Goal: Transaction & Acquisition: Purchase product/service

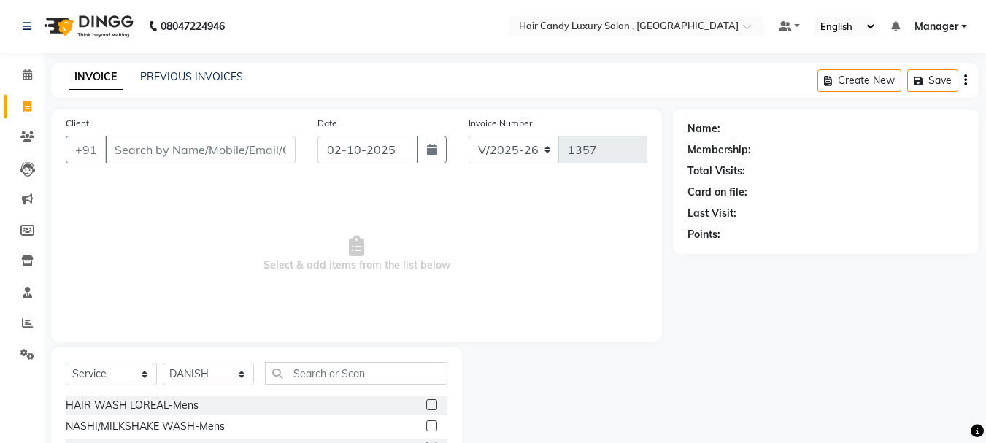
select select "8304"
select select "service"
select select "84022"
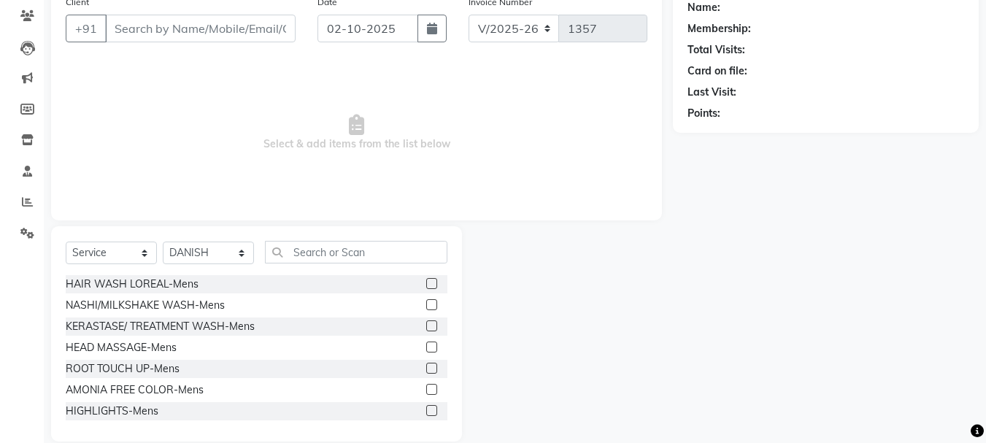
scroll to position [142, 0]
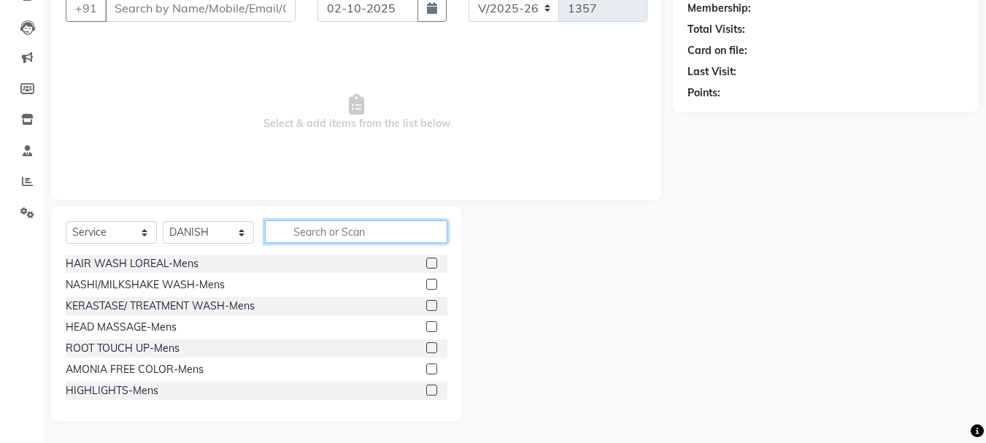
click at [350, 239] on input "text" at bounding box center [356, 232] width 183 height 23
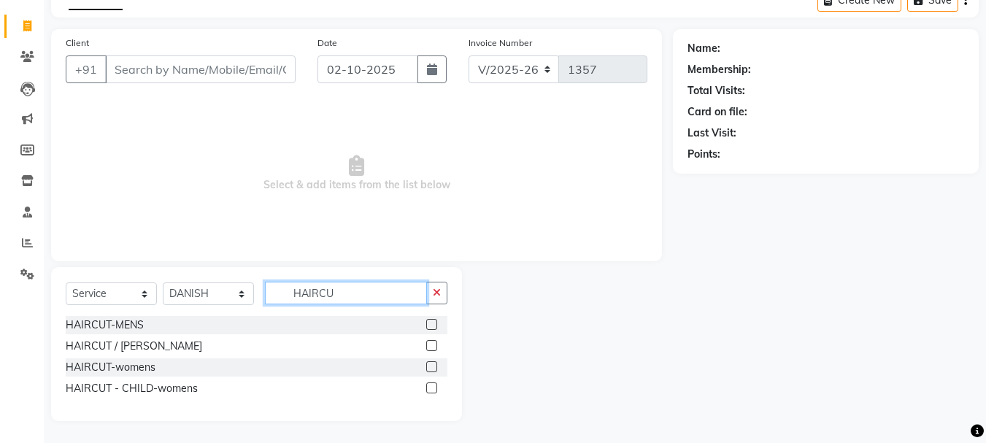
type input "HAIRCU"
click at [431, 326] on label at bounding box center [431, 324] width 11 height 11
click at [431, 326] on input "checkbox" at bounding box center [430, 325] width 9 height 9
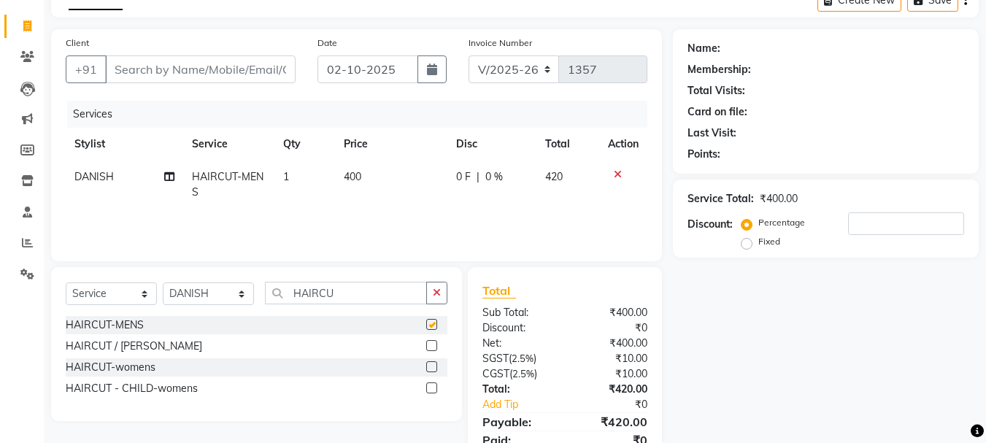
checkbox input "false"
click at [434, 298] on button "button" at bounding box center [436, 293] width 21 height 23
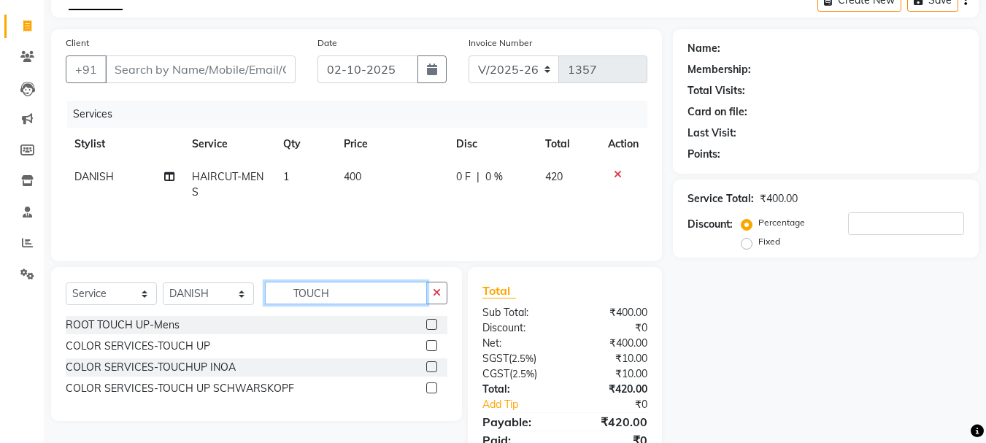
type input "TOUCH"
click at [433, 324] on label at bounding box center [431, 324] width 11 height 11
click at [433, 324] on input "checkbox" at bounding box center [430, 325] width 9 height 9
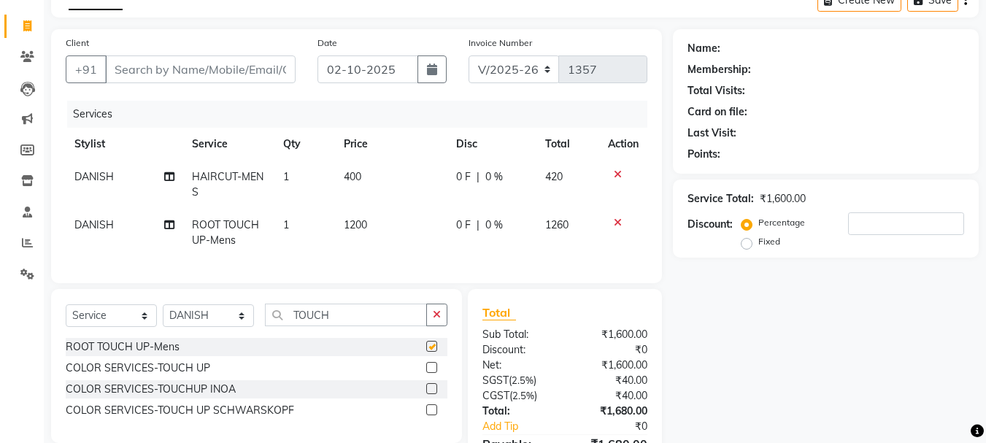
checkbox input "false"
click at [206, 69] on input "Client" at bounding box center [200, 69] width 191 height 28
type input "9"
type input "0"
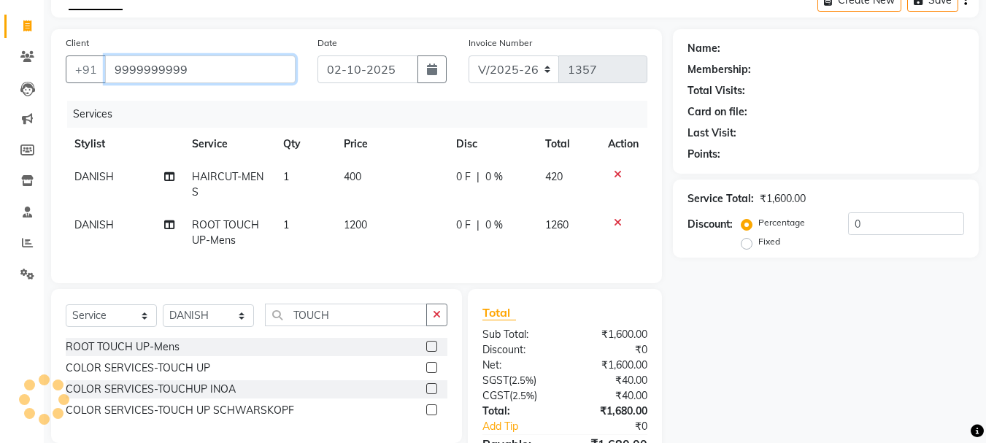
type input "9999999999"
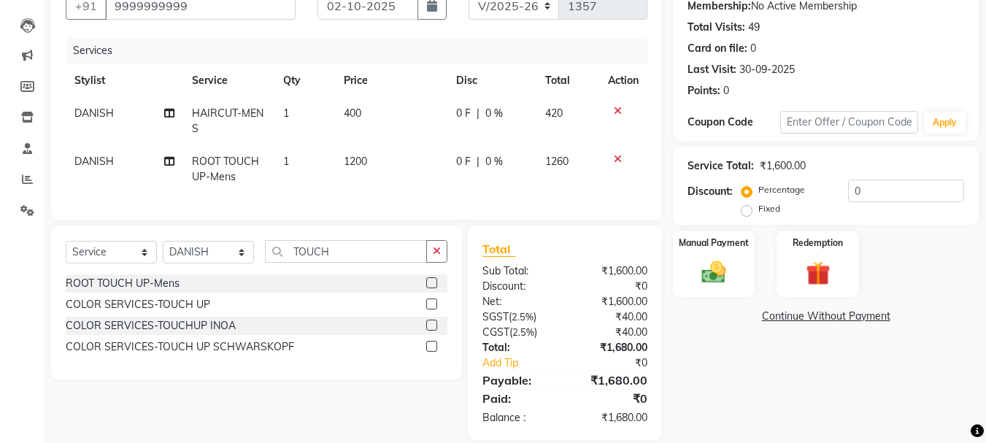
scroll to position [153, 0]
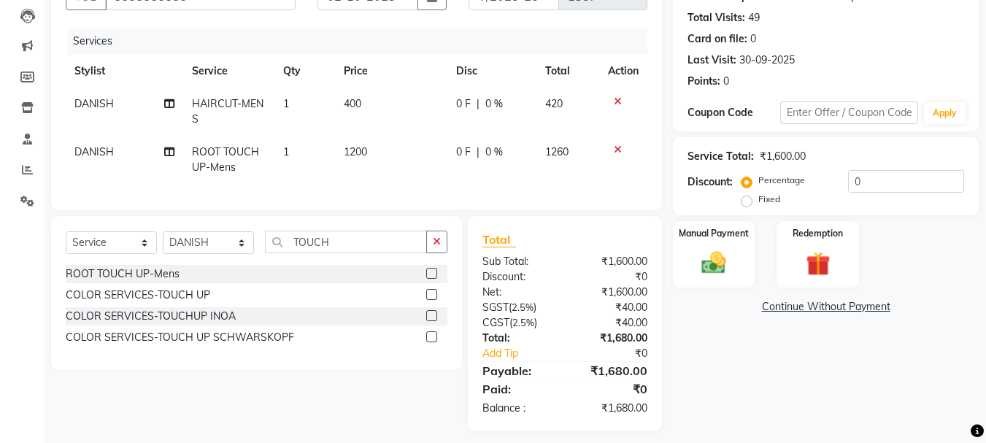
click at [366, 110] on td "400" at bounding box center [391, 112] width 112 height 48
select select "84022"
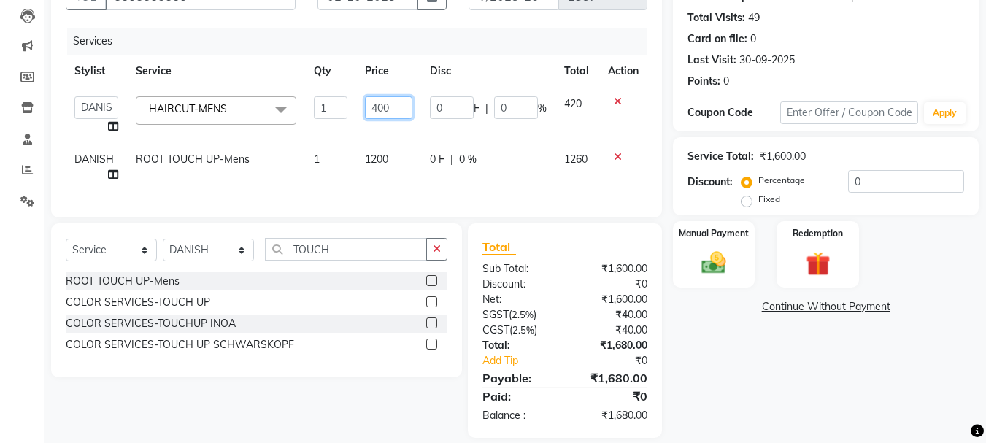
click at [405, 111] on input "400" at bounding box center [388, 107] width 47 height 23
type input "4"
type input "350"
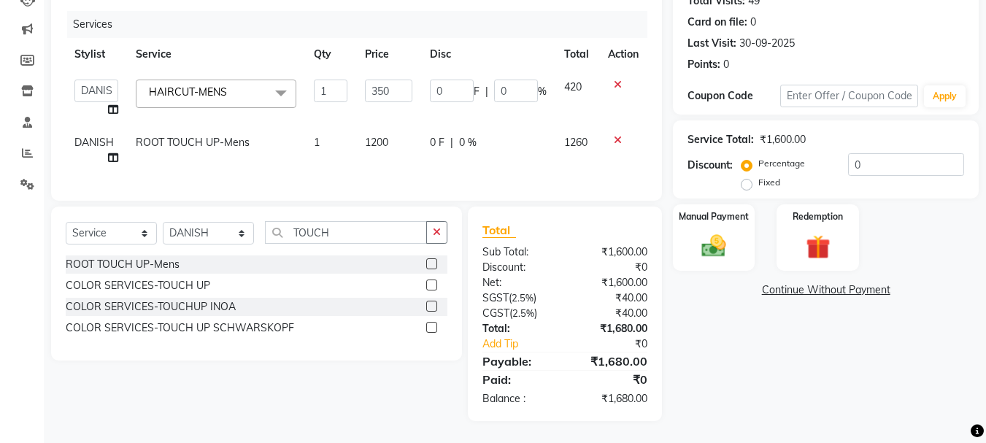
scroll to position [174, 0]
click at [358, 393] on div "Select Service Product Membership Package Voucher Prepaid Gift Card Select Styl…" at bounding box center [251, 314] width 422 height 215
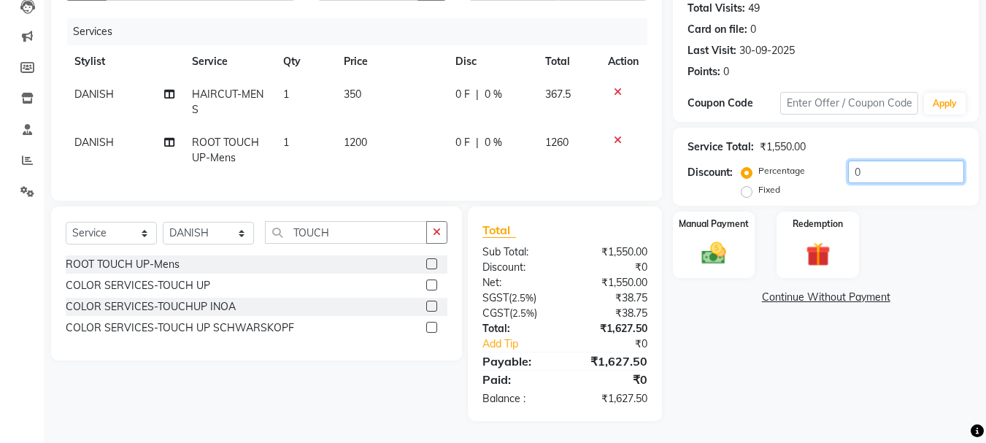
click at [884, 161] on input "0" at bounding box center [906, 172] width 116 height 23
type input "20"
click at [421, 433] on main "INVOICE PREVIOUS INVOICES Create New Save Client +91 9999999999 Date 02-10-2025…" at bounding box center [515, 172] width 943 height 543
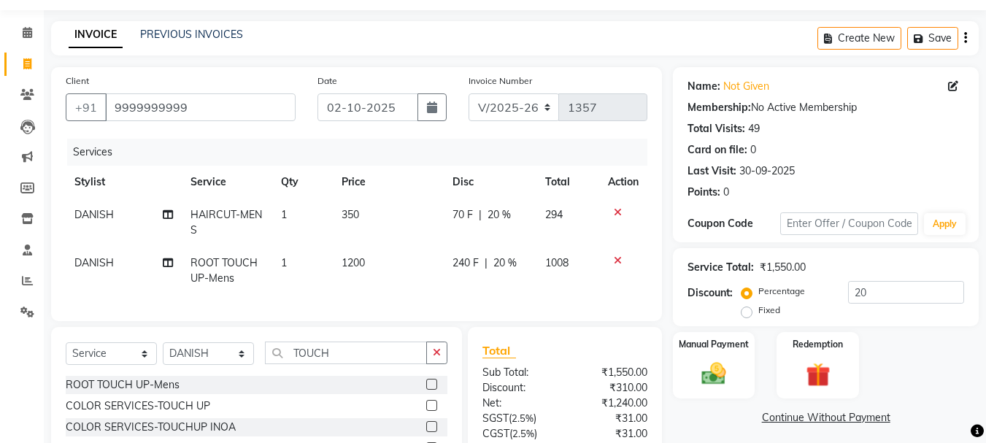
scroll to position [28, 0]
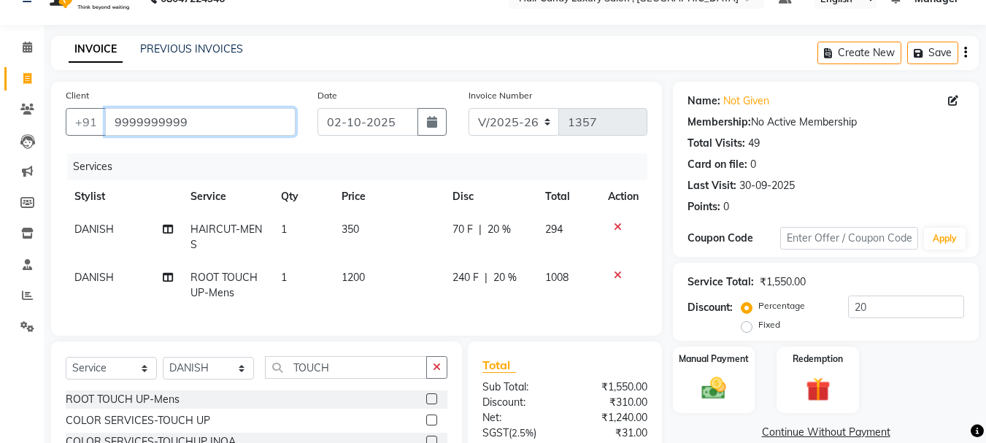
click at [249, 117] on input "9999999999" at bounding box center [200, 122] width 191 height 28
type input "999999999"
type input "0"
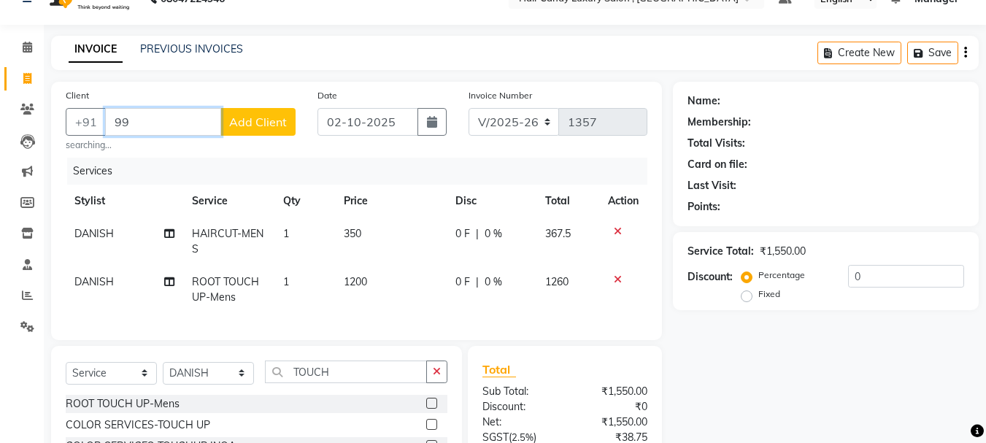
type input "9"
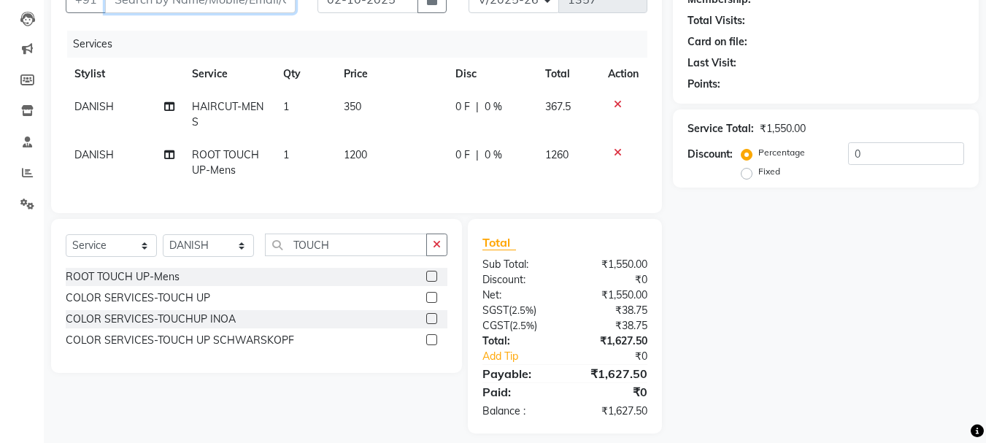
scroll to position [174, 0]
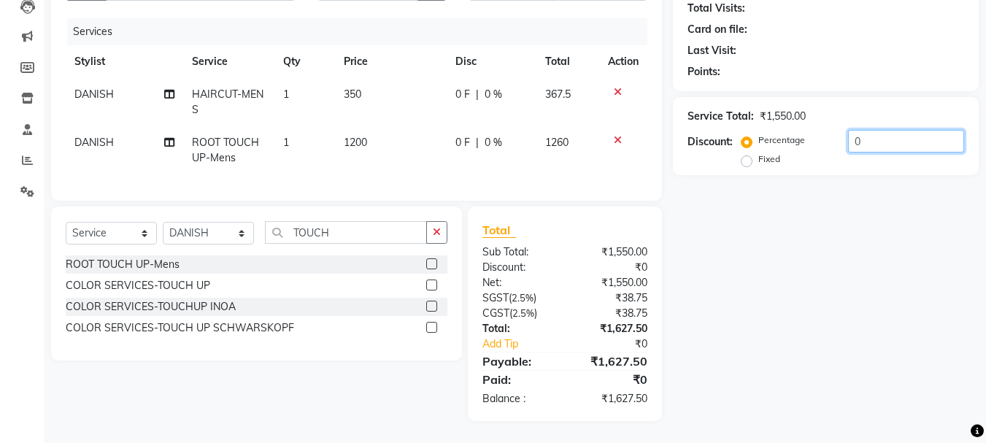
click at [861, 130] on input "0" at bounding box center [906, 141] width 116 height 23
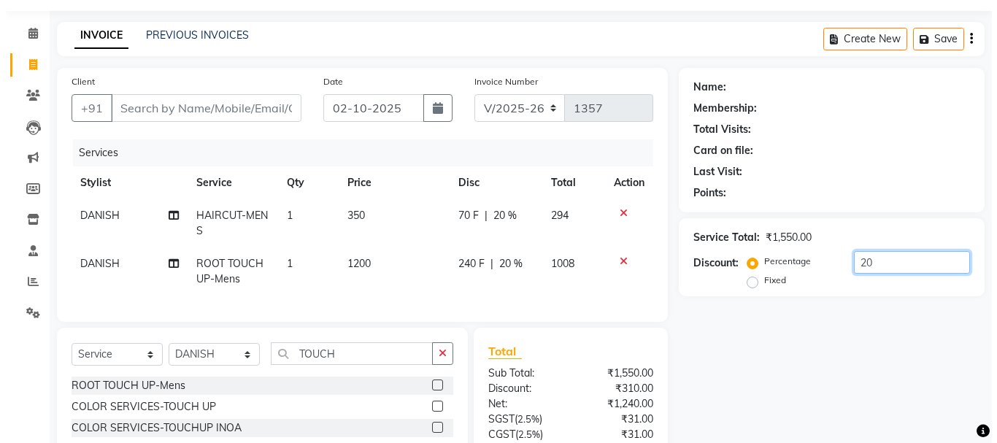
scroll to position [0, 0]
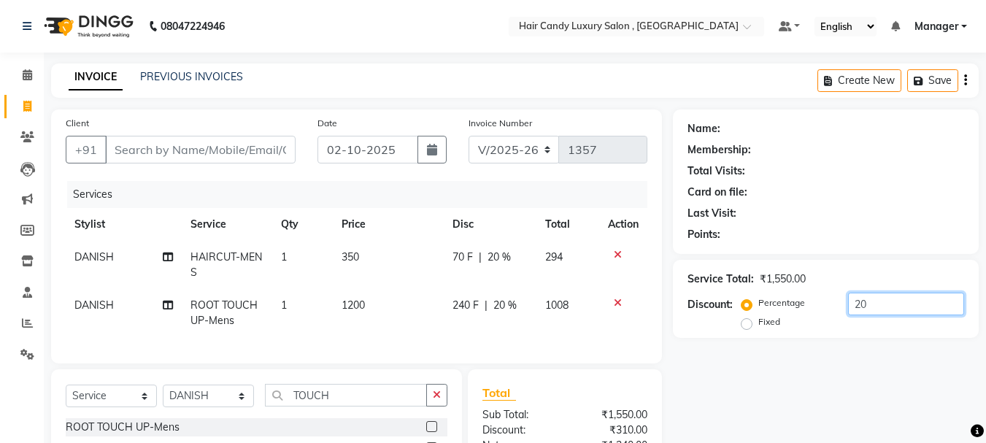
type input "20"
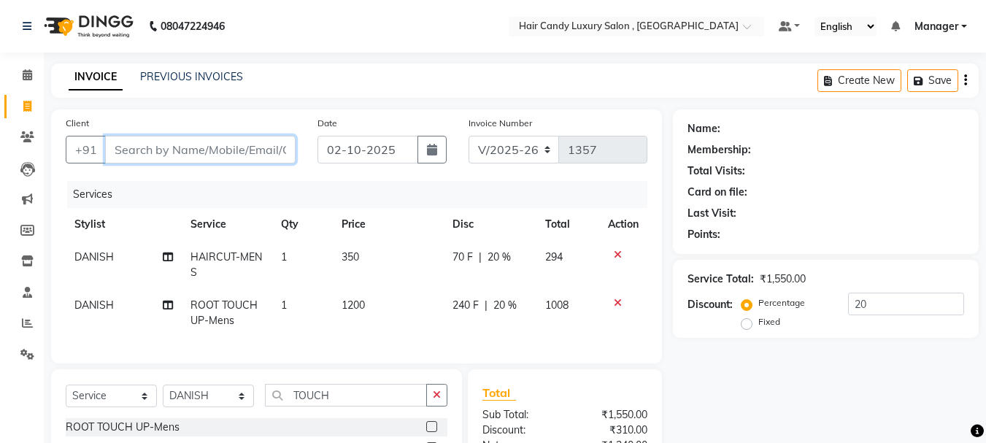
click at [144, 149] on input "Client" at bounding box center [200, 150] width 191 height 28
type input "9"
type input "0"
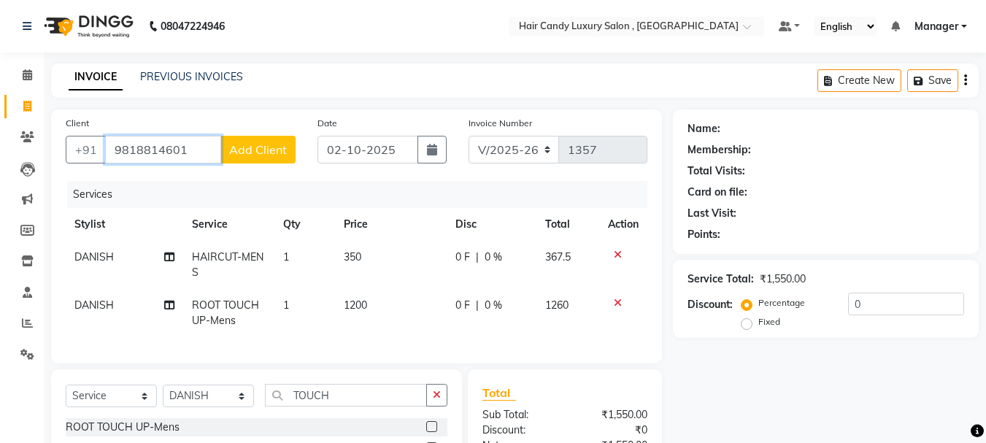
type input "9818814601"
click at [242, 157] on button "Add Client" at bounding box center [258, 150] width 75 height 28
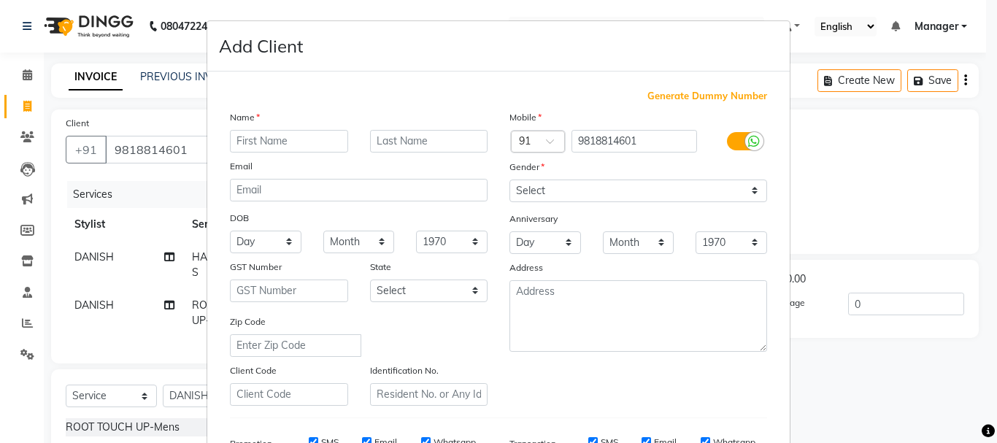
click at [277, 147] on input "text" at bounding box center [289, 141] width 118 height 23
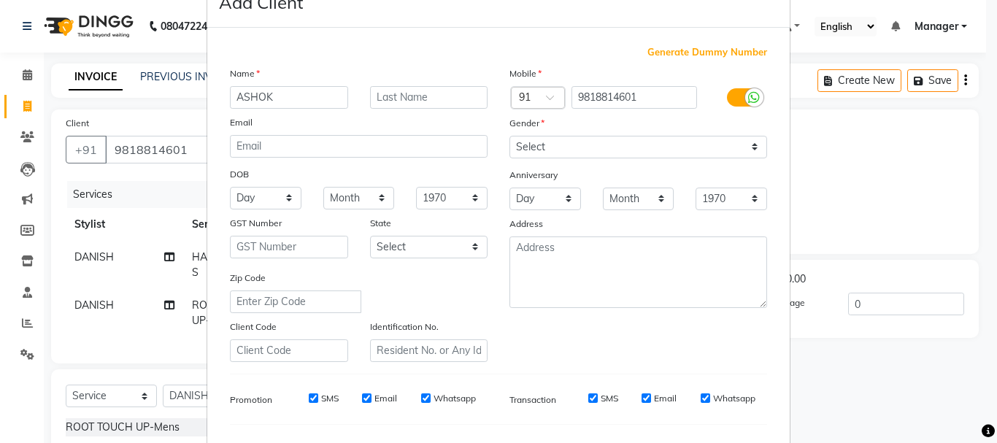
scroll to position [73, 0]
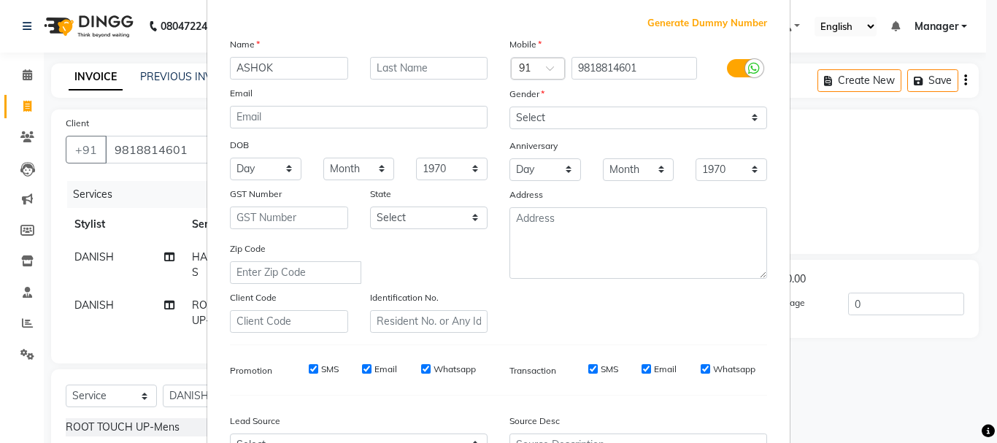
type input "ASHOK"
click at [725, 119] on select "Select Male Female Other Prefer Not To Say" at bounding box center [639, 118] width 258 height 23
select select "male"
click at [510, 107] on select "Select Male Female Other Prefer Not To Say" at bounding box center [639, 118] width 258 height 23
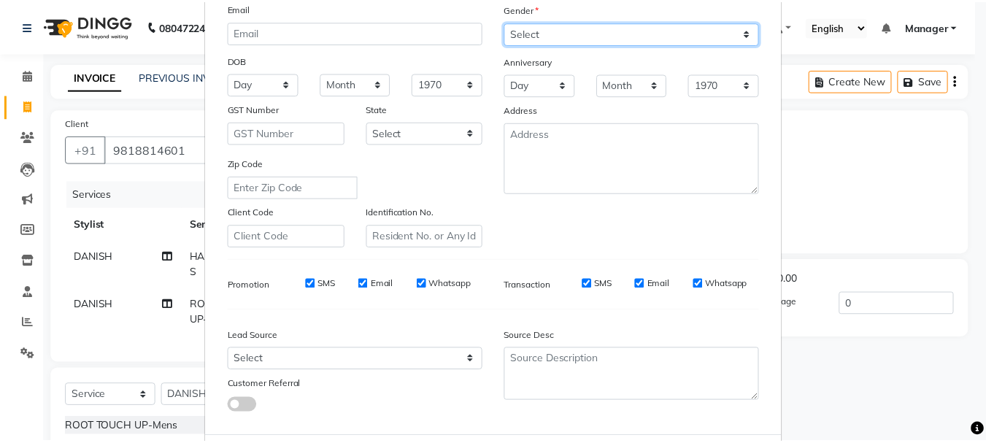
scroll to position [231, 0]
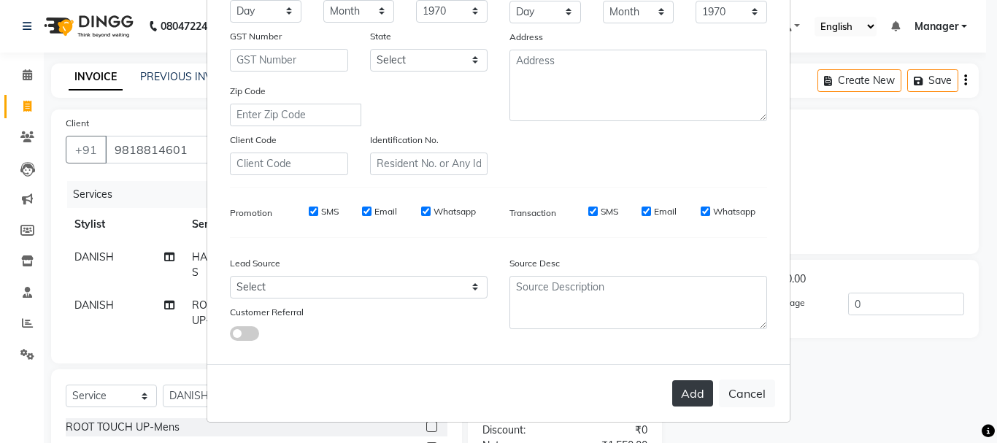
click at [678, 396] on button "Add" at bounding box center [692, 393] width 41 height 26
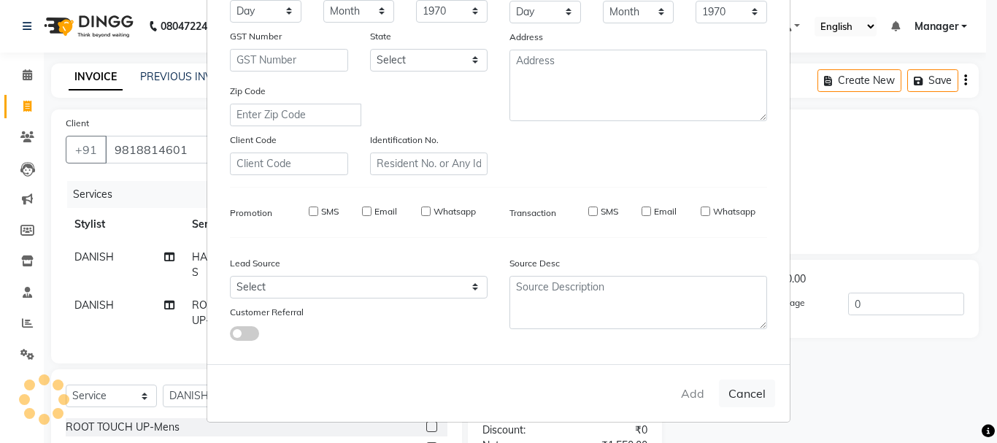
select select
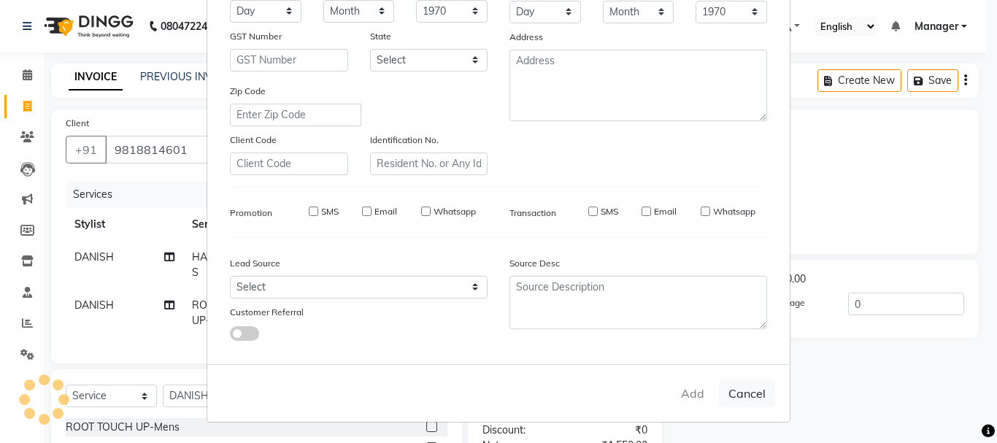
select select
checkbox input "false"
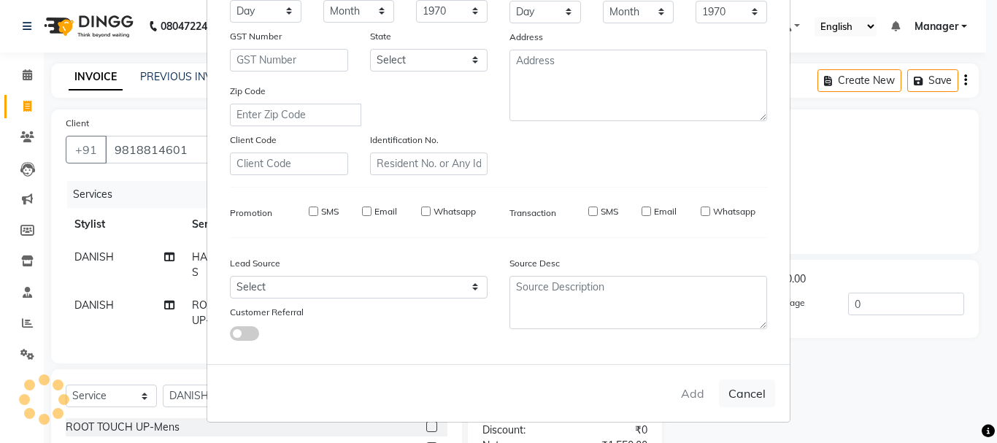
checkbox input "false"
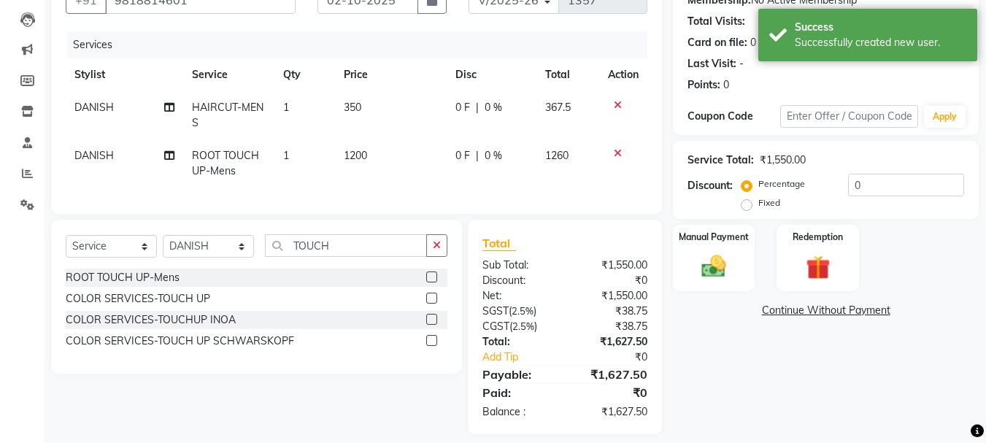
scroll to position [174, 0]
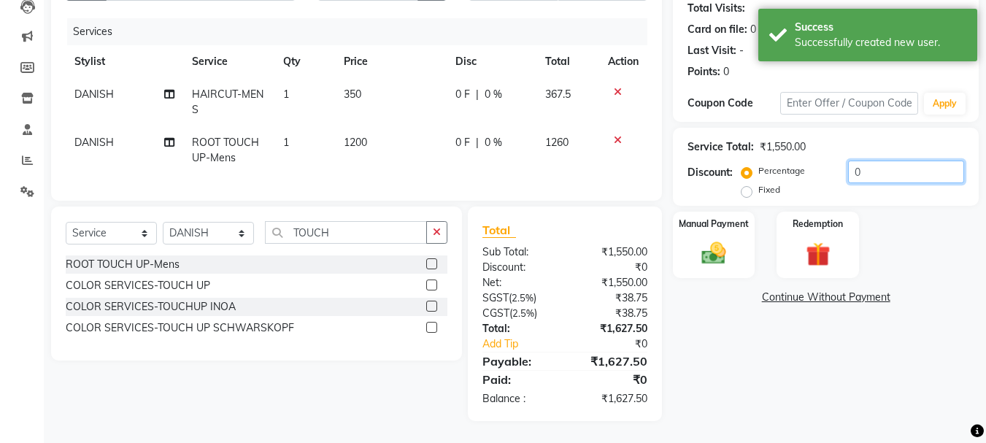
click at [907, 162] on input "0" at bounding box center [906, 172] width 116 height 23
type input "20"
click at [353, 416] on div "Select Service Product Membership Package Voucher Prepaid Gift Card Select Styl…" at bounding box center [251, 314] width 422 height 215
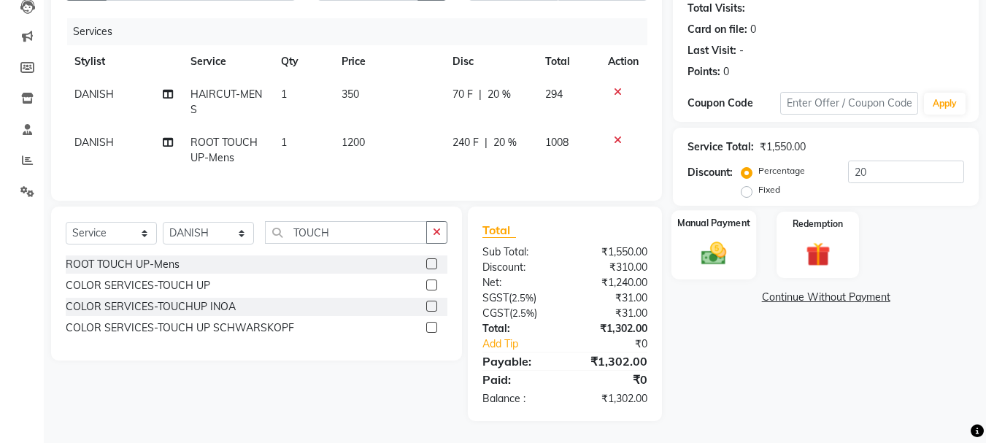
drag, startPoint x: 701, startPoint y: 235, endPoint x: 718, endPoint y: 231, distance: 17.9
click at [702, 239] on img at bounding box center [714, 253] width 41 height 29
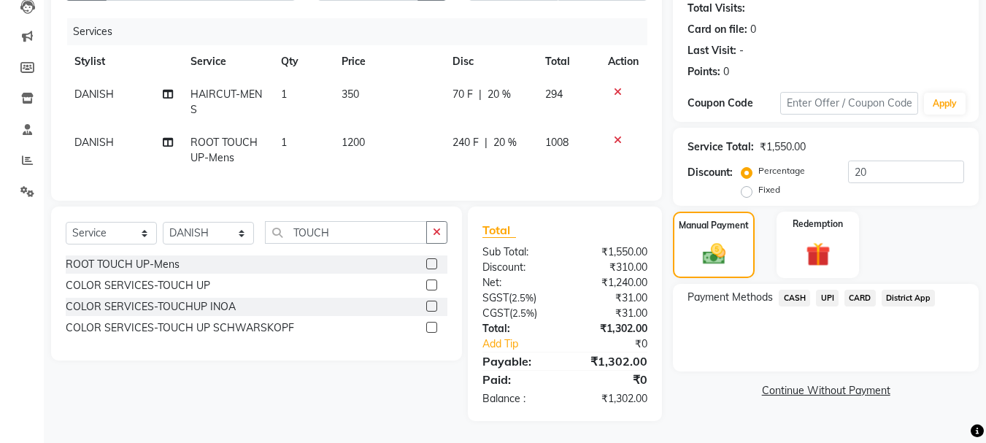
click at [854, 290] on span "CARD" at bounding box center [860, 298] width 31 height 17
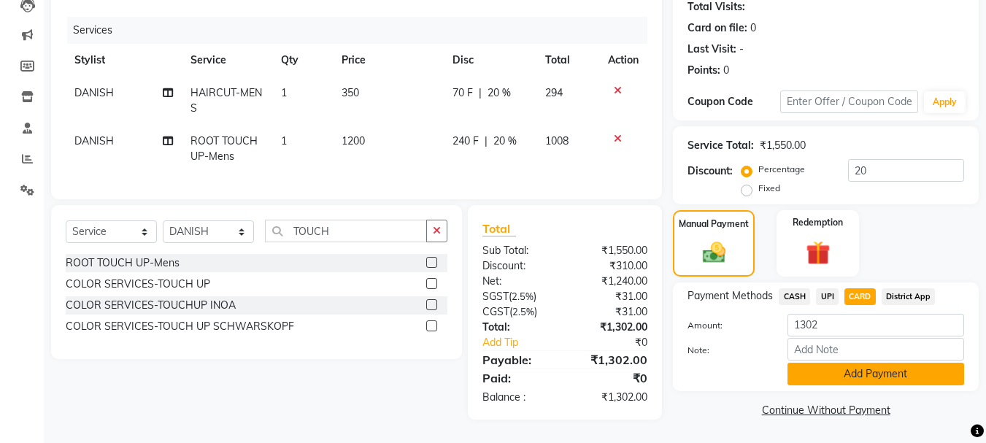
click at [857, 365] on button "Add Payment" at bounding box center [876, 374] width 177 height 23
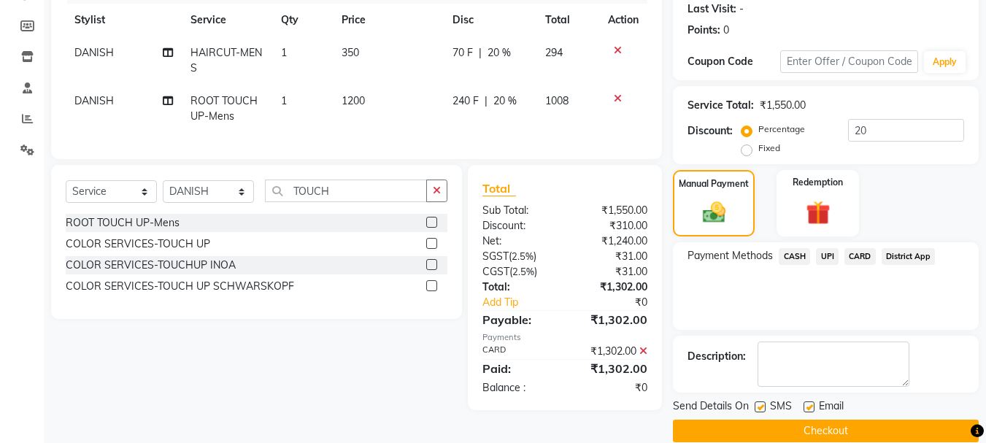
scroll to position [226, 0]
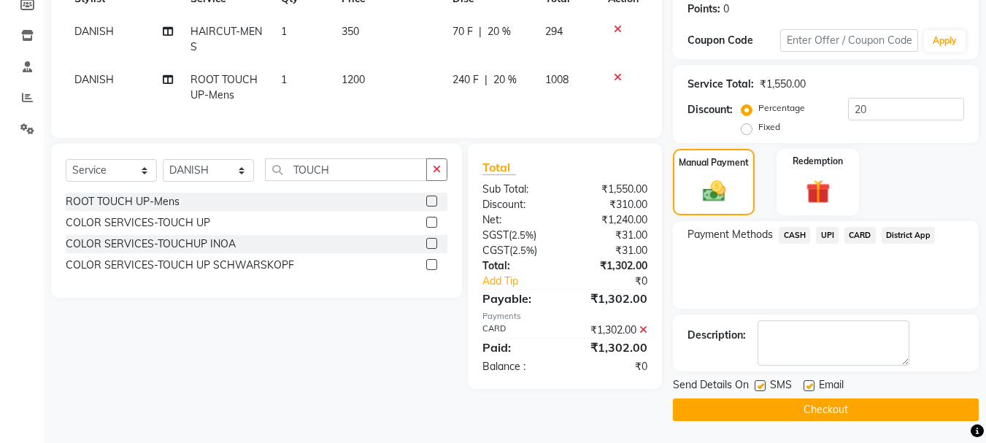
click at [827, 415] on button "Checkout" at bounding box center [826, 410] width 306 height 23
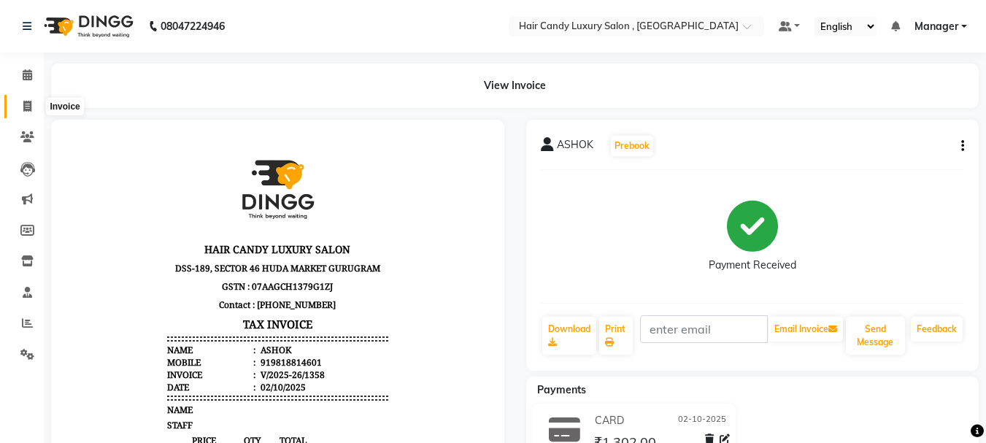
click at [28, 108] on icon at bounding box center [27, 106] width 8 height 11
select select "service"
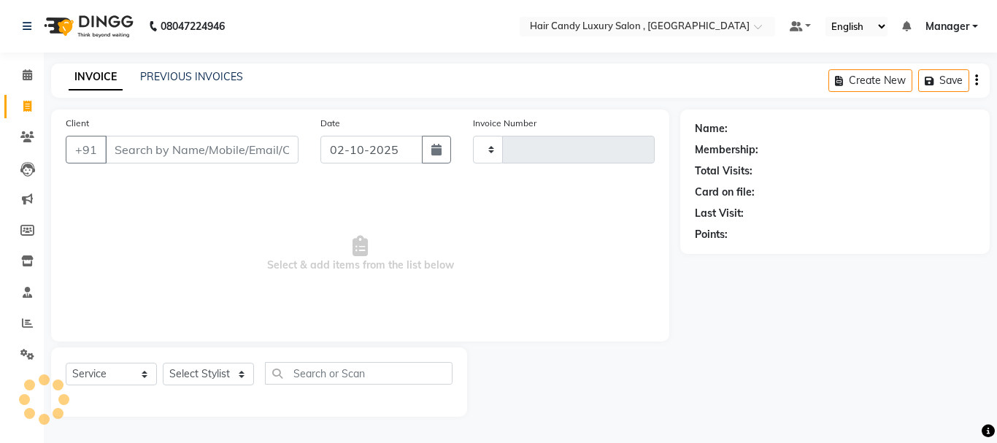
type input "1359"
select select "8304"
click at [26, 264] on icon at bounding box center [27, 261] width 12 height 11
select select
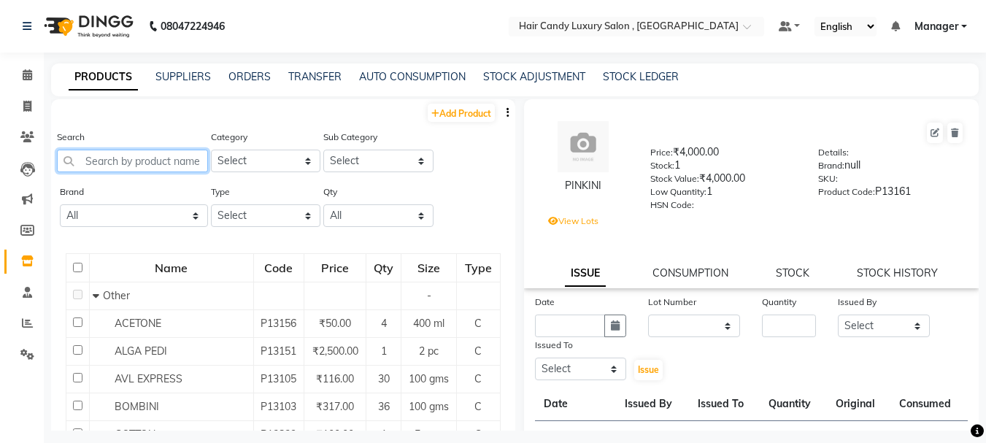
click at [147, 161] on input "text" at bounding box center [132, 161] width 151 height 23
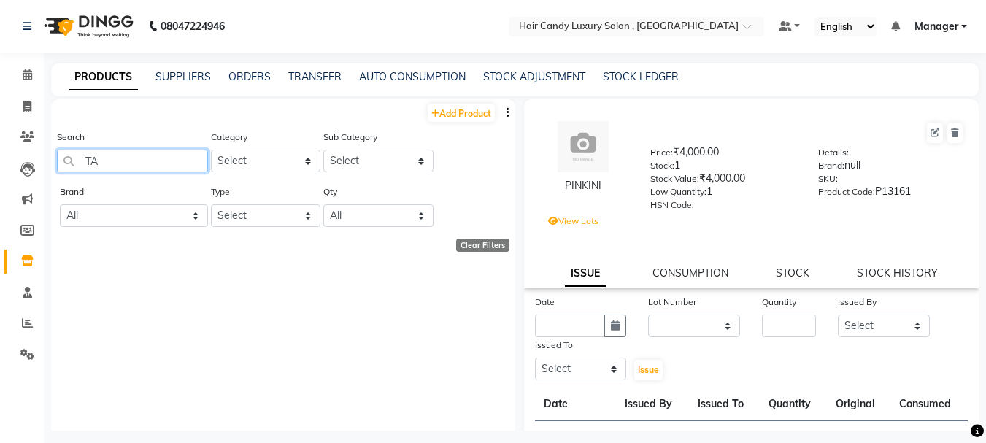
type input "T"
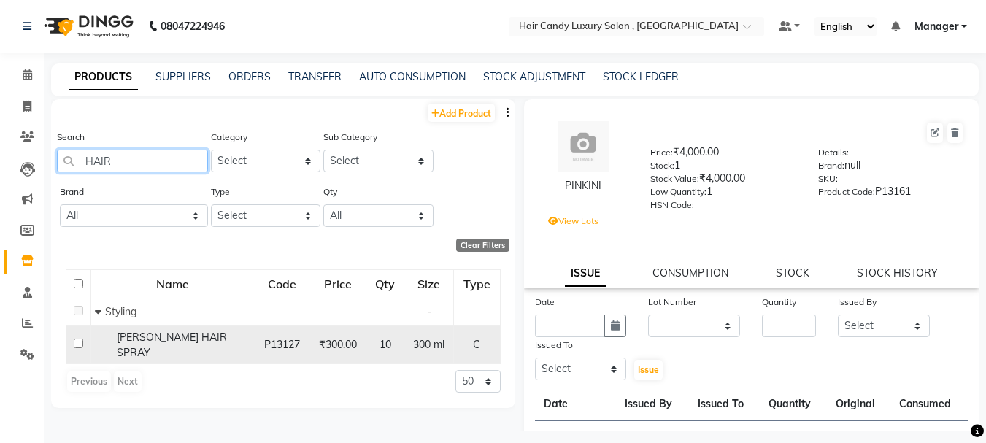
type input "HAIR"
click at [149, 338] on span "TAFT HAIR SPRAY" at bounding box center [172, 345] width 110 height 28
select select
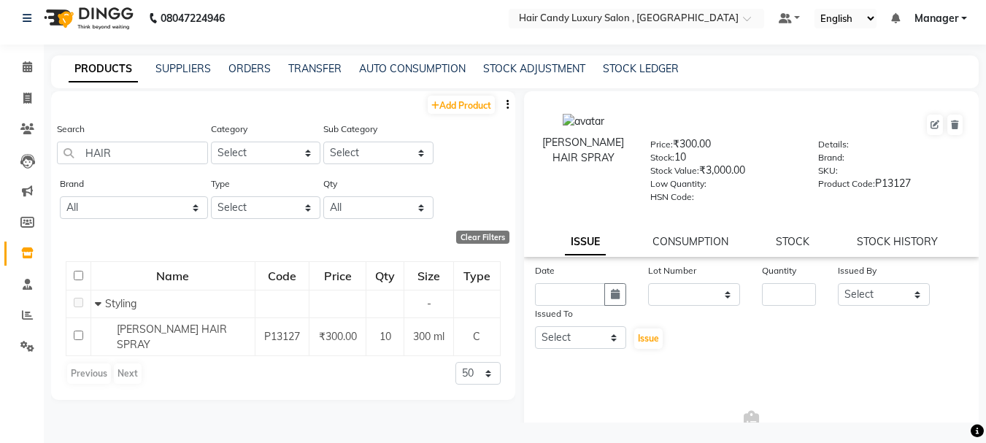
scroll to position [9, 0]
click at [556, 284] on input "text" at bounding box center [570, 293] width 71 height 23
select select "10"
select select "2025"
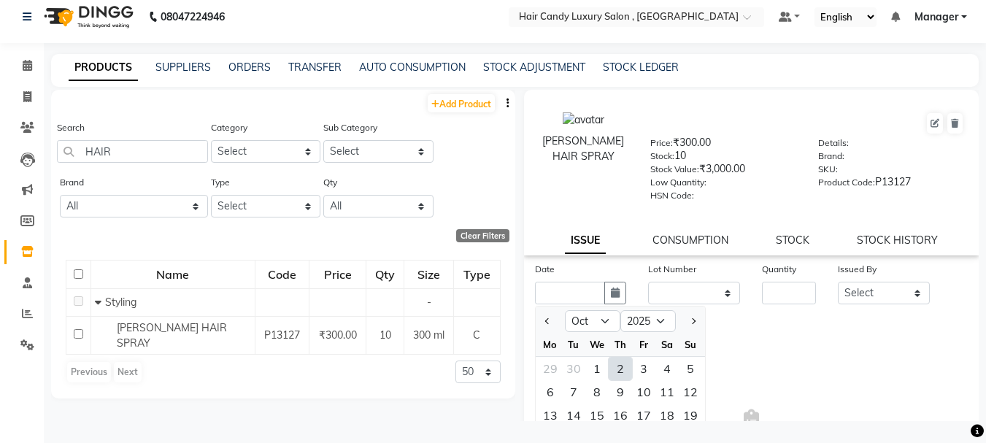
click at [620, 367] on div "2" at bounding box center [620, 368] width 23 height 23
type input "02-10-2025"
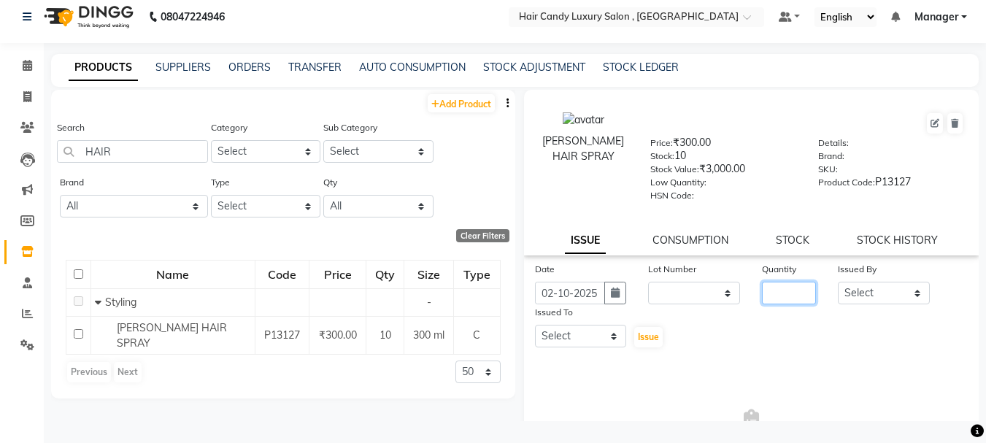
click at [797, 295] on input "number" at bounding box center [789, 293] width 54 height 23
type input "1"
click at [875, 283] on div "Issued By Select ADITI AJIT BILAL DANISH Manager Manager MEENAKSHI RINKI VALECH…" at bounding box center [884, 282] width 114 height 43
click at [875, 288] on select "Select ADITI AJIT BILAL DANISH Manager Manager MEENAKSHI RINKI VALECHA SAVITRI …" at bounding box center [884, 293] width 92 height 23
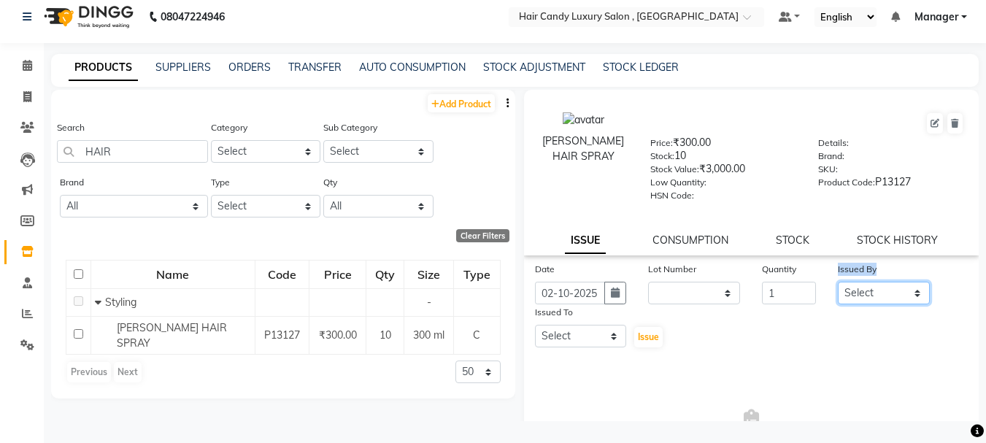
select select "80168"
click at [838, 282] on select "Select ADITI AJIT BILAL DANISH Manager Manager MEENAKSHI RINKI VALECHA SAVITRI …" at bounding box center [884, 293] width 92 height 23
click at [561, 337] on select "Select ADITI AJIT BILAL DANISH Manager Manager MEENAKSHI RINKI VALECHA SAVITRI …" at bounding box center [581, 336] width 92 height 23
select select "83560"
click at [535, 325] on select "Select ADITI AJIT BILAL DANISH Manager Manager MEENAKSHI RINKI VALECHA SAVITRI …" at bounding box center [581, 336] width 92 height 23
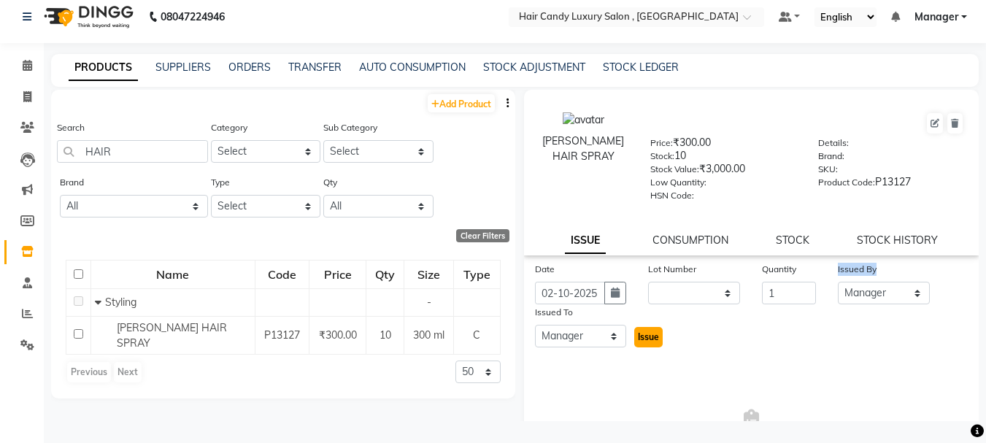
click at [648, 334] on span "Issue" at bounding box center [648, 336] width 21 height 11
select select
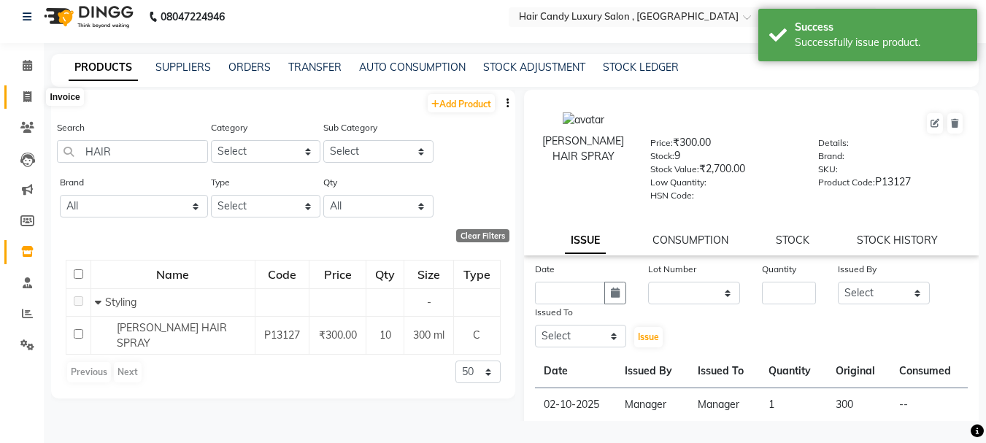
click at [24, 95] on icon at bounding box center [27, 96] width 8 height 11
select select "service"
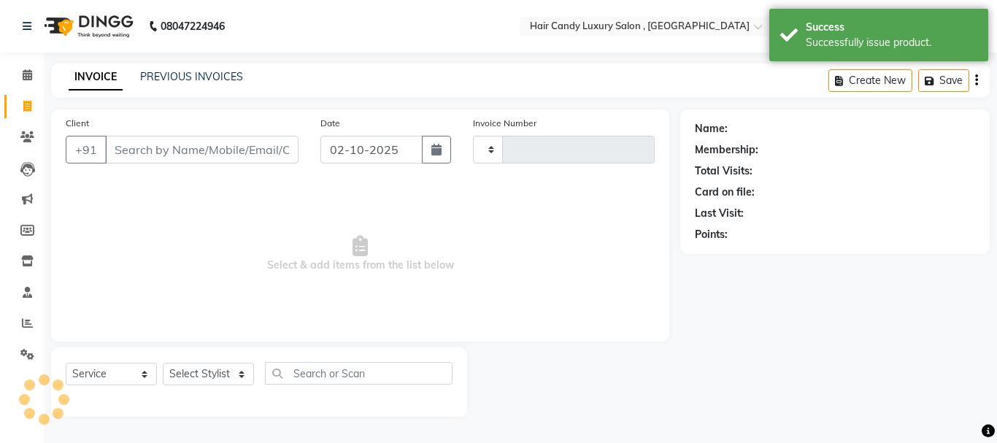
type input "1359"
select select "8304"
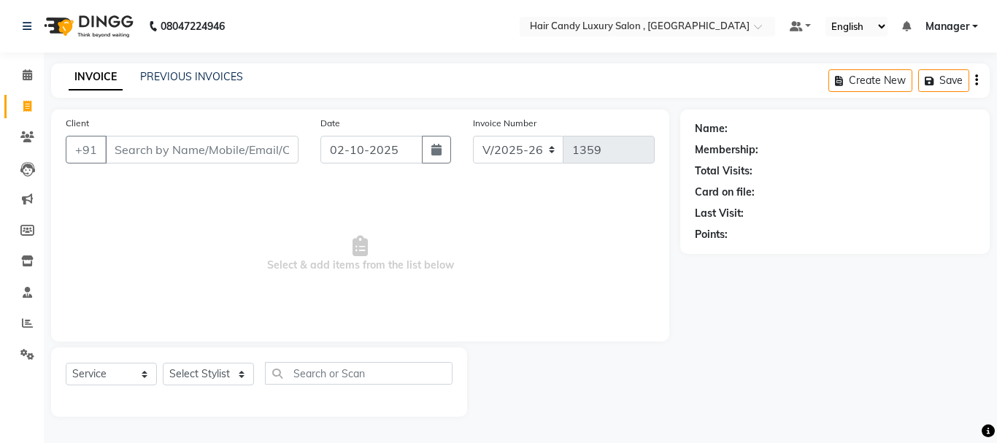
click at [239, 147] on input "Client" at bounding box center [201, 150] width 193 height 28
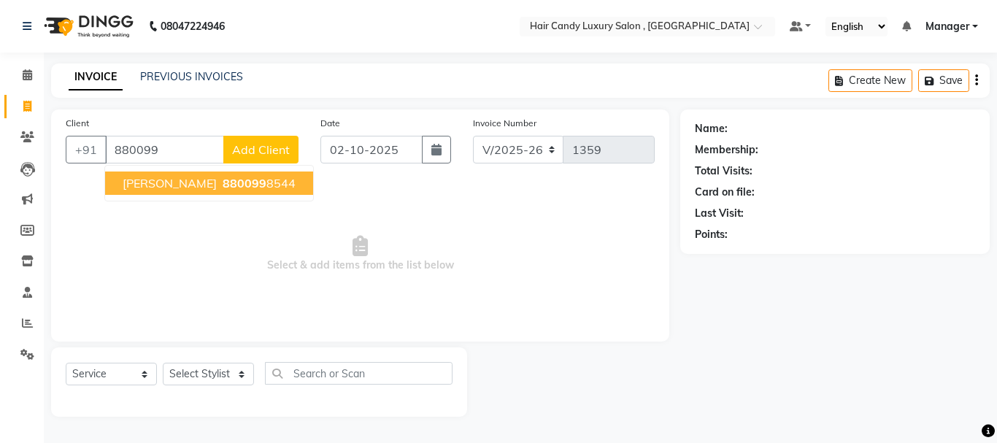
click at [223, 189] on span "880099" at bounding box center [245, 183] width 44 height 15
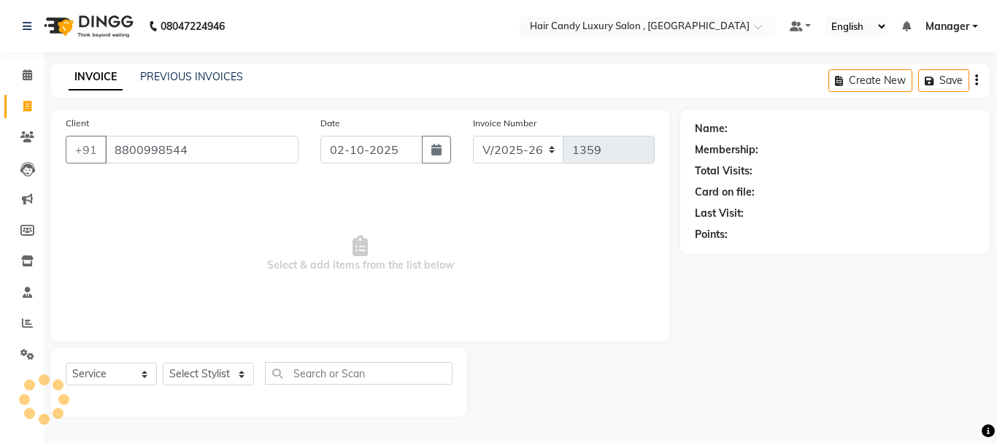
type input "8800998544"
select select "1: Object"
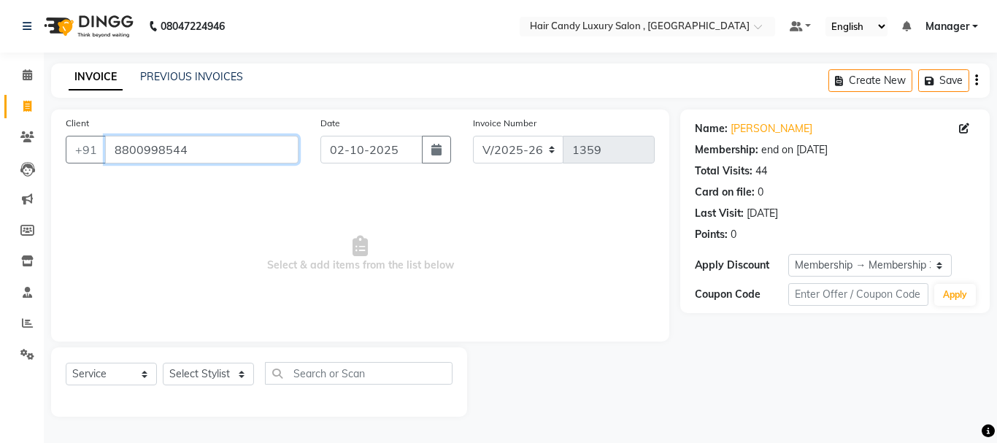
click at [203, 148] on input "8800998544" at bounding box center [201, 150] width 193 height 28
click at [725, 229] on div "Points:" at bounding box center [711, 234] width 33 height 15
click at [242, 294] on span "Select & add items from the list below" at bounding box center [360, 254] width 589 height 146
click at [217, 150] on input "8800998544" at bounding box center [201, 150] width 193 height 28
click at [231, 372] on select "Select Stylist ADITI AJIT BILAL DANISH Manager Manager MEENAKSHI RINKI VALECHA …" at bounding box center [208, 374] width 91 height 23
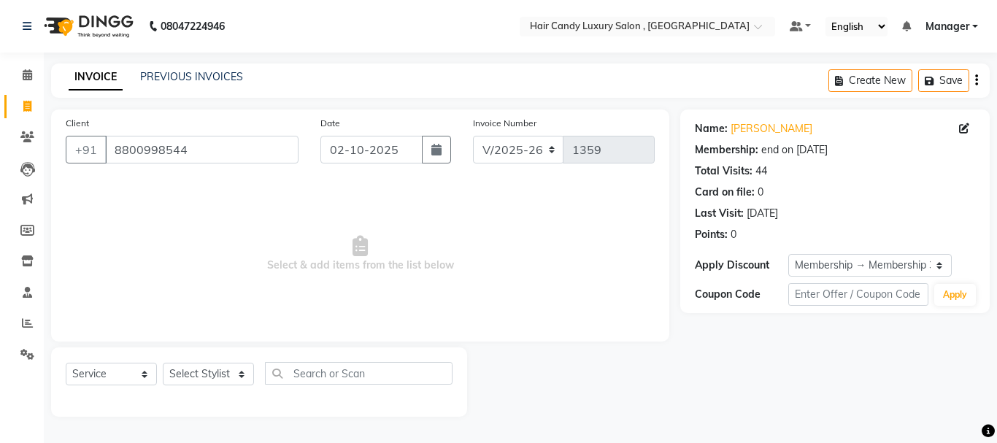
click at [321, 334] on div "Client +91 8800998544 Date 02-10-2025 Invoice Number V/2025 V/2025-26 1359 Sele…" at bounding box center [360, 226] width 618 height 232
click at [344, 372] on input "text" at bounding box center [359, 373] width 188 height 23
click at [229, 375] on select "Select Stylist ADITI AJIT BILAL DANISH Manager Manager MEENAKSHI RINKI VALECHA …" at bounding box center [208, 374] width 91 height 23
select select "80577"
click at [163, 363] on select "Select Stylist ADITI AJIT BILAL DANISH Manager Manager MEENAKSHI RINKI VALECHA …" at bounding box center [208, 374] width 91 height 23
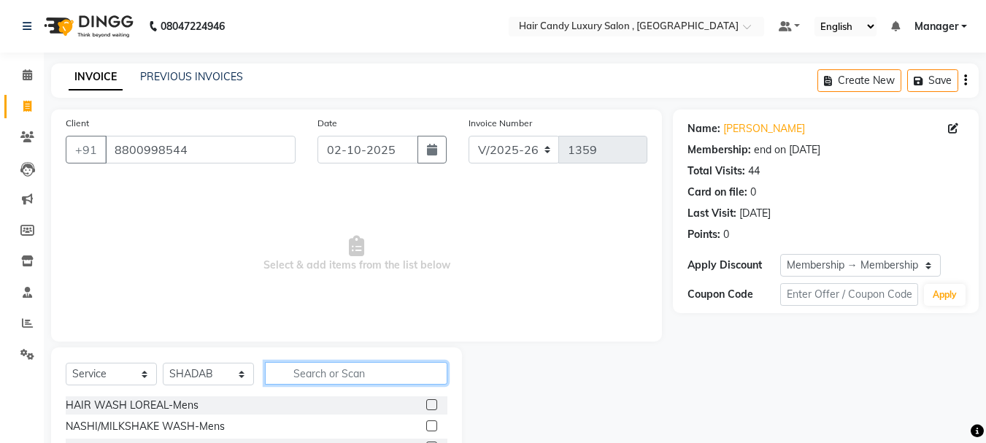
click at [367, 368] on input "text" at bounding box center [356, 373] width 183 height 23
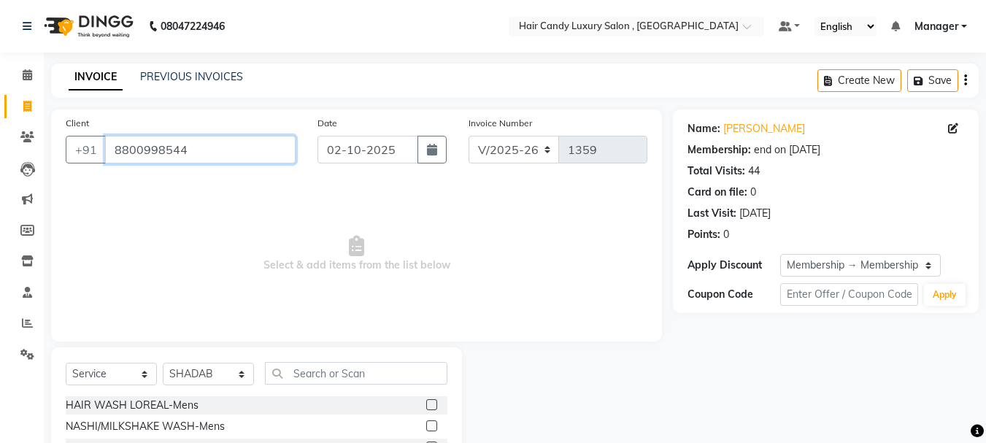
click at [258, 150] on input "8800998544" at bounding box center [200, 150] width 191 height 28
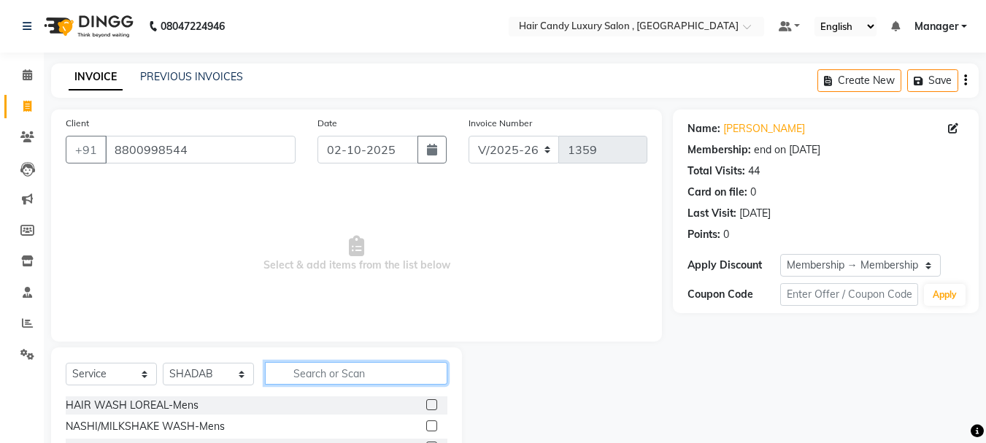
click at [309, 380] on input "text" at bounding box center [356, 373] width 183 height 23
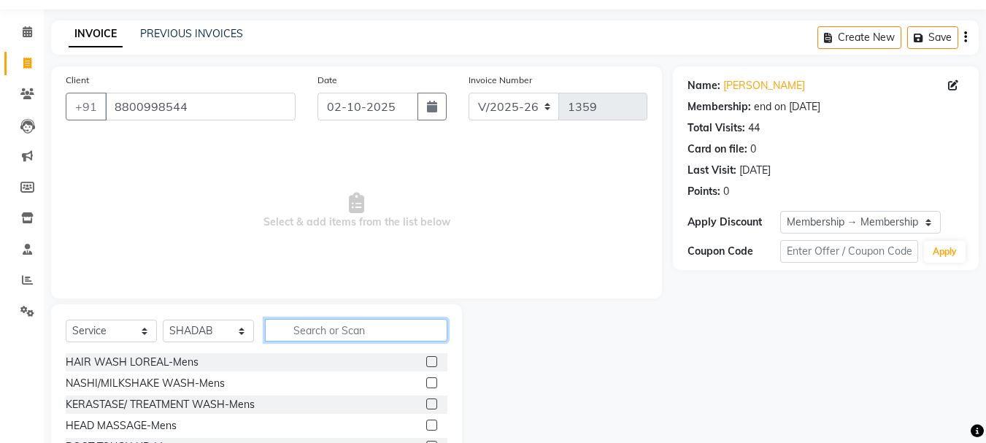
scroll to position [73, 0]
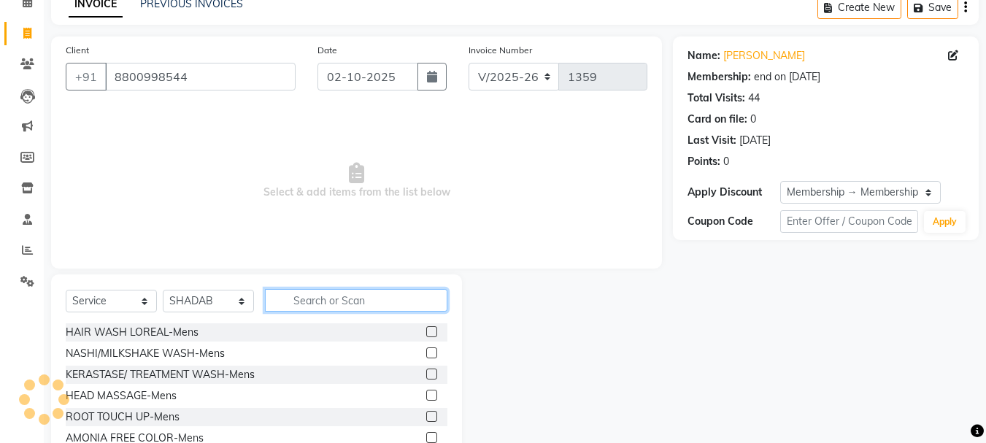
click at [299, 294] on input "text" at bounding box center [356, 300] width 183 height 23
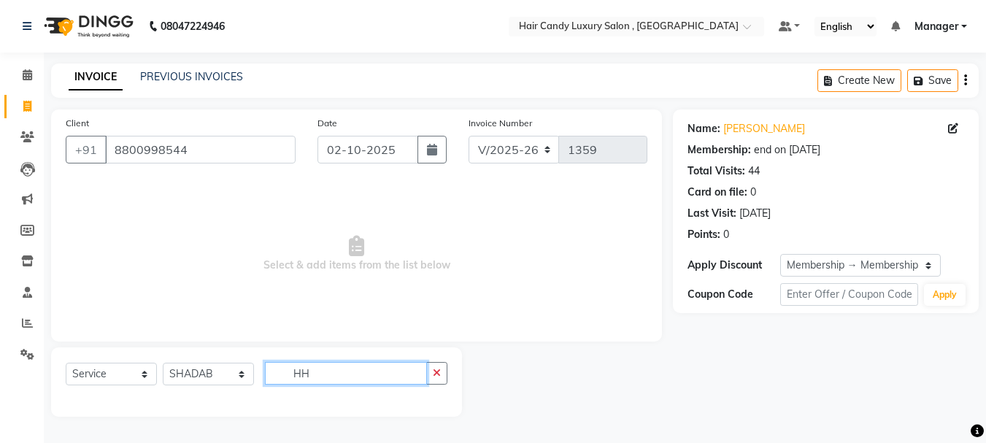
scroll to position [0, 0]
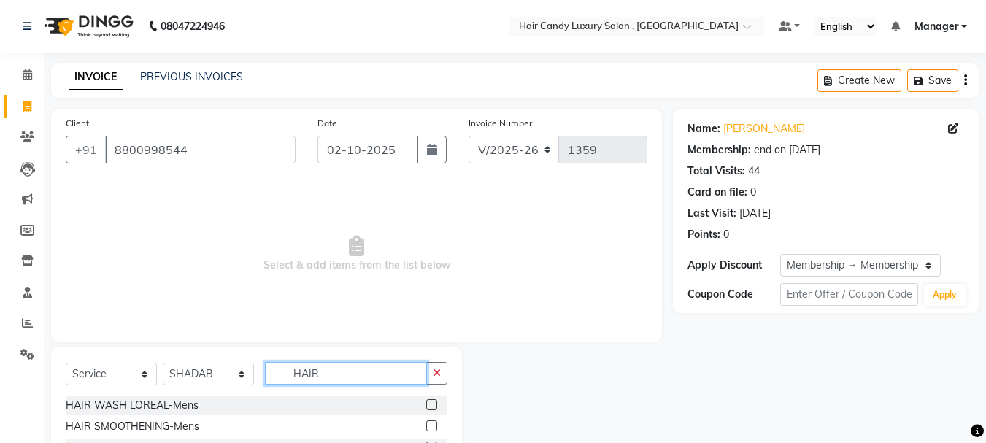
click at [371, 377] on input "HAIR" at bounding box center [346, 373] width 162 height 23
type input "HAIRCU"
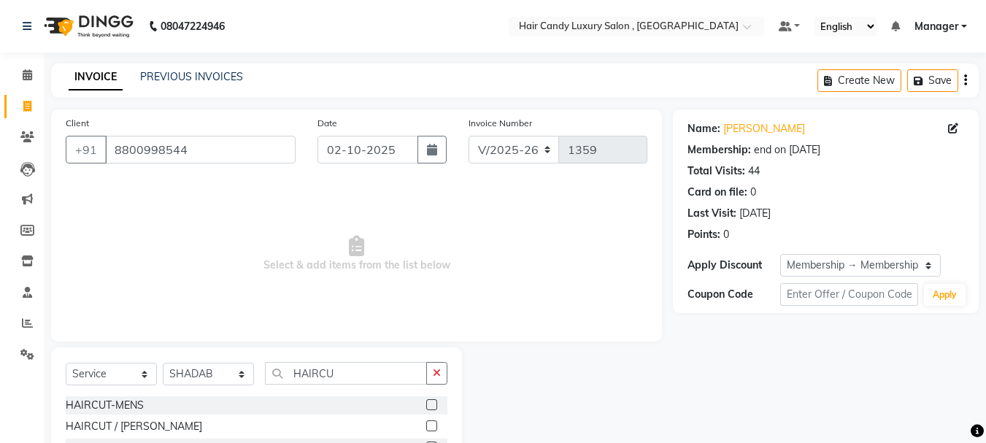
click at [429, 405] on label at bounding box center [431, 404] width 11 height 11
click at [429, 405] on input "checkbox" at bounding box center [430, 405] width 9 height 9
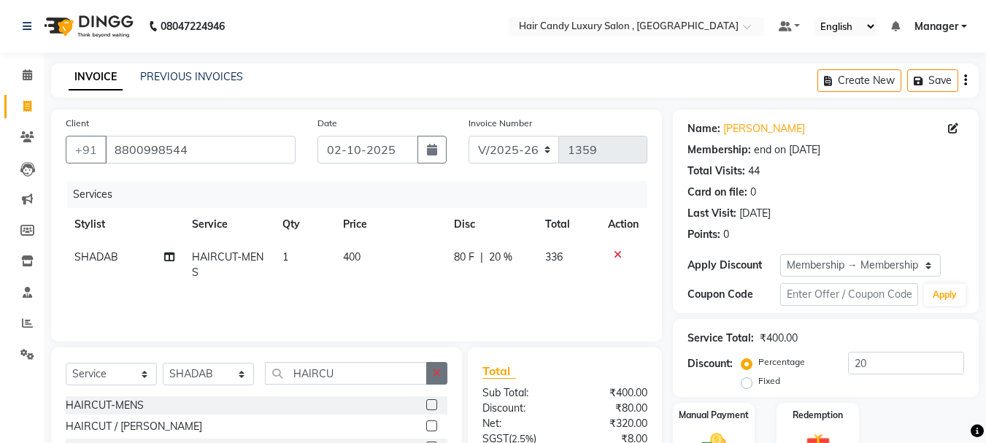
checkbox input "false"
drag, startPoint x: 440, startPoint y: 376, endPoint x: 429, endPoint y: 376, distance: 10.2
click at [437, 376] on icon "button" at bounding box center [437, 373] width 8 height 10
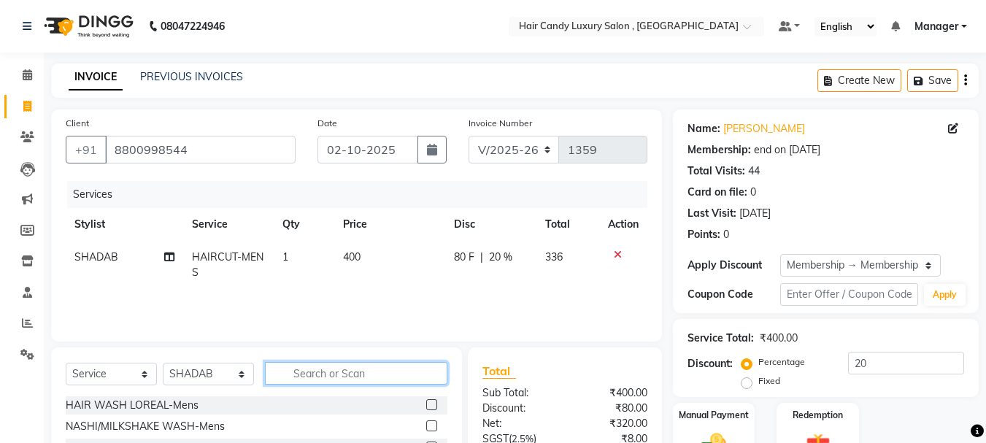
click at [388, 372] on input "text" at bounding box center [356, 373] width 183 height 23
type input "BEARD"
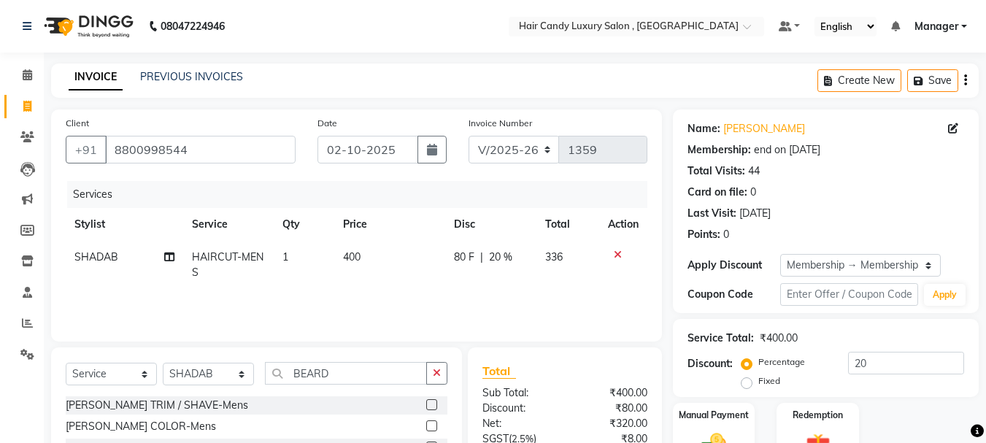
click at [433, 405] on label at bounding box center [431, 404] width 11 height 11
click at [433, 405] on input "checkbox" at bounding box center [430, 405] width 9 height 9
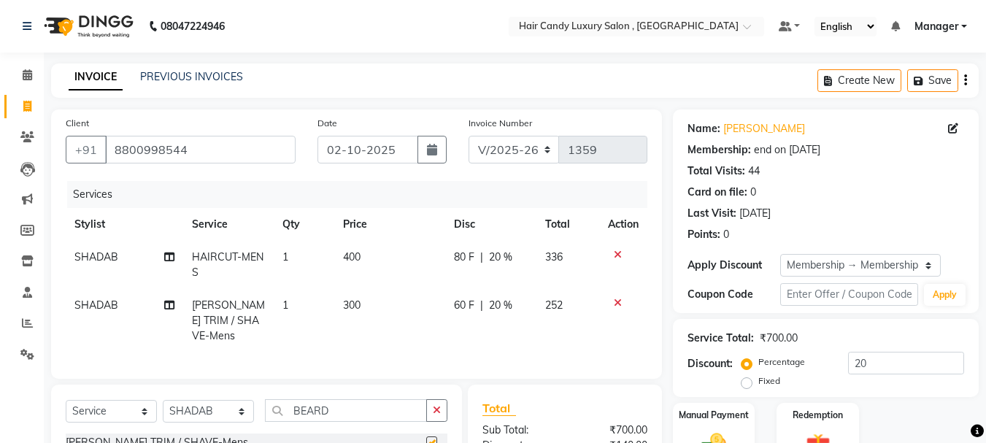
checkbox input "false"
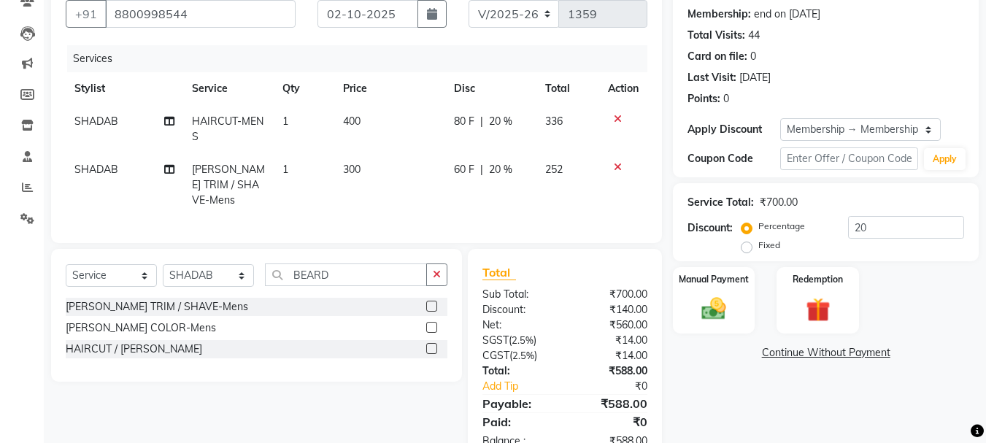
scroll to position [146, 0]
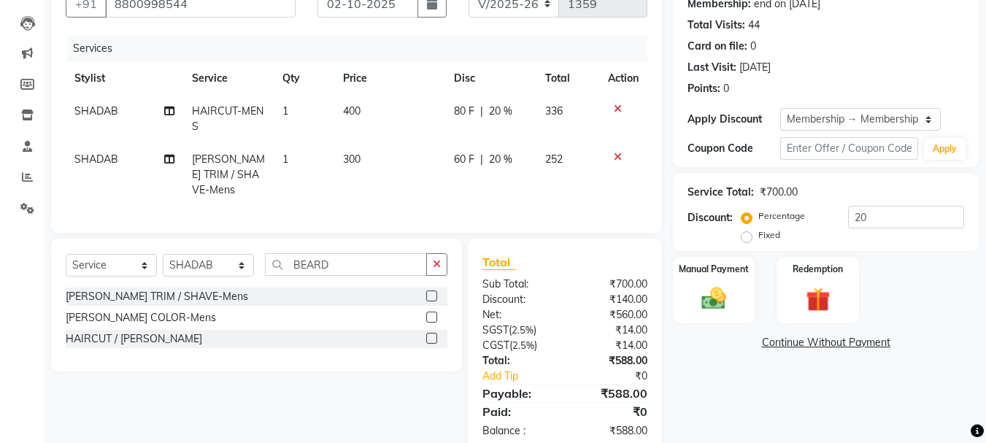
click at [885, 203] on div "Service Total: ₹700.00 Discount: Percentage Fixed 20" at bounding box center [826, 212] width 277 height 66
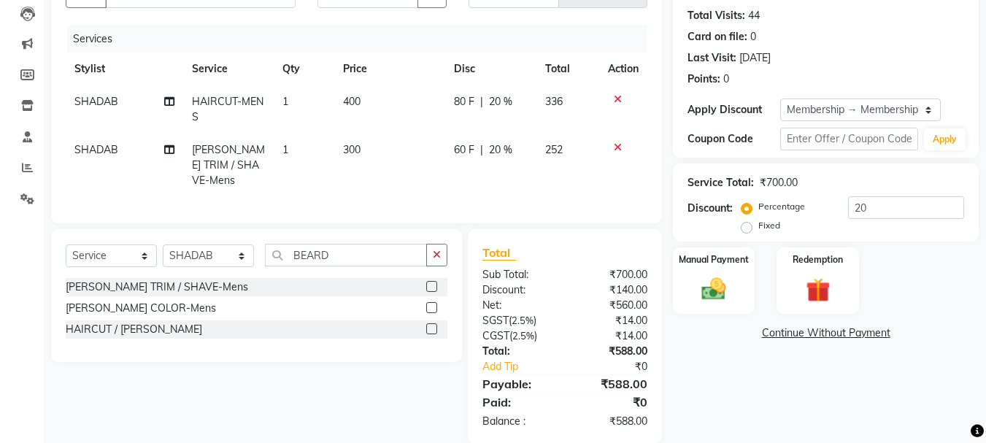
scroll to position [174, 0]
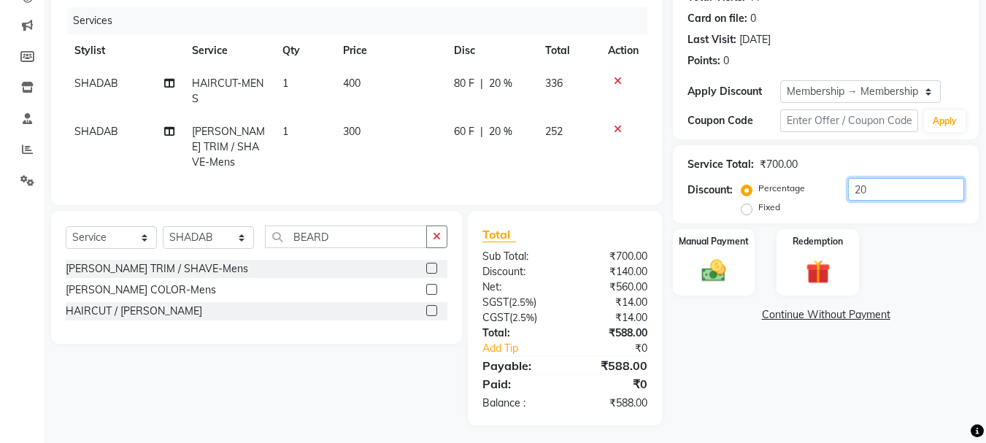
click at [894, 193] on input "20" at bounding box center [906, 189] width 116 height 23
type input "2"
click at [291, 400] on div "Select Service Product Membership Package Voucher Prepaid Gift Card Select Styl…" at bounding box center [251, 318] width 422 height 215
click at [760, 398] on div "Name: Nishant Membership: end on 16-06-2027 Total Visits: 44 Card on file: 0 La…" at bounding box center [831, 181] width 317 height 490
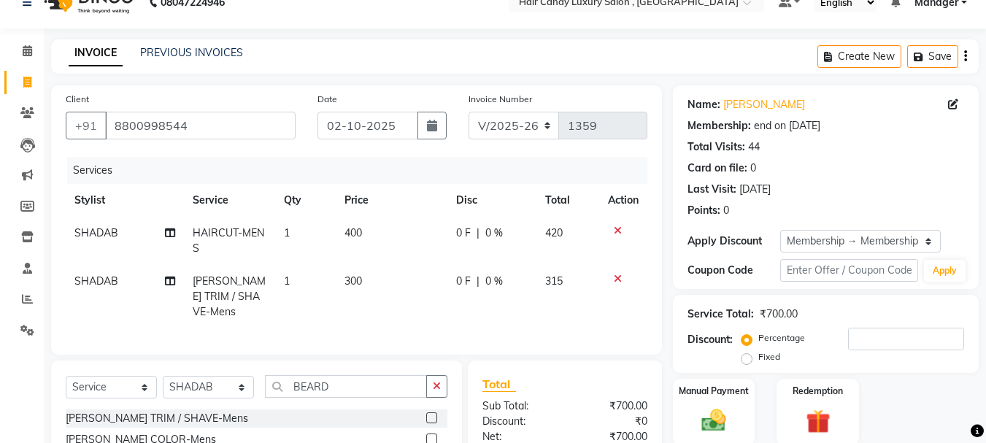
scroll to position [0, 0]
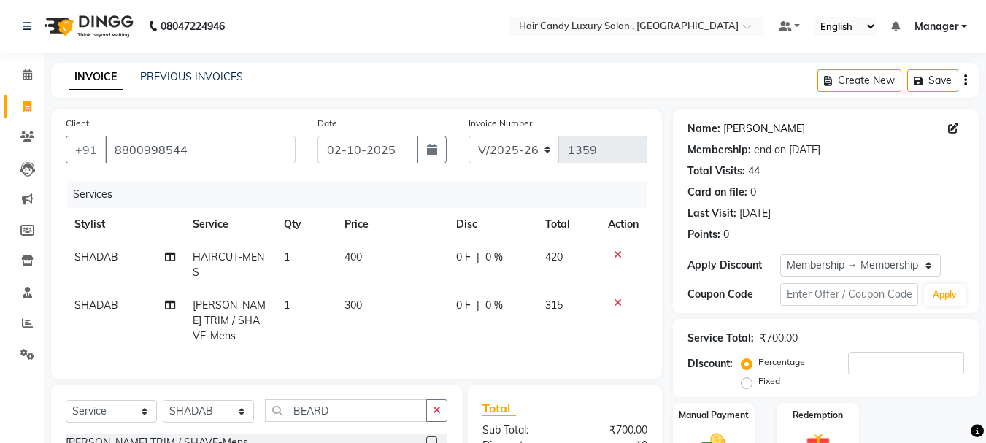
click at [748, 131] on link "Nishant" at bounding box center [765, 128] width 82 height 15
click at [23, 110] on icon at bounding box center [27, 106] width 8 height 11
select select "service"
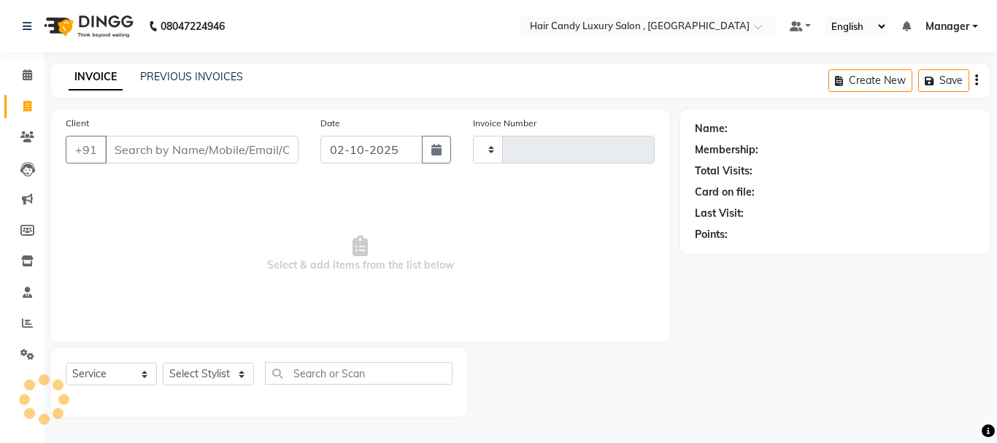
type input "1360"
select select "8304"
click at [170, 80] on link "PREVIOUS INVOICES" at bounding box center [191, 76] width 103 height 13
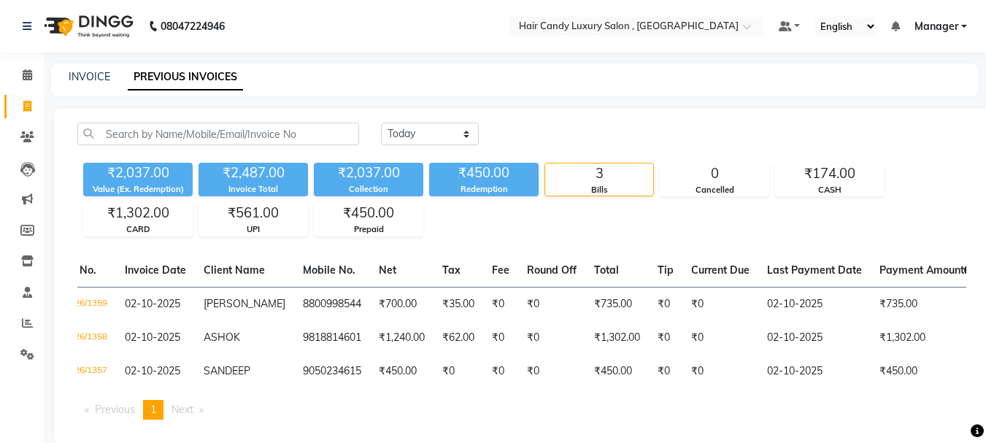
scroll to position [0, 42]
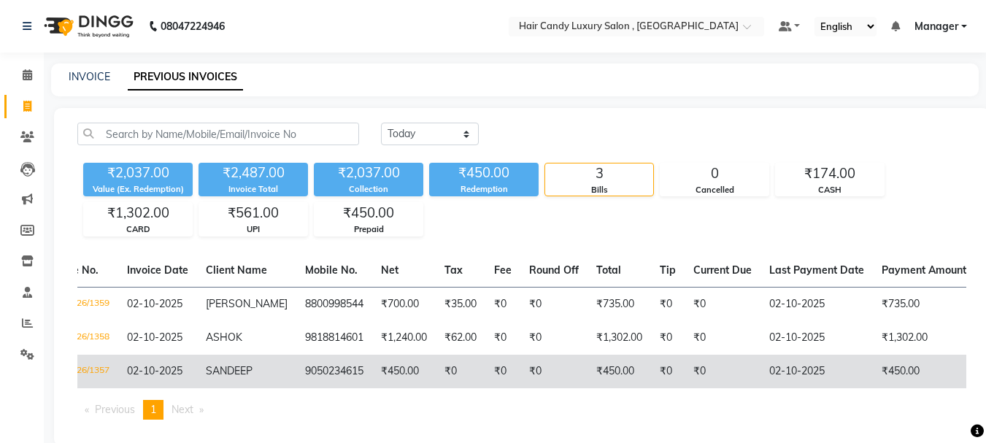
click at [501, 372] on td "₹0" at bounding box center [503, 372] width 35 height 34
click at [264, 368] on td "SANDEEP" at bounding box center [246, 372] width 99 height 34
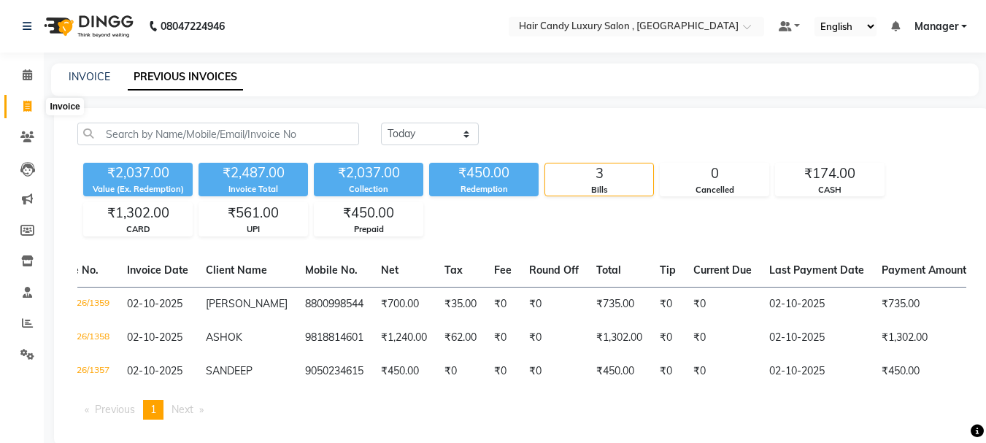
click at [21, 107] on span at bounding box center [28, 107] width 26 height 17
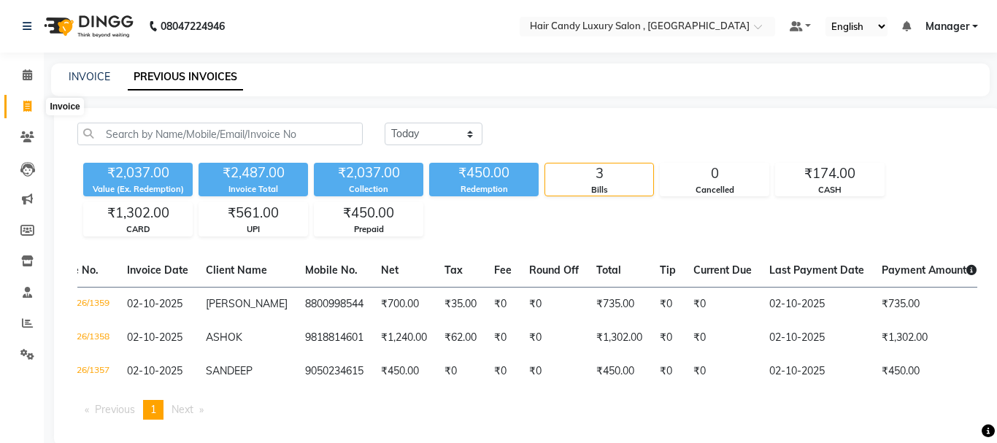
select select "8304"
select select "service"
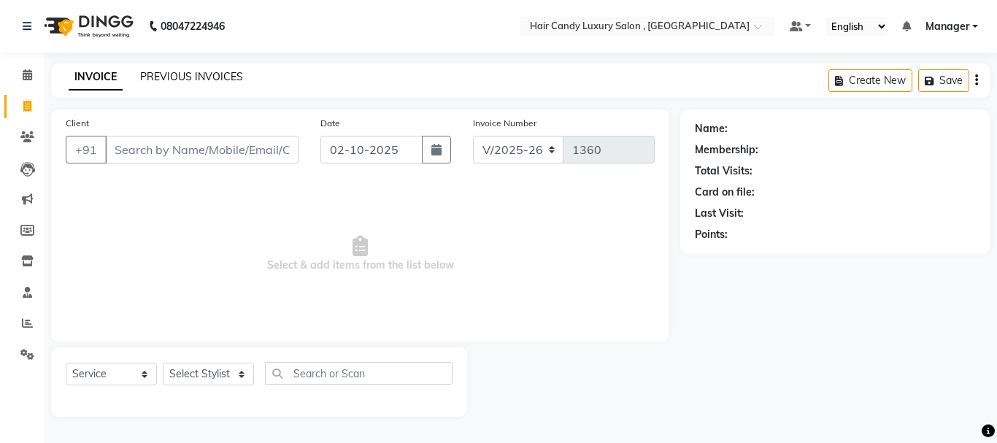
click at [179, 80] on link "PREVIOUS INVOICES" at bounding box center [191, 76] width 103 height 13
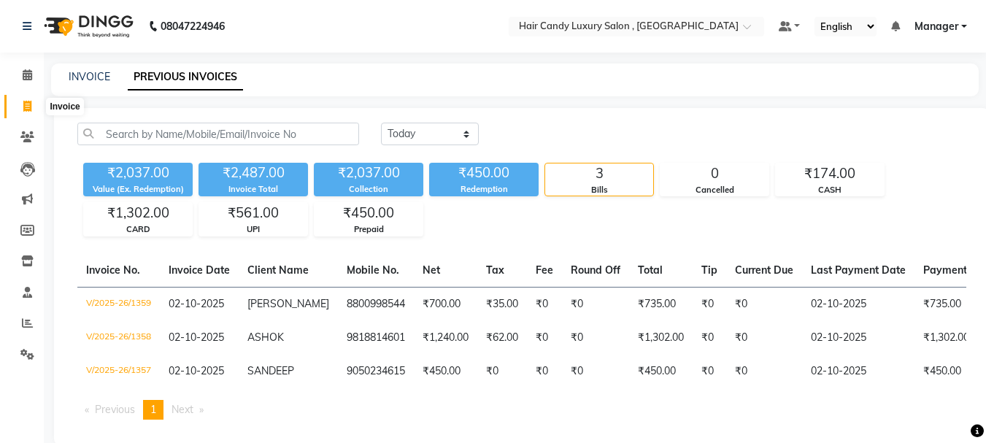
click at [28, 105] on icon at bounding box center [27, 106] width 8 height 11
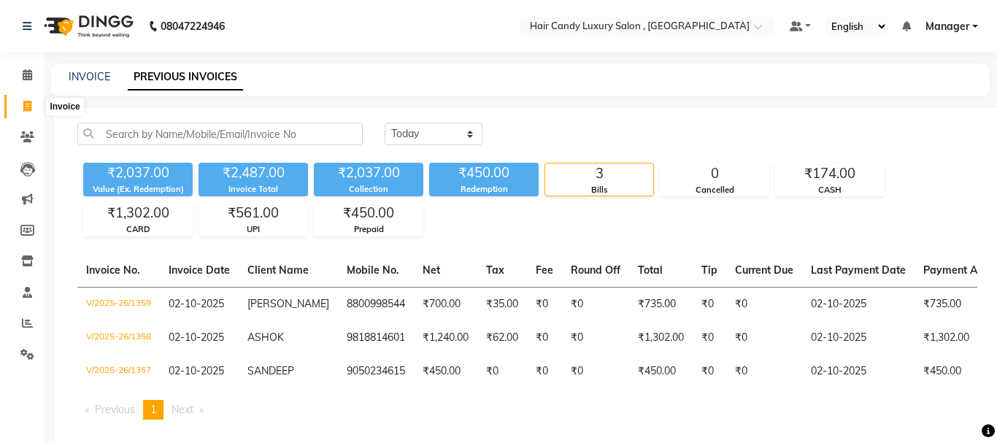
select select "service"
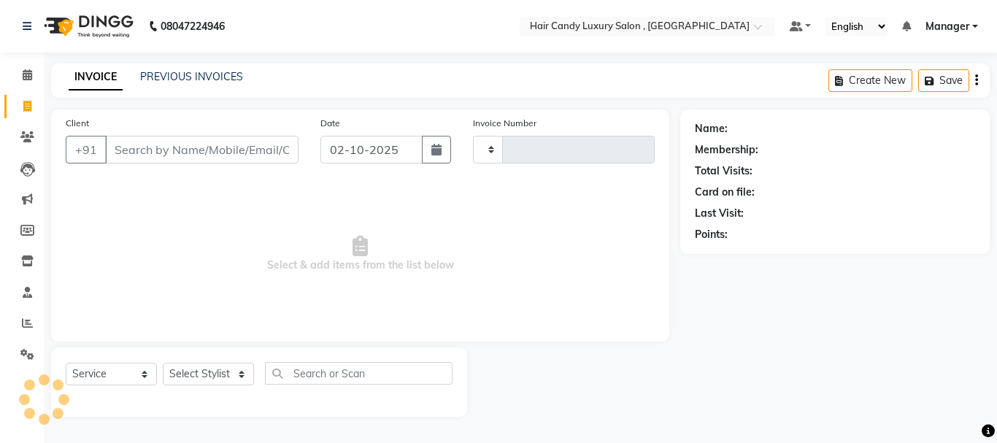
type input "1360"
select select "8304"
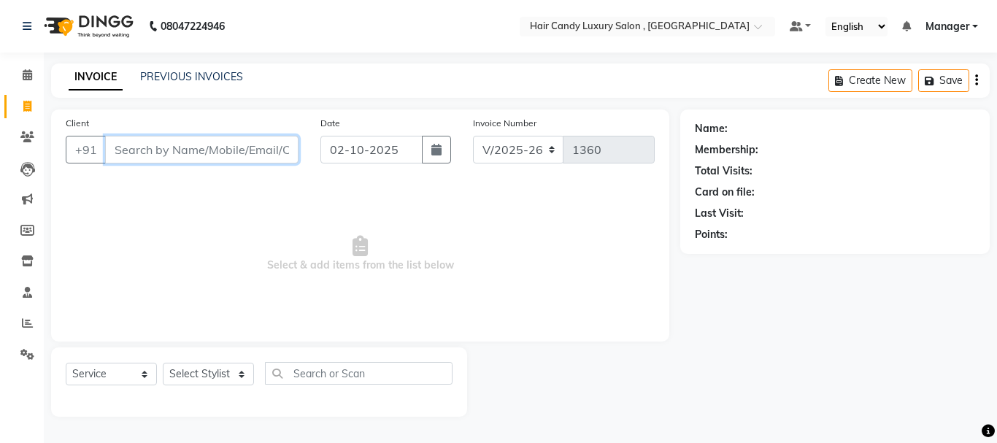
click at [210, 151] on input "Client" at bounding box center [201, 150] width 193 height 28
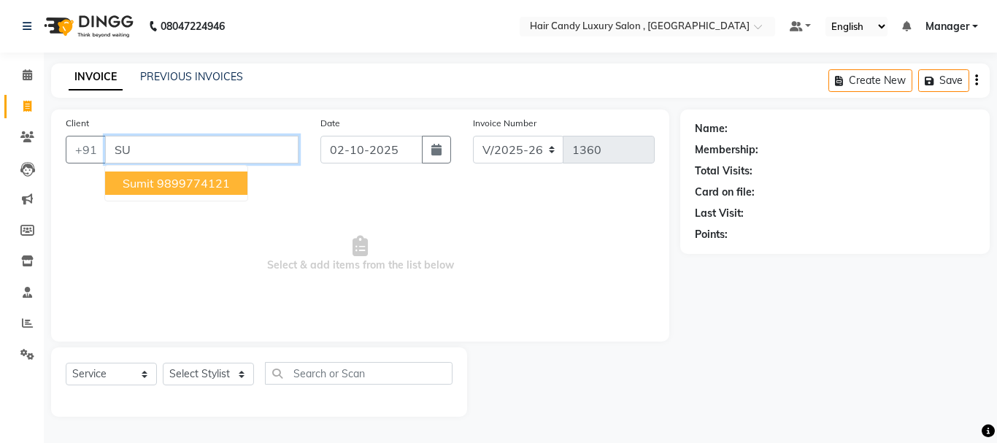
type input "S"
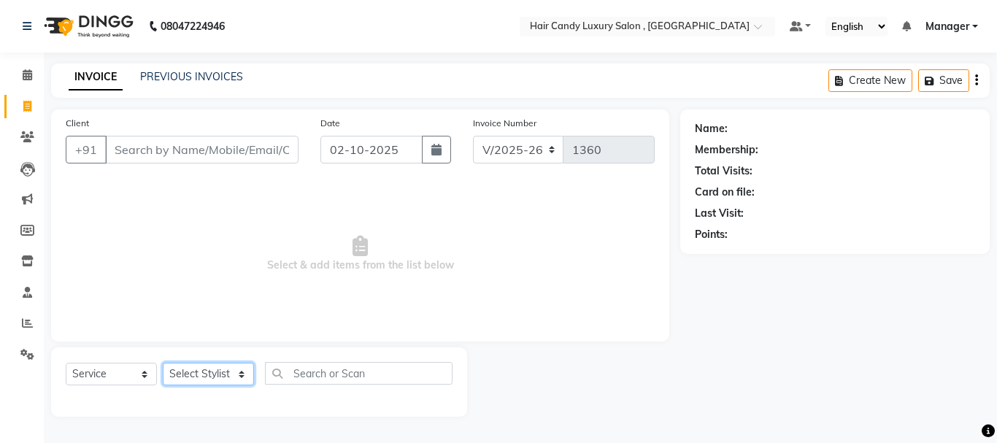
click at [209, 377] on select "Select Stylist ADITI AJIT BILAL DANISH Manager Manager MEENAKSHI RINKI VALECHA …" at bounding box center [208, 374] width 91 height 23
drag, startPoint x: 415, startPoint y: 285, endPoint x: 566, endPoint y: 440, distance: 216.3
click at [415, 285] on span "Select & add items from the list below" at bounding box center [360, 254] width 589 height 146
click at [176, 150] on input "Client" at bounding box center [201, 150] width 193 height 28
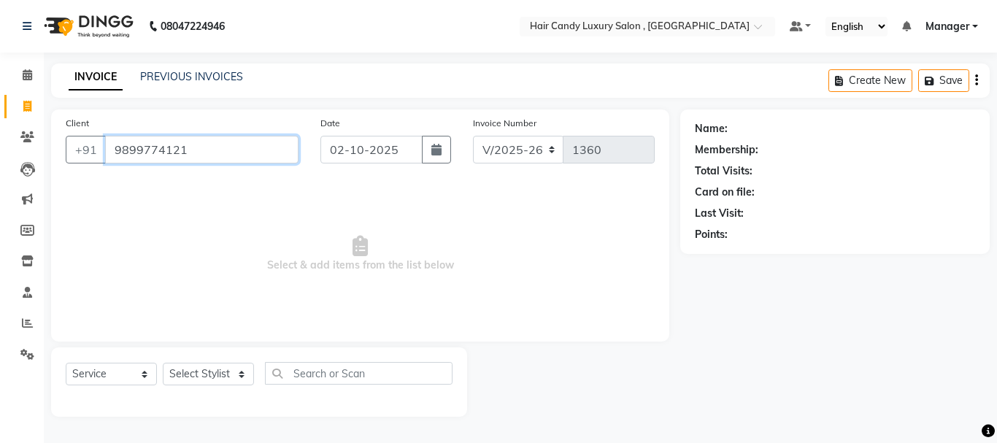
type input "9899774121"
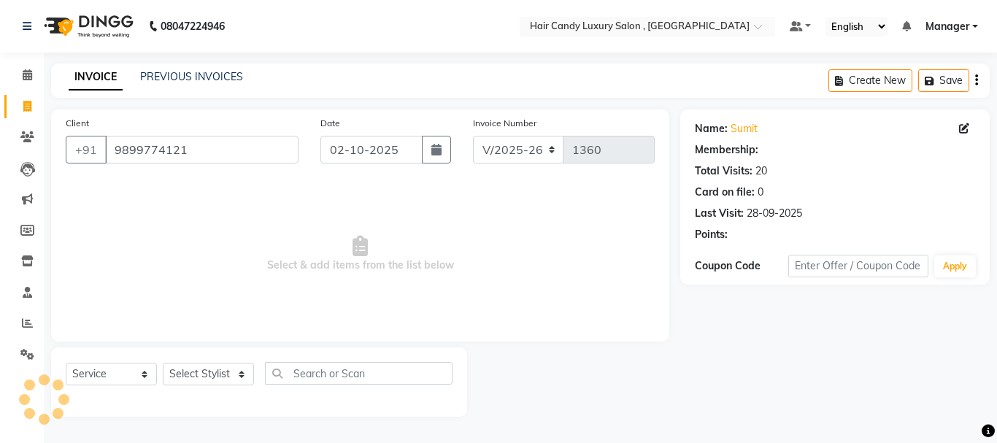
select select "1: Object"
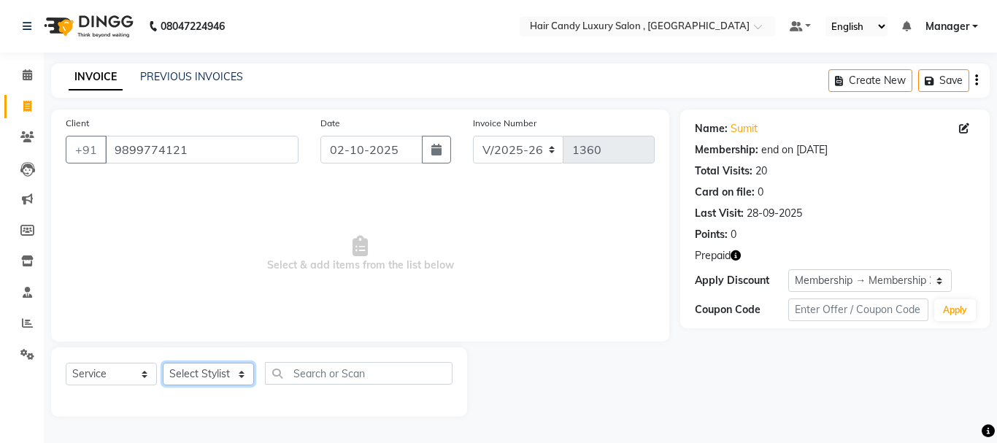
click at [191, 377] on select "Select Stylist ADITI AJIT BILAL DANISH Manager Manager MEENAKSHI RINKI VALECHA …" at bounding box center [208, 374] width 91 height 23
select select "80576"
click at [163, 363] on select "Select Stylist ADITI AJIT BILAL DANISH Manager Manager MEENAKSHI RINKI VALECHA …" at bounding box center [208, 374] width 91 height 23
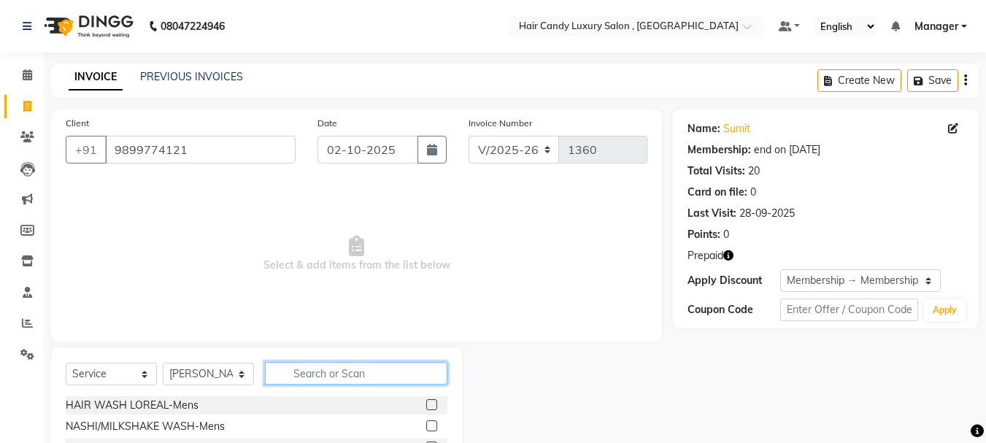
click at [318, 371] on input "text" at bounding box center [356, 373] width 183 height 23
type input "HAIRCU"
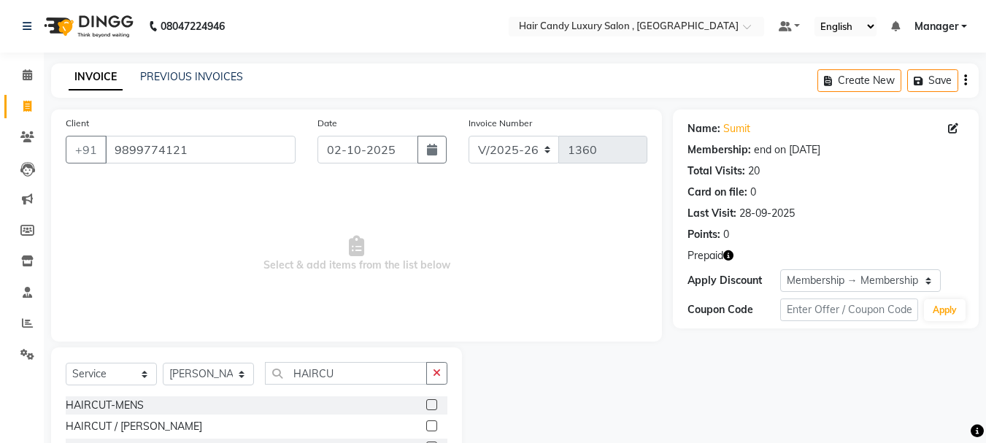
click at [434, 405] on label at bounding box center [431, 404] width 11 height 11
click at [434, 405] on input "checkbox" at bounding box center [430, 405] width 9 height 9
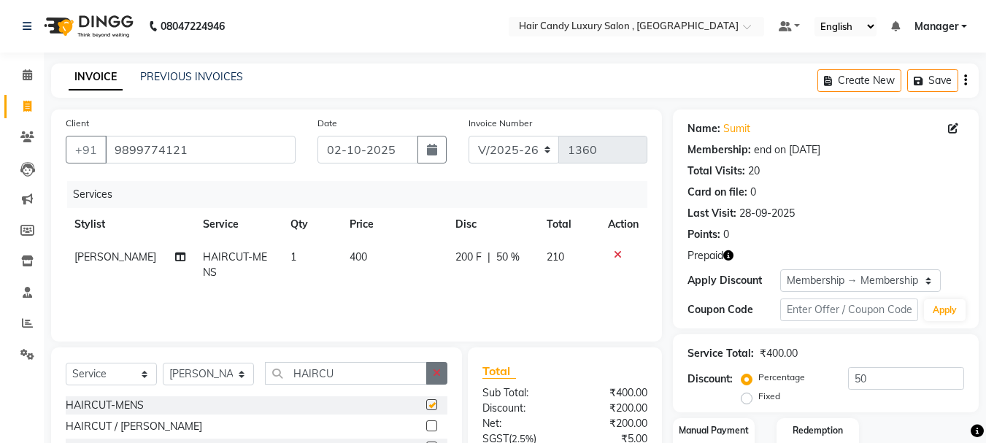
checkbox input "false"
click at [445, 366] on button "button" at bounding box center [436, 373] width 21 height 23
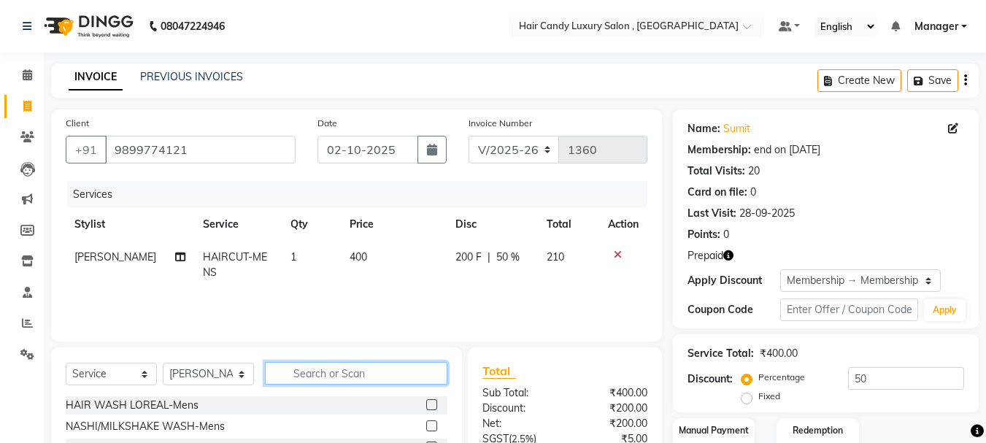
click at [372, 375] on input "text" at bounding box center [356, 373] width 183 height 23
type input "BEA"
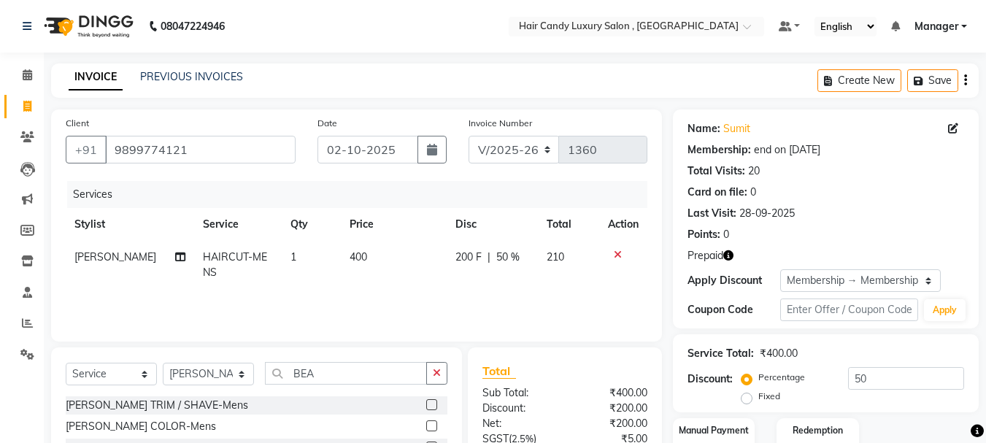
click at [433, 405] on label at bounding box center [431, 404] width 11 height 11
click at [433, 405] on input "checkbox" at bounding box center [430, 405] width 9 height 9
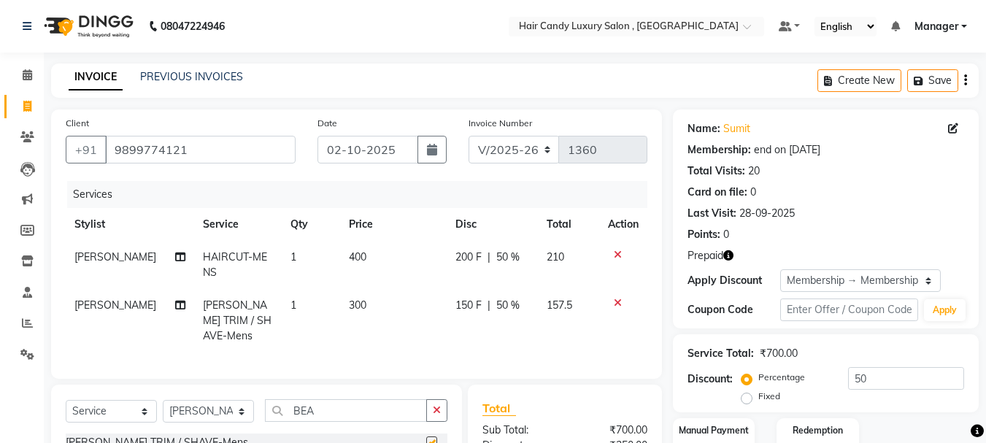
checkbox input "false"
click at [366, 248] on td "400" at bounding box center [393, 265] width 107 height 48
select select "80576"
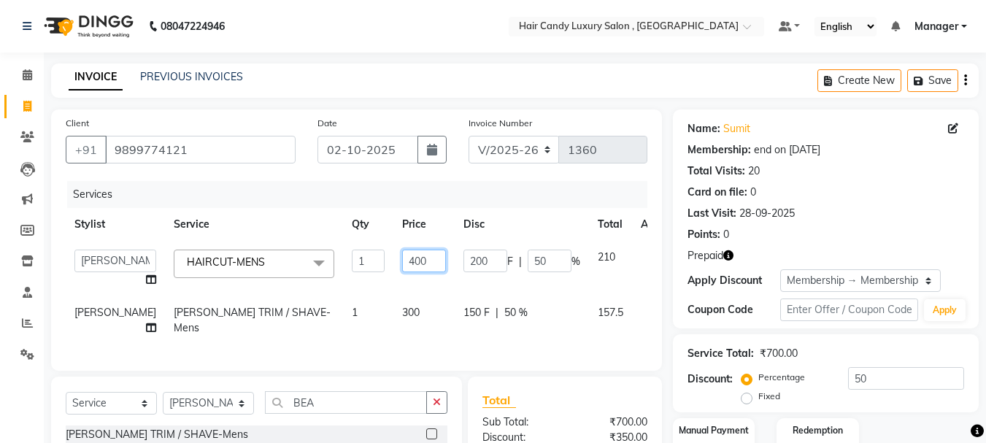
click at [405, 260] on input "400" at bounding box center [424, 261] width 44 height 23
type input "4"
type input "500"
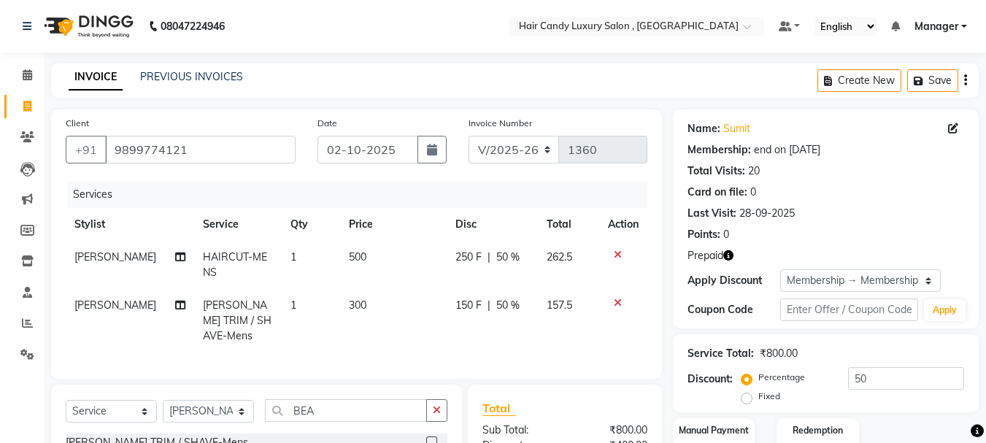
click at [416, 346] on div "Services Stylist Service Qty Price Disc Total Action SHARUKH HAIRCUT-MENS 1 500…" at bounding box center [357, 272] width 582 height 183
click at [875, 377] on input "50" at bounding box center [906, 378] width 116 height 23
type input "5"
click at [731, 255] on icon "button" at bounding box center [729, 255] width 10 height 10
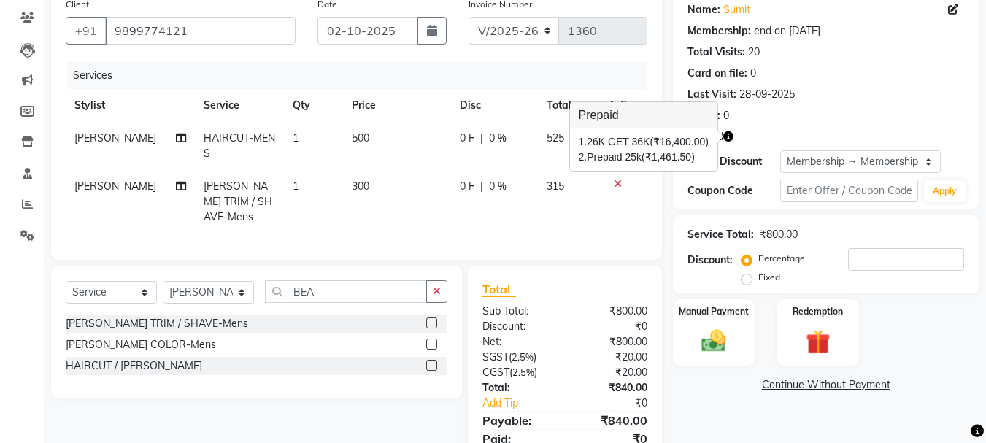
scroll to position [174, 0]
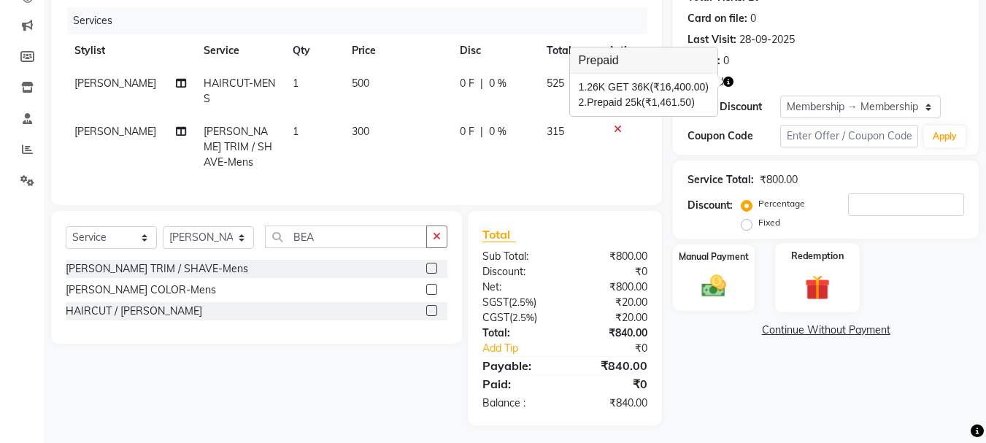
click at [787, 285] on div "Redemption" at bounding box center [817, 277] width 85 height 69
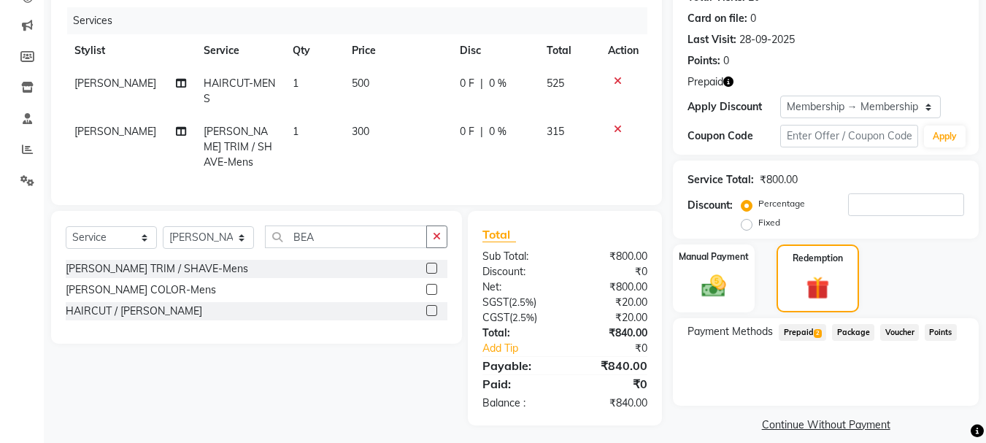
click at [810, 334] on span "Prepaid 2" at bounding box center [802, 332] width 47 height 17
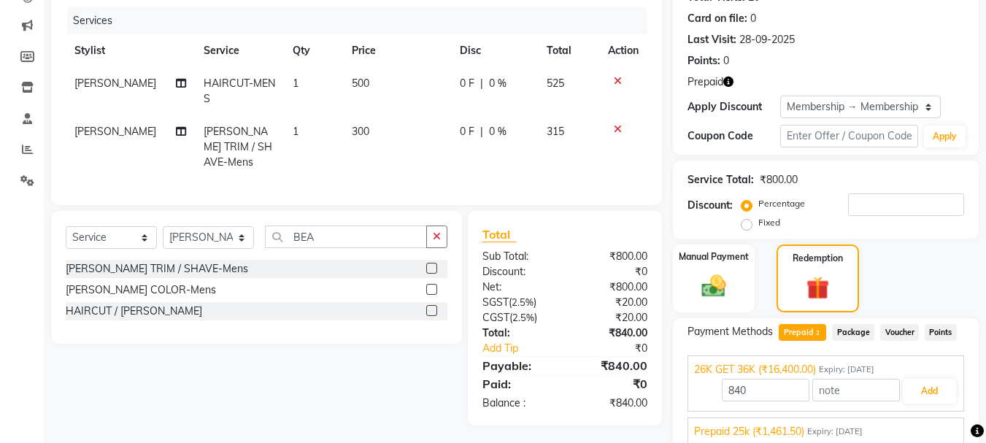
scroll to position [234, 0]
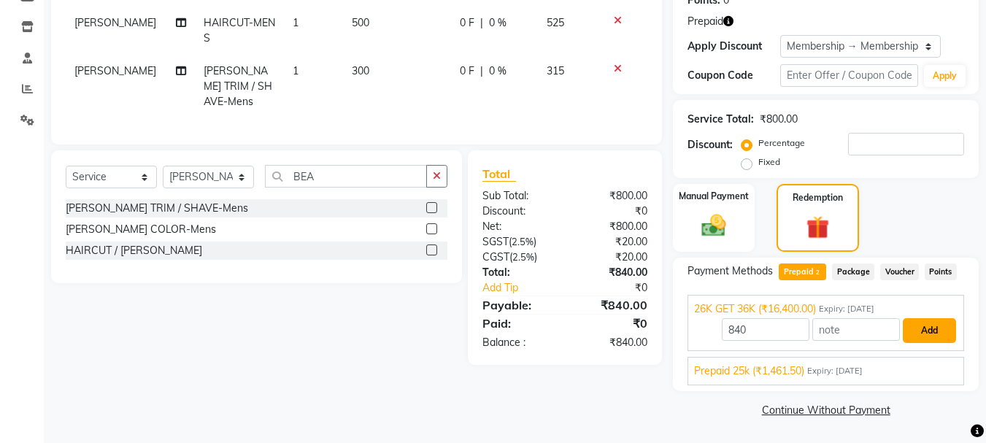
click at [929, 331] on button "Add" at bounding box center [929, 330] width 53 height 25
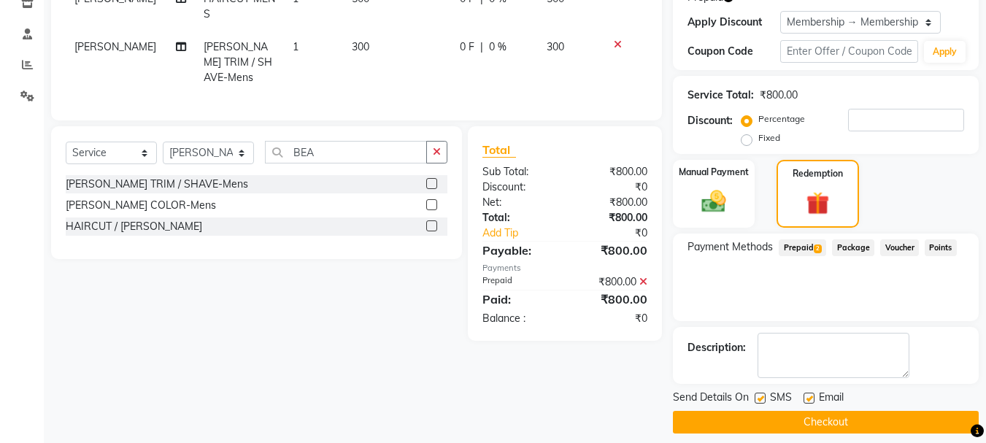
scroll to position [271, 0]
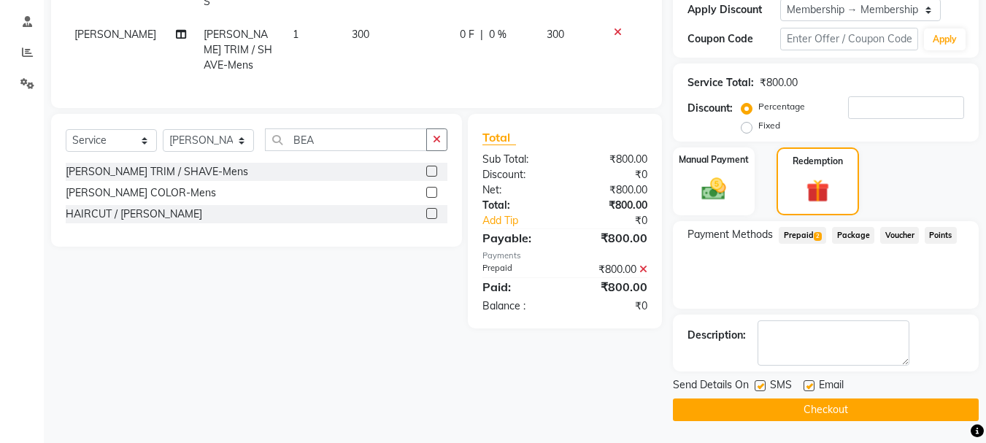
click at [838, 405] on button "Checkout" at bounding box center [826, 410] width 306 height 23
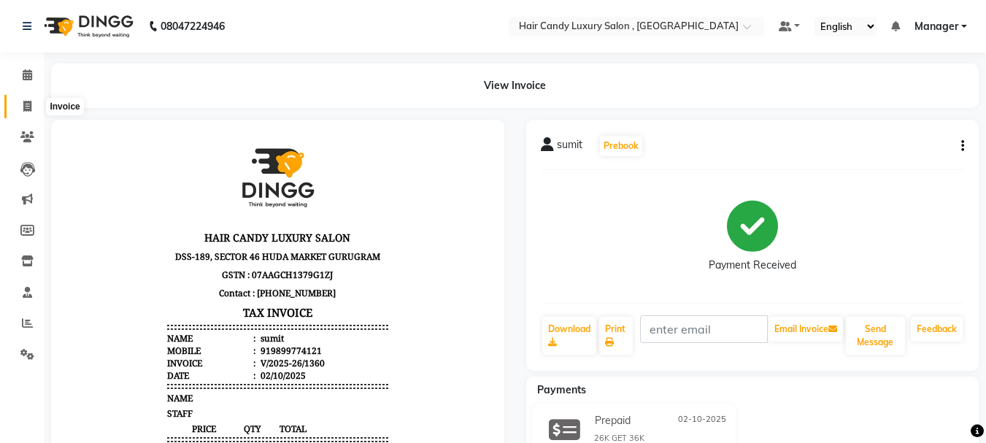
click at [28, 109] on icon at bounding box center [27, 106] width 8 height 11
select select "8304"
select select "service"
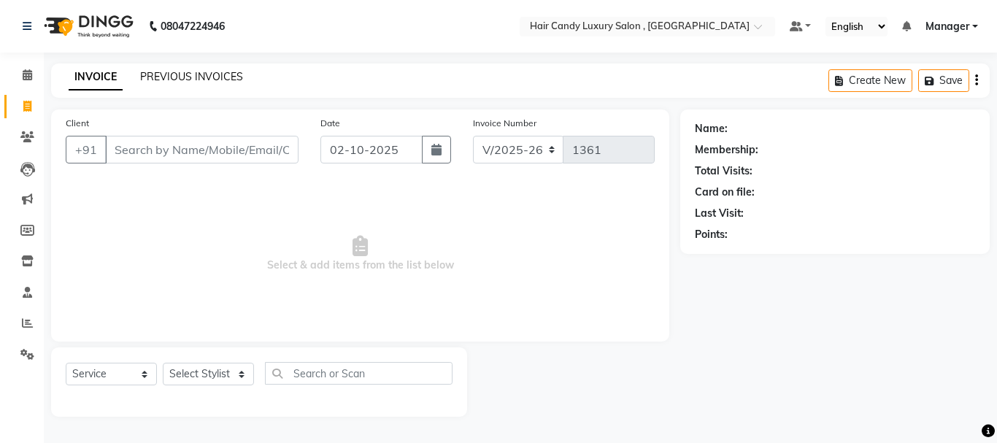
click at [150, 72] on link "PREVIOUS INVOICES" at bounding box center [191, 76] width 103 height 13
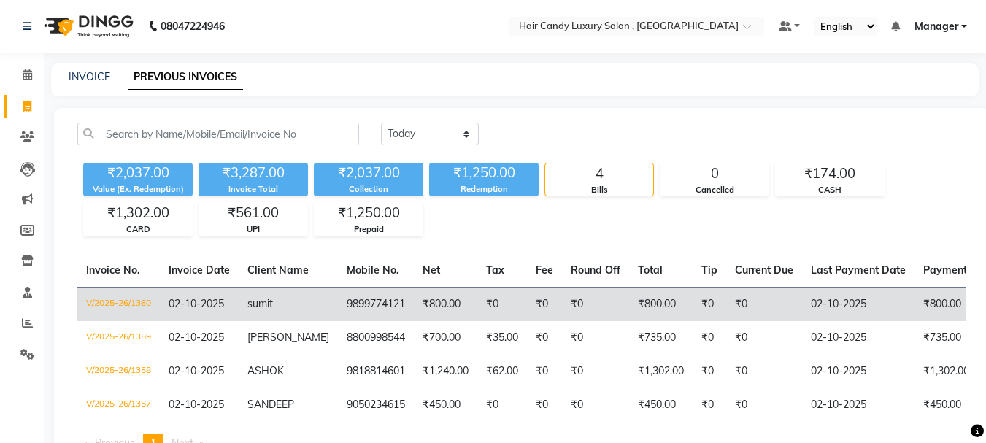
click at [288, 304] on td "sumit" at bounding box center [288, 304] width 99 height 34
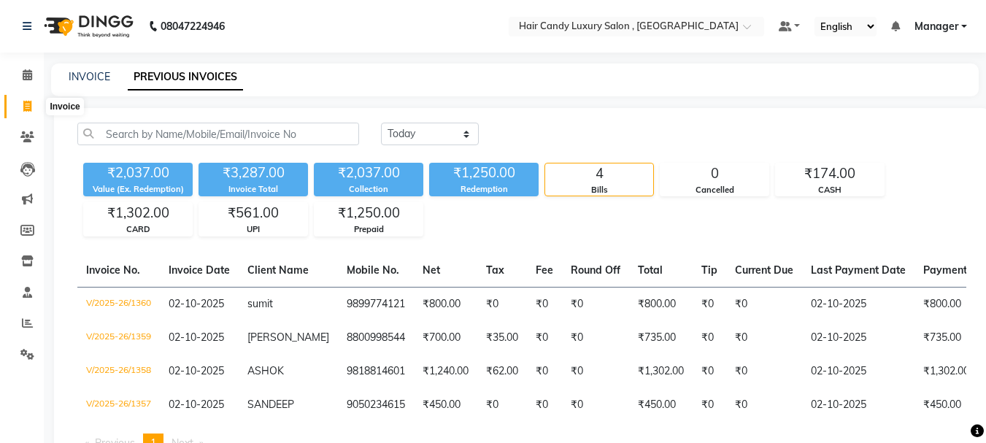
click at [28, 107] on icon at bounding box center [27, 106] width 8 height 11
select select "8304"
select select "service"
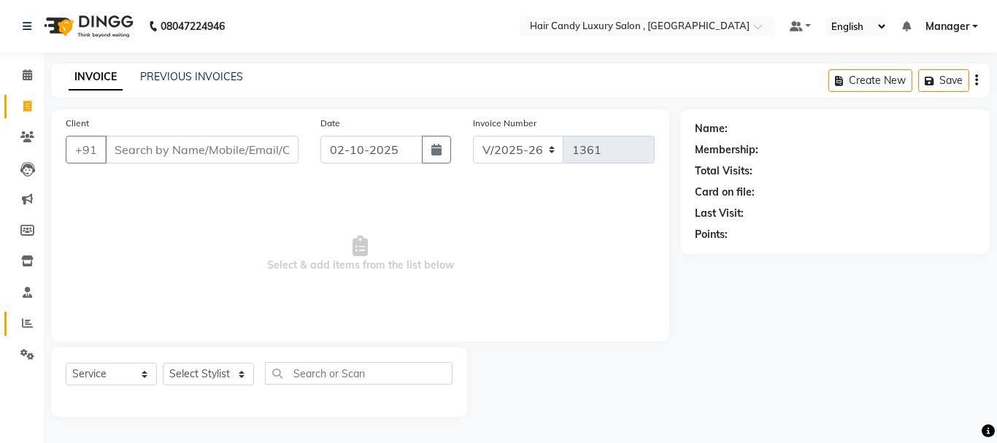
click at [6, 326] on link "Reports" at bounding box center [21, 324] width 35 height 24
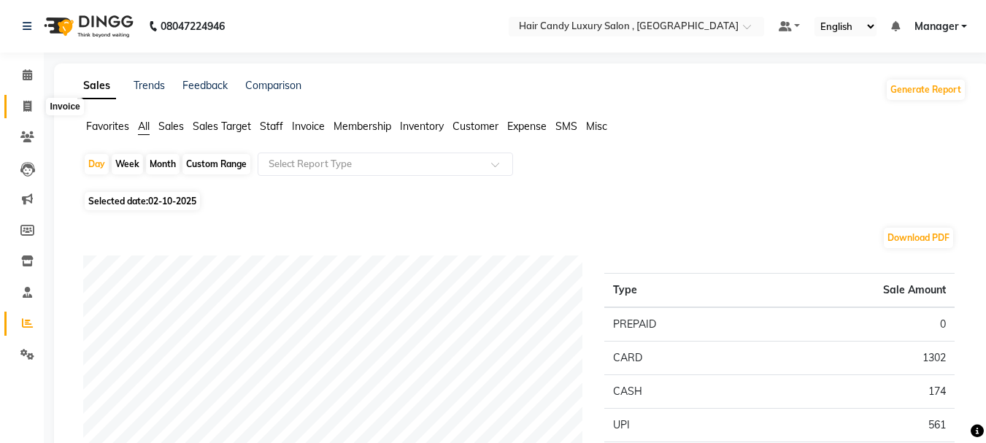
click at [21, 102] on span at bounding box center [28, 107] width 26 height 17
select select "service"
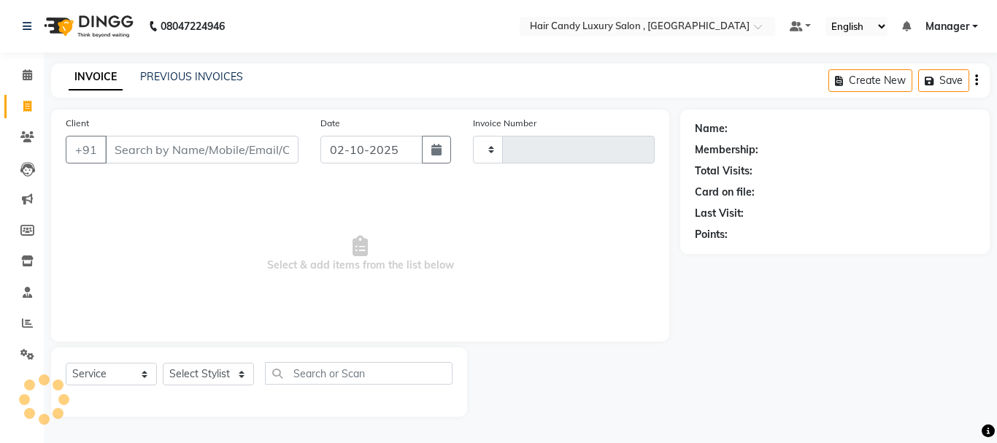
type input "1361"
select select "8304"
click at [205, 150] on input "Client" at bounding box center [201, 150] width 193 height 28
click at [229, 154] on input "Client" at bounding box center [201, 150] width 193 height 28
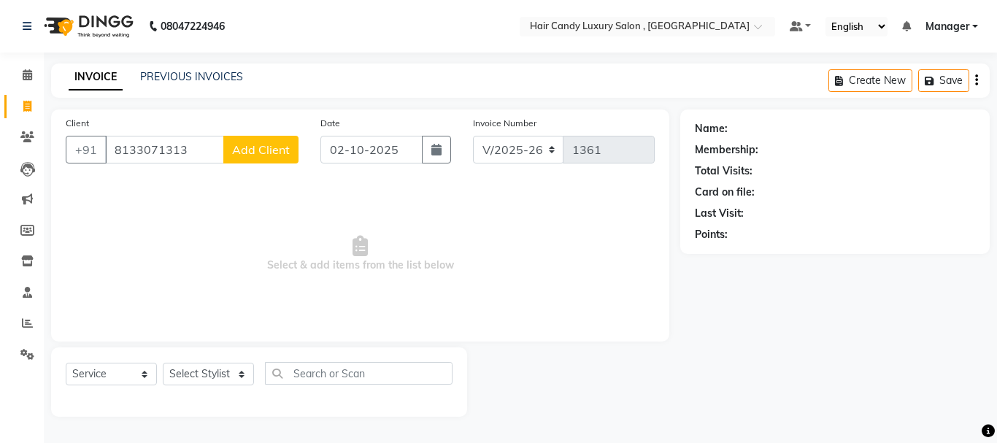
type input "8133071313"
click at [259, 152] on span "Add Client" at bounding box center [261, 149] width 58 height 15
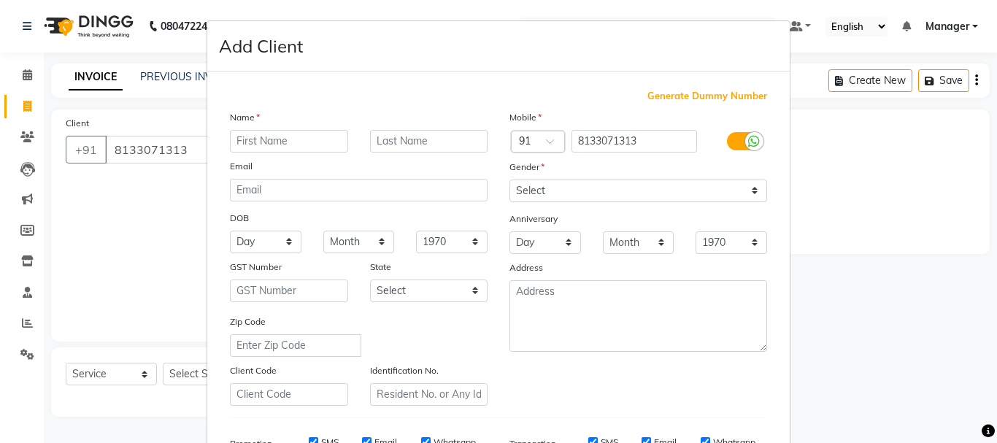
click at [288, 145] on input "text" at bounding box center [289, 141] width 118 height 23
type input "RIDHIMA"
click at [614, 194] on select "Select Male Female Other Prefer Not To Say" at bounding box center [639, 191] width 258 height 23
select select "female"
click at [510, 180] on select "Select Male Female Other Prefer Not To Say" at bounding box center [639, 191] width 258 height 23
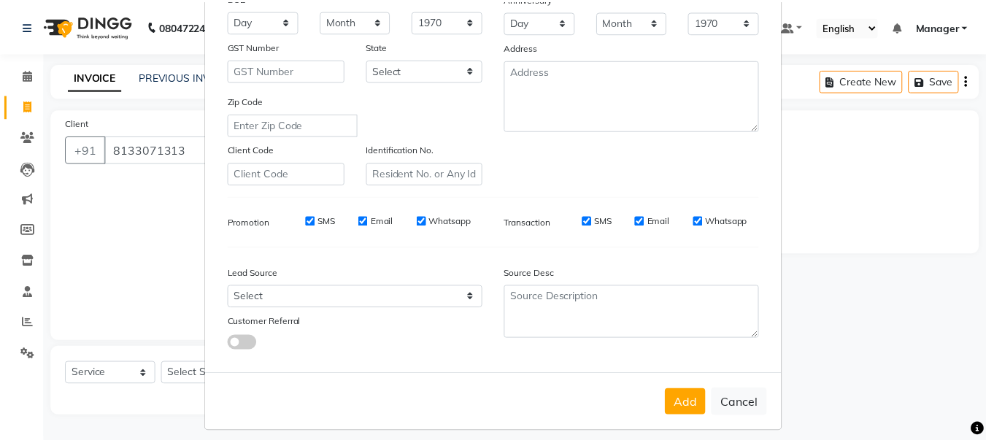
scroll to position [231, 0]
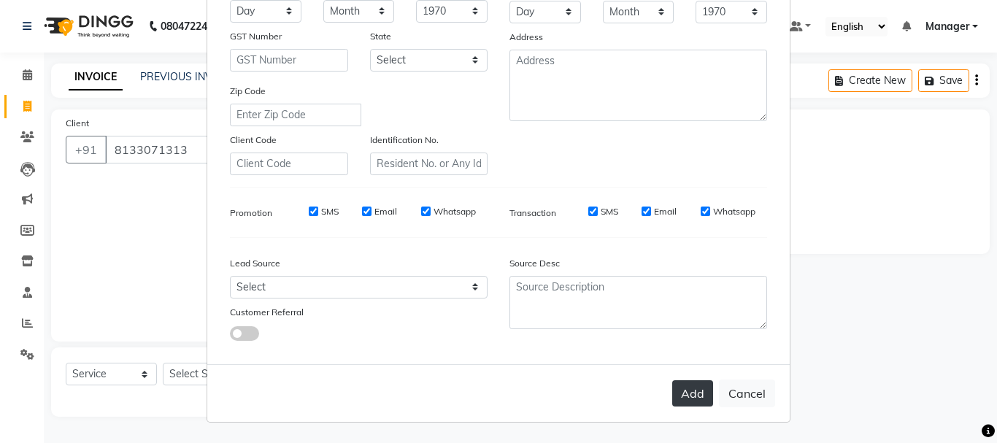
click at [688, 393] on button "Add" at bounding box center [692, 393] width 41 height 26
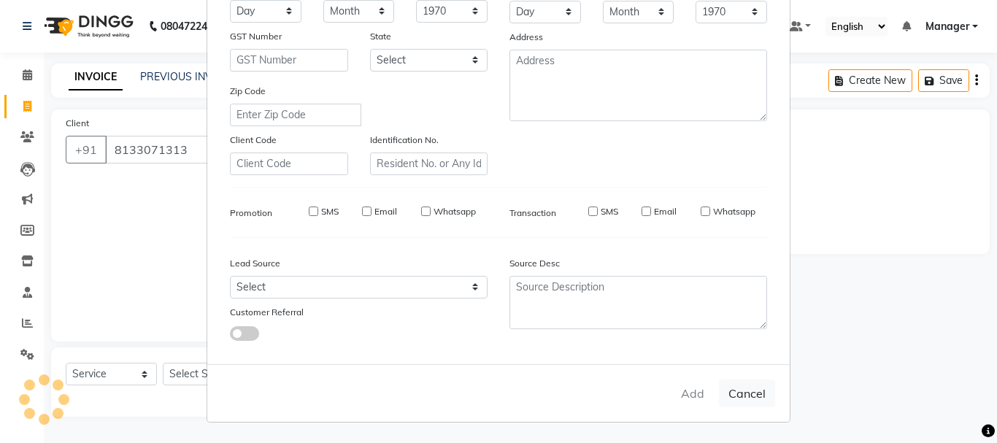
select select
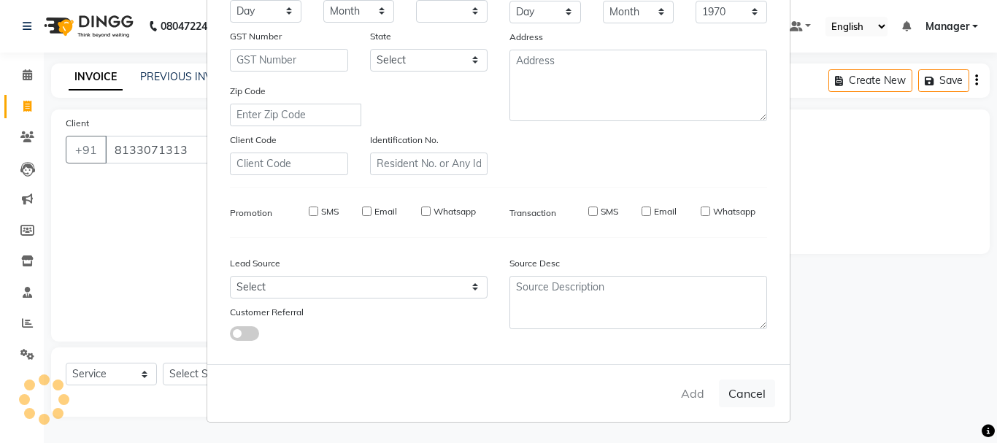
select select
checkbox input "false"
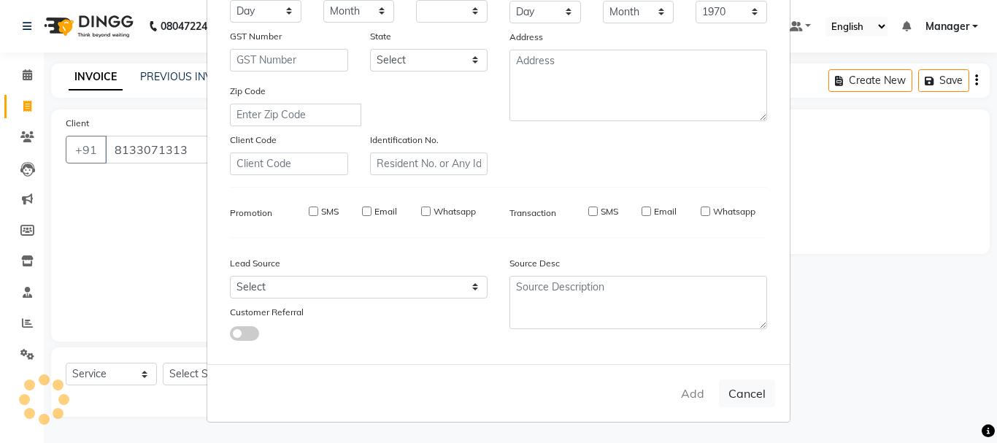
checkbox input "false"
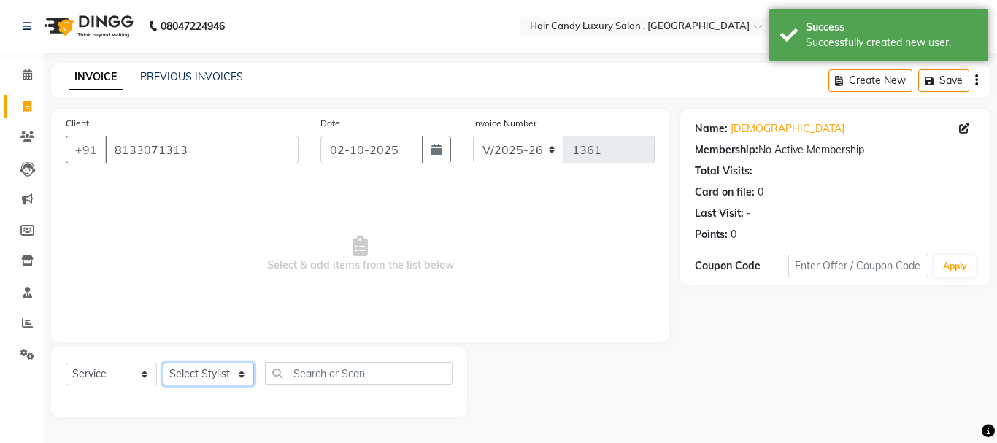
click at [218, 371] on select "Select Stylist ADITI AJIT BILAL DANISH Manager Manager MEENAKSHI RINKI VALECHA …" at bounding box center [208, 374] width 91 height 23
select select "80578"
click at [163, 363] on select "Select Stylist ADITI AJIT BILAL DANISH Manager Manager MEENAKSHI RINKI VALECHA …" at bounding box center [208, 374] width 91 height 23
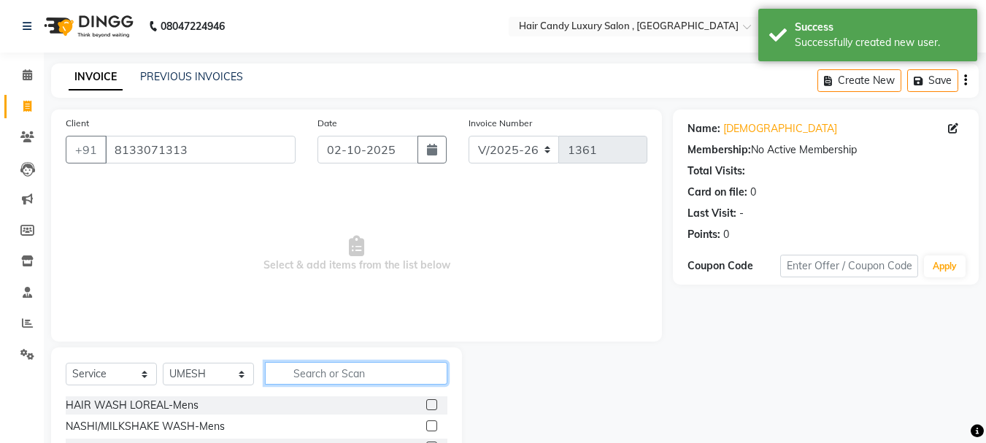
click at [301, 372] on input "text" at bounding box center [356, 373] width 183 height 23
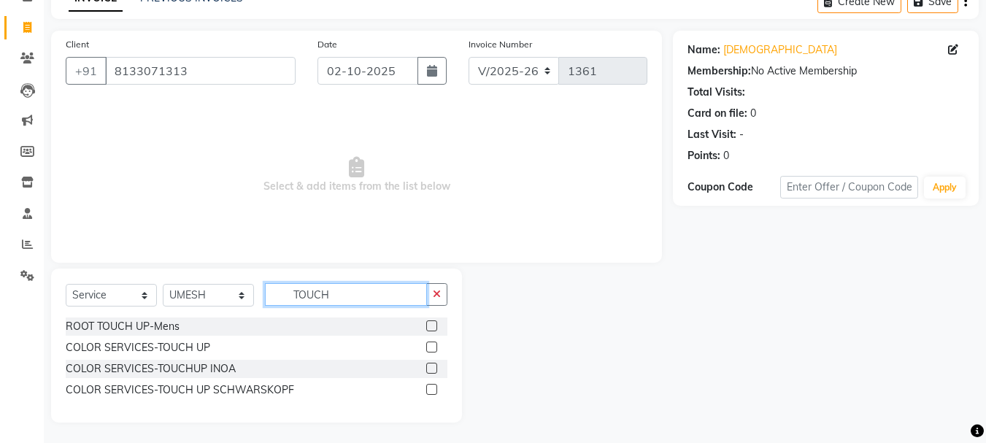
scroll to position [80, 0]
type input "TOUCH"
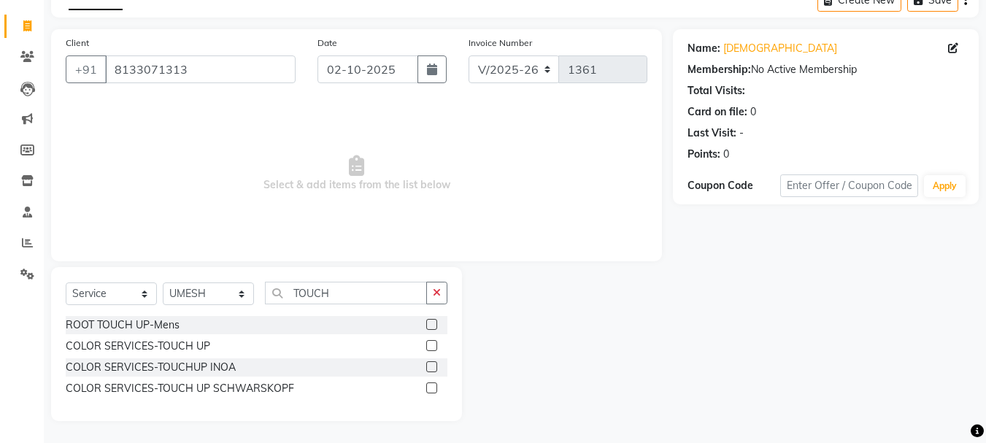
click at [432, 346] on label at bounding box center [431, 345] width 11 height 11
click at [432, 346] on input "checkbox" at bounding box center [430, 346] width 9 height 9
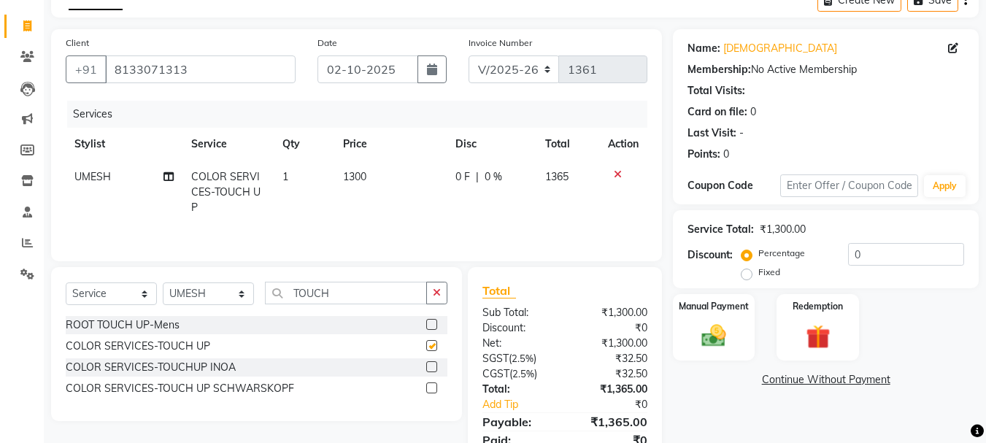
checkbox input "false"
click at [378, 177] on td "1300" at bounding box center [390, 193] width 112 height 64
select select "80578"
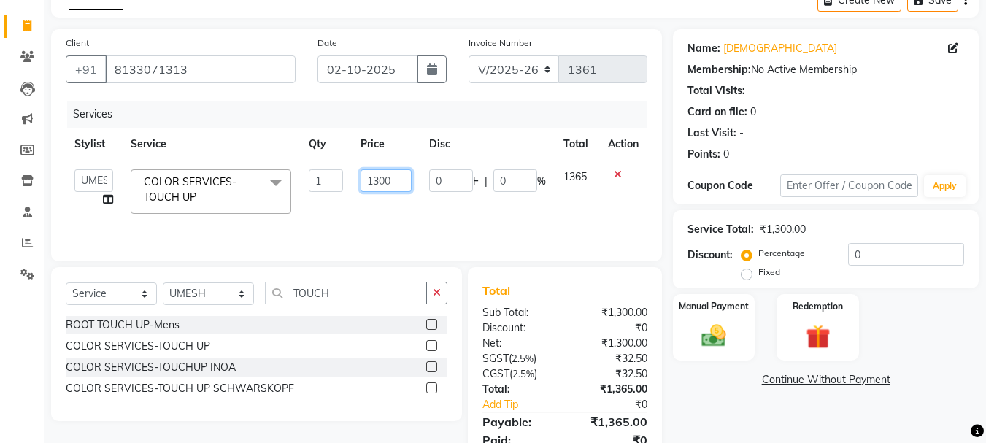
click at [399, 182] on input "1300" at bounding box center [386, 180] width 50 height 23
type input "1400"
click at [357, 210] on div "Services Stylist Service Qty Price Disc Total Action ADITI AJIT BILAL DANISH Ma…" at bounding box center [357, 174] width 582 height 146
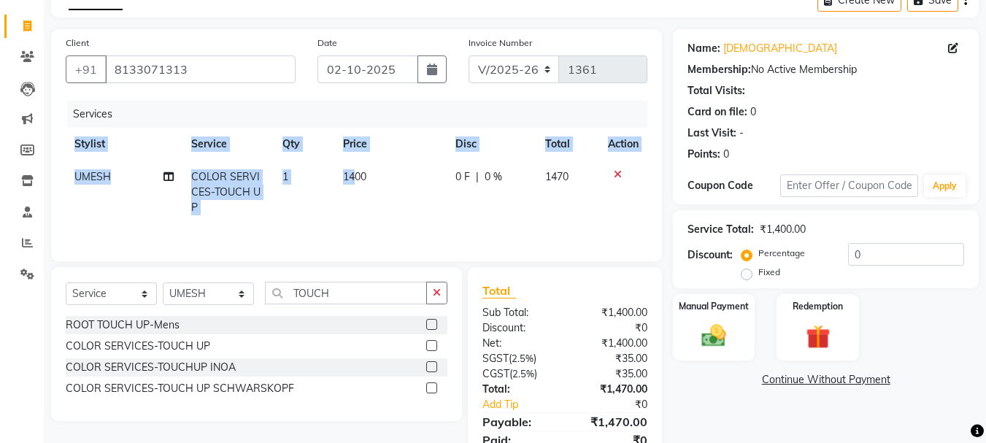
click at [416, 208] on td "1400" at bounding box center [390, 193] width 112 height 64
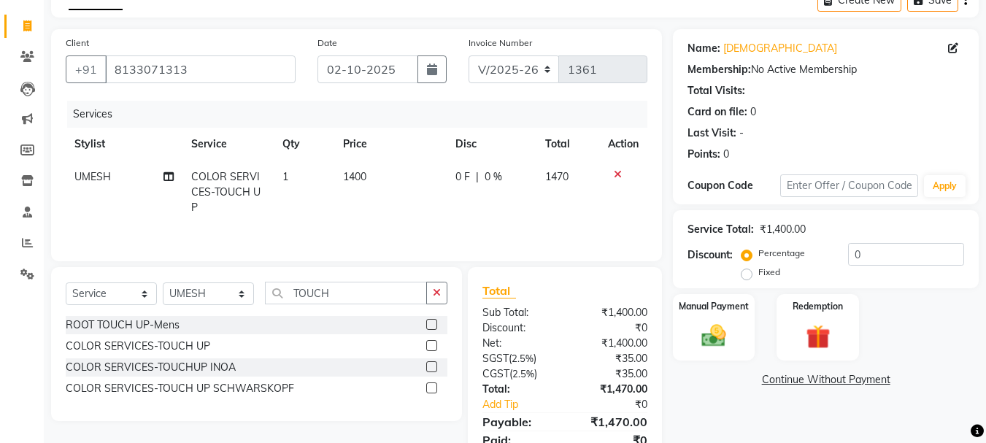
select select "80578"
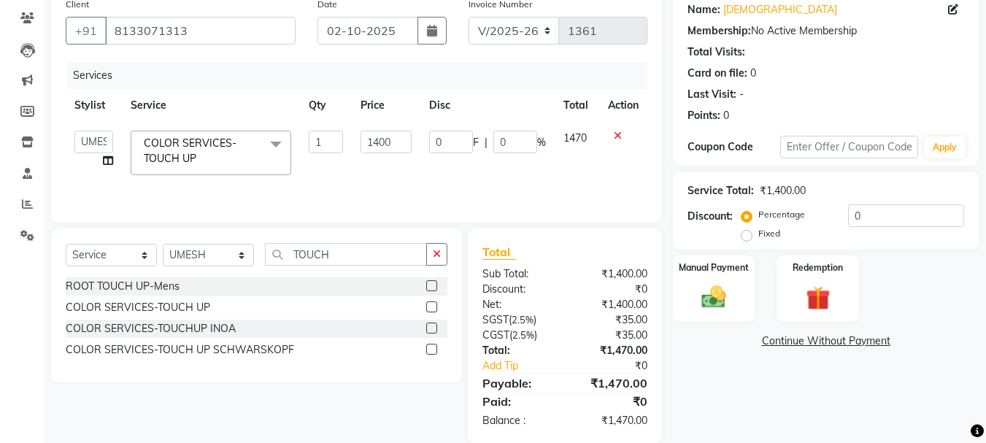
scroll to position [141, 0]
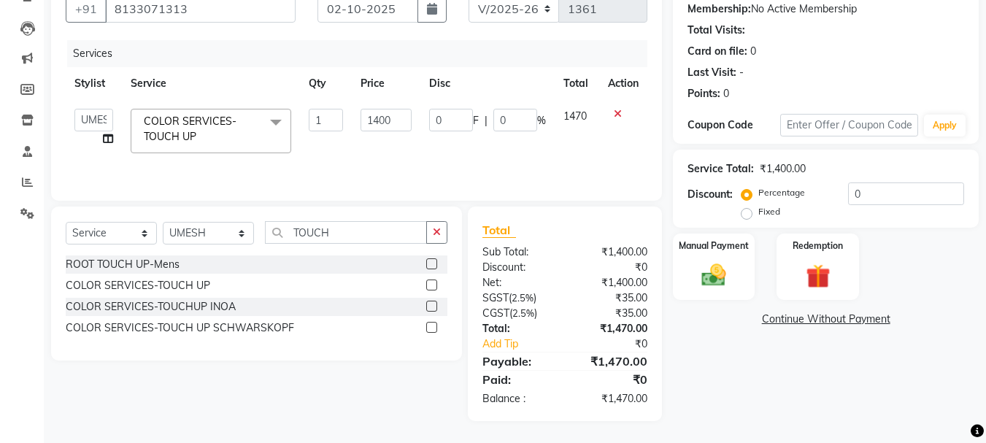
click at [349, 383] on div "Select Service Product Membership Package Voucher Prepaid Gift Card Select Styl…" at bounding box center [251, 314] width 422 height 215
click at [882, 193] on input "0" at bounding box center [906, 194] width 116 height 23
type input "2"
type input "28"
type input "2"
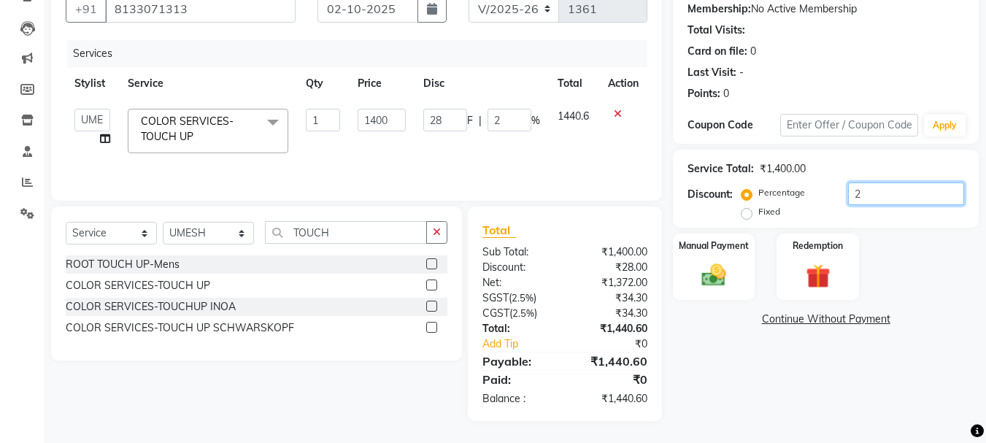
type input "20"
type input "280"
type input "20"
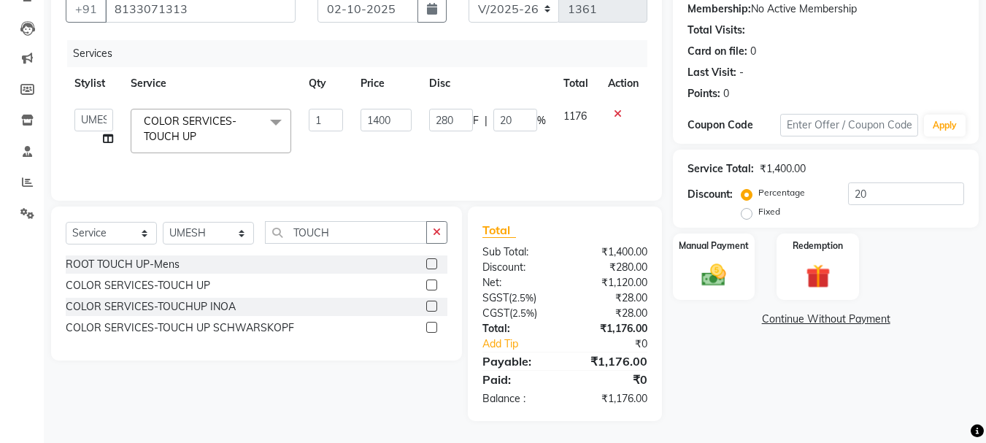
click at [430, 408] on div "Select Service Product Membership Package Voucher Prepaid Gift Card Select Styl…" at bounding box center [251, 314] width 422 height 215
click at [694, 275] on img at bounding box center [714, 275] width 41 height 29
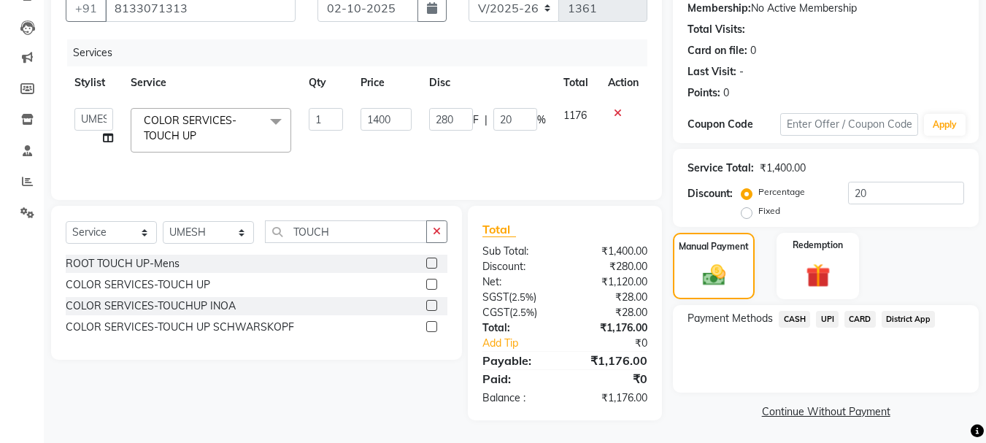
scroll to position [143, 0]
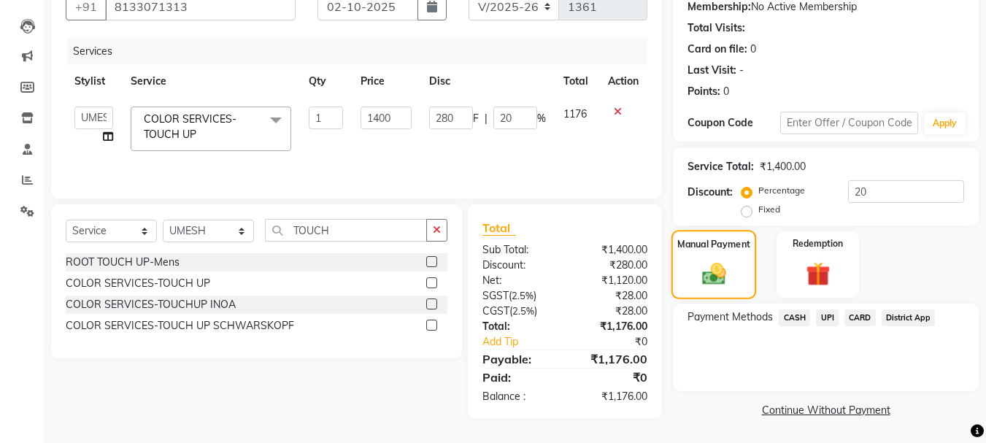
click at [718, 281] on img at bounding box center [714, 274] width 39 height 28
click at [854, 315] on span "CARD" at bounding box center [860, 318] width 31 height 17
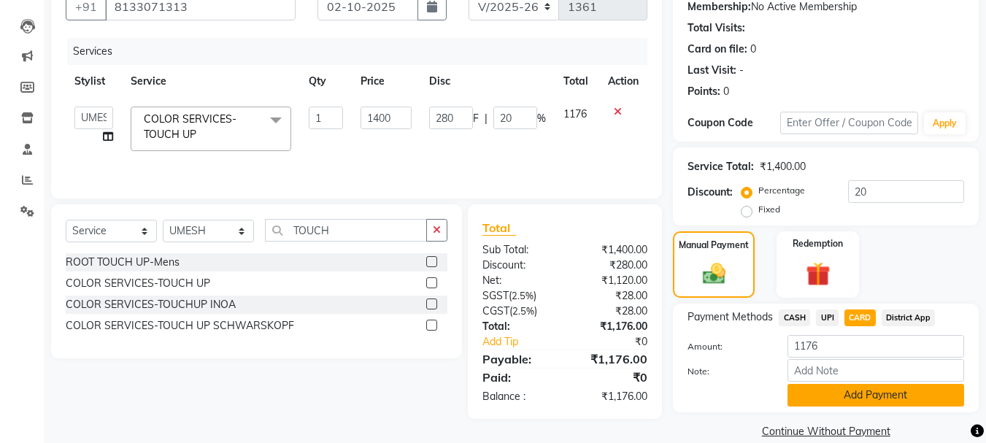
click at [825, 401] on button "Add Payment" at bounding box center [876, 395] width 177 height 23
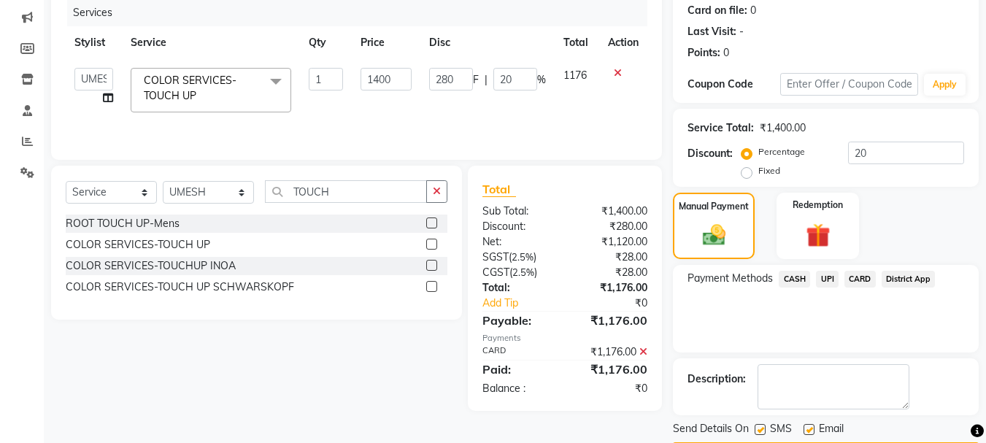
scroll to position [226, 0]
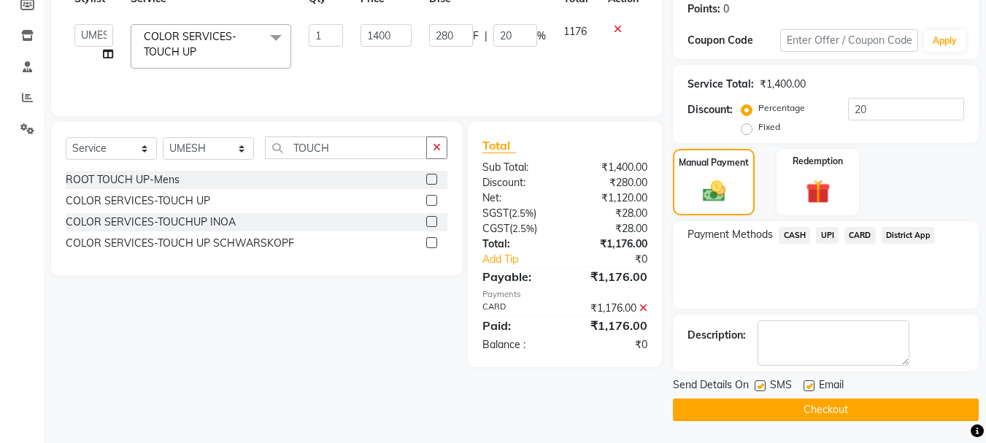
click at [710, 406] on button "Checkout" at bounding box center [826, 410] width 306 height 23
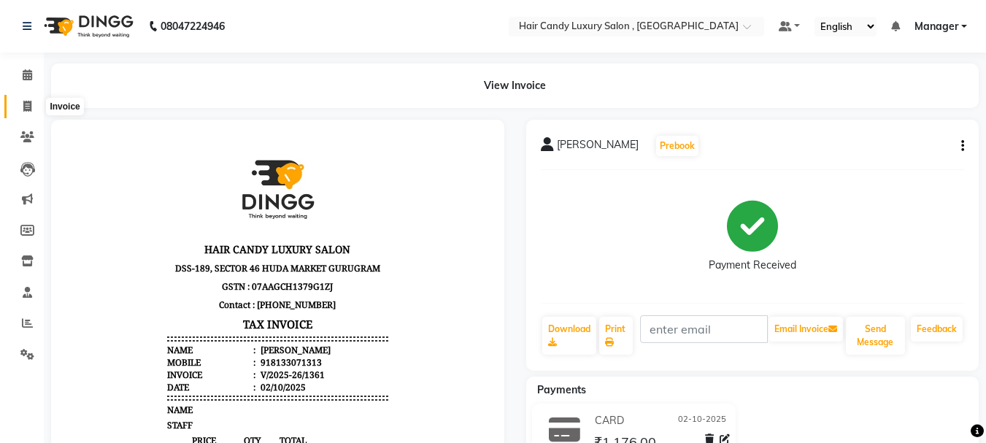
click at [24, 105] on icon at bounding box center [27, 106] width 8 height 11
select select "service"
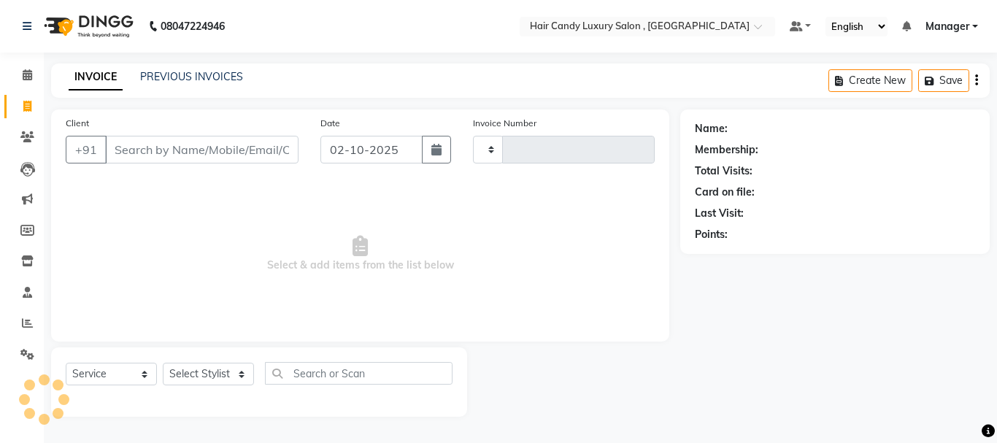
type input "1362"
select select "8304"
click at [166, 148] on input "Client" at bounding box center [201, 150] width 193 height 28
click at [191, 147] on input "Client" at bounding box center [201, 150] width 193 height 28
click at [127, 154] on input "Client" at bounding box center [201, 150] width 193 height 28
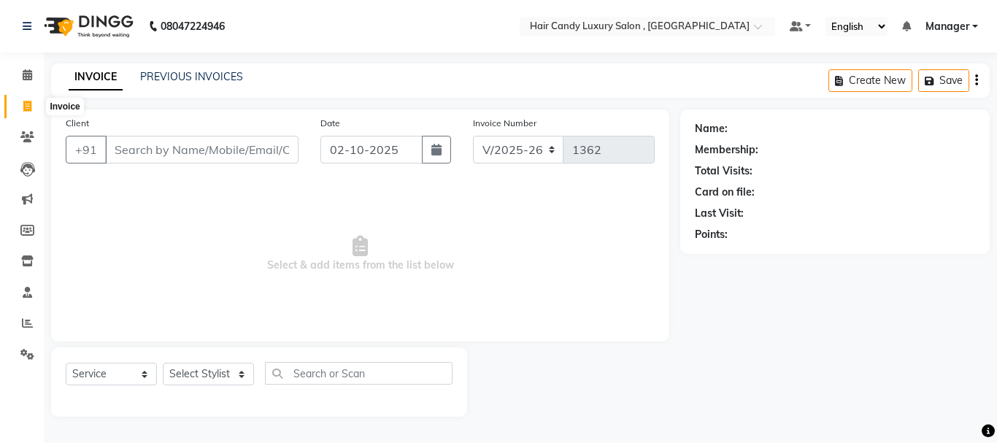
click at [26, 107] on icon at bounding box center [27, 106] width 8 height 11
select select "service"
type input "1362"
select select "8304"
drag, startPoint x: 156, startPoint y: 154, endPoint x: 166, endPoint y: 147, distance: 12.6
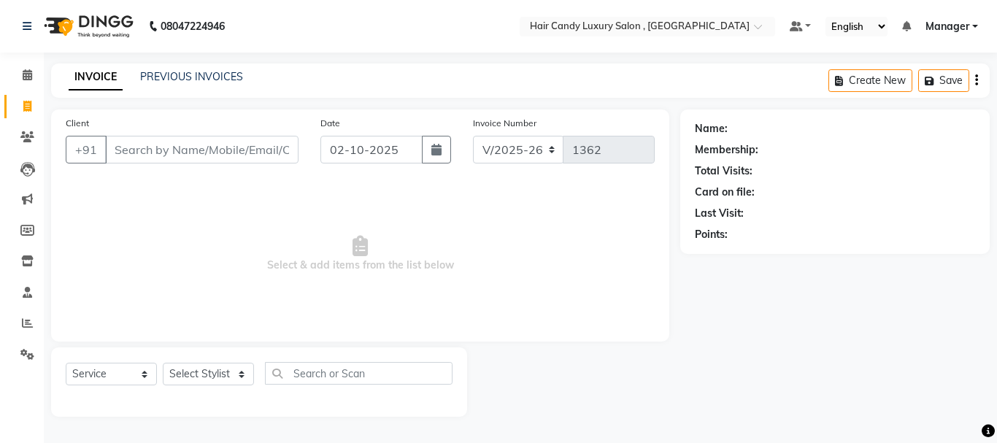
click at [158, 154] on input "Client" at bounding box center [201, 150] width 193 height 28
click at [170, 147] on input "Client" at bounding box center [201, 150] width 193 height 28
drag, startPoint x: 219, startPoint y: 374, endPoint x: 220, endPoint y: 365, distance: 8.8
click at [219, 374] on select "Select Stylist ADITI AJIT BILAL DANISH Manager Manager MEENAKSHI RINKI VALECHA …" at bounding box center [208, 374] width 91 height 23
click at [135, 151] on input "Client" at bounding box center [201, 150] width 193 height 28
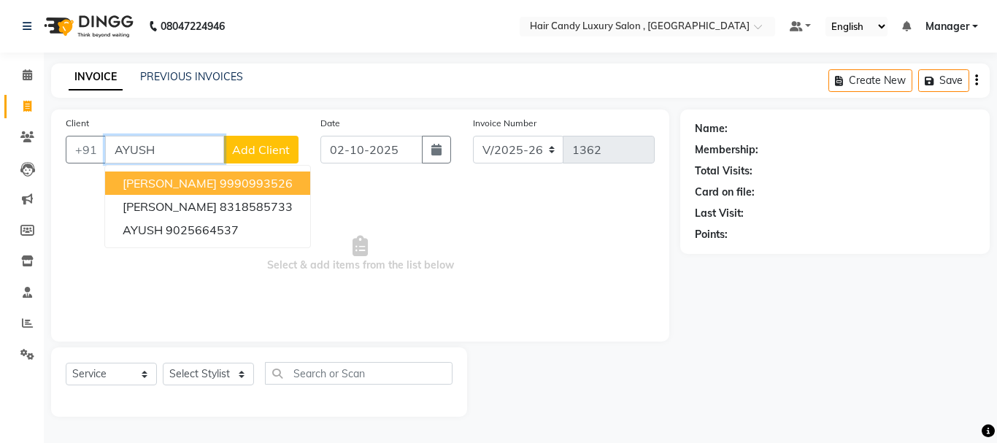
click at [185, 137] on input "AYUSH" at bounding box center [164, 150] width 119 height 28
type input "A"
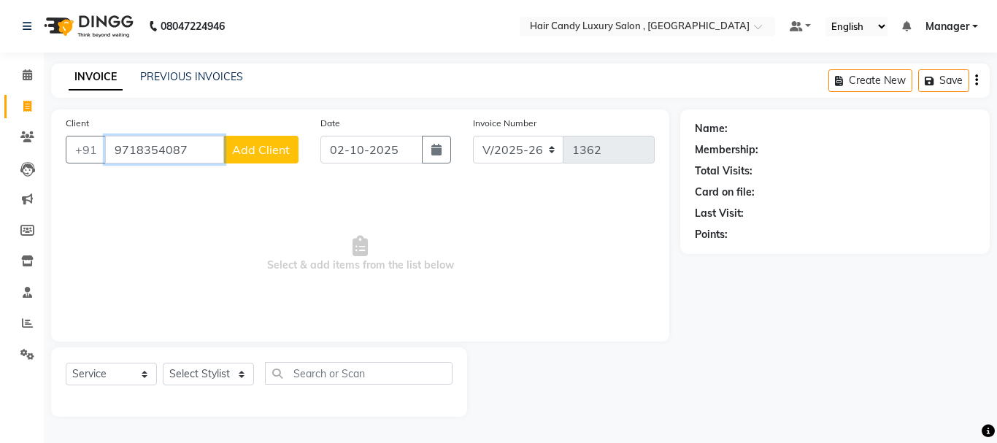
type input "9718354087"
click at [267, 159] on button "Add Client" at bounding box center [260, 150] width 75 height 28
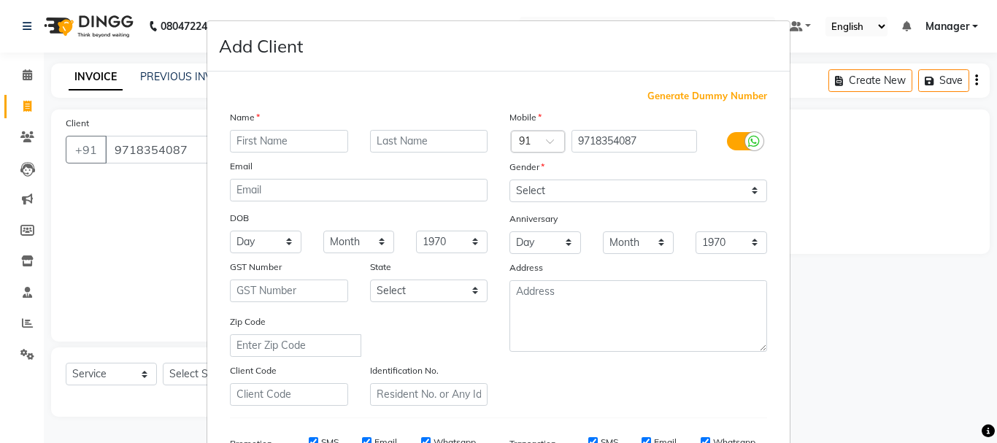
click at [277, 145] on input "text" at bounding box center [289, 141] width 118 height 23
type input "AYUSH"
drag, startPoint x: 451, startPoint y: 136, endPoint x: 448, endPoint y: 144, distance: 8.5
click at [448, 144] on input "text" at bounding box center [429, 141] width 118 height 23
click at [624, 188] on select "Select Male Female Other Prefer Not To Say" at bounding box center [639, 191] width 258 height 23
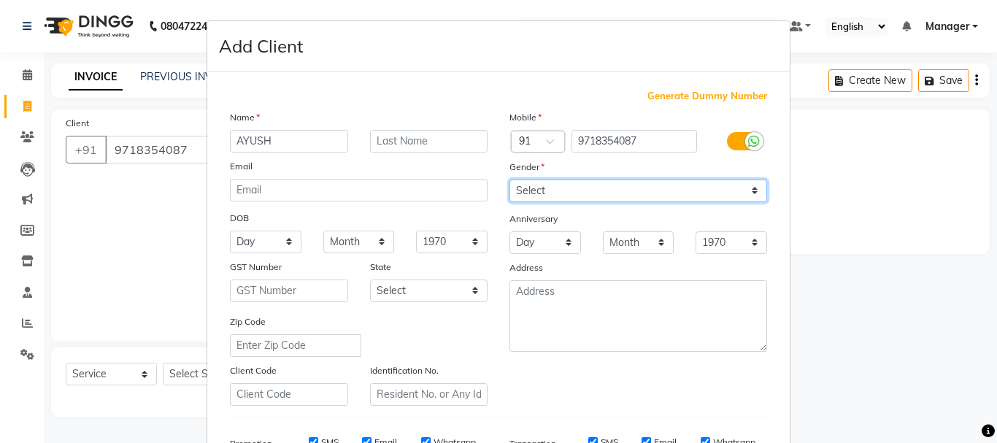
select select "male"
click at [510, 180] on select "Select Male Female Other Prefer Not To Say" at bounding box center [639, 191] width 258 height 23
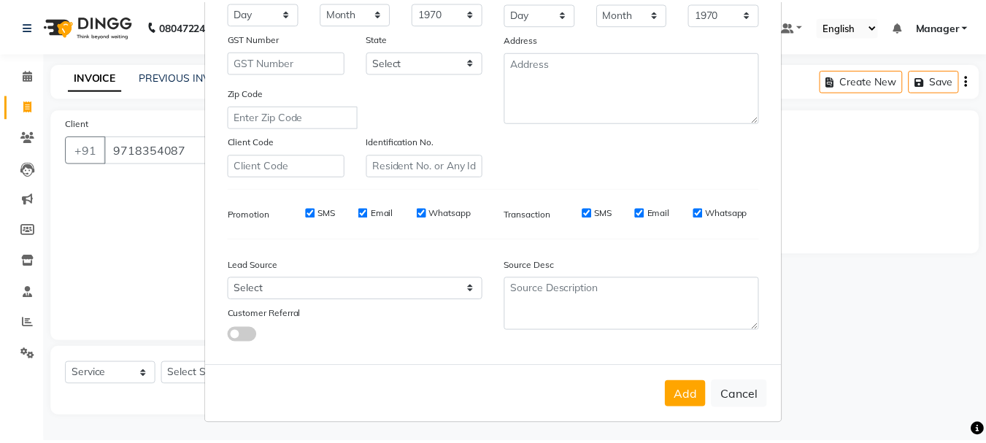
scroll to position [231, 0]
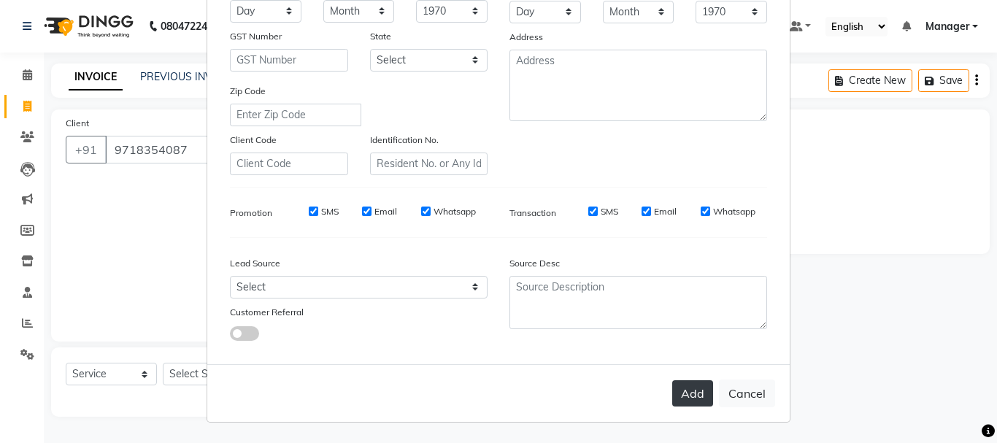
click at [678, 395] on button "Add" at bounding box center [692, 393] width 41 height 26
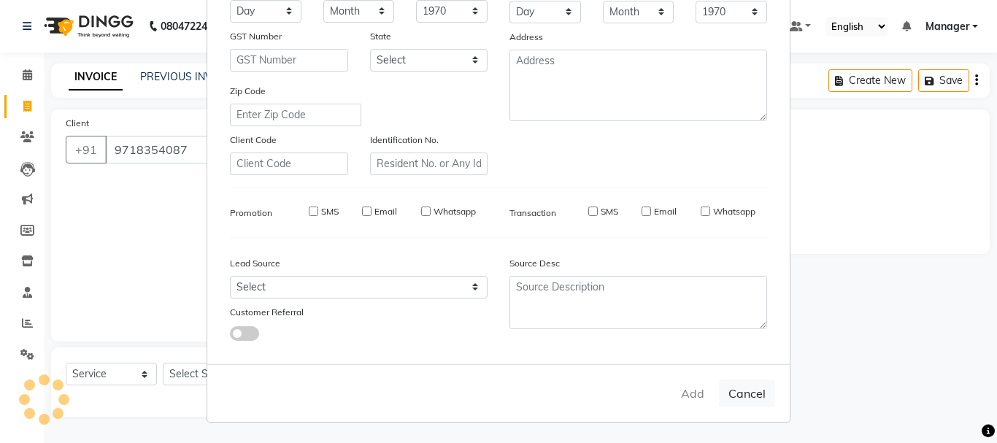
select select
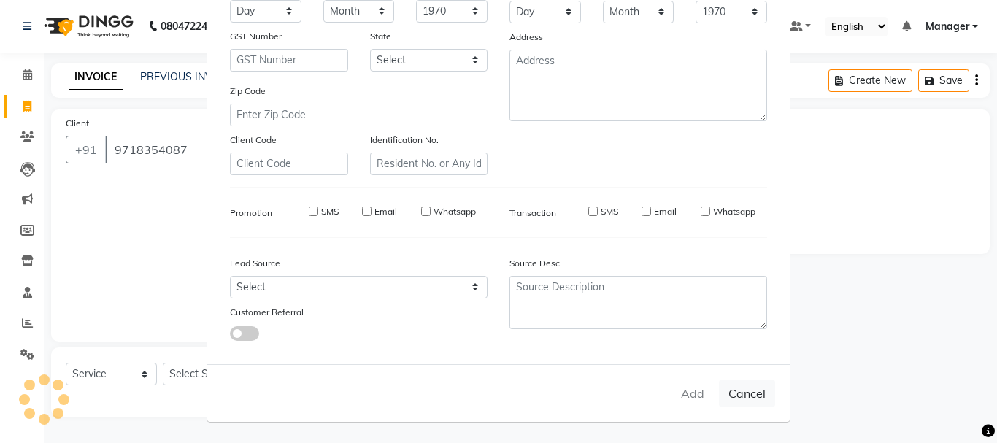
select select
checkbox input "false"
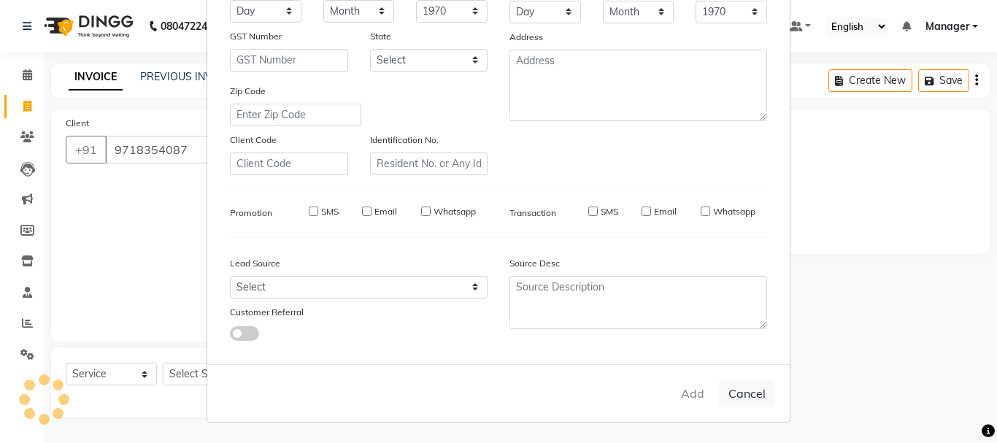
checkbox input "false"
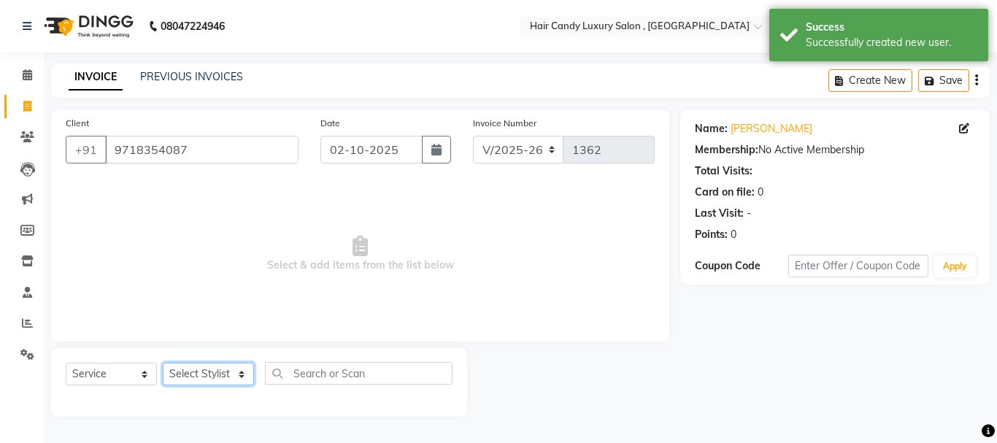
click at [208, 367] on select "Select Stylist ADITI AJIT BILAL DANISH Manager Manager MEENAKSHI RINKI VALECHA …" at bounding box center [208, 374] width 91 height 23
select select "80577"
click at [163, 363] on select "Select Stylist ADITI AJIT BILAL DANISH Manager Manager MEENAKSHI RINKI VALECHA …" at bounding box center [208, 374] width 91 height 23
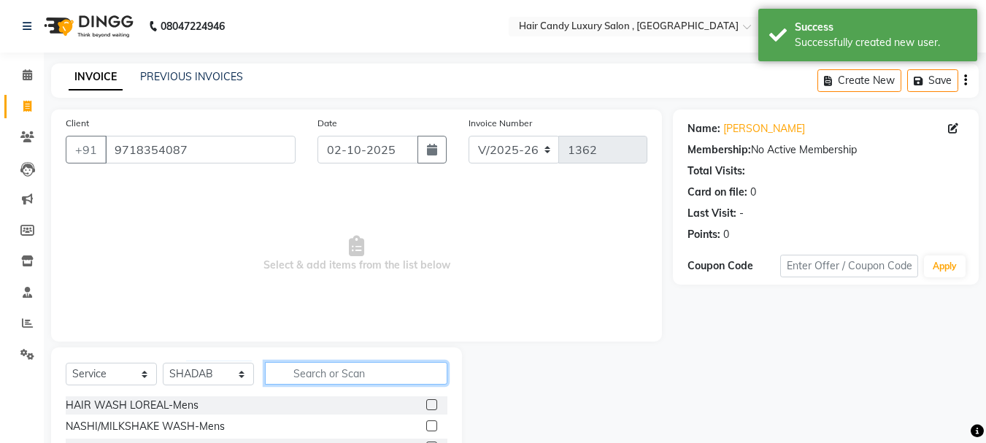
click at [291, 379] on input "text" at bounding box center [356, 373] width 183 height 23
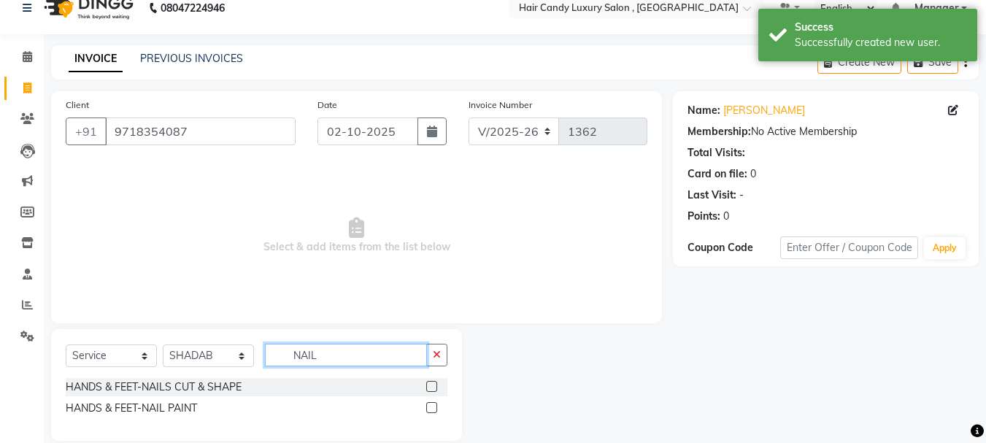
scroll to position [38, 0]
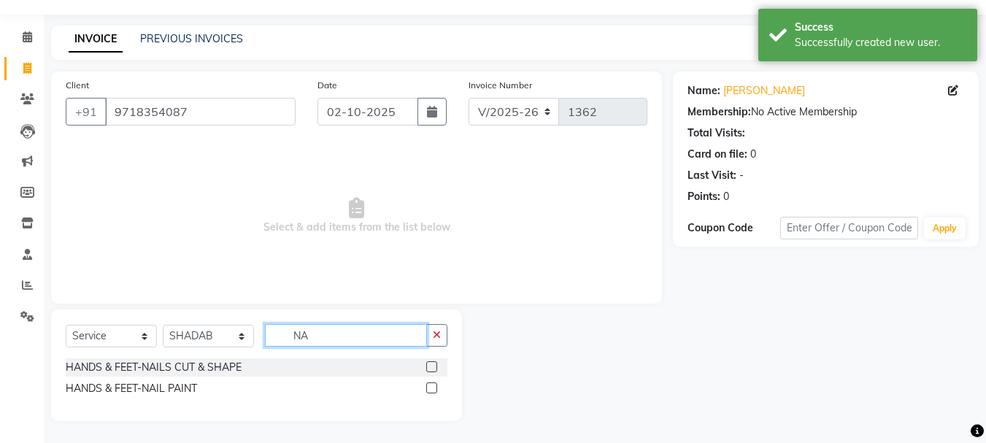
type input "N"
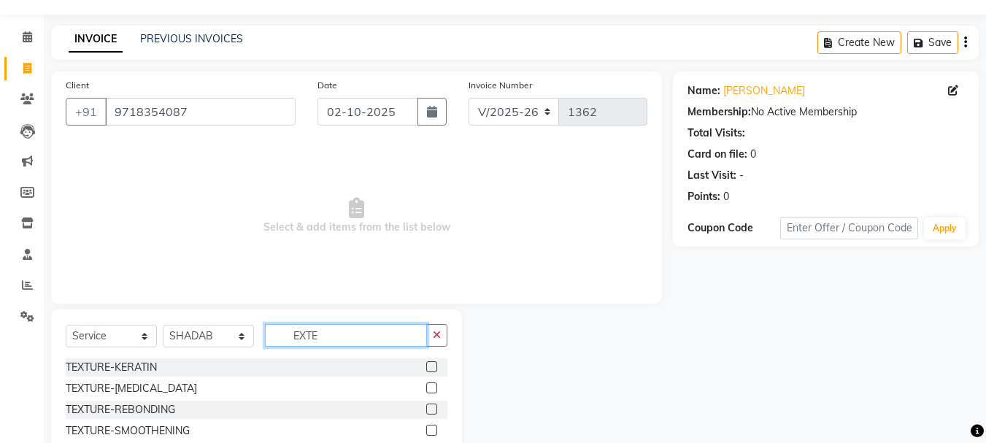
scroll to position [0, 0]
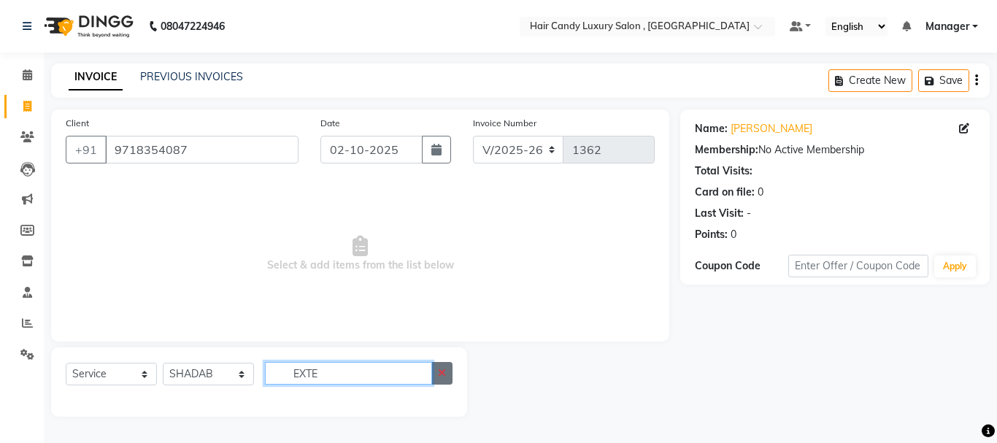
type input "EXTE"
click at [439, 379] on button "button" at bounding box center [442, 373] width 21 height 23
click at [427, 379] on input "text" at bounding box center [346, 373] width 162 height 23
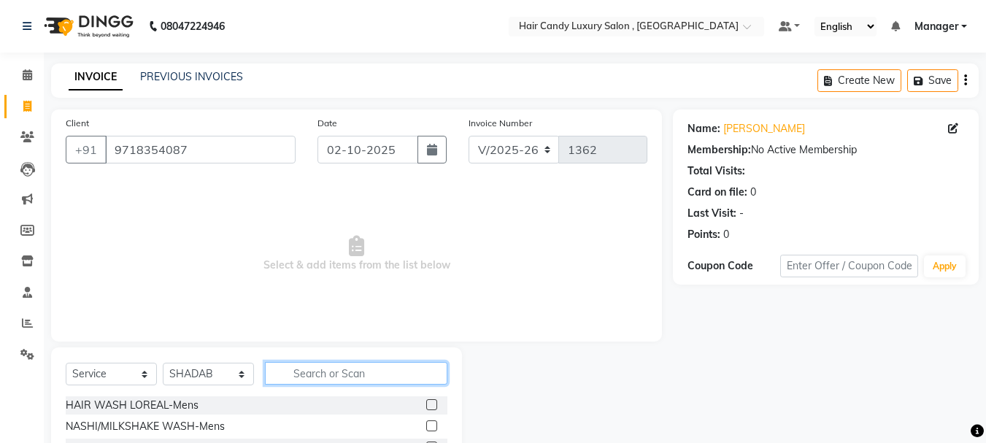
click at [440, 379] on input "text" at bounding box center [356, 373] width 183 height 23
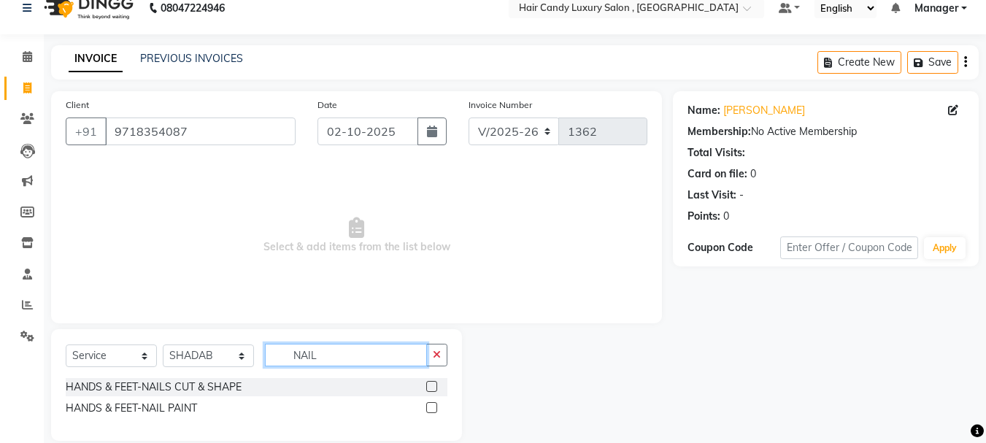
scroll to position [38, 0]
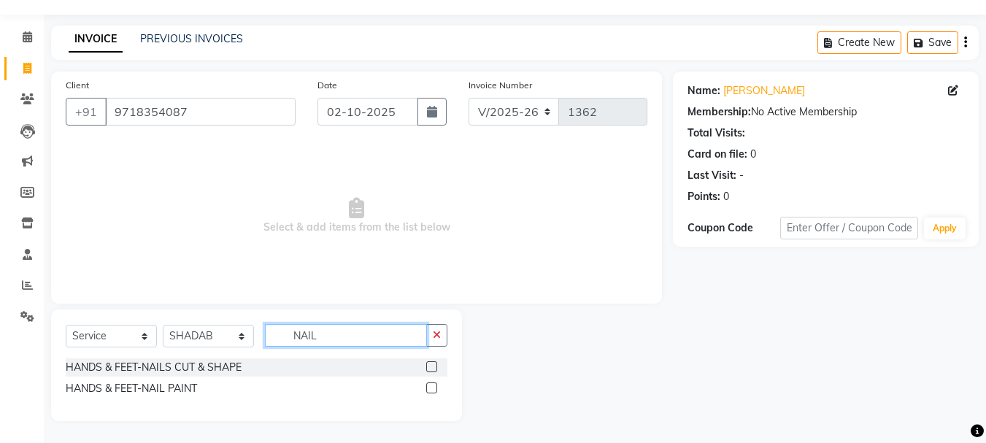
type input "NAIL"
click at [436, 389] on label at bounding box center [431, 388] width 11 height 11
click at [436, 389] on input "checkbox" at bounding box center [430, 388] width 9 height 9
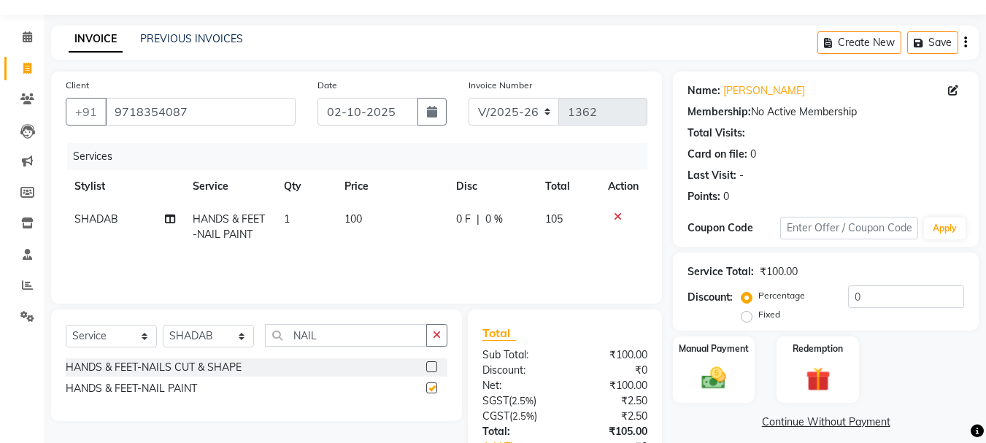
checkbox input "false"
click at [380, 221] on td "100" at bounding box center [392, 227] width 112 height 48
select select "80577"
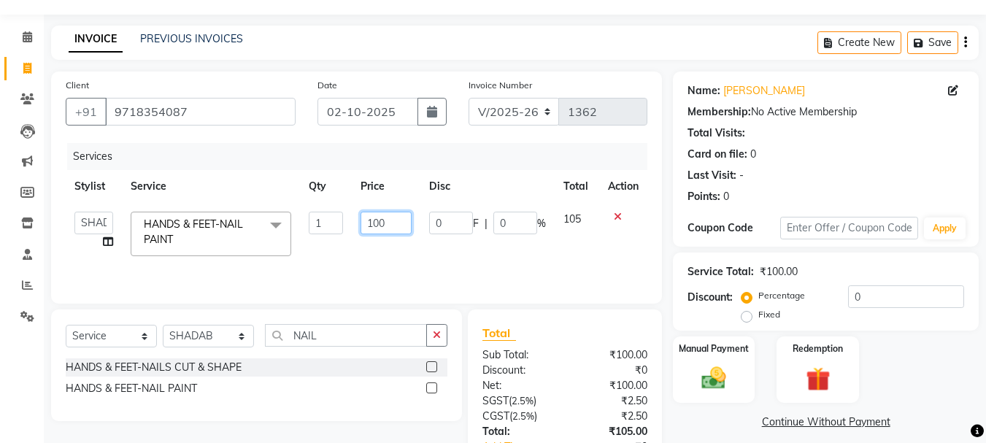
click at [400, 225] on input "100" at bounding box center [386, 223] width 50 height 23
type input "1"
type input "2000"
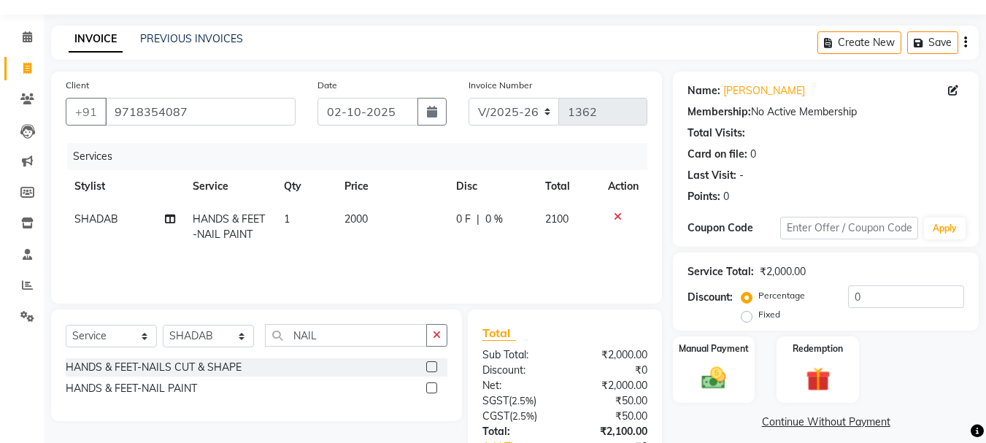
drag, startPoint x: 417, startPoint y: 261, endPoint x: 421, endPoint y: 245, distance: 16.5
click at [418, 258] on div "Services Stylist Service Qty Price Disc Total Action SHADAB HANDS & FEET-NAIL P…" at bounding box center [357, 216] width 582 height 146
click at [885, 297] on input "0" at bounding box center [906, 296] width 116 height 23
type input "20"
click at [505, 255] on div "Services Stylist Service Qty Price Disc Total Action SHADAB HANDS & FEET-NAIL P…" at bounding box center [357, 216] width 582 height 146
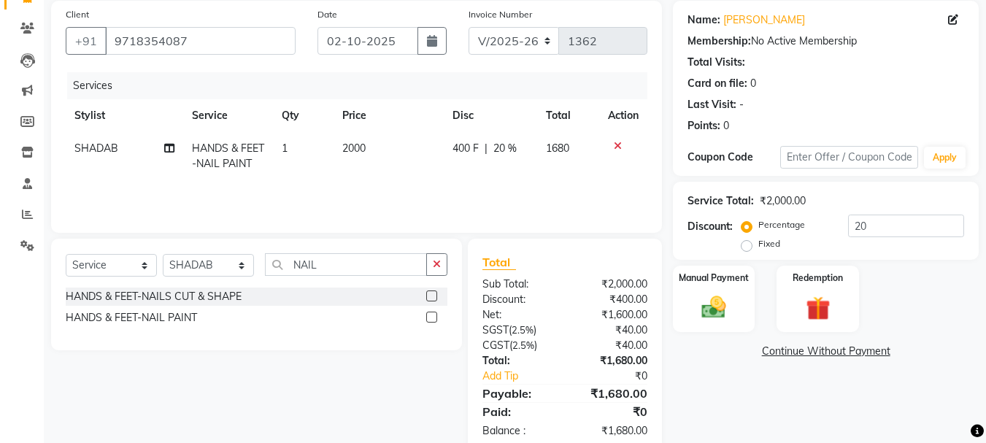
scroll to position [141, 0]
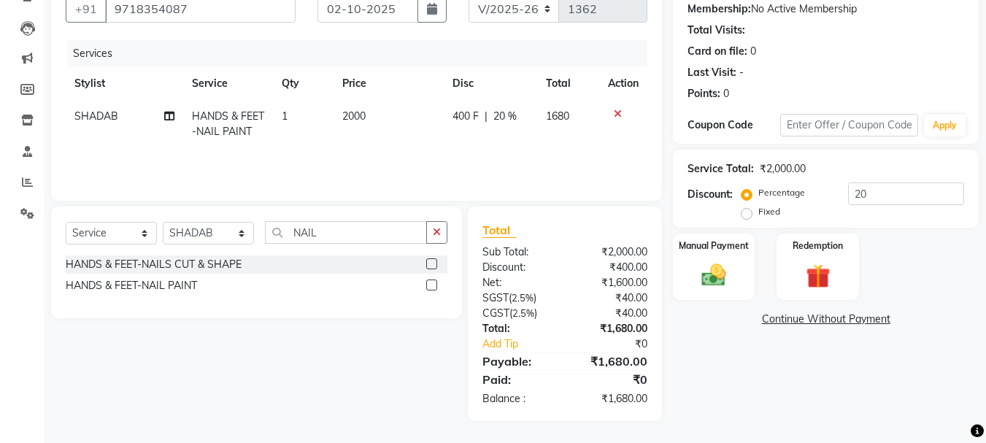
drag, startPoint x: 440, startPoint y: 231, endPoint x: 385, endPoint y: 231, distance: 54.8
click at [435, 231] on icon "button" at bounding box center [437, 232] width 8 height 10
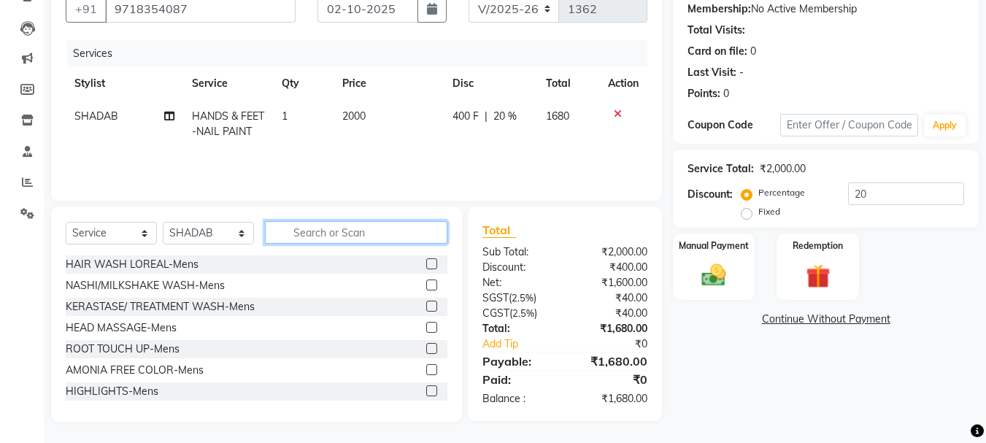
click at [367, 233] on input "text" at bounding box center [356, 232] width 183 height 23
click at [370, 123] on td "2000" at bounding box center [389, 124] width 110 height 48
select select "80577"
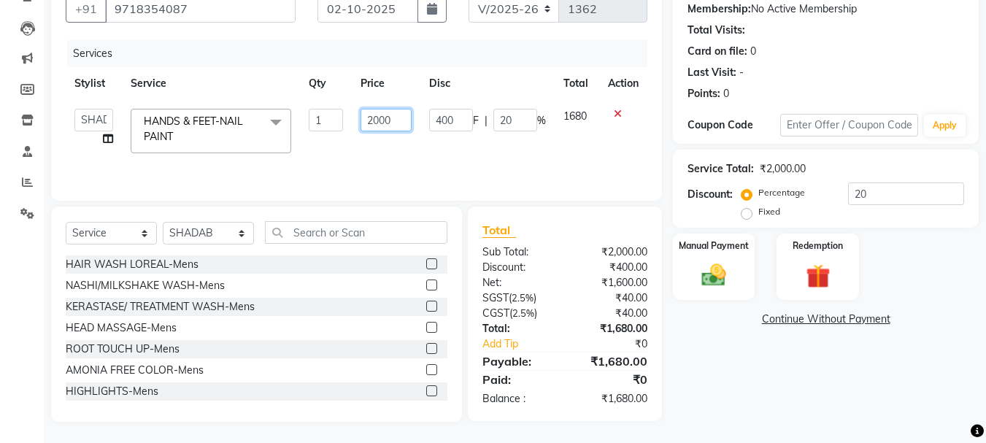
click at [398, 120] on input "2000" at bounding box center [386, 120] width 50 height 23
type input "2"
type input "1680"
click at [482, 155] on div "Services Stylist Service Qty Price Disc Total Action ADITI AJIT BILAL DANISH Ma…" at bounding box center [357, 113] width 582 height 146
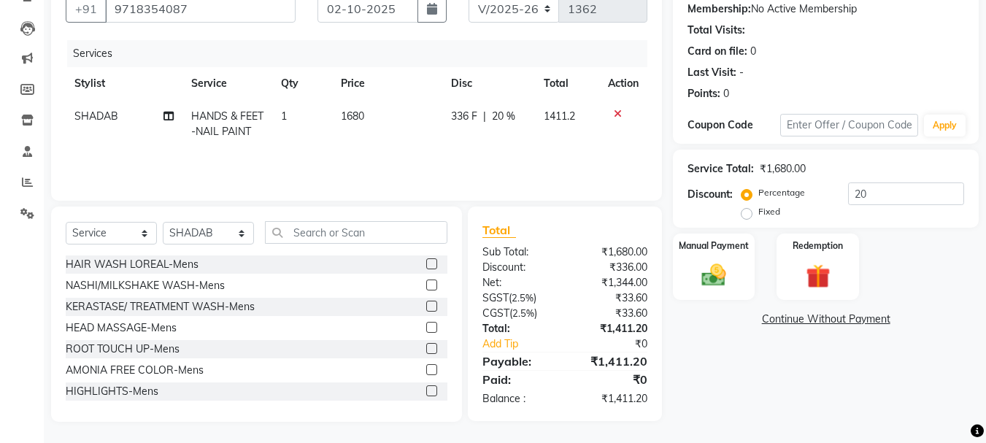
click at [618, 113] on icon at bounding box center [618, 114] width 8 height 10
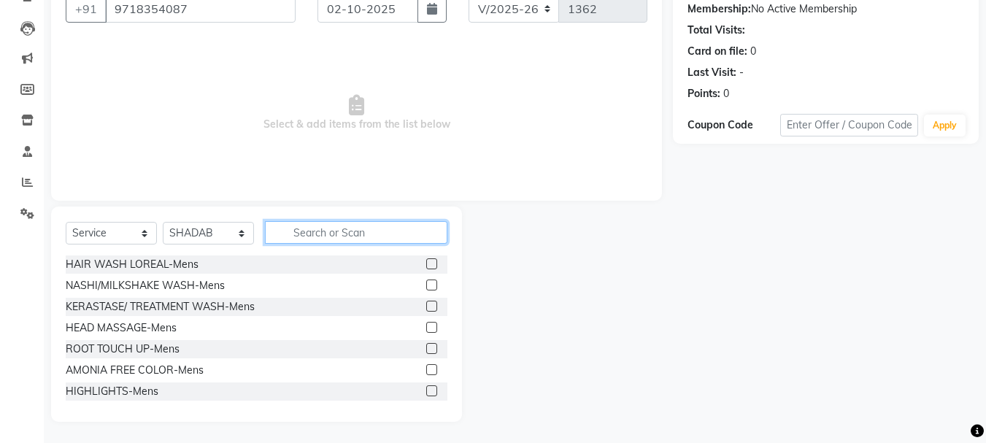
click at [312, 227] on input "text" at bounding box center [356, 232] width 183 height 23
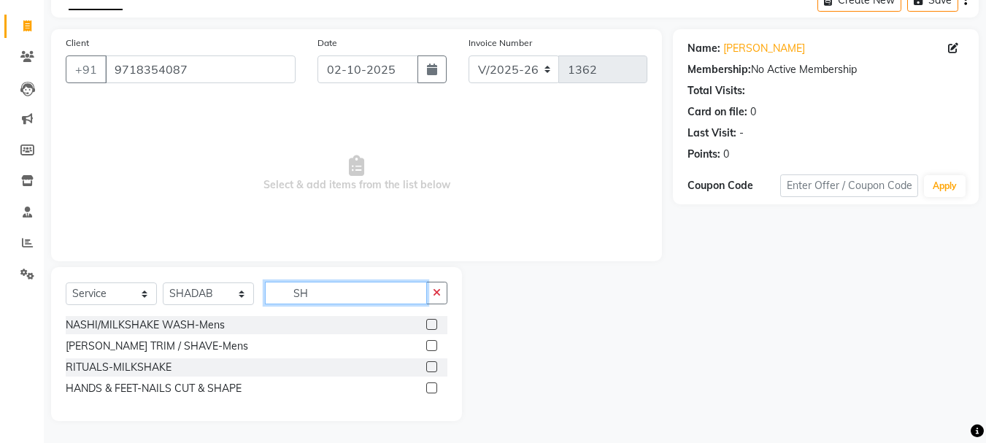
type input "S"
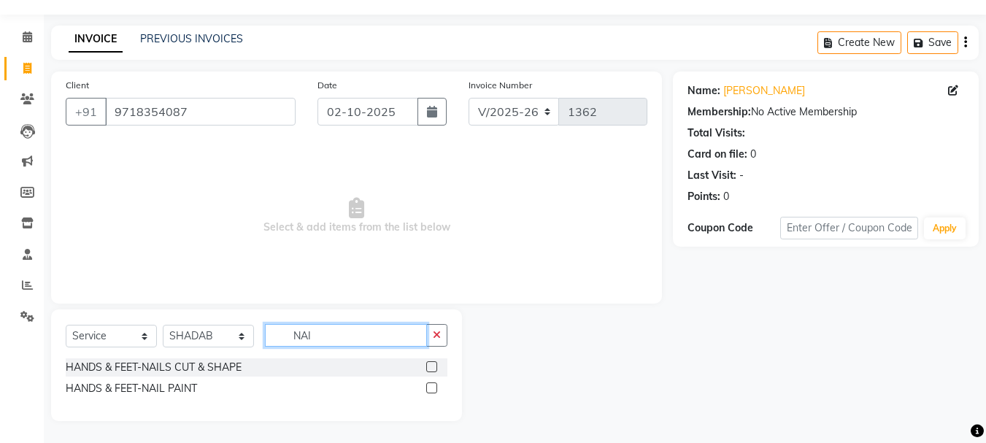
scroll to position [38, 0]
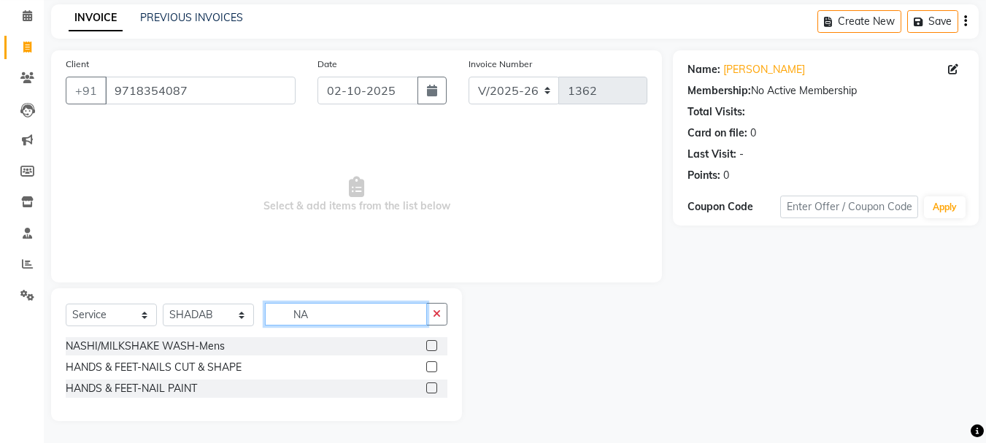
type input "N"
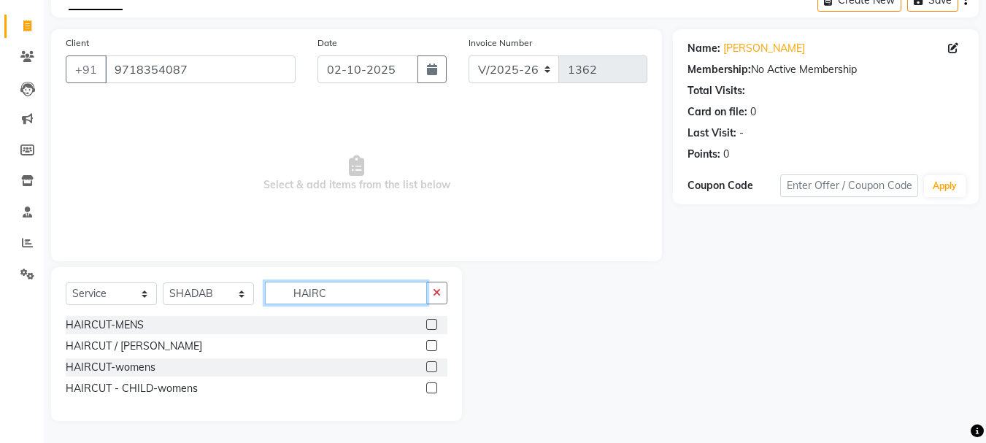
scroll to position [80, 0]
type input "HAIRCU"
click at [429, 328] on label at bounding box center [431, 324] width 11 height 11
click at [429, 328] on input "checkbox" at bounding box center [430, 325] width 9 height 9
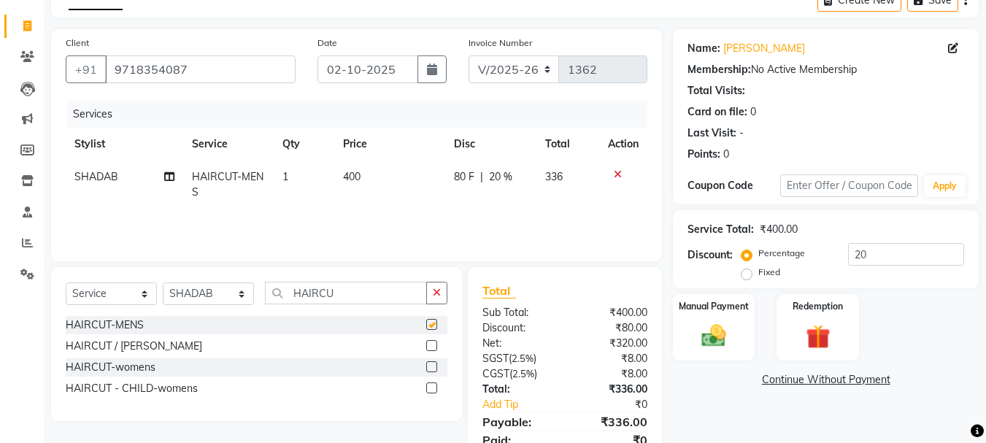
checkbox input "false"
click at [292, 172] on td "1" at bounding box center [304, 185] width 61 height 48
select select "80577"
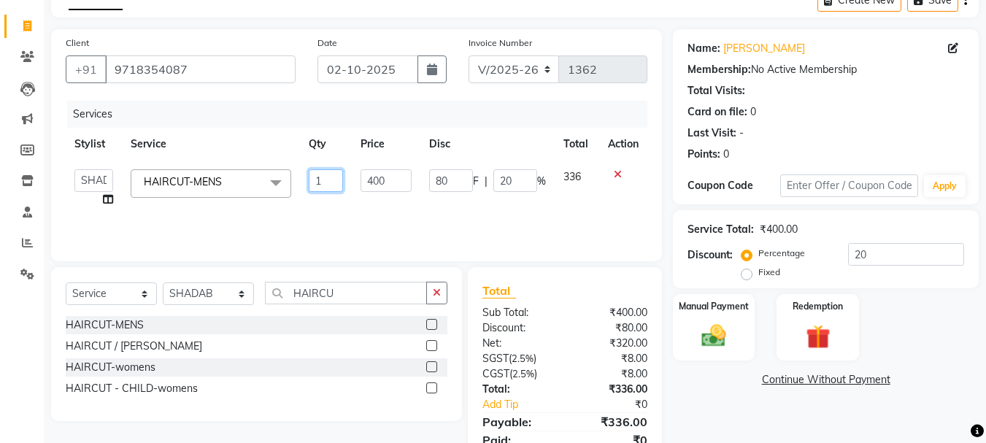
drag, startPoint x: 335, startPoint y: 178, endPoint x: 326, endPoint y: 186, distance: 12.4
click at [332, 178] on input "1" at bounding box center [326, 180] width 35 height 23
type input "2"
drag, startPoint x: 355, startPoint y: 223, endPoint x: 426, endPoint y: 254, distance: 77.2
click at [356, 222] on div "Services Stylist Service Qty Price Disc Total Action ADITI AJIT BILAL DANISH Ma…" at bounding box center [357, 174] width 582 height 146
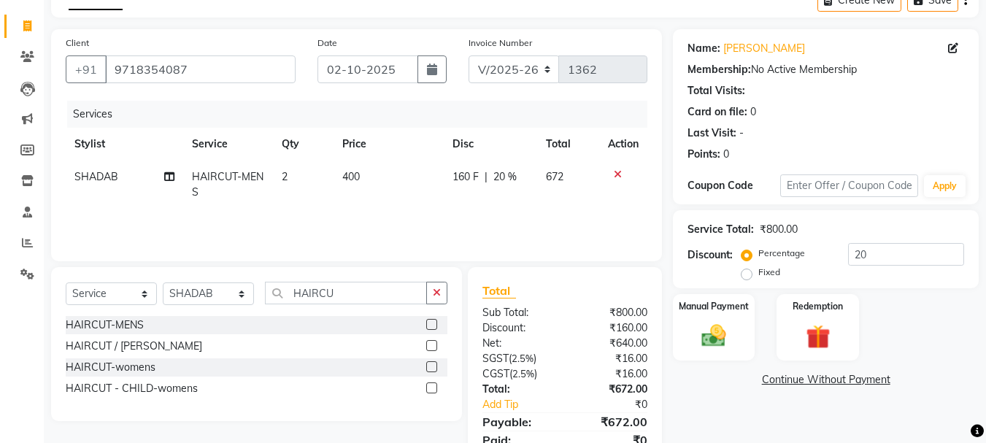
drag, startPoint x: 440, startPoint y: 294, endPoint x: 392, endPoint y: 287, distance: 47.9
click at [431, 293] on button "button" at bounding box center [436, 293] width 21 height 23
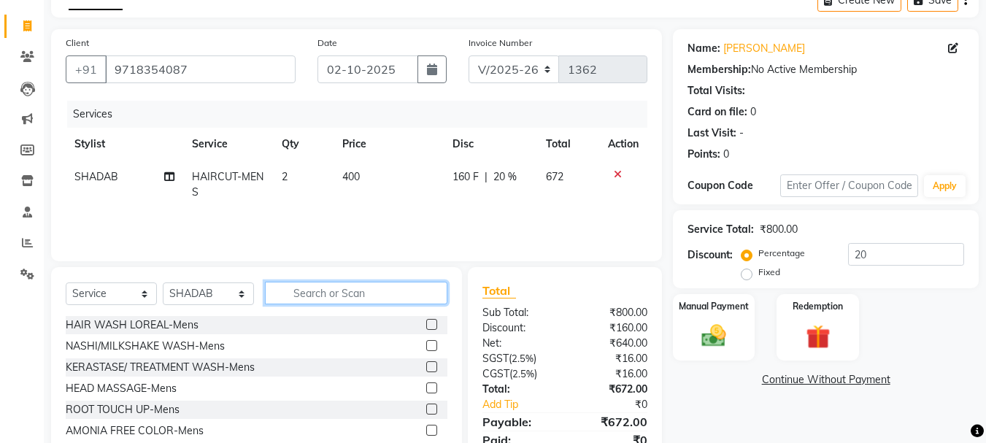
click at [386, 292] on input "text" at bounding box center [356, 293] width 183 height 23
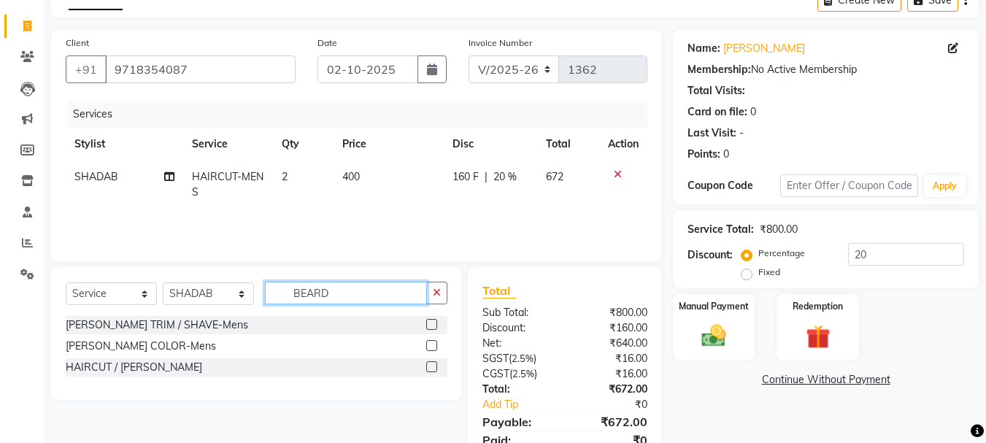
type input "BEARD"
click at [432, 325] on label at bounding box center [431, 324] width 11 height 11
click at [432, 325] on input "checkbox" at bounding box center [430, 325] width 9 height 9
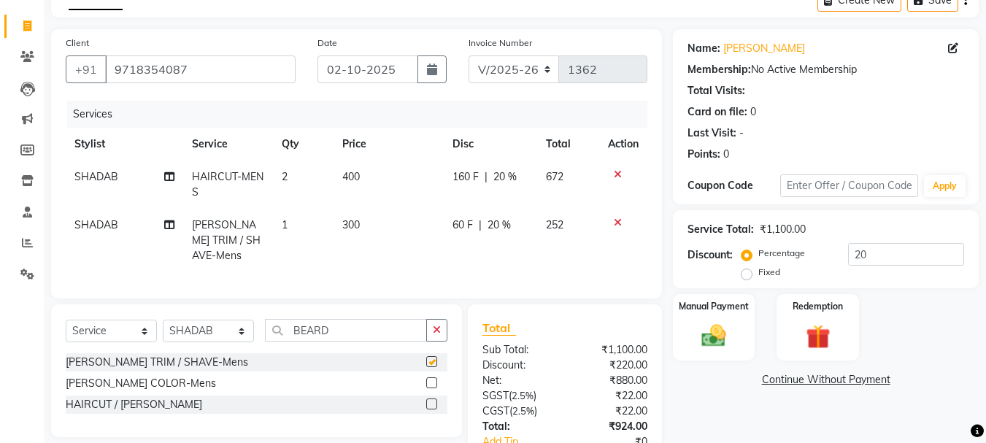
checkbox input "false"
drag, startPoint x: 437, startPoint y: 323, endPoint x: 388, endPoint y: 231, distance: 104.2
click at [432, 323] on button "button" at bounding box center [436, 330] width 21 height 23
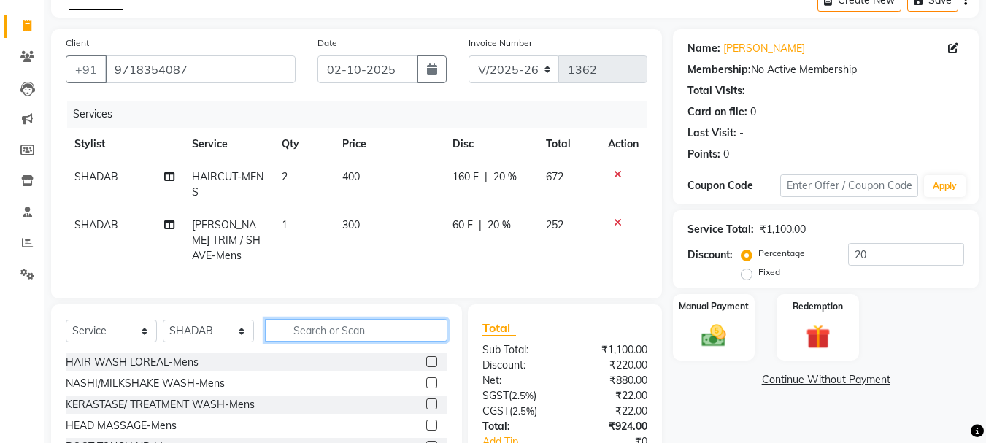
click at [369, 324] on input "text" at bounding box center [356, 330] width 183 height 23
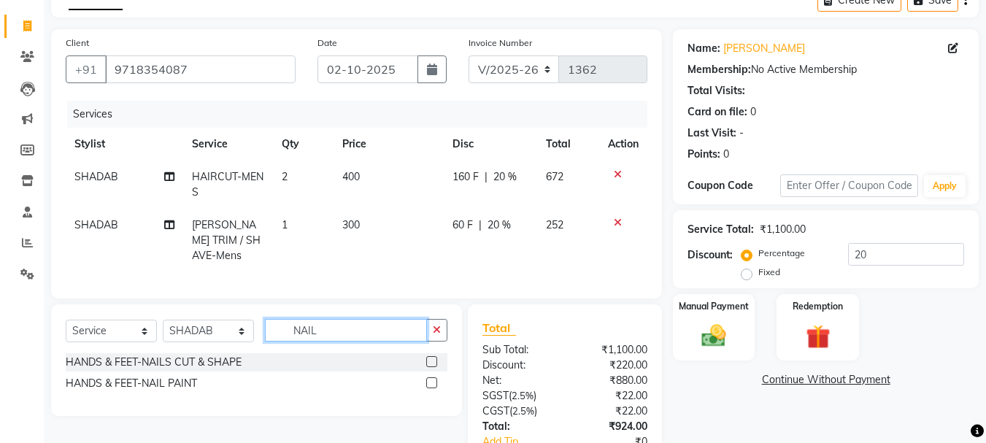
type input "NAIL"
click at [430, 377] on label at bounding box center [431, 382] width 11 height 11
click at [430, 379] on input "checkbox" at bounding box center [430, 383] width 9 height 9
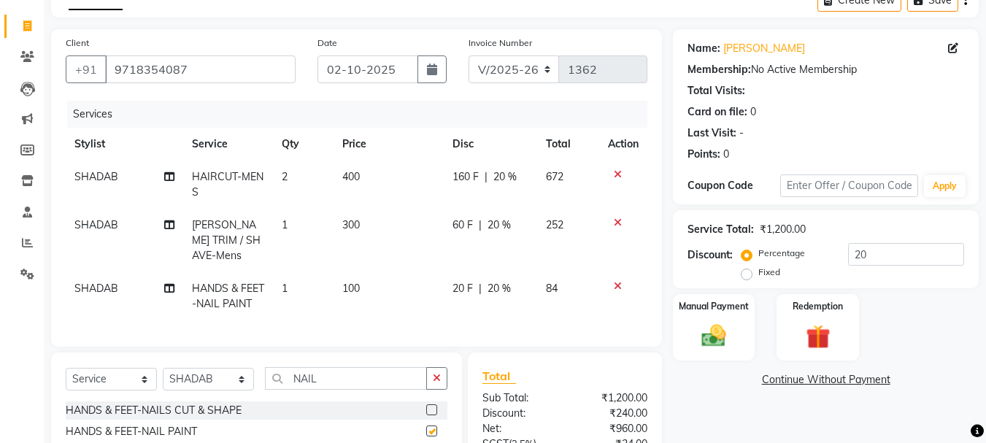
checkbox input "false"
click at [360, 272] on td "100" at bounding box center [389, 296] width 110 height 48
select select "80577"
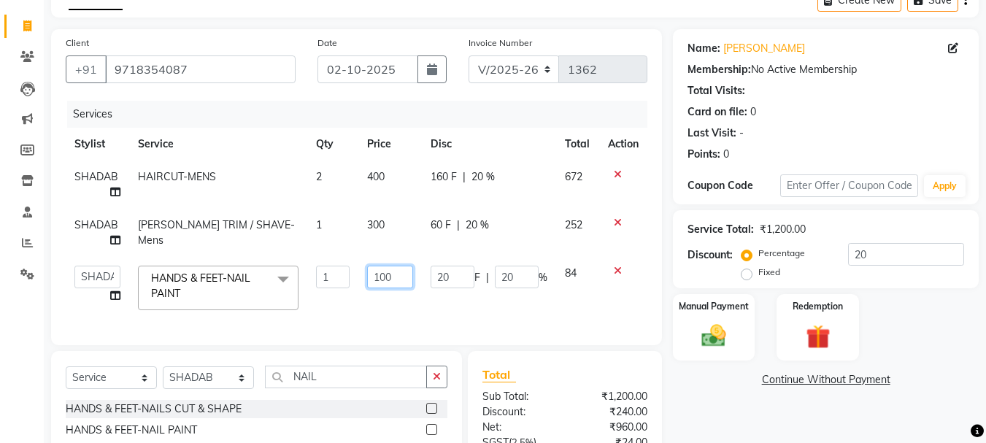
click at [395, 277] on input "100" at bounding box center [390, 277] width 46 height 23
type input "1"
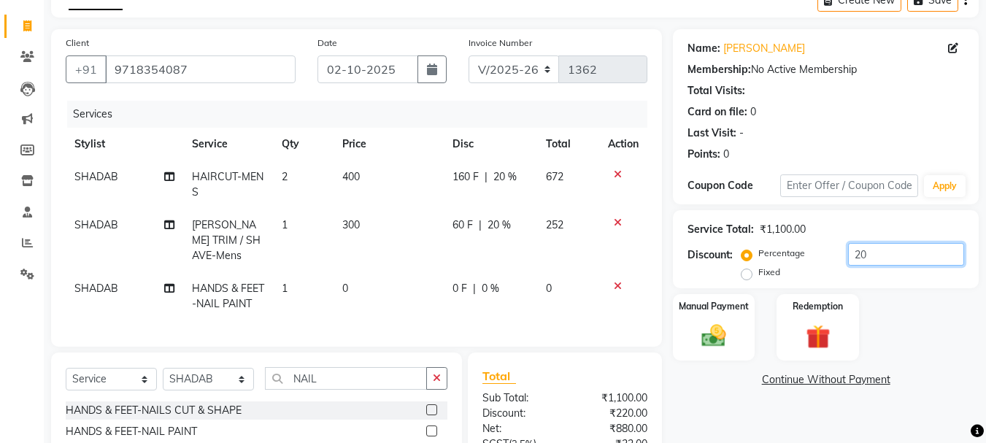
click at [877, 261] on input "20" at bounding box center [906, 254] width 116 height 23
type input "2"
type input "1"
click at [368, 272] on td "0" at bounding box center [392, 296] width 112 height 48
select select "80577"
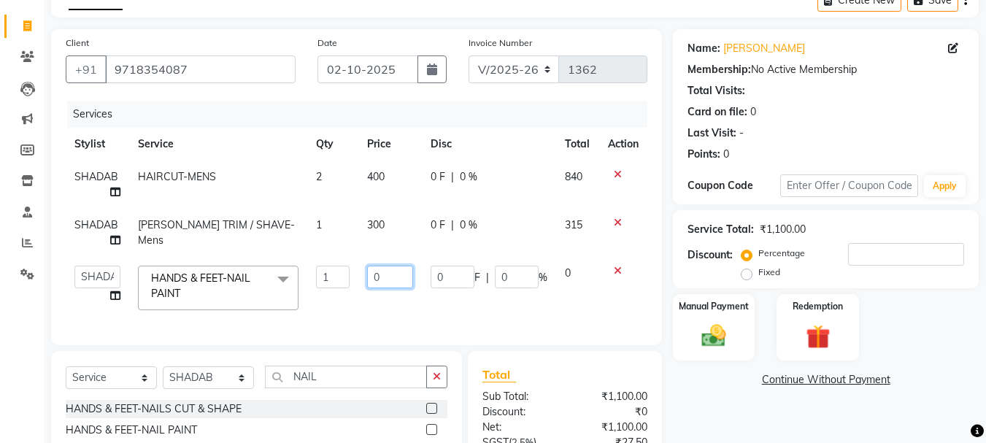
click at [404, 282] on input "0" at bounding box center [390, 277] width 46 height 23
type input "0"
type input "2000"
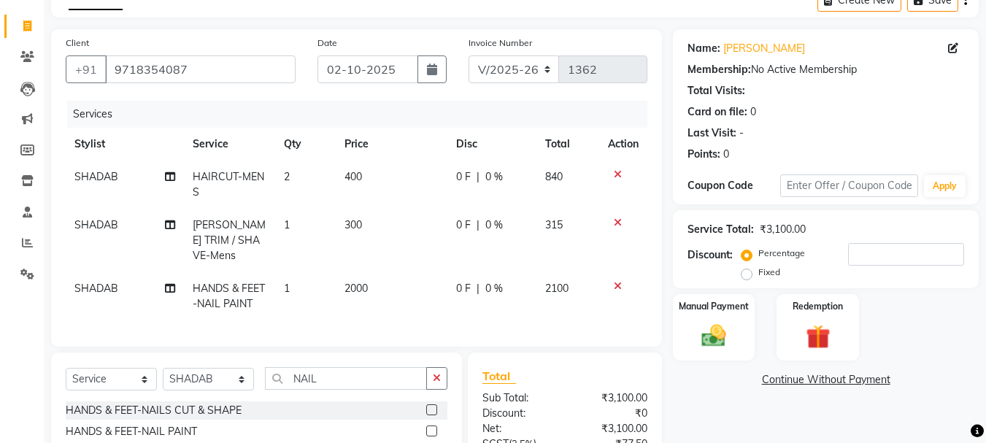
click at [329, 314] on div "Services Stylist Service Qty Price Disc Total Action SHADAB HAIRCUT-MENS 2 400 …" at bounding box center [357, 216] width 582 height 231
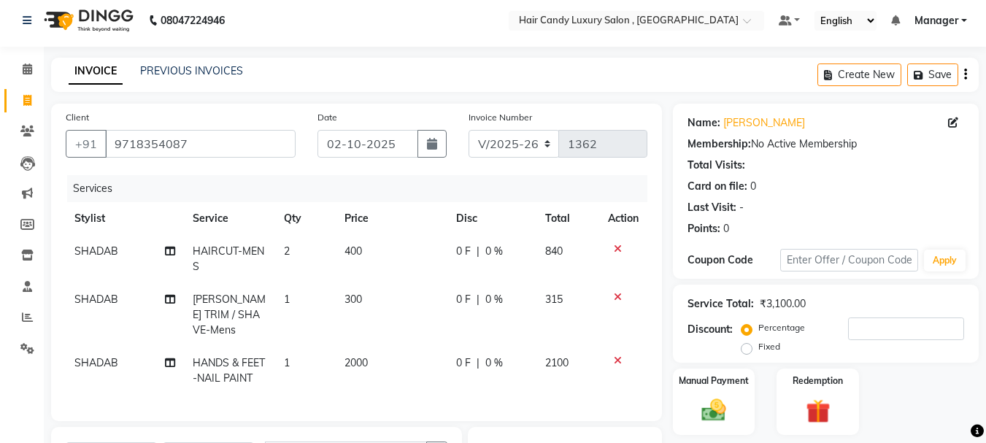
scroll to position [0, 0]
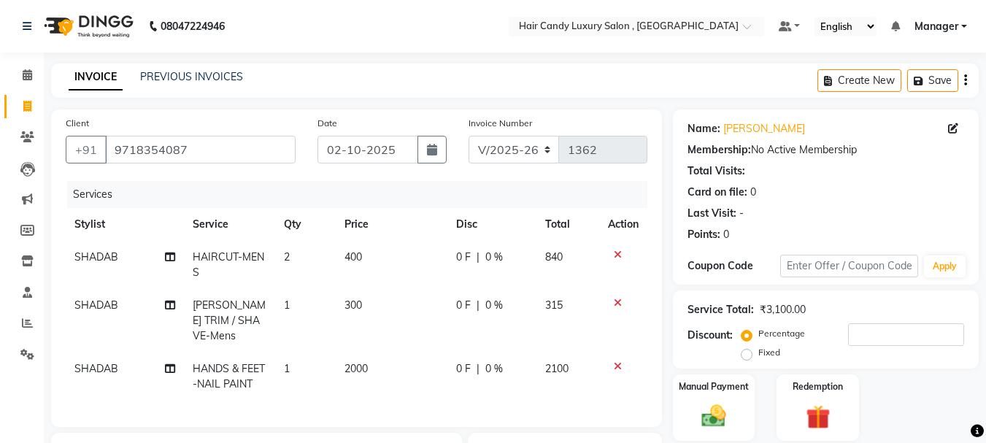
click at [379, 353] on td "2000" at bounding box center [392, 377] width 112 height 48
select select "80577"
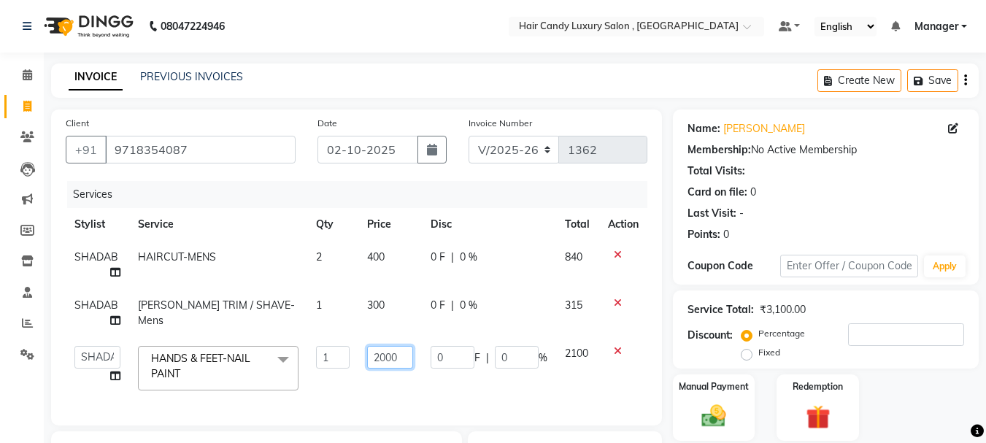
click at [401, 354] on input "2000" at bounding box center [390, 357] width 46 height 23
type input "2"
type input "1680"
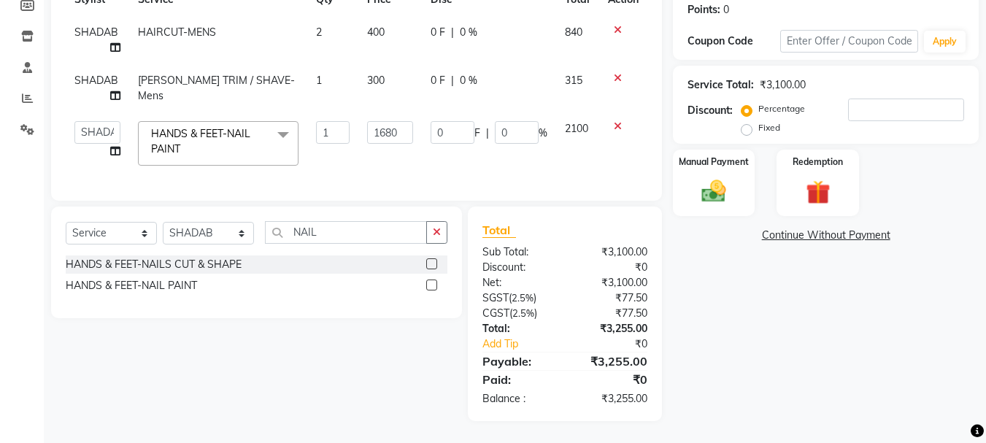
click at [715, 378] on div "Name: Ayush Membership: No Active Membership Total Visits: Card on file: 0 Last…" at bounding box center [831, 153] width 317 height 537
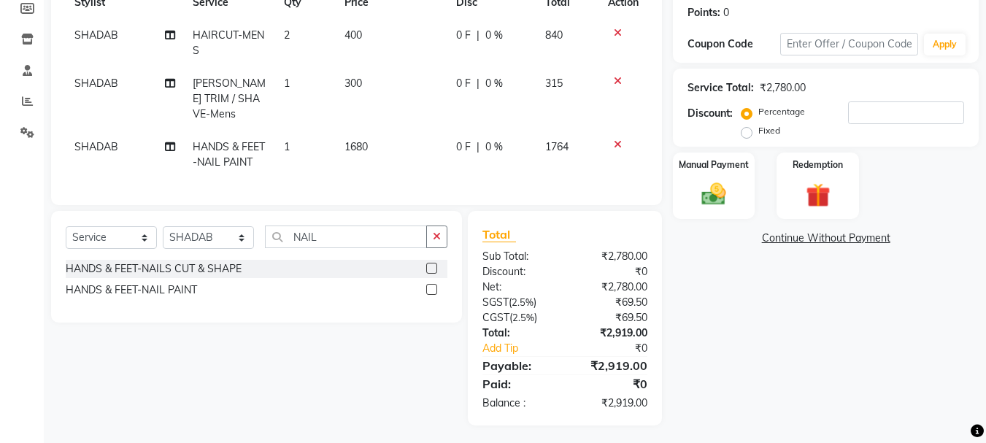
click at [91, 134] on td "SHADAB" at bounding box center [125, 155] width 118 height 48
select select "80577"
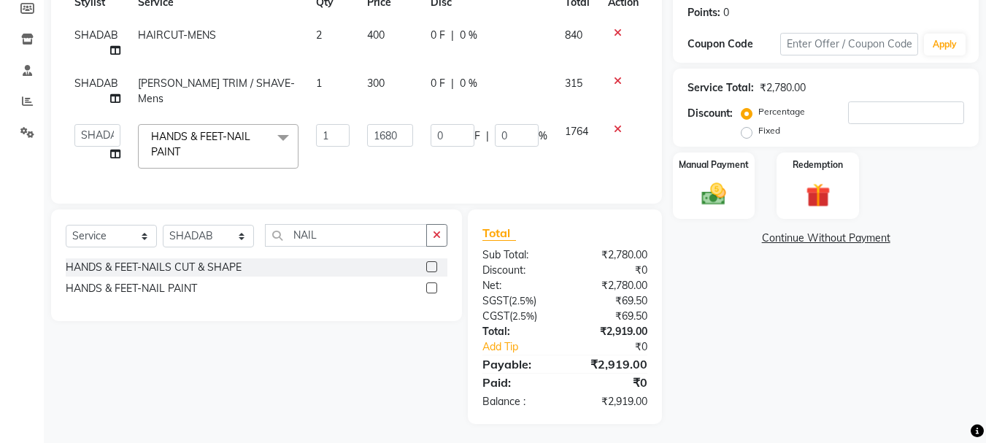
scroll to position [236, 0]
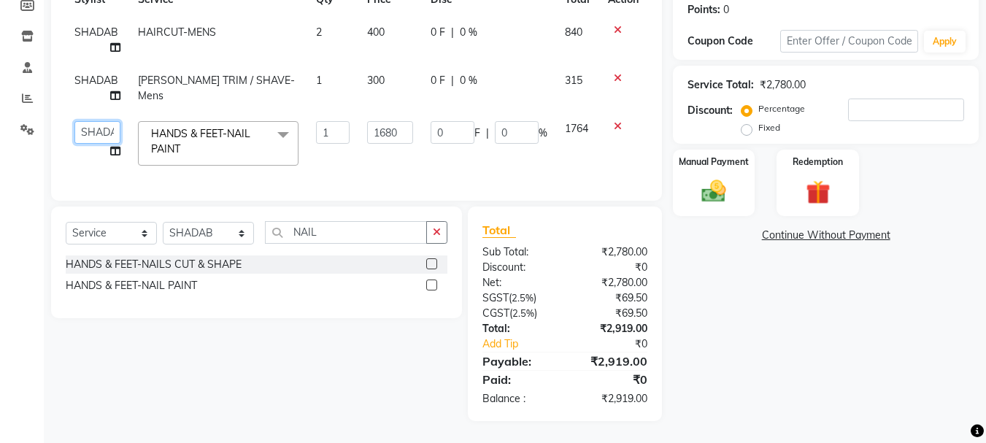
click at [112, 121] on select "ADITI AJIT BILAL DANISH Manager Manager MEENAKSHI RINKI VALECHA SAVITRI SHADAB …" at bounding box center [97, 132] width 46 height 23
click at [718, 177] on img at bounding box center [714, 191] width 41 height 29
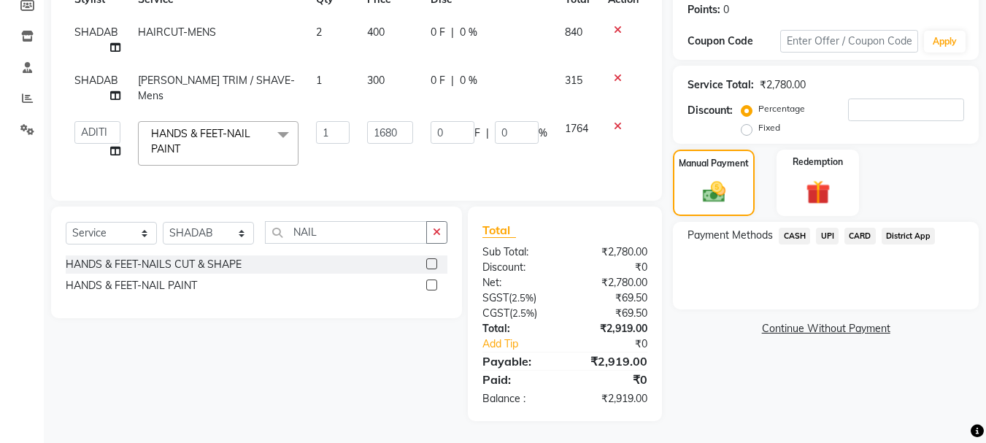
click at [824, 228] on span "UPI" at bounding box center [827, 236] width 23 height 17
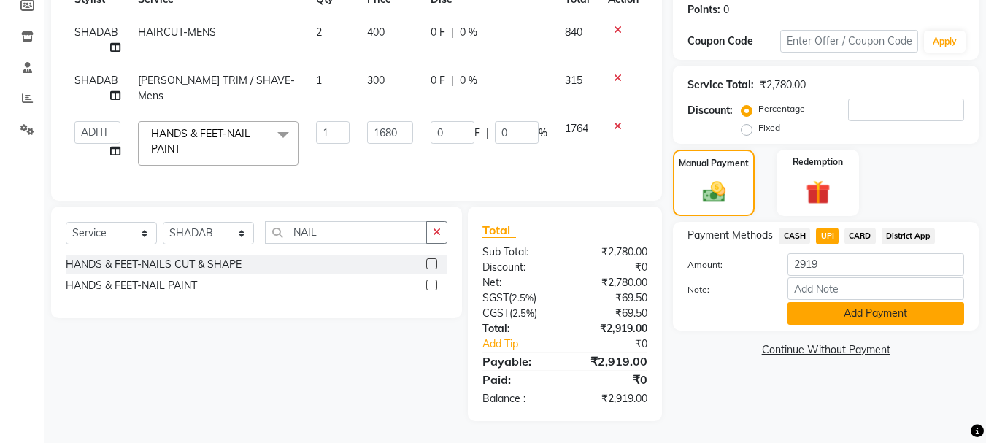
click at [857, 302] on button "Add Payment" at bounding box center [876, 313] width 177 height 23
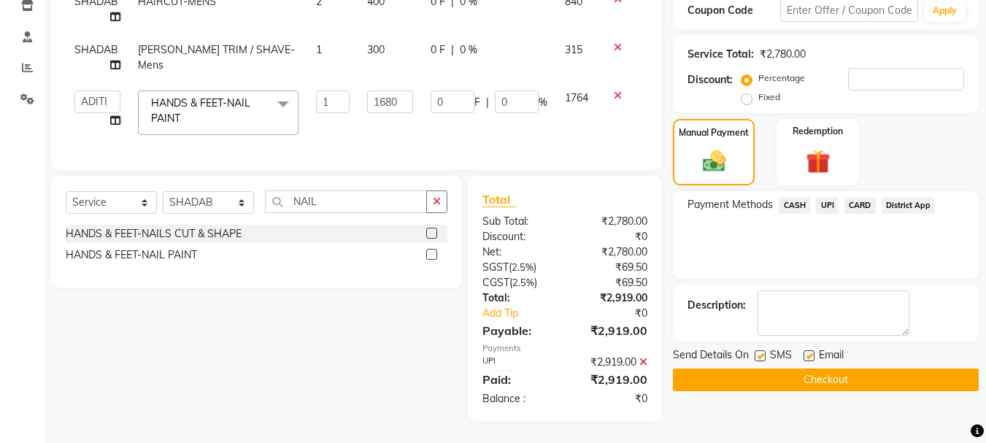
scroll to position [267, 0]
click at [814, 369] on button "Checkout" at bounding box center [826, 380] width 306 height 23
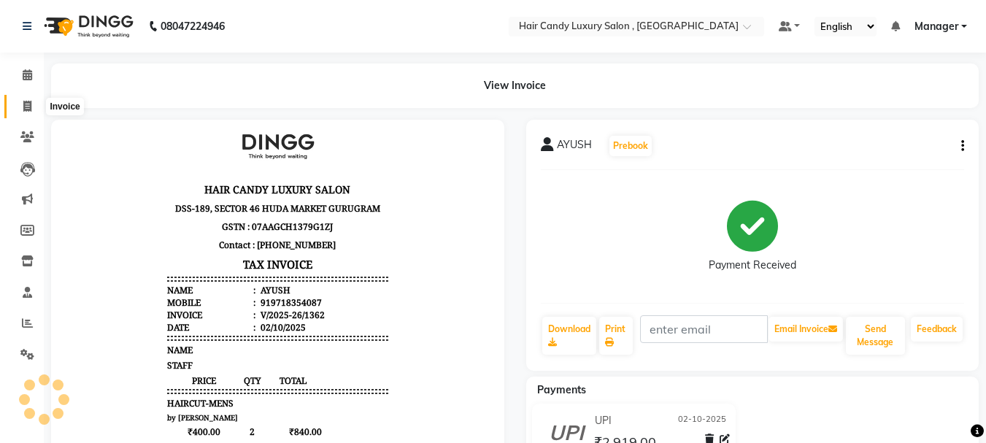
click at [28, 107] on icon at bounding box center [27, 106] width 8 height 11
select select "service"
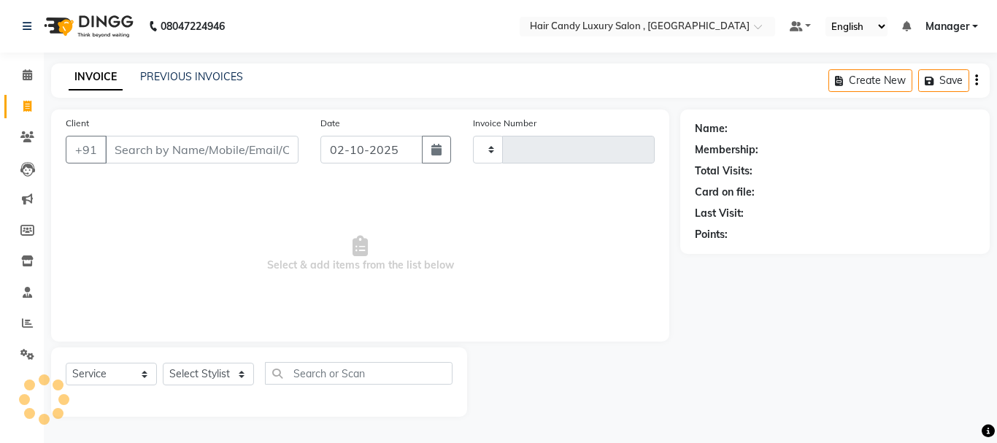
type input "1363"
select select "8304"
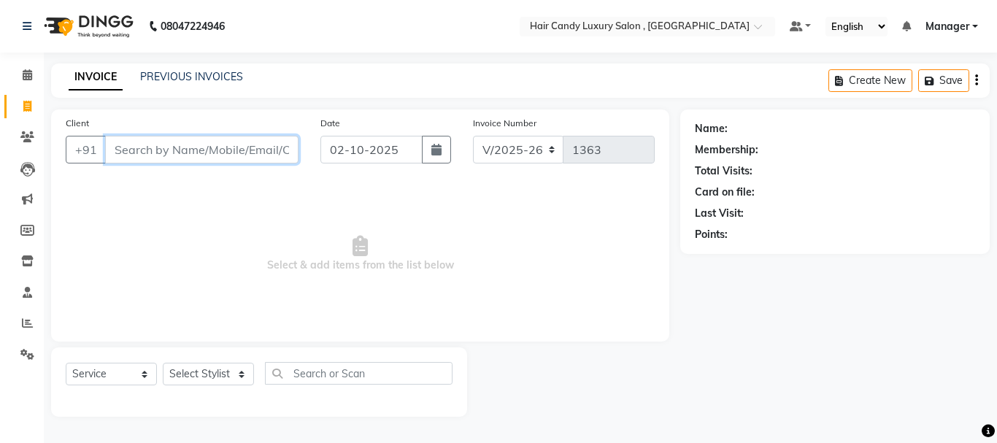
click at [182, 150] on input "Client" at bounding box center [201, 150] width 193 height 28
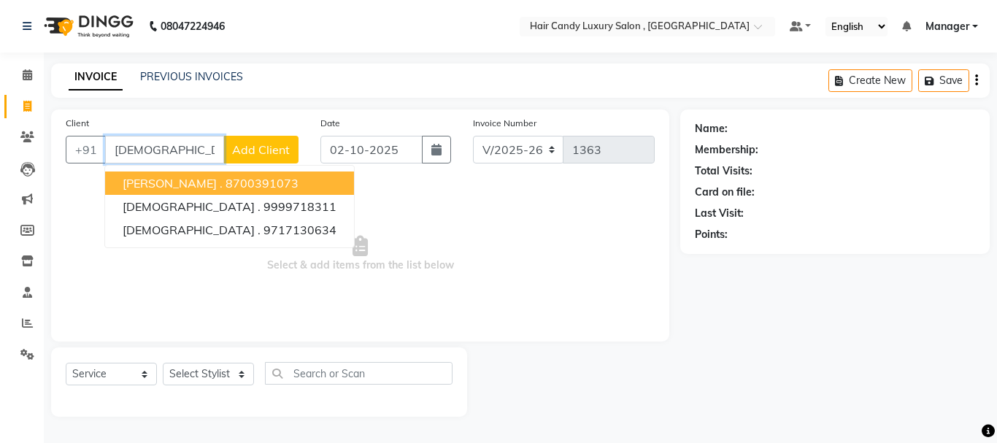
click at [249, 183] on ngb-highlight "8700391073" at bounding box center [262, 183] width 73 height 15
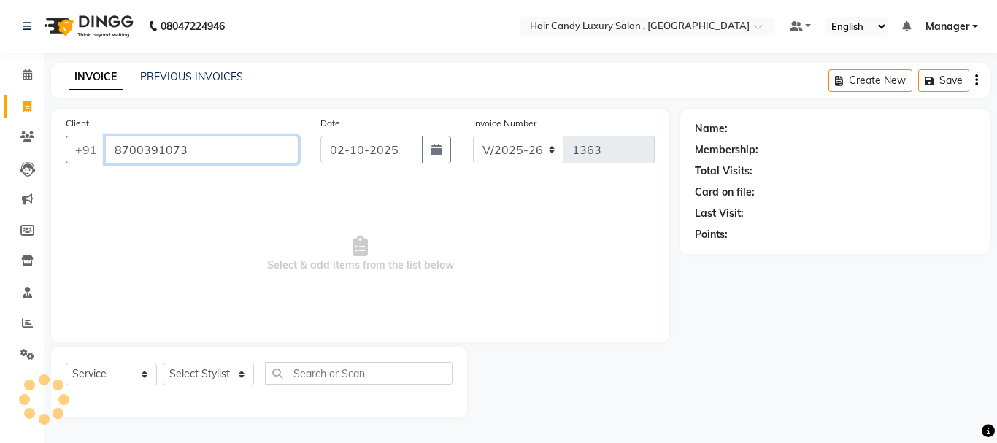
type input "8700391073"
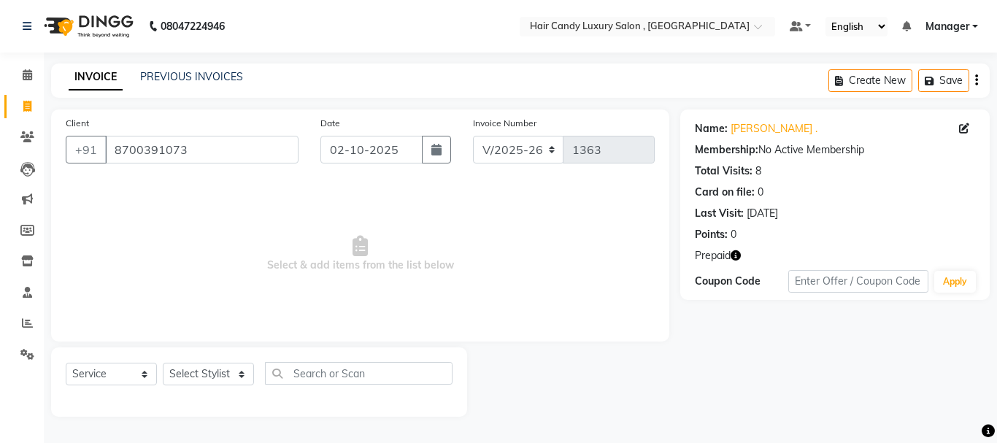
click at [736, 256] on icon "button" at bounding box center [736, 255] width 10 height 10
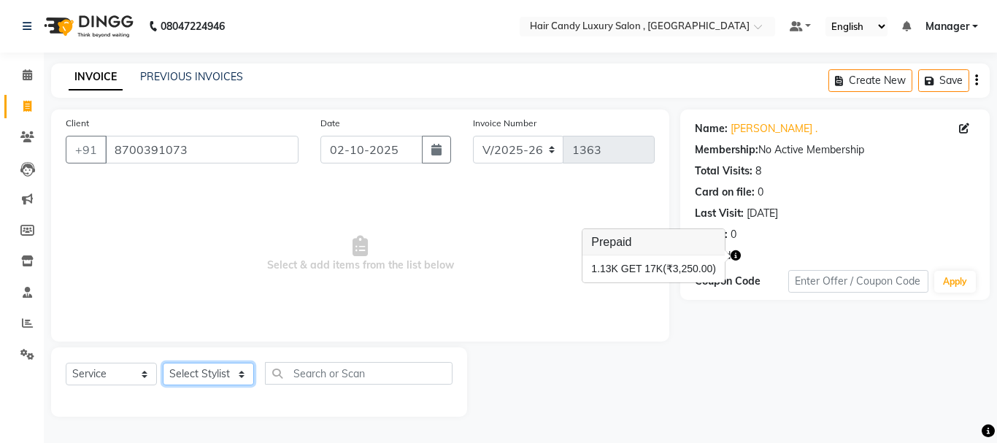
click at [199, 375] on select "Select Stylist ADITI AJIT BILAL DANISH Manager Manager MEENAKSHI RINKI VALECHA …" at bounding box center [208, 374] width 91 height 23
select select "84022"
click at [163, 363] on select "Select Stylist ADITI AJIT BILAL DANISH Manager Manager MEENAKSHI RINKI VALECHA …" at bounding box center [208, 374] width 91 height 23
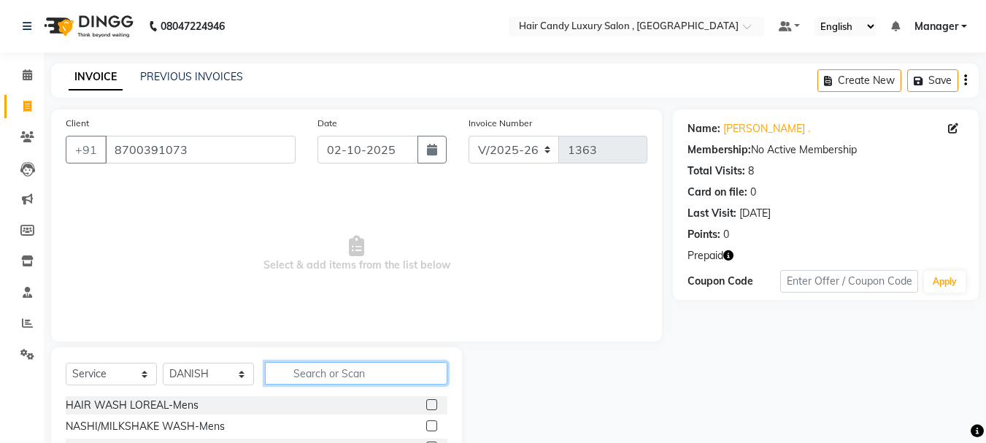
click at [353, 376] on input "text" at bounding box center [356, 373] width 183 height 23
type input "HAIRCU"
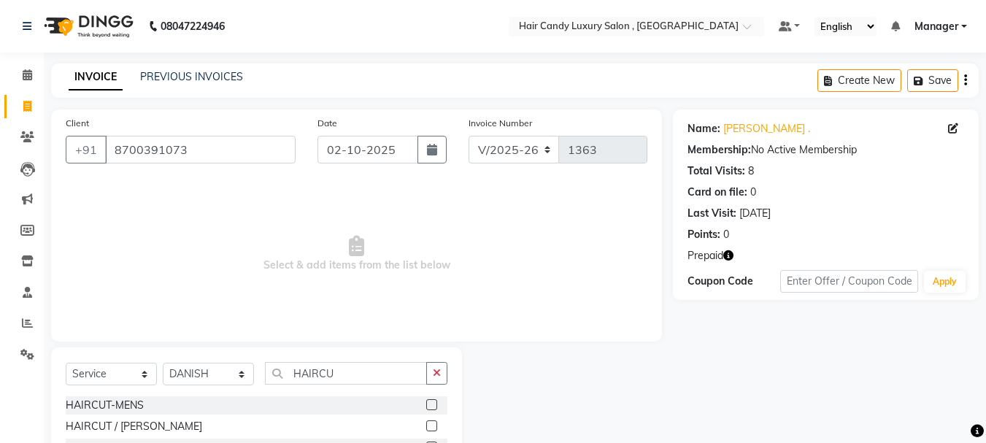
click at [432, 410] on label at bounding box center [431, 404] width 11 height 11
click at [432, 410] on input "checkbox" at bounding box center [430, 405] width 9 height 9
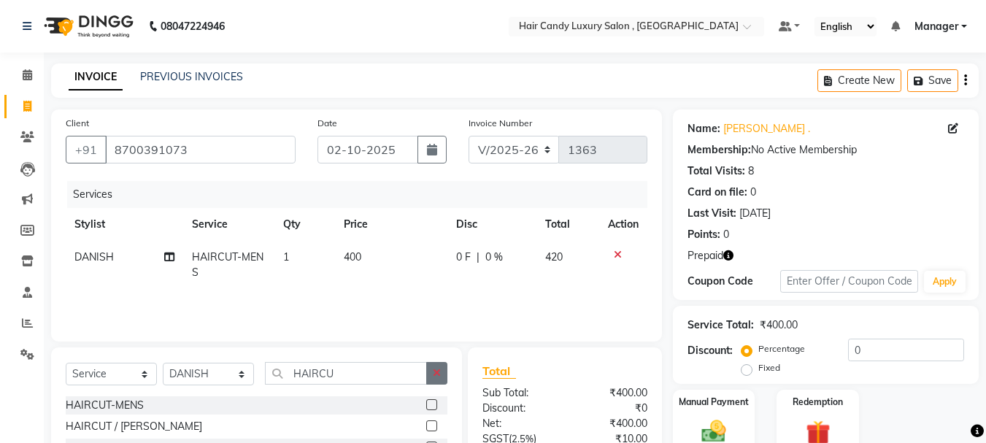
checkbox input "false"
click at [439, 376] on icon "button" at bounding box center [437, 373] width 8 height 10
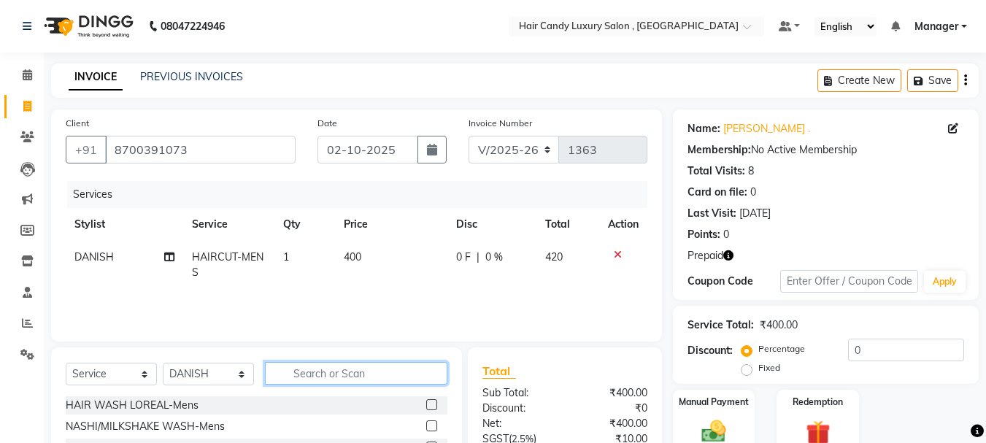
click at [380, 376] on input "text" at bounding box center [356, 373] width 183 height 23
type input "BEARD"
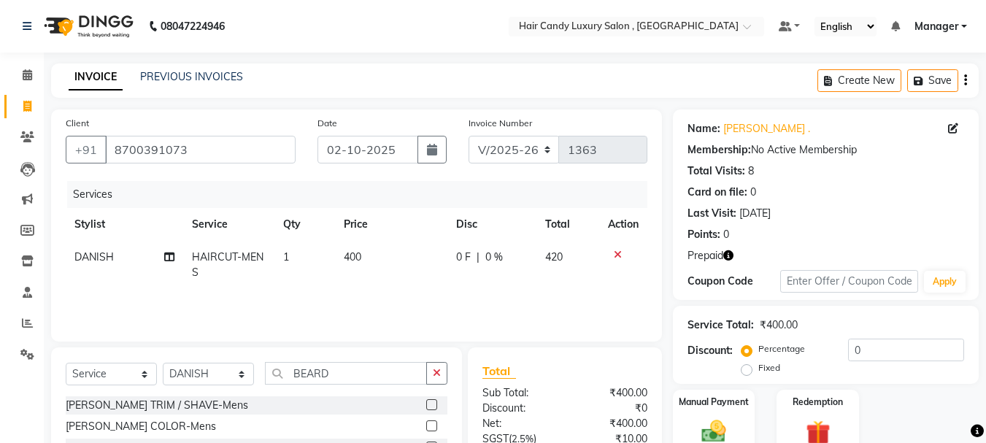
click at [429, 402] on label at bounding box center [431, 404] width 11 height 11
click at [429, 402] on input "checkbox" at bounding box center [430, 405] width 9 height 9
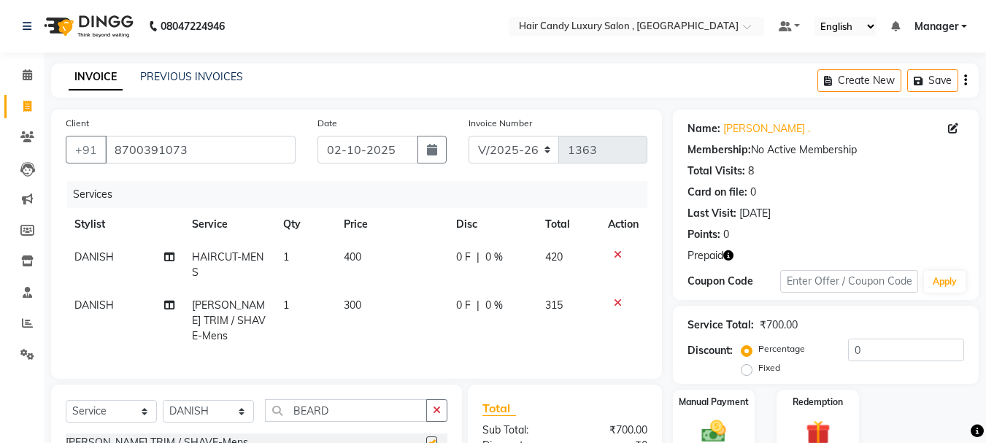
checkbox input "false"
click at [380, 256] on td "400" at bounding box center [391, 265] width 112 height 48
select select "84022"
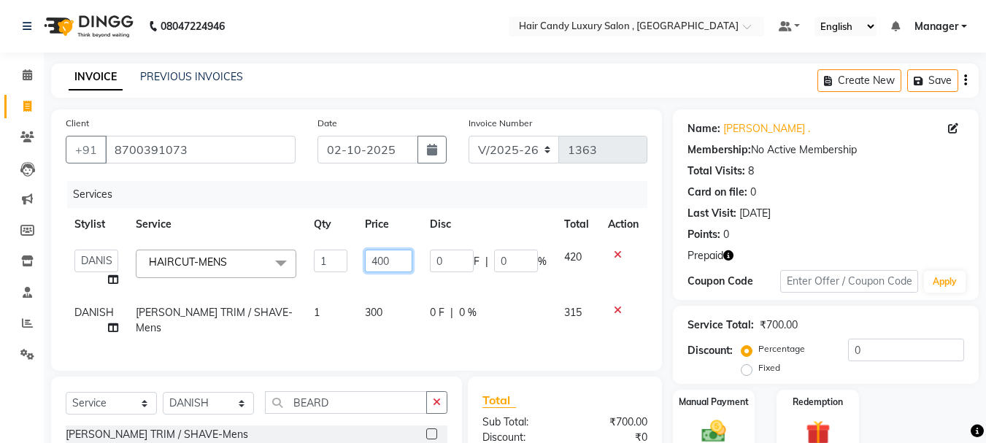
click at [391, 256] on input "400" at bounding box center [388, 261] width 47 height 23
type input "4"
type input "500"
click at [349, 384] on div "Client +91 8700391073 Date 02-10-2025 Invoice Number V/2025 V/2025-26 1363 Serv…" at bounding box center [356, 351] width 633 height 482
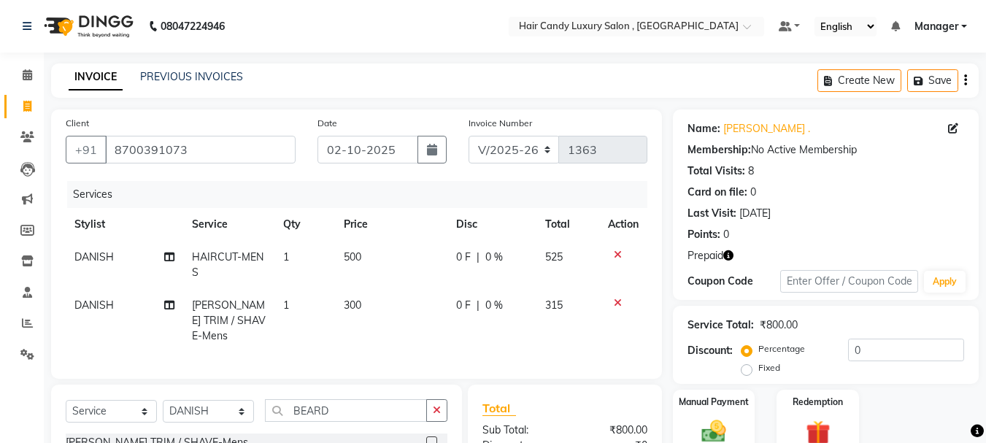
click at [371, 301] on td "300" at bounding box center [391, 321] width 112 height 64
select select "84022"
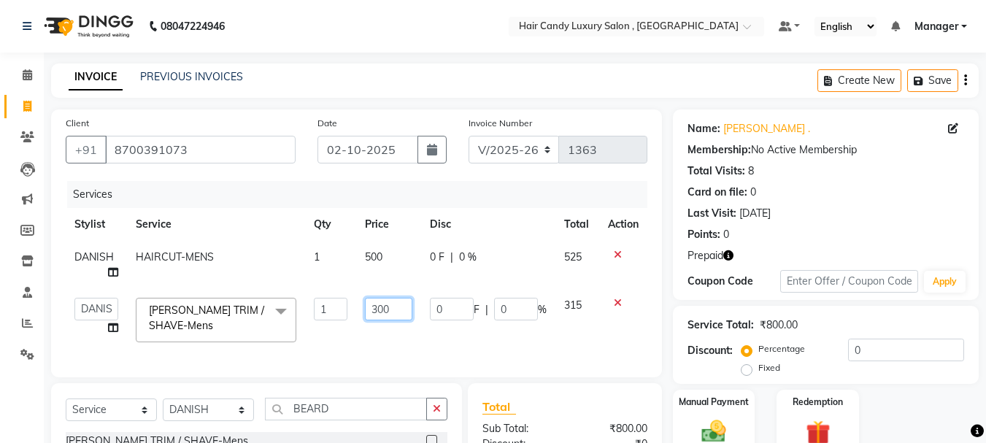
click at [402, 305] on input "300" at bounding box center [388, 309] width 47 height 23
type input "350"
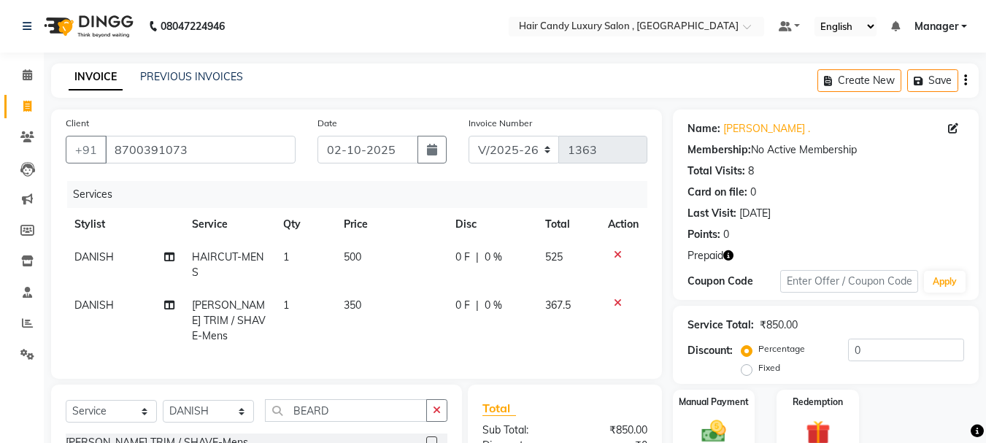
click at [327, 353] on div "Services Stylist Service Qty Price Disc Total Action DANISH HAIRCUT-MENS 1 500 …" at bounding box center [357, 272] width 582 height 183
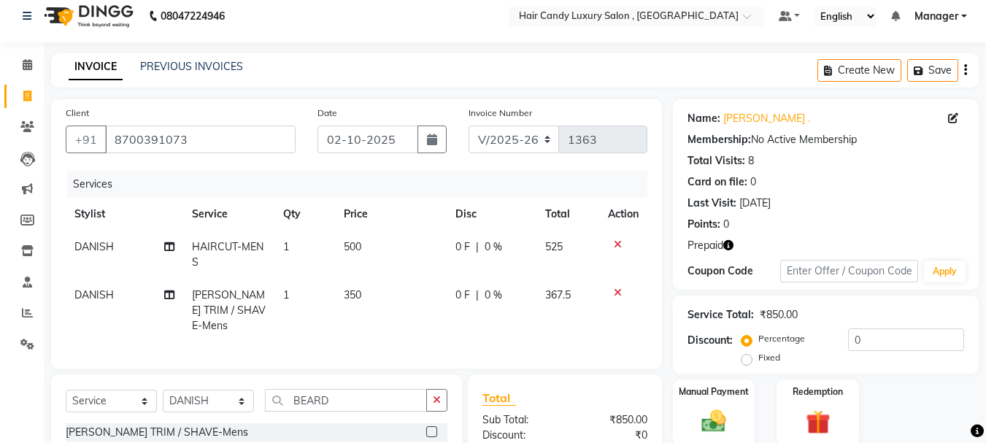
scroll to position [174, 0]
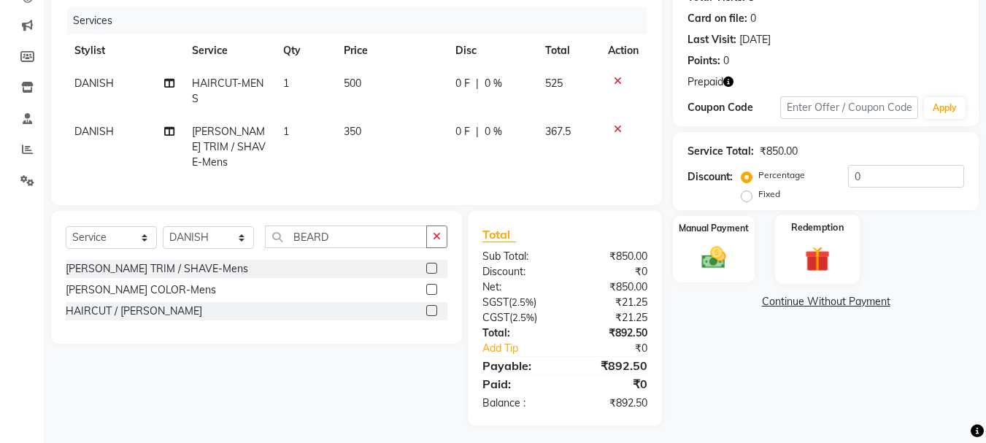
click at [823, 254] on img at bounding box center [817, 258] width 41 height 31
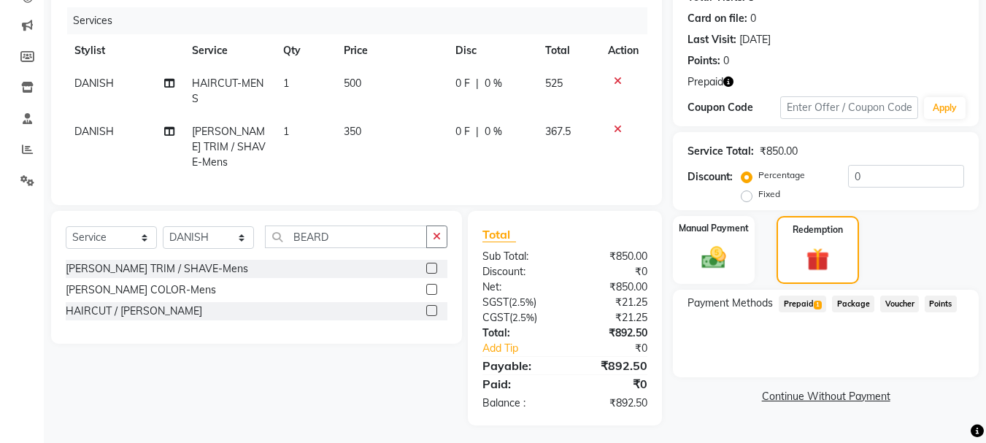
click at [809, 299] on span "Prepaid 1" at bounding box center [802, 304] width 47 height 17
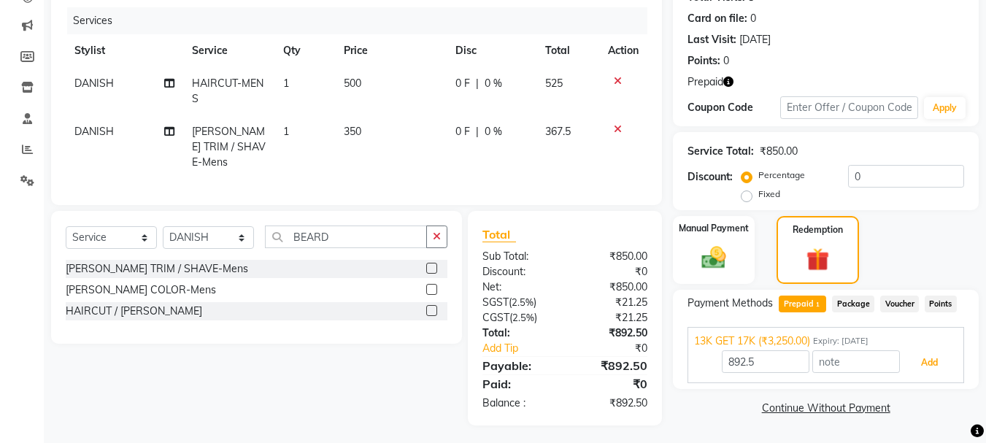
drag, startPoint x: 946, startPoint y: 364, endPoint x: 938, endPoint y: 361, distance: 8.5
click at [945, 364] on button "Add" at bounding box center [929, 362] width 53 height 25
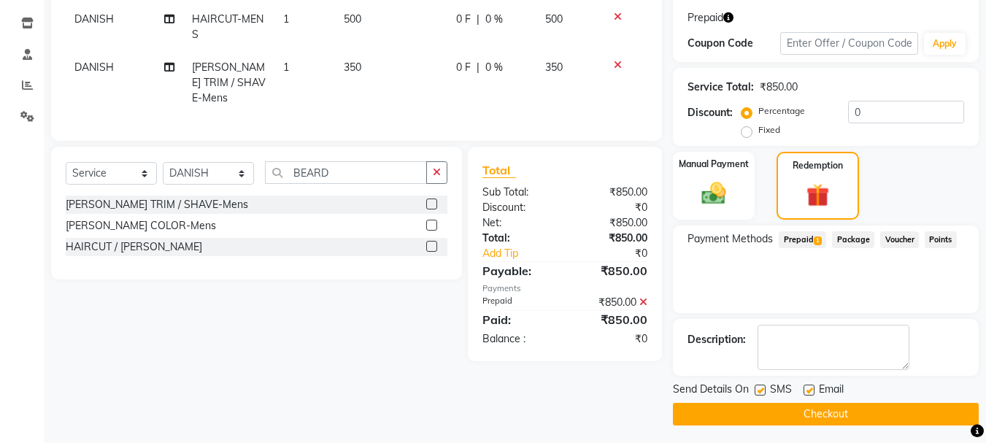
scroll to position [242, 0]
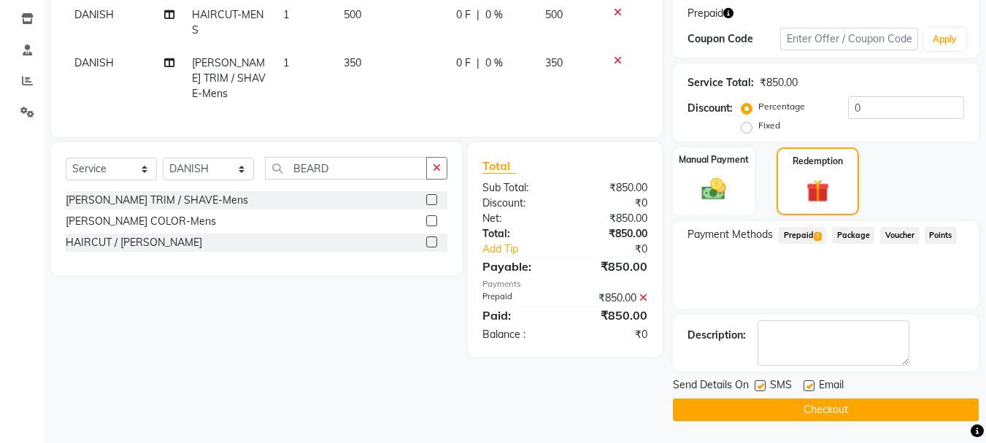
click at [851, 407] on button "Checkout" at bounding box center [826, 410] width 306 height 23
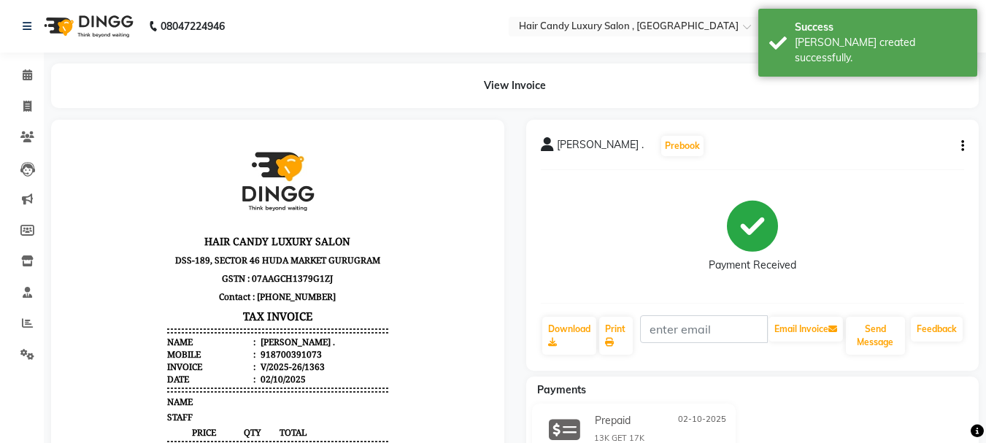
scroll to position [12, 0]
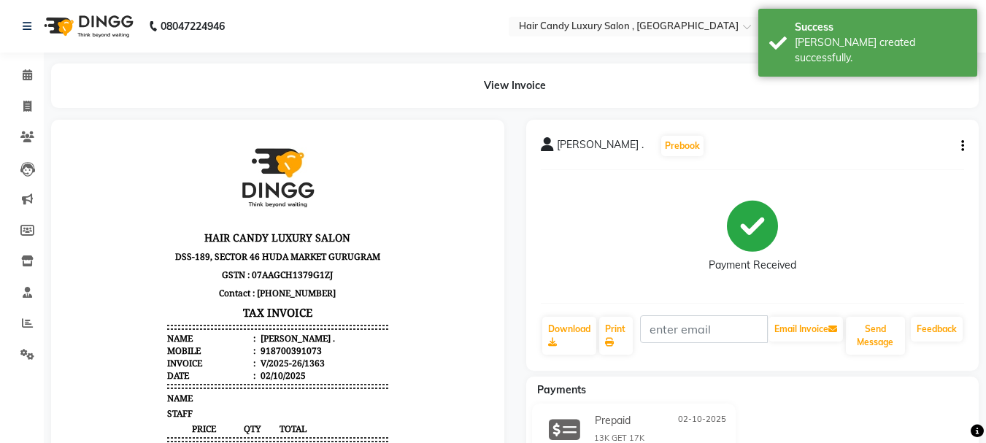
click at [295, 347] on div "918700391073" at bounding box center [290, 351] width 64 height 12
click at [361, 369] on li "Date : 02/10/2025" at bounding box center [277, 375] width 221 height 12
click at [291, 353] on div "918700391073" at bounding box center [290, 351] width 64 height 12
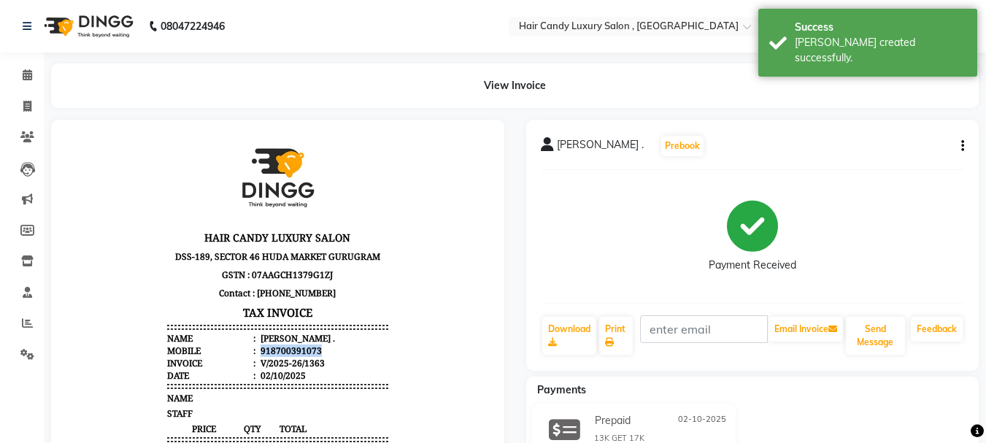
copy div "918700391073"
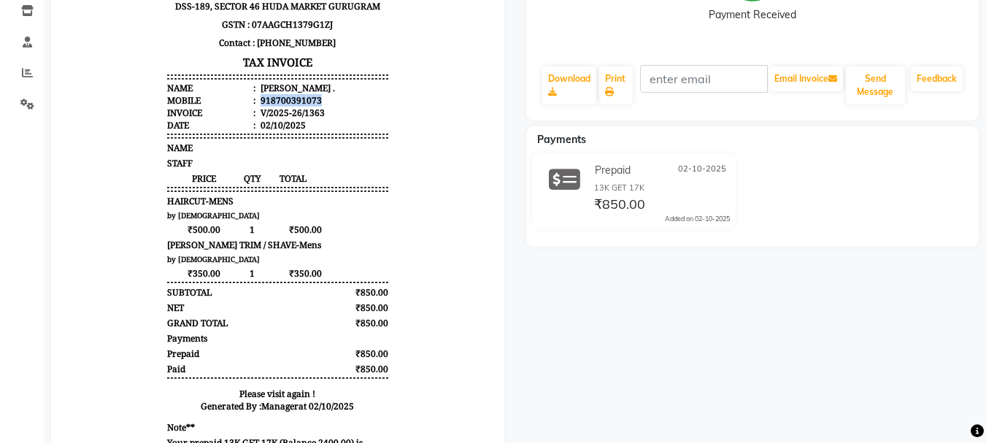
scroll to position [335, 0]
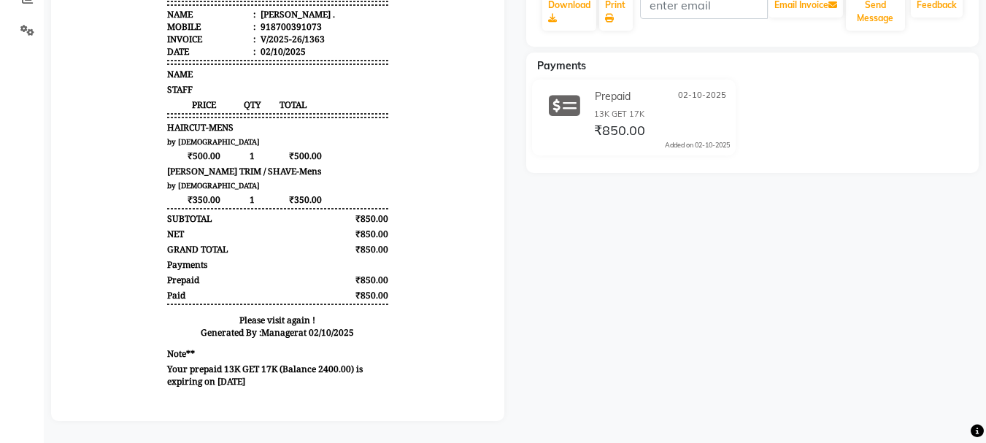
click at [432, 381] on body "HAIR CANDY LUXURY SALON DSS-189, SECTOR 46 HUDA MARKET GURUGRAM GSTN : 07AAGCH1…" at bounding box center [278, 100] width 413 height 592
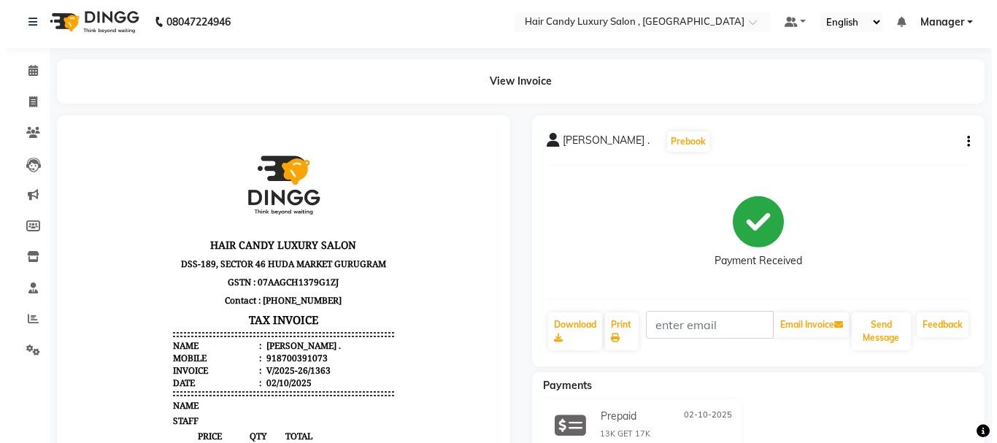
scroll to position [0, 0]
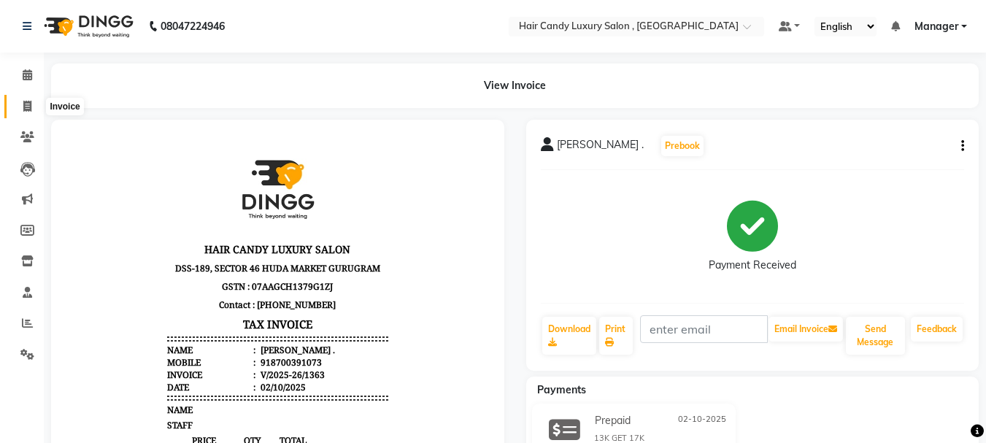
click at [30, 105] on icon at bounding box center [27, 106] width 8 height 11
select select "service"
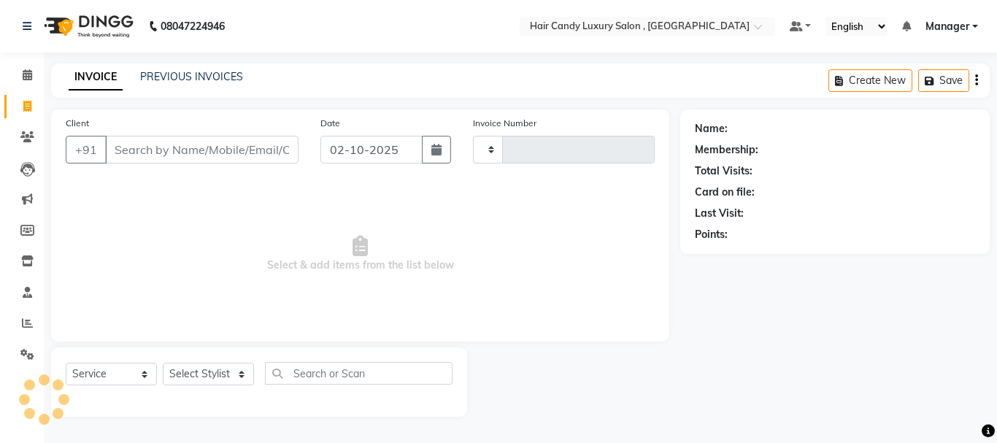
type input "1364"
select select "8304"
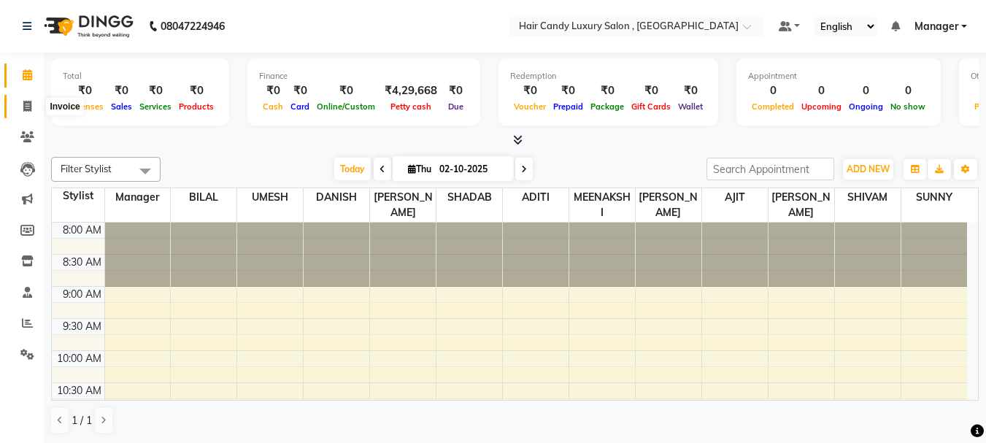
click at [26, 107] on icon at bounding box center [27, 106] width 8 height 11
select select "service"
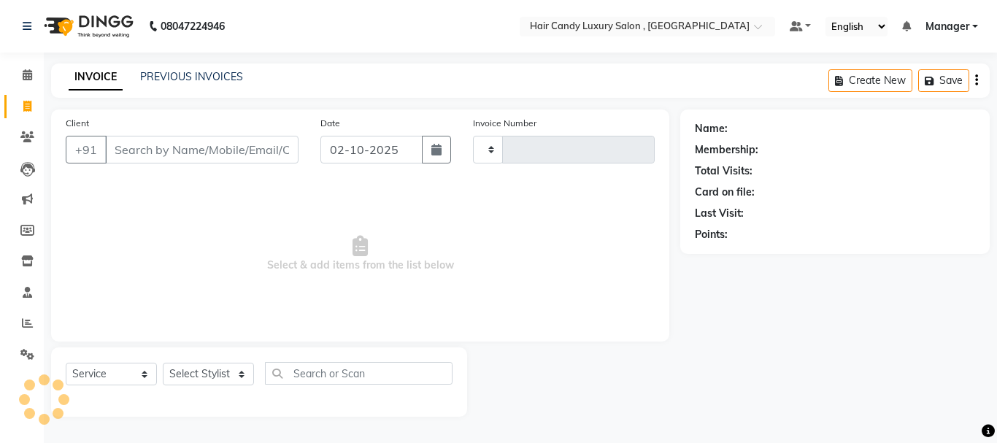
type input "1357"
select select "8304"
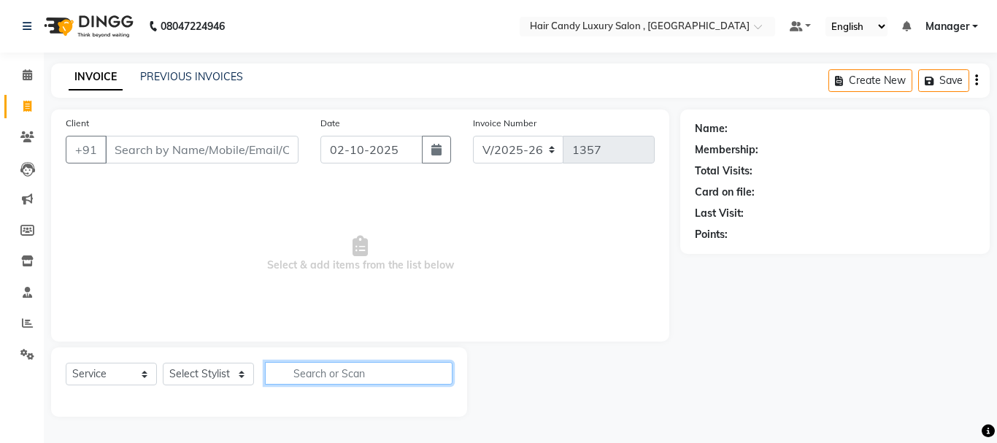
click at [351, 369] on input "text" at bounding box center [359, 373] width 188 height 23
type input "touch"
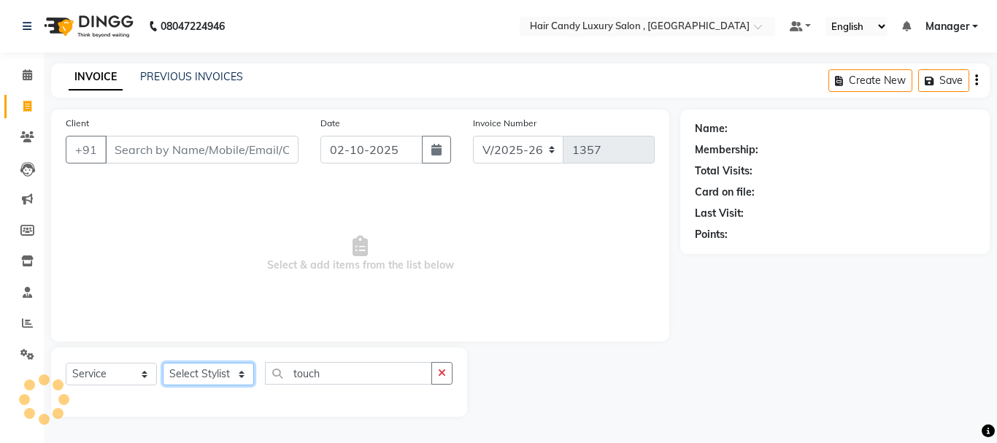
click at [240, 375] on select "Select Stylist ADITI AJIT BILAL DANISH Manager Manager MEENAKSHI RINKI VALECHA …" at bounding box center [208, 374] width 91 height 23
select select "80580"
click at [163, 363] on select "Select Stylist ADITI AJIT BILAL DANISH Manager Manager MEENAKSHI RINKI VALECHA …" at bounding box center [208, 374] width 91 height 23
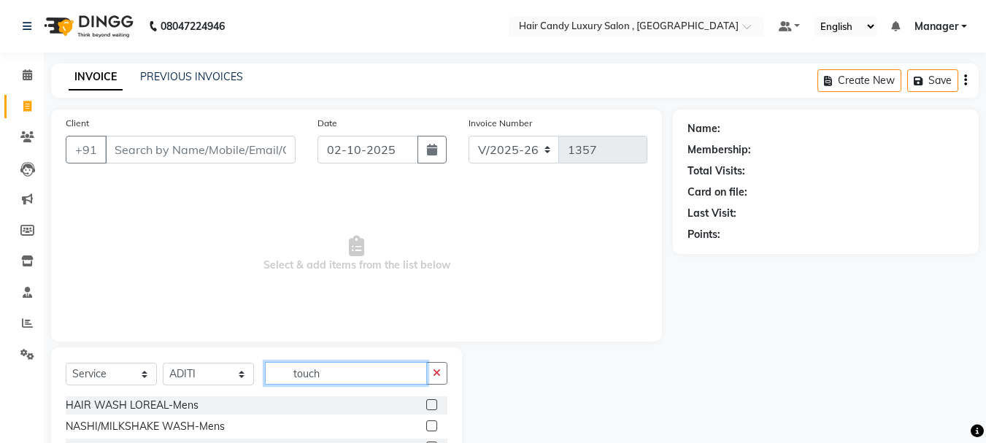
click at [350, 377] on input "touch" at bounding box center [346, 373] width 162 height 23
click at [438, 379] on button "button" at bounding box center [436, 373] width 21 height 23
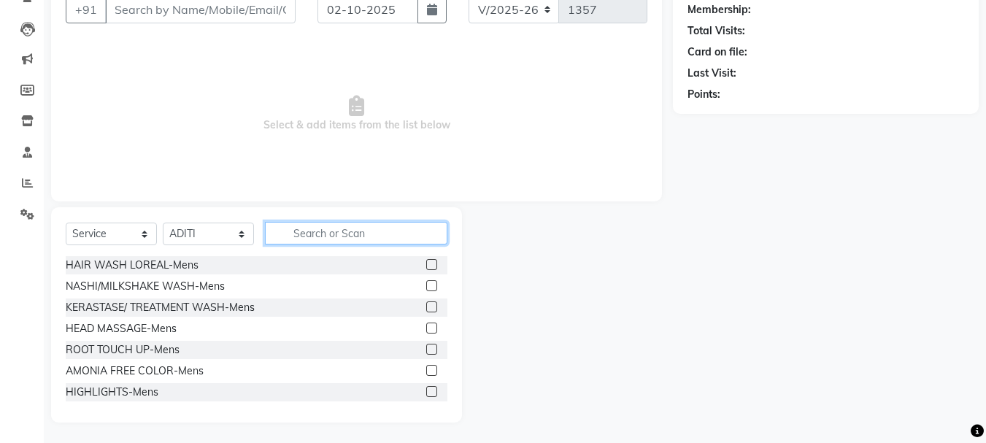
scroll to position [142, 0]
click at [377, 231] on input "text" at bounding box center [356, 232] width 183 height 23
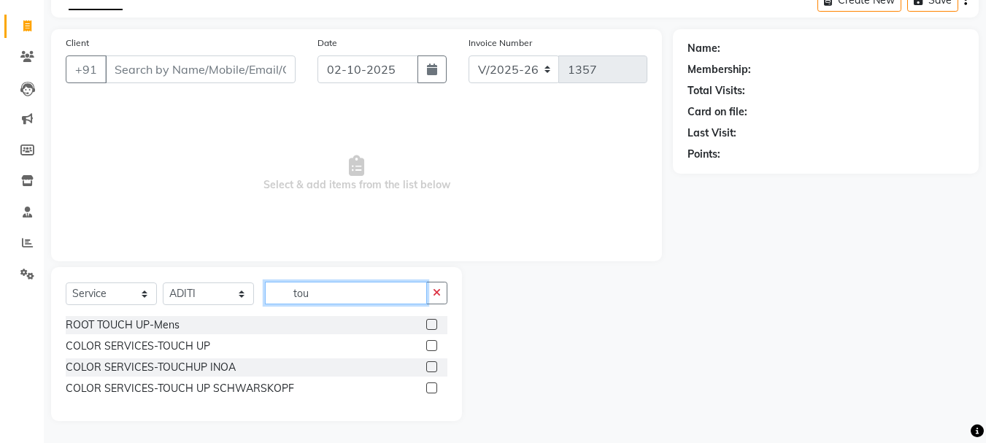
scroll to position [80, 0]
type input "touch"
click at [429, 349] on label at bounding box center [431, 345] width 11 height 11
click at [429, 349] on input "checkbox" at bounding box center [430, 346] width 9 height 9
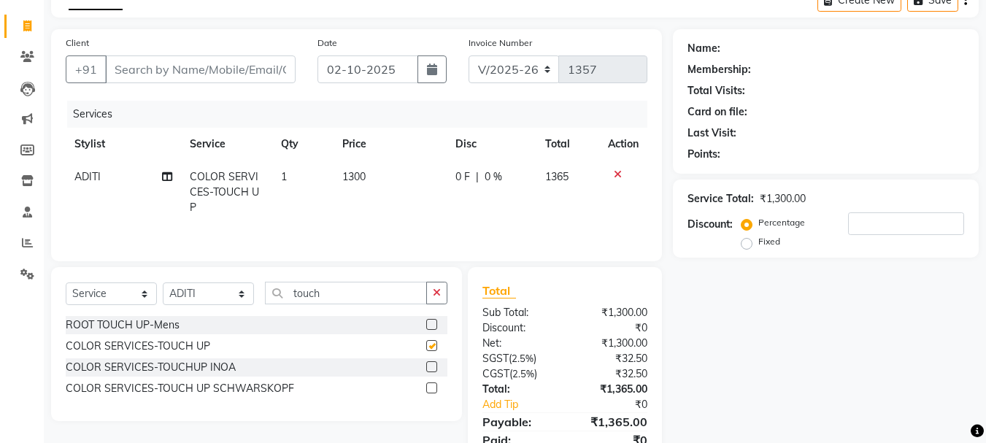
checkbox input "false"
click at [372, 177] on td "1300" at bounding box center [390, 193] width 113 height 64
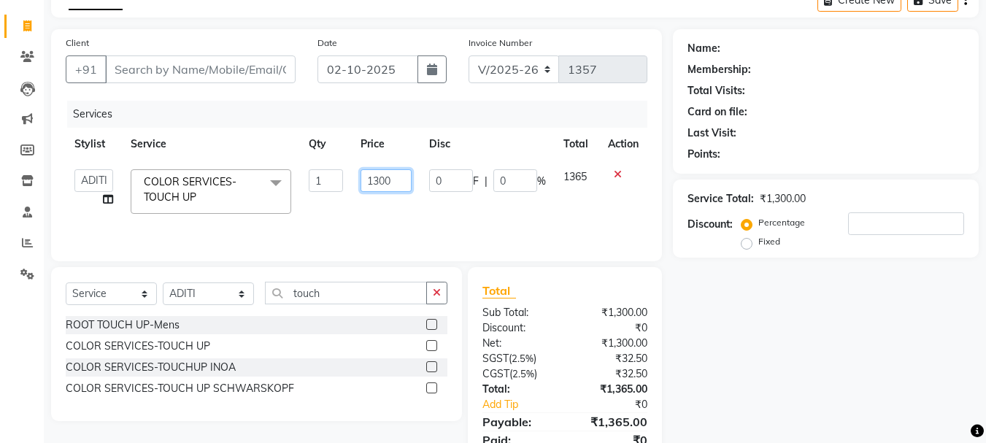
click at [398, 177] on input "1300" at bounding box center [386, 180] width 50 height 23
type input "1"
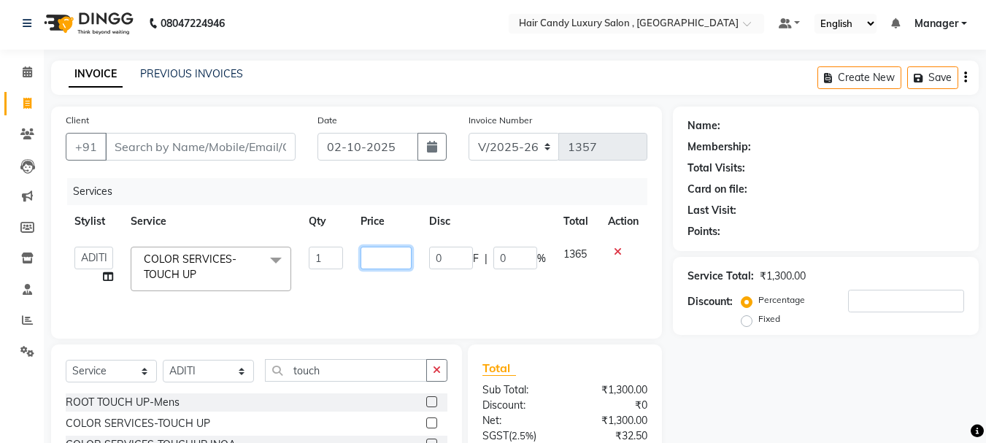
scroll to position [0, 0]
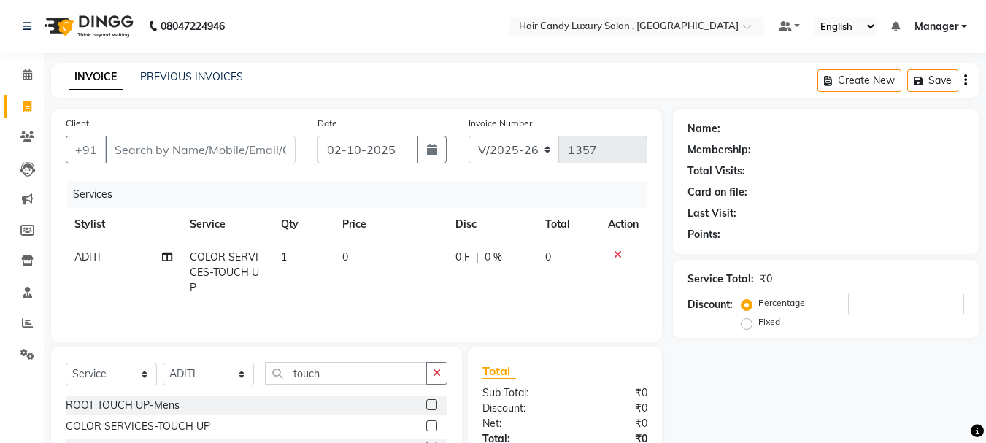
click at [617, 250] on icon at bounding box center [618, 255] width 8 height 10
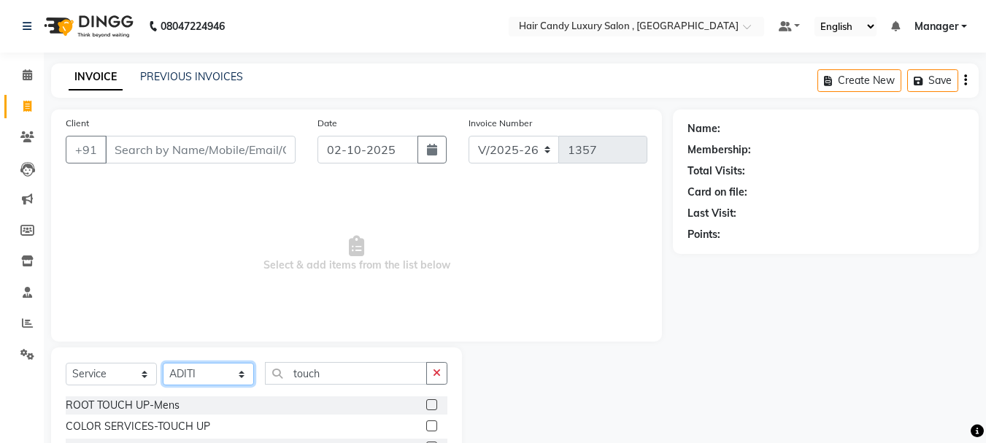
click at [199, 371] on select "Select Stylist ADITI AJIT BILAL DANISH Manager Manager MEENAKSHI RINKI VALECHA …" at bounding box center [208, 374] width 91 height 23
select select "91648"
click at [163, 363] on select "Select Stylist ADITI AJIT BILAL DANISH Manager Manager MEENAKSHI RINKI VALECHA …" at bounding box center [208, 374] width 91 height 23
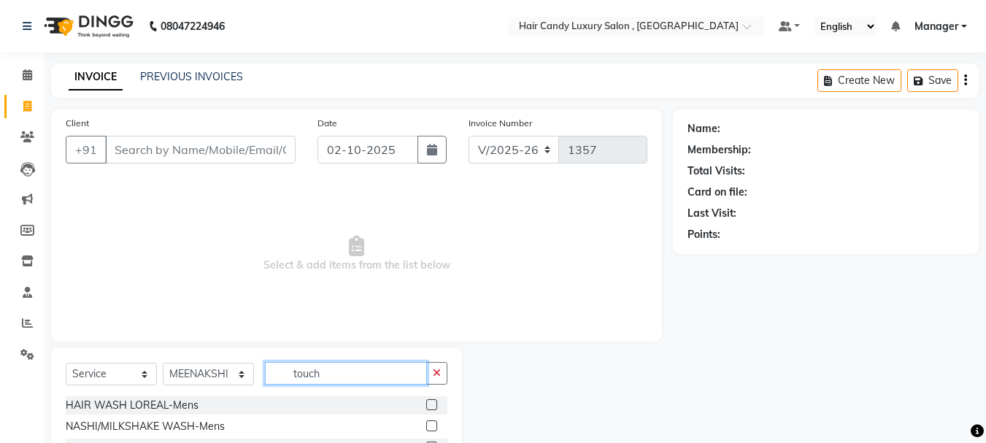
click at [325, 374] on input "touch" at bounding box center [346, 373] width 162 height 23
click at [446, 372] on button "button" at bounding box center [436, 373] width 21 height 23
type input "e"
type input "EYE"
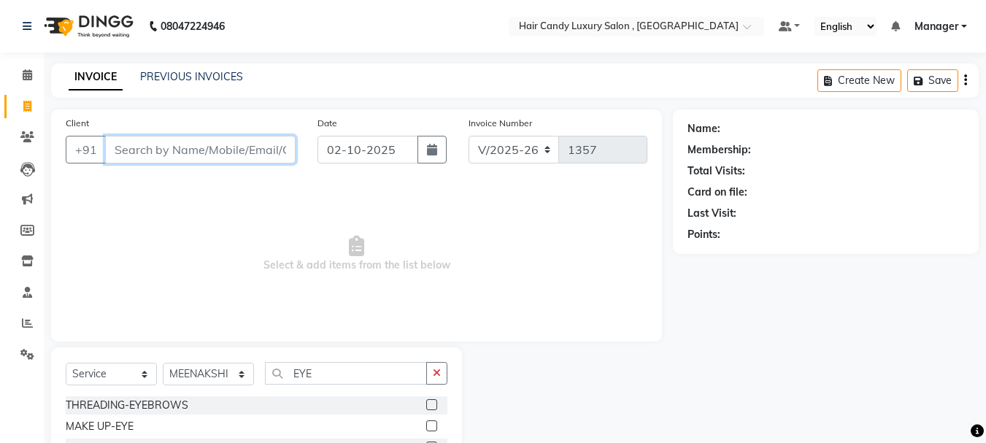
click at [161, 156] on input "Client" at bounding box center [200, 150] width 191 height 28
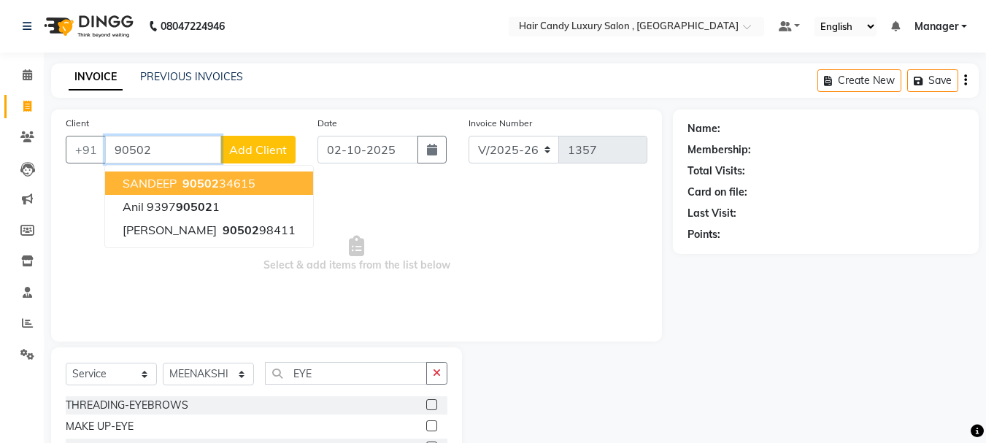
click at [227, 190] on ngb-highlight "90502 34615" at bounding box center [218, 183] width 76 height 15
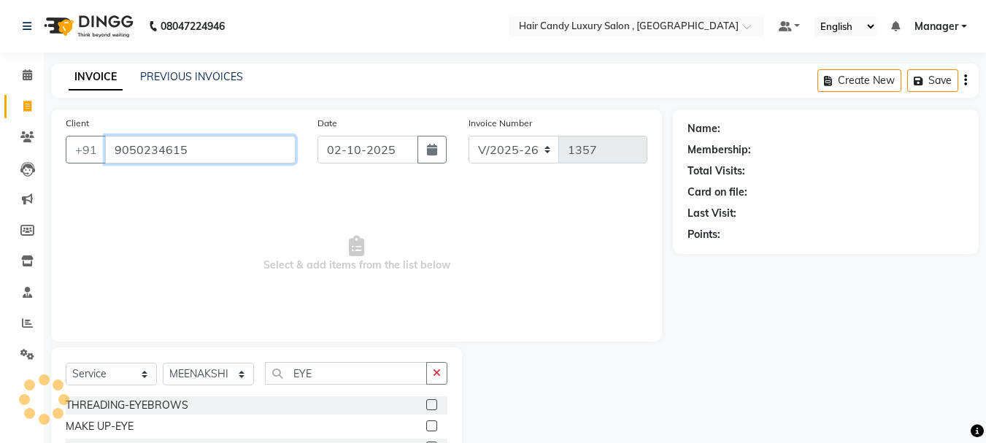
type input "9050234615"
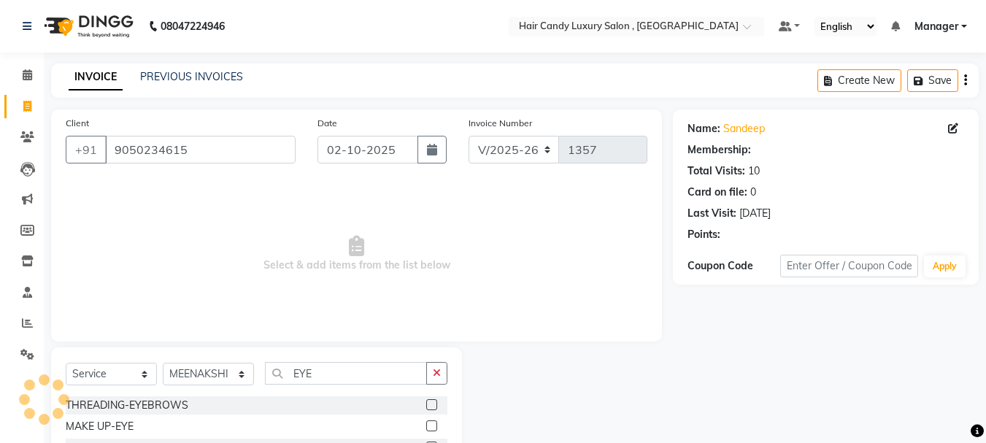
select select "1: Object"
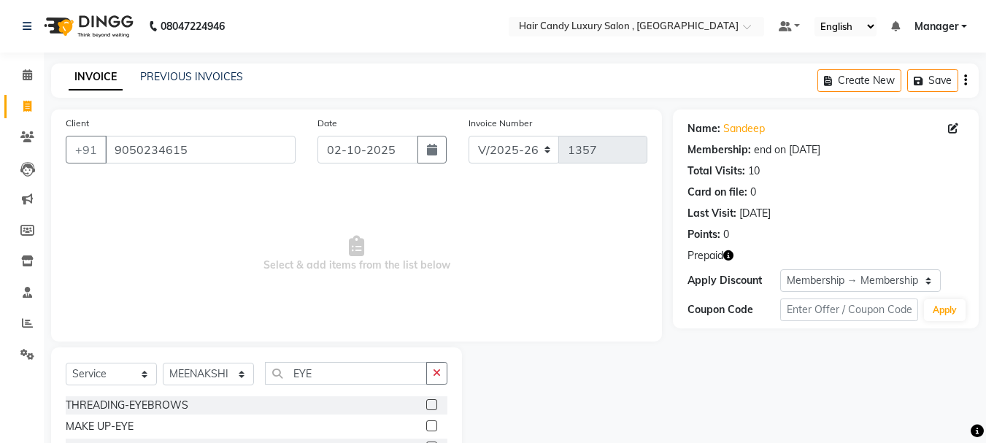
click at [728, 256] on icon "button" at bounding box center [729, 255] width 10 height 10
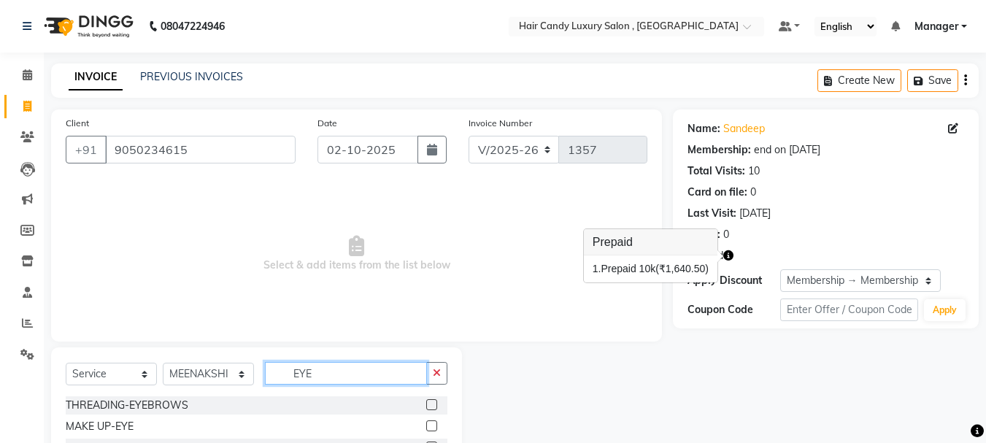
click at [388, 373] on input "EYE" at bounding box center [346, 373] width 162 height 23
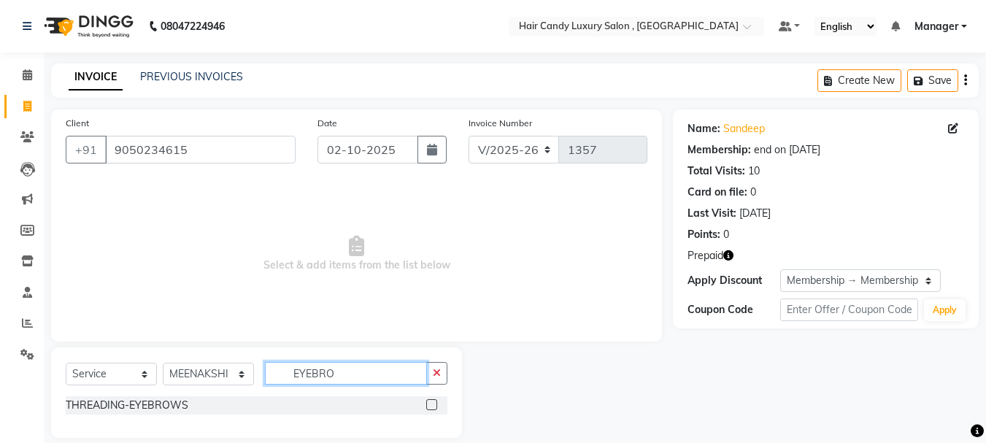
type input "EYEBRO"
click at [432, 403] on label at bounding box center [431, 404] width 11 height 11
click at [432, 403] on input "checkbox" at bounding box center [430, 405] width 9 height 9
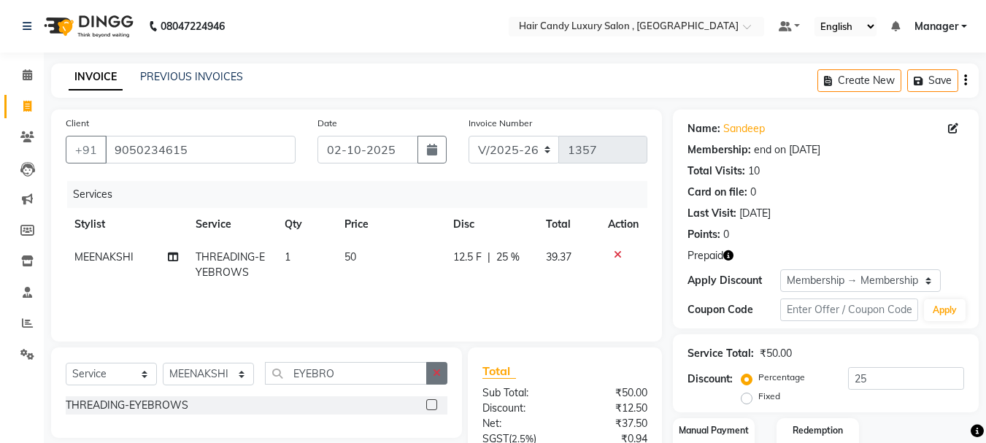
checkbox input "false"
click at [430, 376] on button "button" at bounding box center [436, 373] width 21 height 23
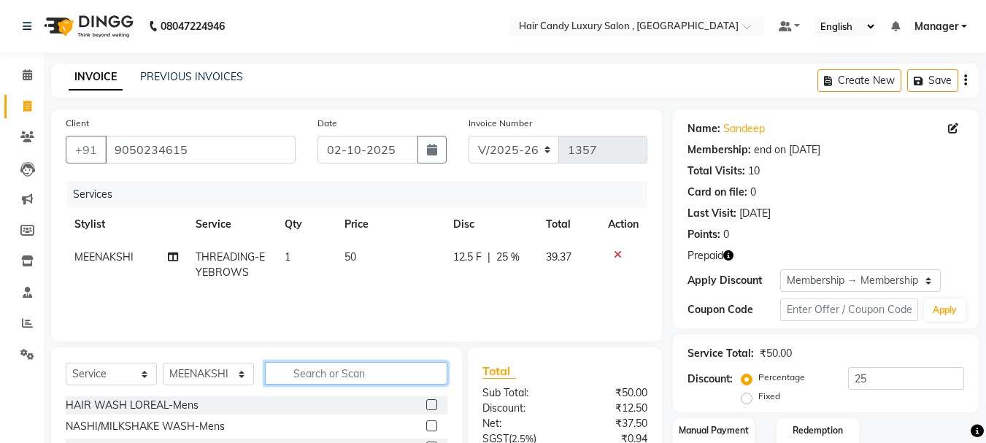
click at [386, 374] on input "text" at bounding box center [356, 373] width 183 height 23
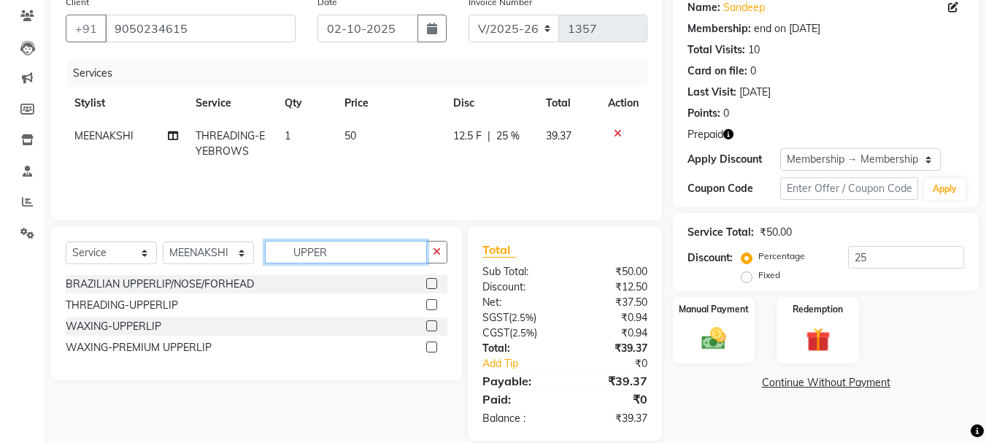
scroll to position [141, 0]
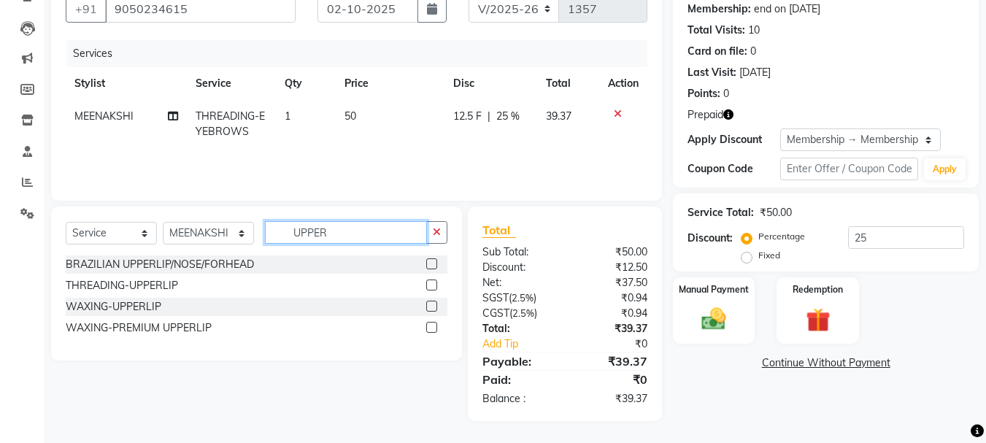
type input "UPPER"
click at [432, 307] on label at bounding box center [431, 306] width 11 height 11
click at [432, 307] on input "checkbox" at bounding box center [430, 306] width 9 height 9
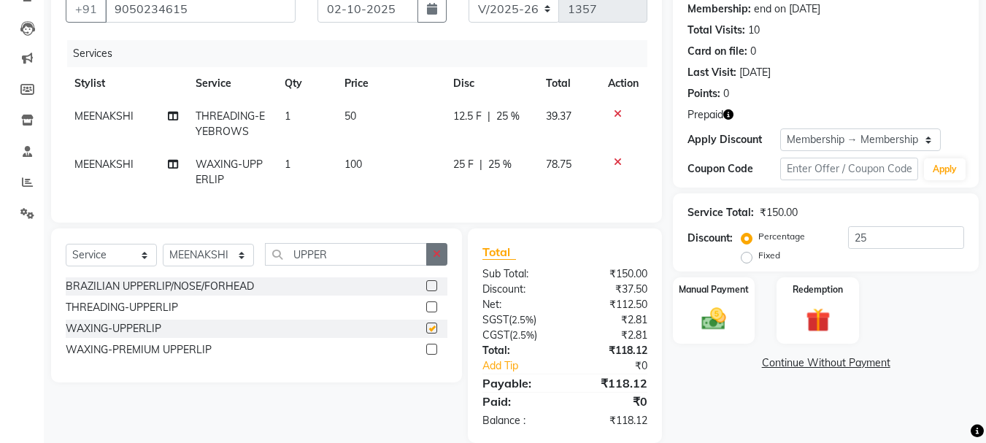
checkbox input "false"
click at [437, 258] on button "button" at bounding box center [436, 254] width 21 height 23
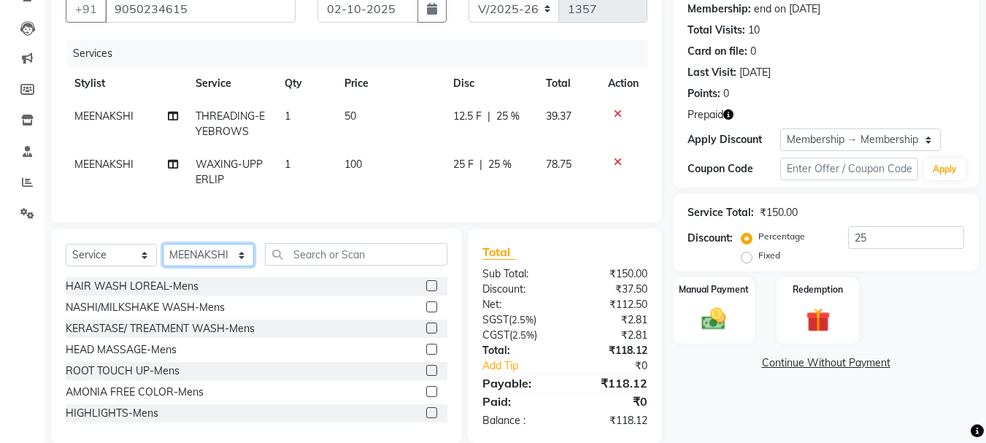
click at [232, 267] on select "Select Stylist ADITI AJIT BILAL DANISH Manager Manager MEENAKSHI RINKI VALECHA …" at bounding box center [208, 255] width 91 height 23
select select "80578"
click at [163, 255] on select "Select Stylist ADITI AJIT BILAL DANISH Manager Manager MEENAKSHI RINKI VALECHA …" at bounding box center [208, 255] width 91 height 23
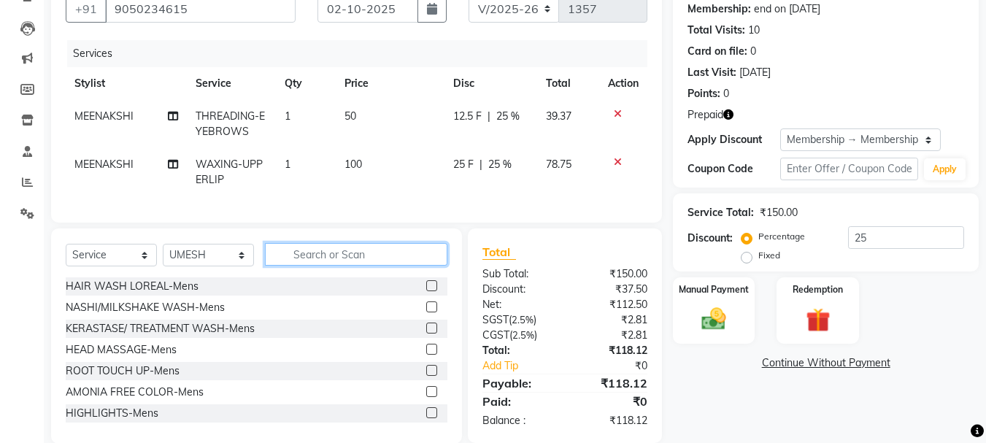
click at [333, 266] on input "text" at bounding box center [356, 254] width 183 height 23
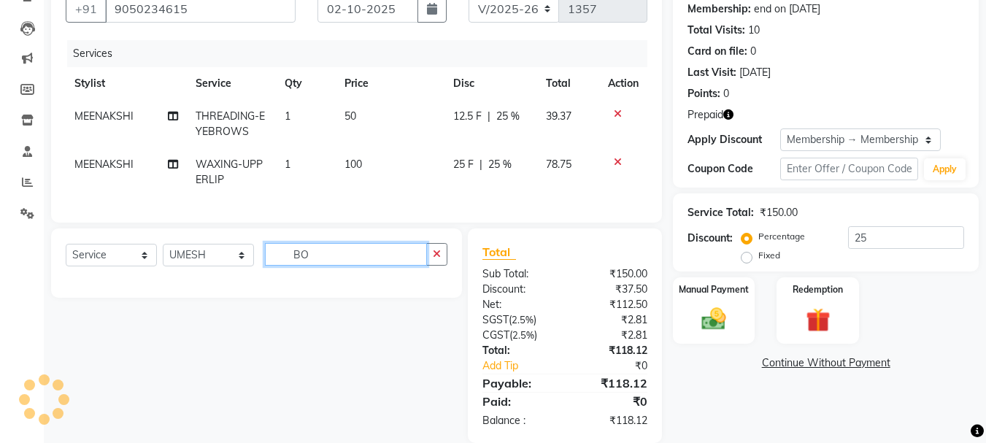
type input "B"
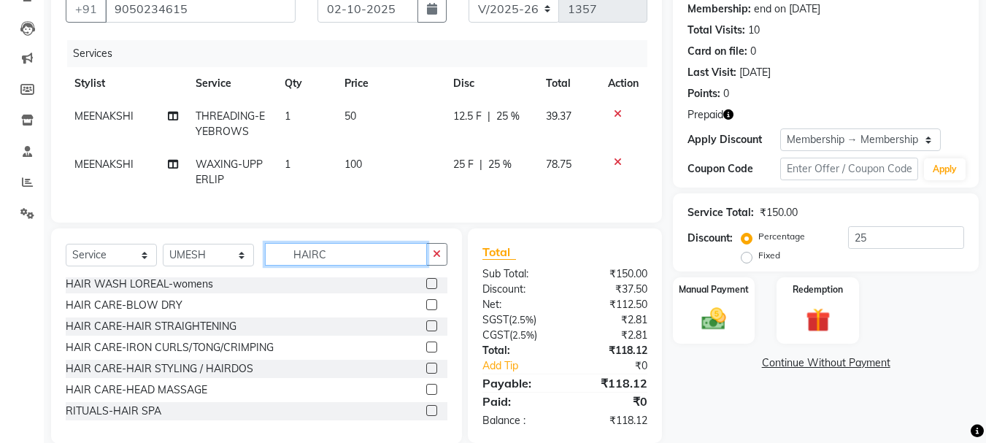
scroll to position [0, 0]
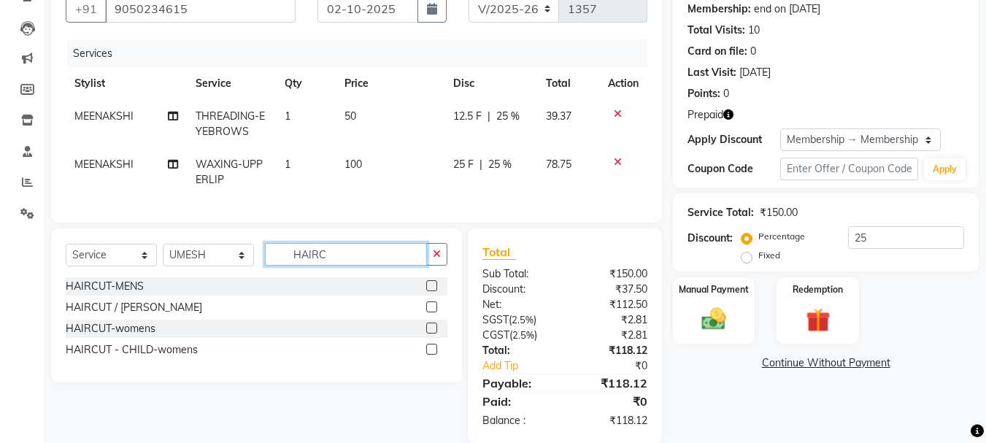
type input "HAIRC"
click at [431, 291] on label at bounding box center [431, 285] width 11 height 11
click at [431, 291] on input "checkbox" at bounding box center [430, 286] width 9 height 9
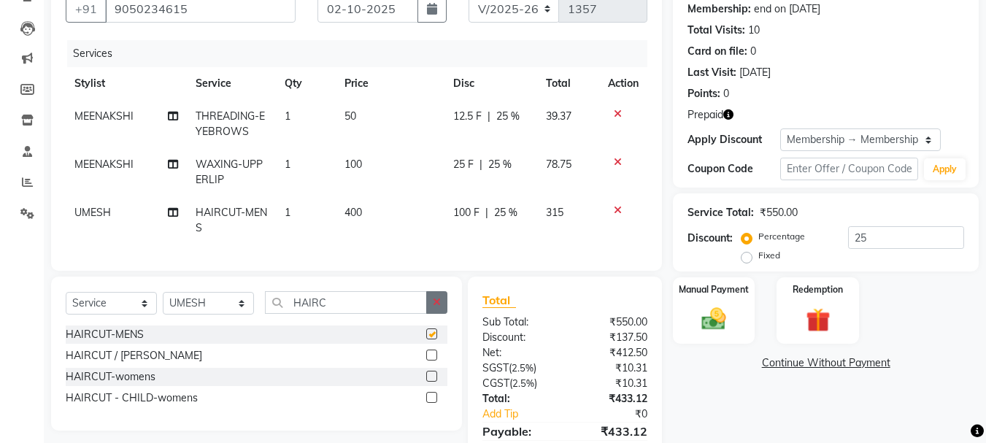
checkbox input "false"
drag, startPoint x: 434, startPoint y: 306, endPoint x: 406, endPoint y: 272, distance: 44.6
click at [436, 304] on button "button" at bounding box center [436, 302] width 21 height 23
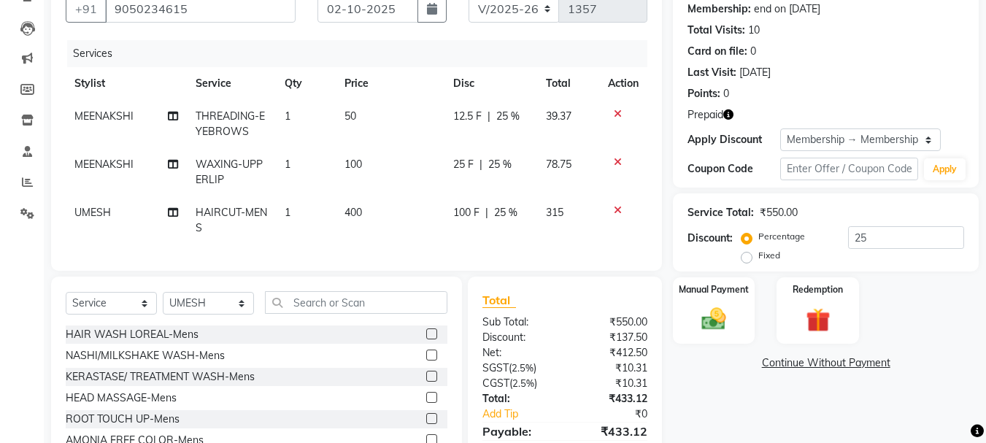
click at [368, 218] on td "400" at bounding box center [390, 220] width 109 height 48
select select "80578"
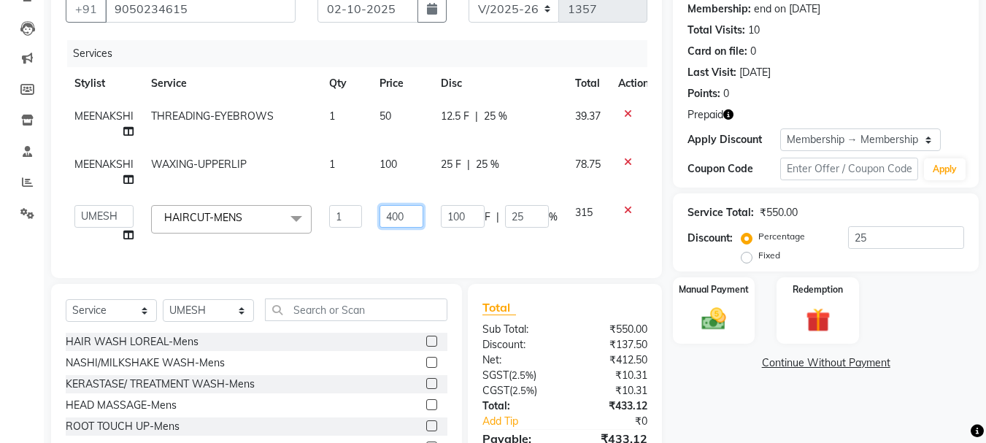
click at [414, 215] on input "400" at bounding box center [402, 216] width 44 height 23
type input "4"
type input "300"
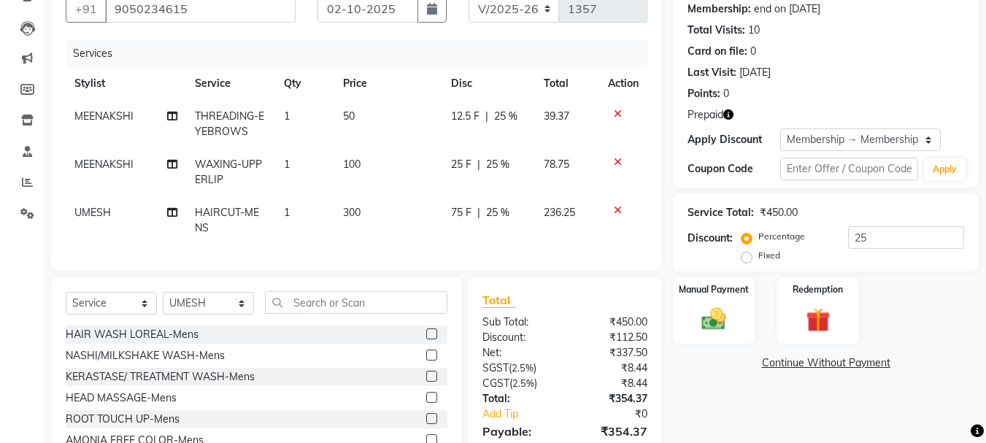
click at [359, 252] on div "Services Stylist Service Qty Price Disc Total Action MEENAKSHI THREADING-EYEBRO…" at bounding box center [357, 148] width 582 height 216
click at [876, 234] on input "25" at bounding box center [906, 237] width 116 height 23
type input "2"
click at [816, 326] on img at bounding box center [817, 319] width 41 height 31
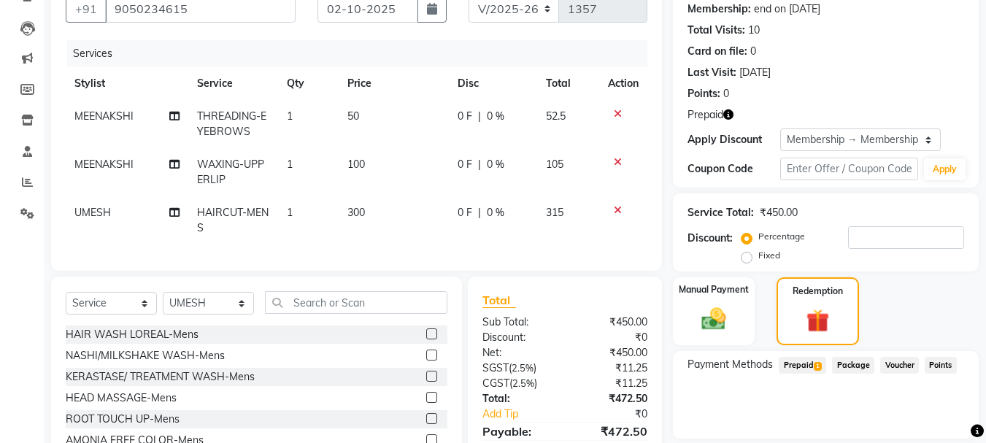
click at [804, 364] on span "Prepaid 1" at bounding box center [802, 365] width 47 height 17
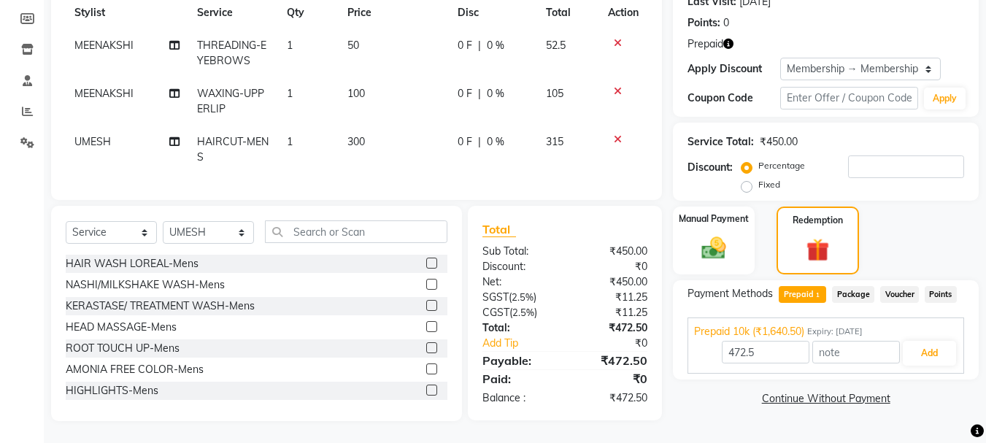
scroll to position [223, 0]
click at [936, 345] on button "Add" at bounding box center [929, 353] width 53 height 25
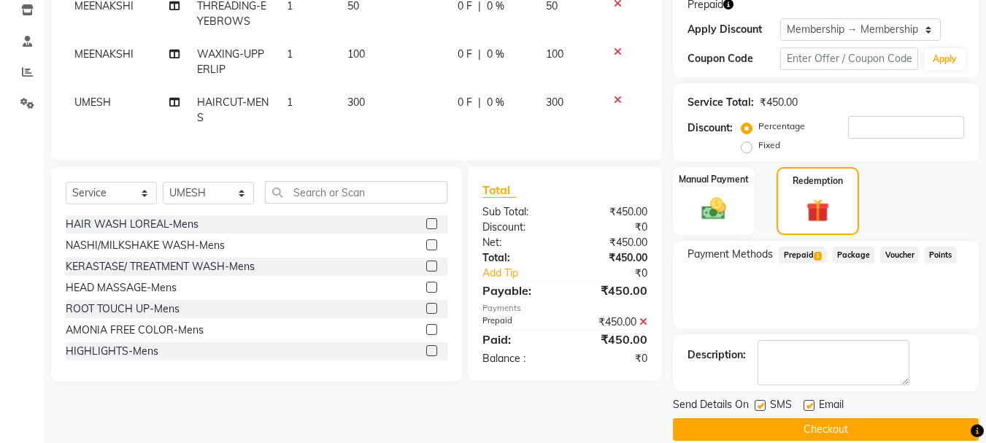
scroll to position [271, 0]
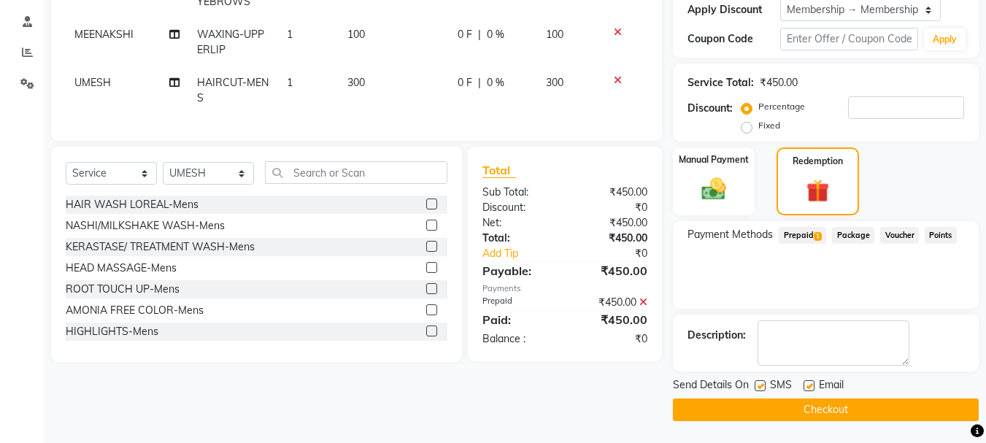
click at [818, 407] on button "Checkout" at bounding box center [826, 410] width 306 height 23
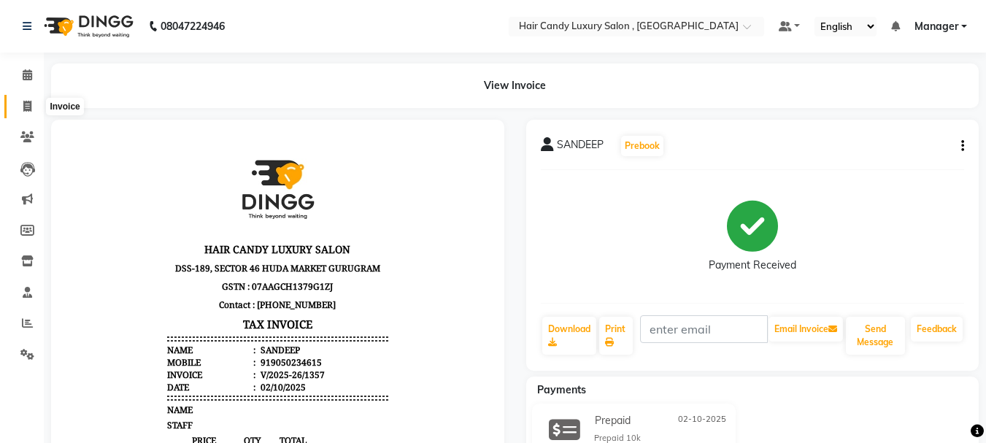
click at [27, 106] on icon at bounding box center [27, 106] width 8 height 11
select select "service"
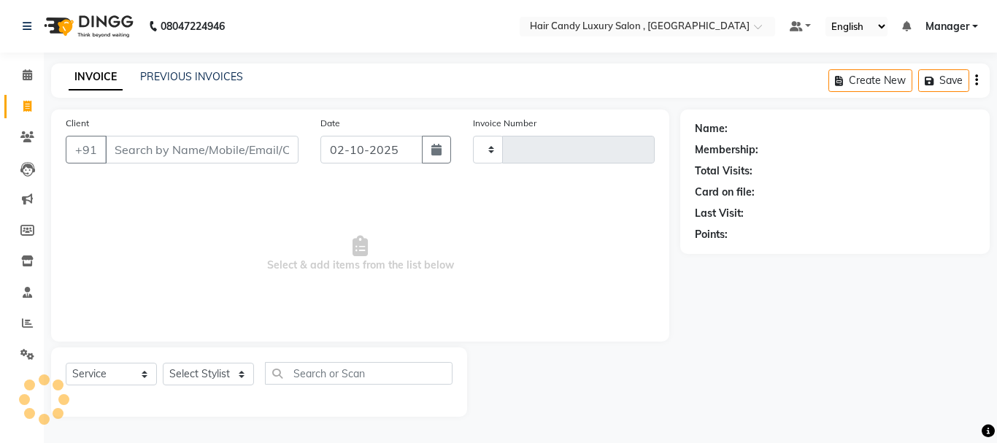
type input "1358"
select select "8304"
click at [221, 77] on link "PREVIOUS INVOICES" at bounding box center [191, 76] width 103 height 13
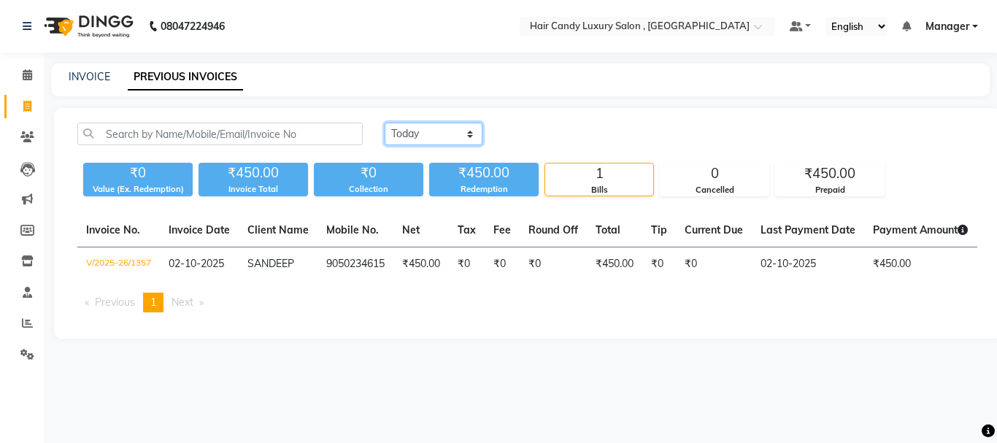
click at [429, 137] on select "Today Yesterday Custom Range" at bounding box center [434, 134] width 98 height 23
click at [385, 123] on select "Today Yesterday Custom Range" at bounding box center [434, 134] width 98 height 23
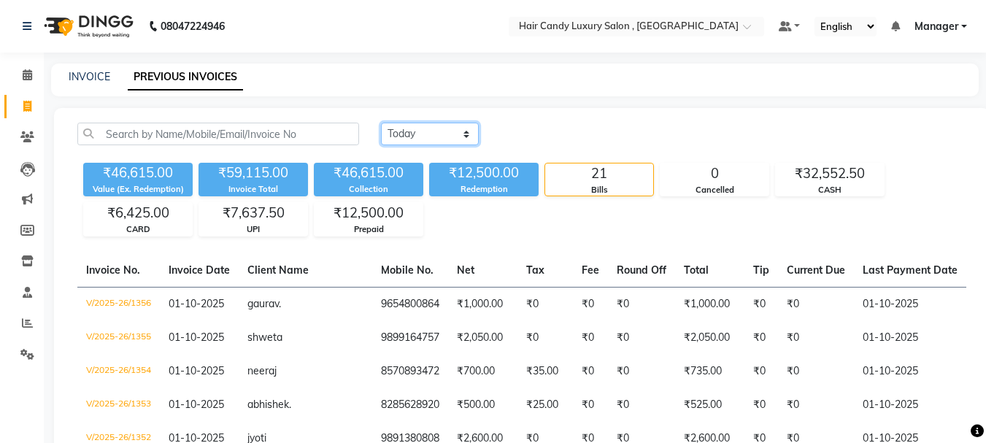
click at [463, 132] on select "Today Yesterday Custom Range" at bounding box center [430, 134] width 98 height 23
click at [381, 123] on select "Today Yesterday Custom Range" at bounding box center [430, 134] width 98 height 23
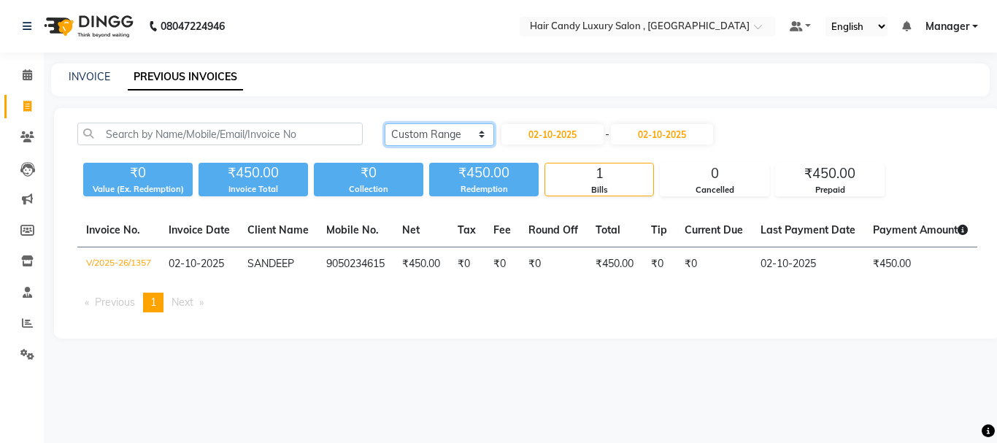
click at [466, 135] on select "Today Yesterday Custom Range" at bounding box center [440, 134] width 110 height 23
select select "yesterday"
click at [385, 123] on select "Today Yesterday Custom Range" at bounding box center [440, 134] width 110 height 23
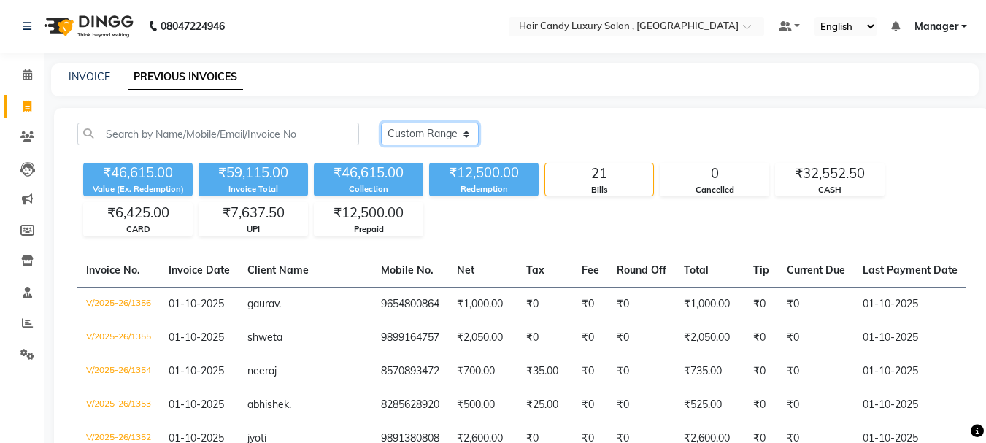
click at [466, 136] on select "Today Yesterday Custom Range" at bounding box center [430, 134] width 98 height 23
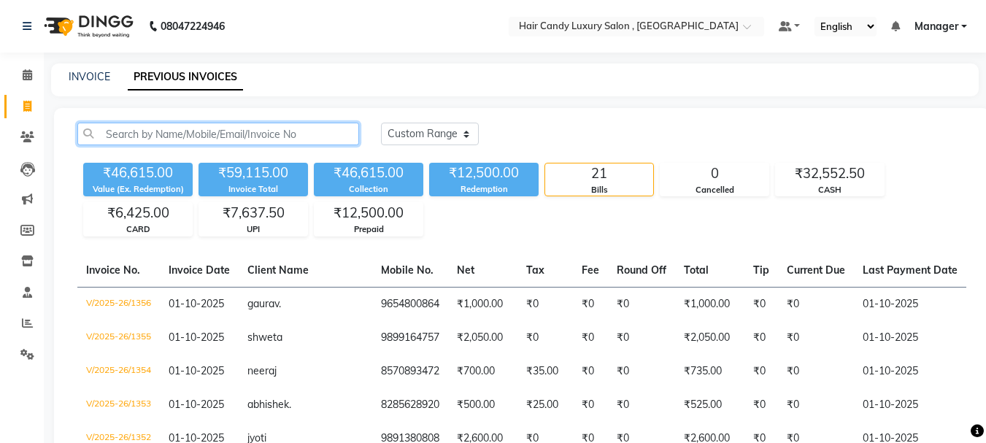
drag, startPoint x: 256, startPoint y: 134, endPoint x: 210, endPoint y: 137, distance: 45.4
click at [256, 134] on input "text" at bounding box center [218, 134] width 282 height 23
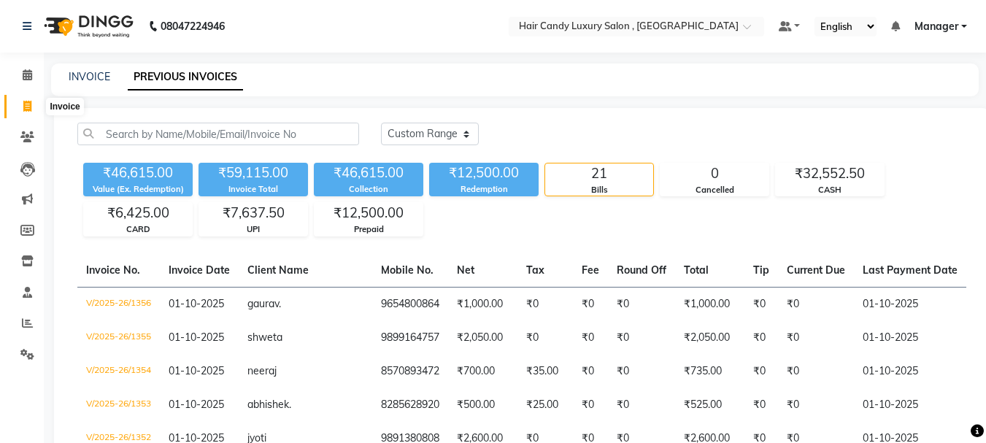
click at [25, 108] on icon at bounding box center [27, 106] width 8 height 11
select select "service"
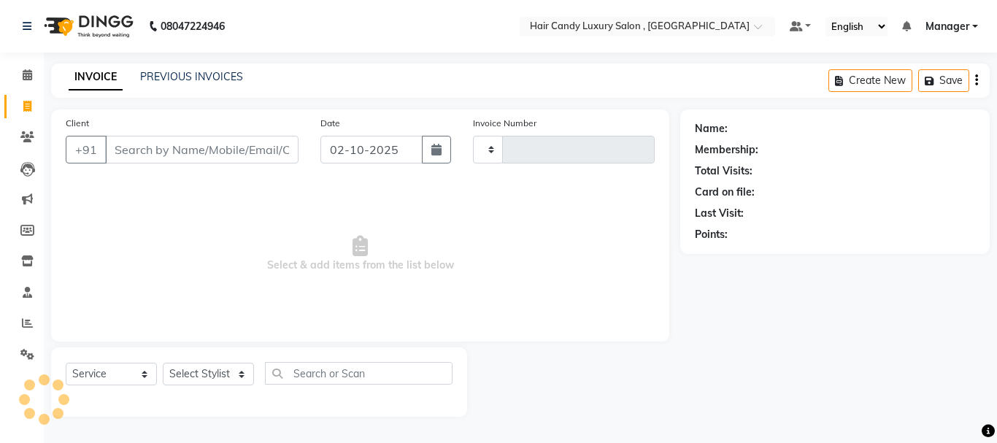
type input "1358"
select select "8304"
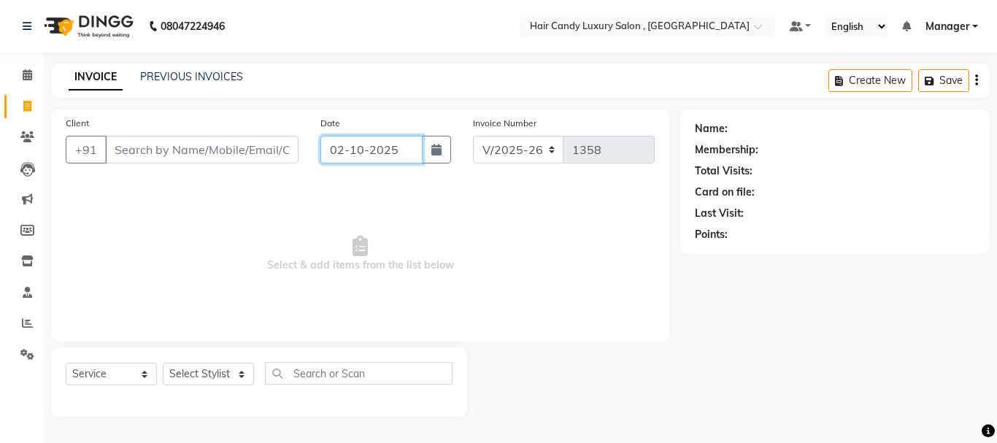
click at [391, 156] on input "02-10-2025" at bounding box center [372, 150] width 102 height 28
select select "10"
select select "2025"
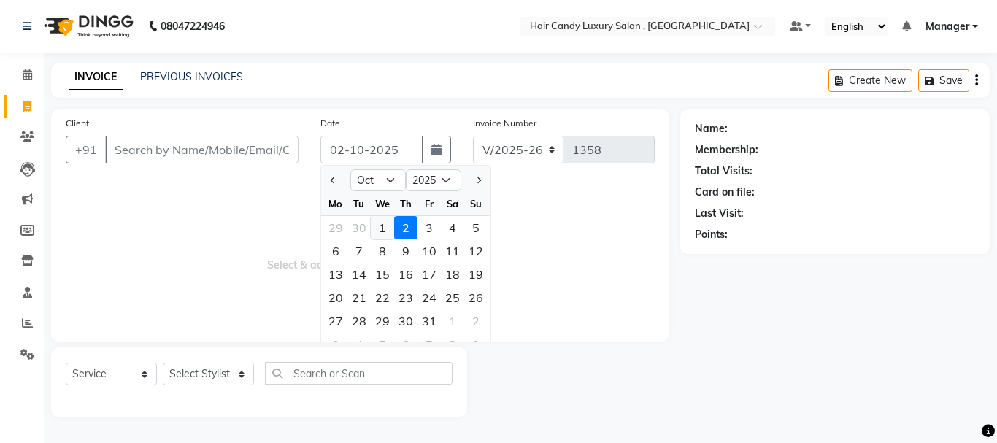
click at [379, 227] on div "1" at bounding box center [382, 227] width 23 height 23
type input "01-10-2025"
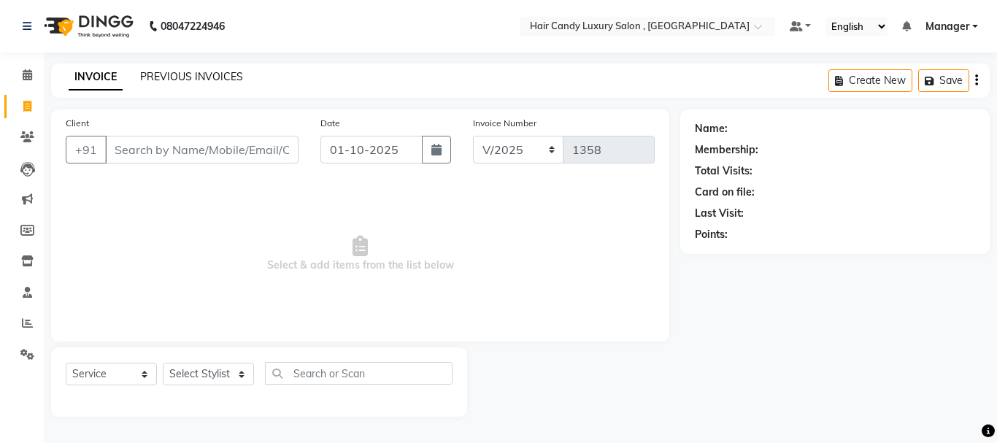
click at [207, 77] on link "PREVIOUS INVOICES" at bounding box center [191, 76] width 103 height 13
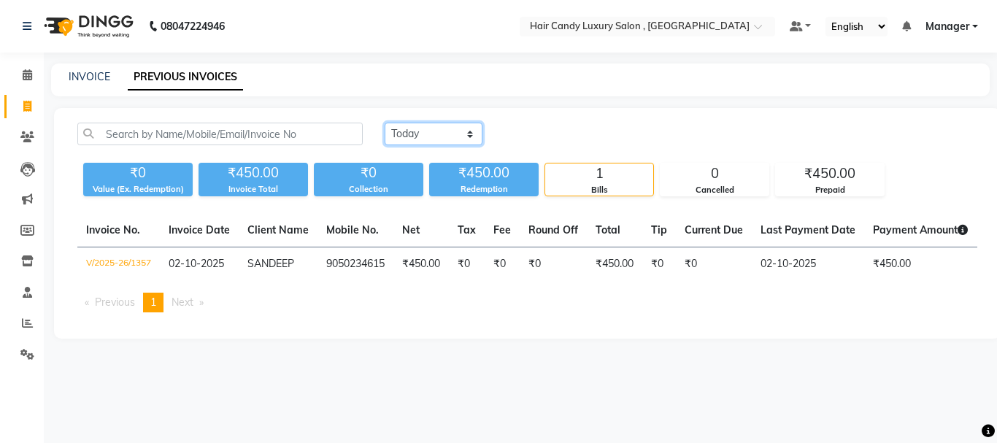
click at [467, 136] on select "Today Yesterday Custom Range" at bounding box center [434, 134] width 98 height 23
click at [385, 123] on select "Today Yesterday Custom Range" at bounding box center [434, 134] width 98 height 23
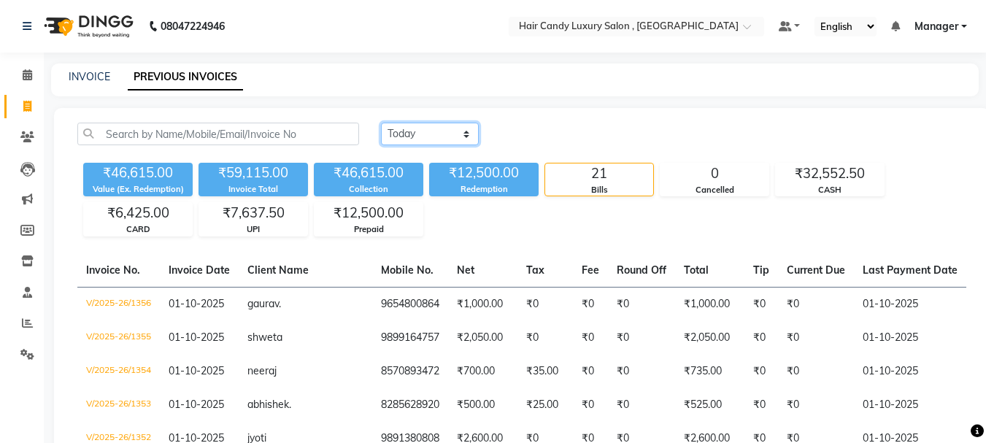
click at [471, 132] on select "Today Yesterday Custom Range" at bounding box center [430, 134] width 98 height 23
select select "range"
click at [381, 123] on select "Today Yesterday Custom Range" at bounding box center [430, 134] width 98 height 23
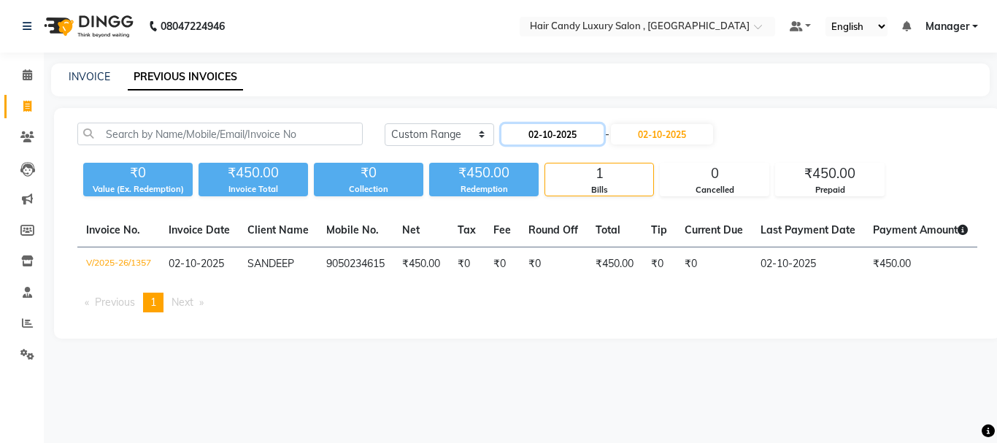
click at [595, 139] on input "02-10-2025" at bounding box center [553, 134] width 102 height 20
select select "10"
select select "2025"
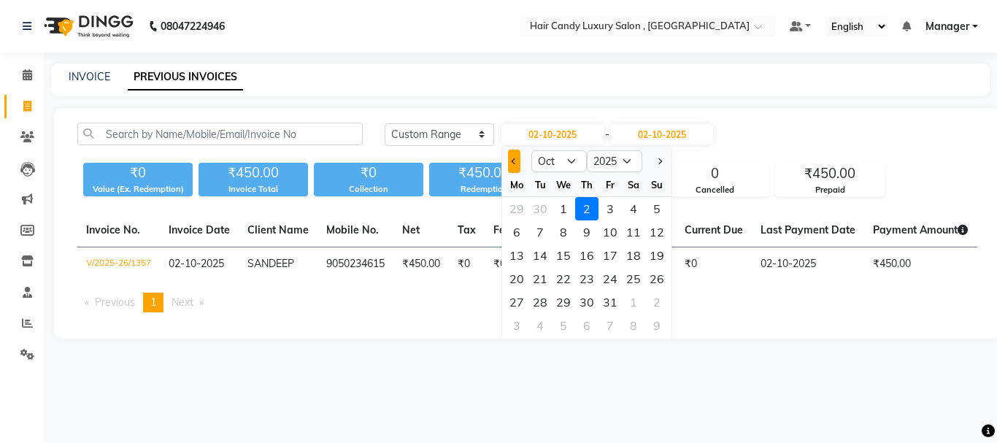
click at [510, 165] on button "Previous month" at bounding box center [514, 161] width 12 height 23
select select "9"
click at [537, 301] on div "30" at bounding box center [540, 302] width 23 height 23
type input "30-09-2025"
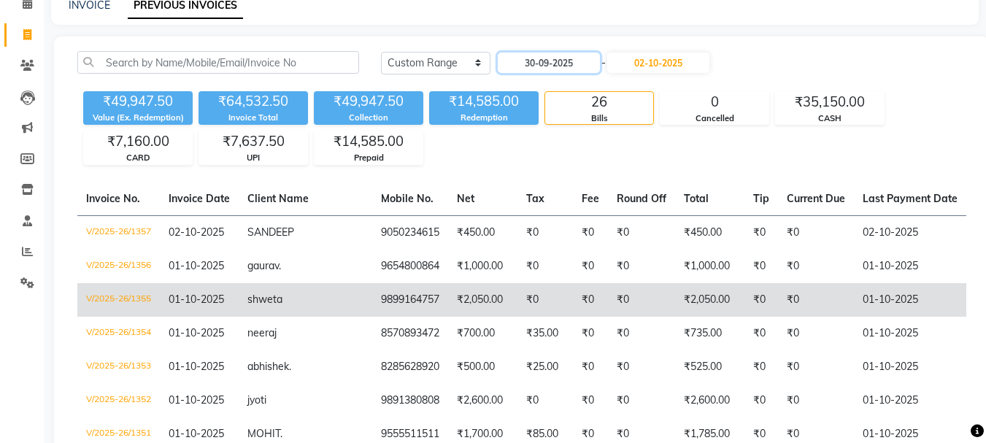
scroll to position [73, 0]
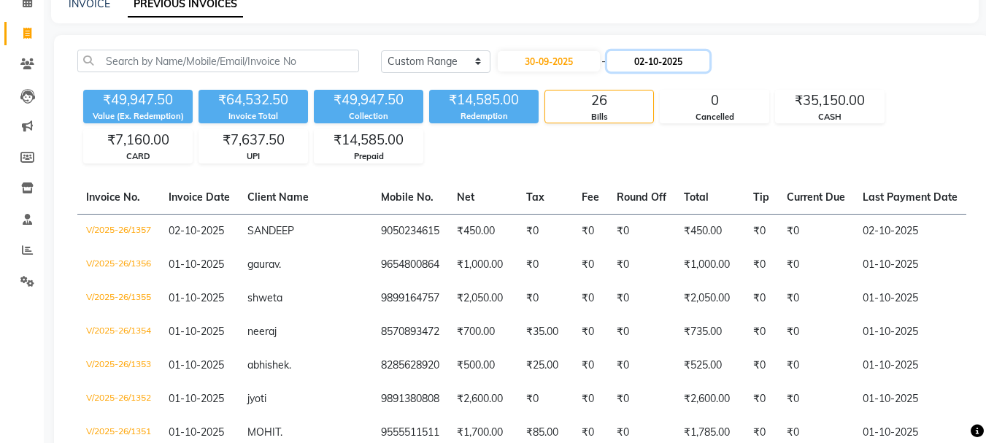
click at [710, 59] on input "02-10-2025" at bounding box center [658, 61] width 102 height 20
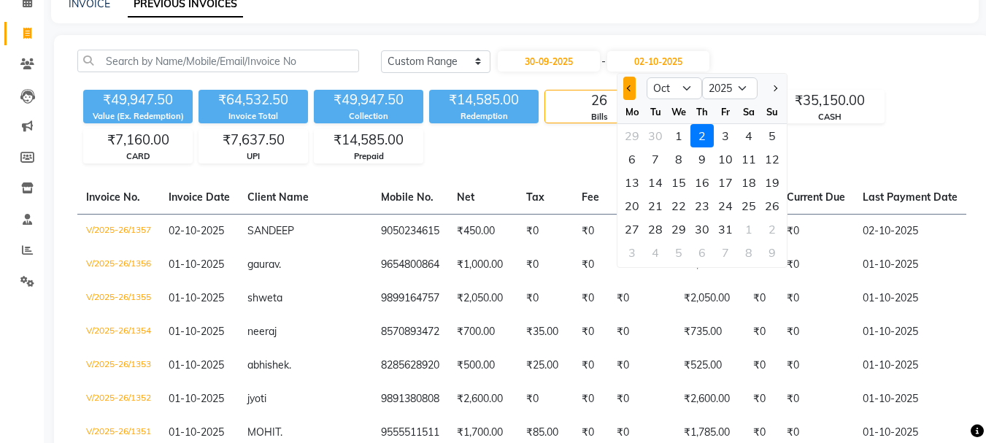
click at [632, 90] on span "Previous month" at bounding box center [630, 88] width 6 height 6
select select "9"
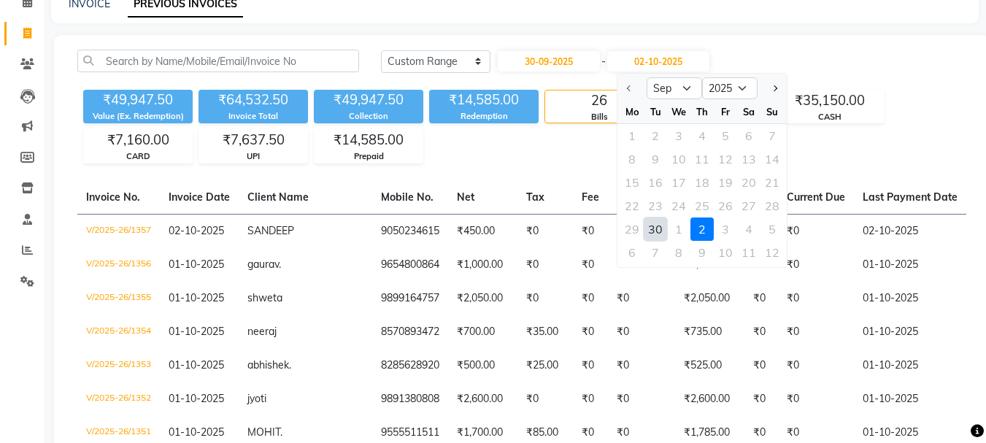
click at [661, 229] on div "30" at bounding box center [655, 229] width 23 height 23
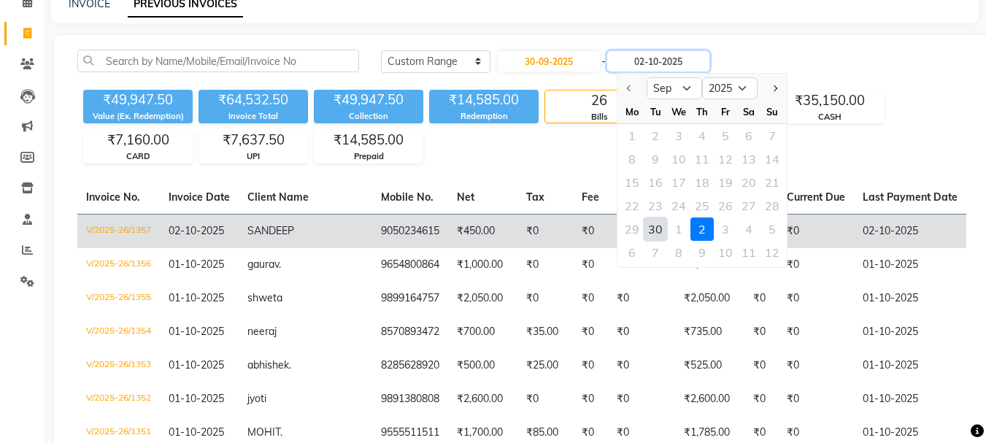
type input "30-09-2025"
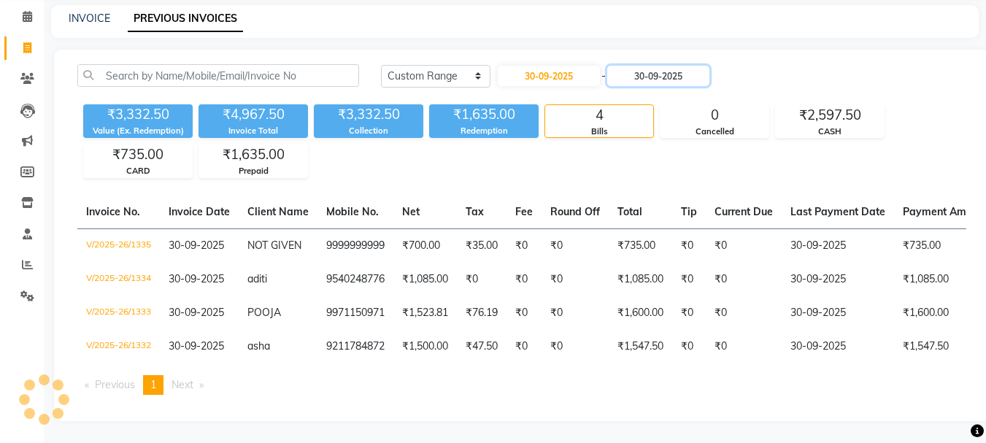
scroll to position [69, 0]
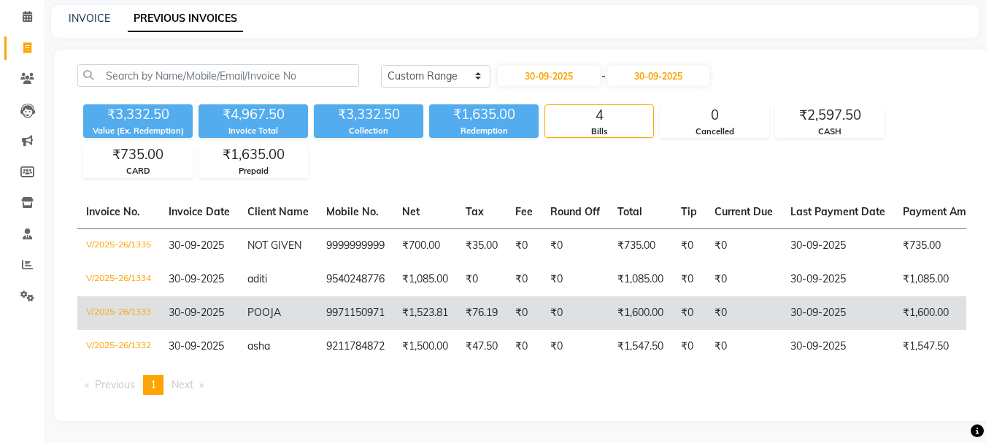
click at [507, 313] on td "₹76.19" at bounding box center [482, 313] width 50 height 34
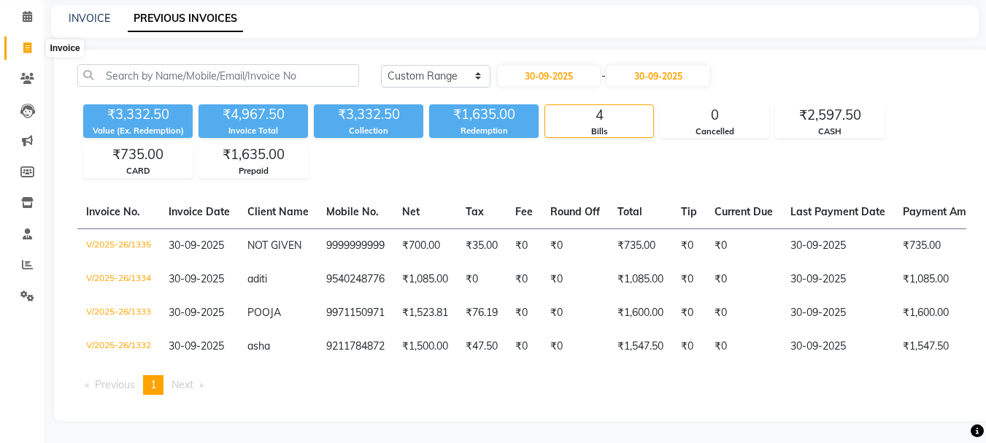
click at [29, 42] on icon at bounding box center [27, 47] width 8 height 11
select select "service"
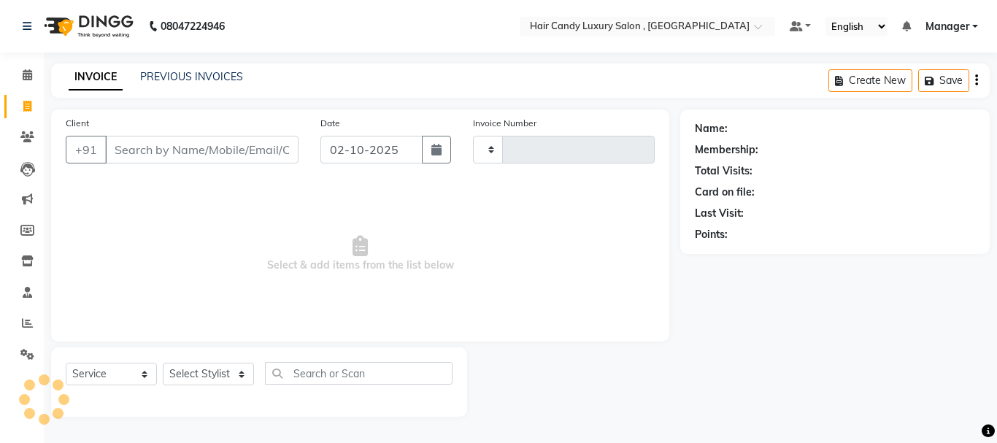
type input "1358"
select select "8304"
click at [183, 279] on span "Select & add items from the list below" at bounding box center [360, 254] width 589 height 146
click at [215, 74] on link "PREVIOUS INVOICES" at bounding box center [191, 76] width 103 height 13
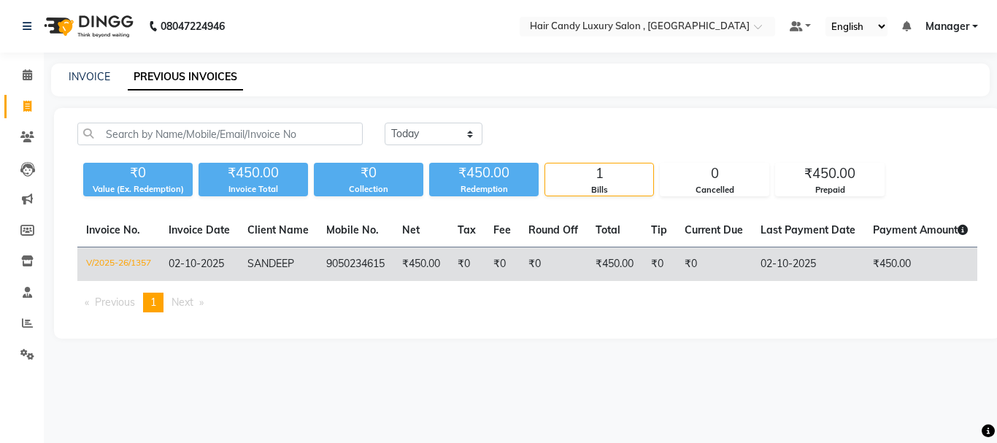
click at [301, 268] on td "SANDEEP" at bounding box center [278, 265] width 79 height 34
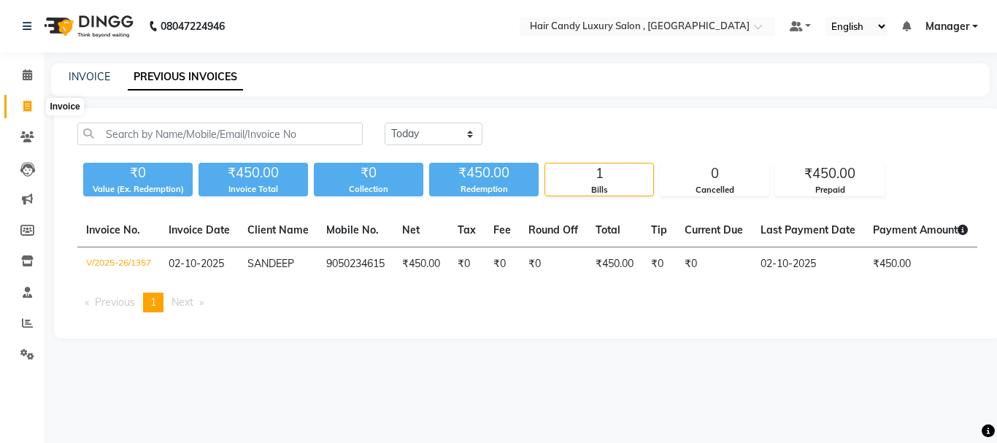
click at [25, 109] on icon at bounding box center [27, 106] width 8 height 11
select select "service"
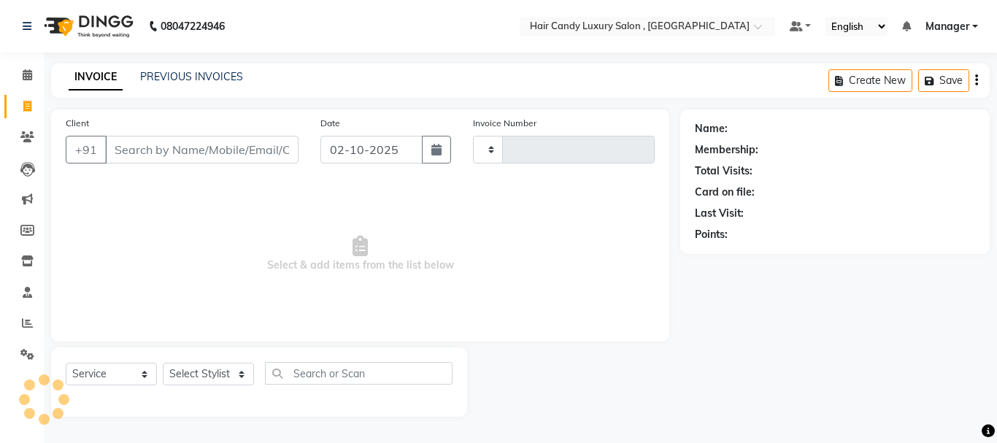
type input "1359"
select select "8304"
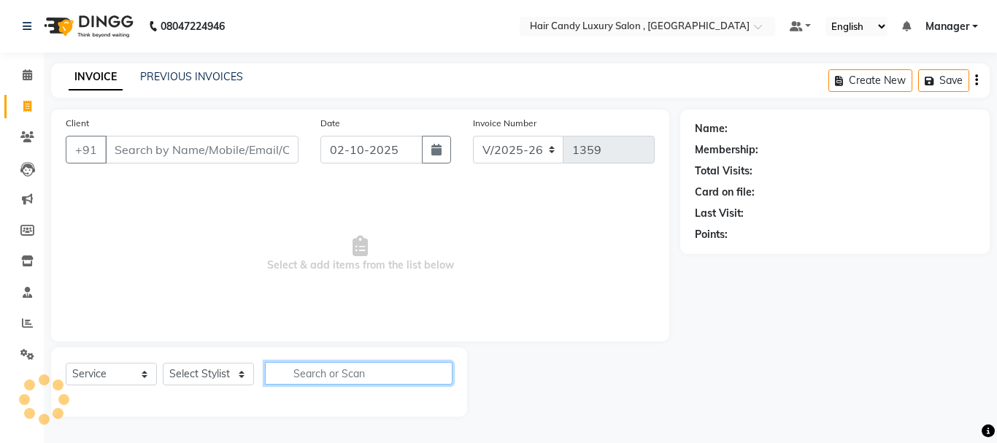
click at [284, 377] on input "text" at bounding box center [359, 373] width 188 height 23
type input "HAIRCU"
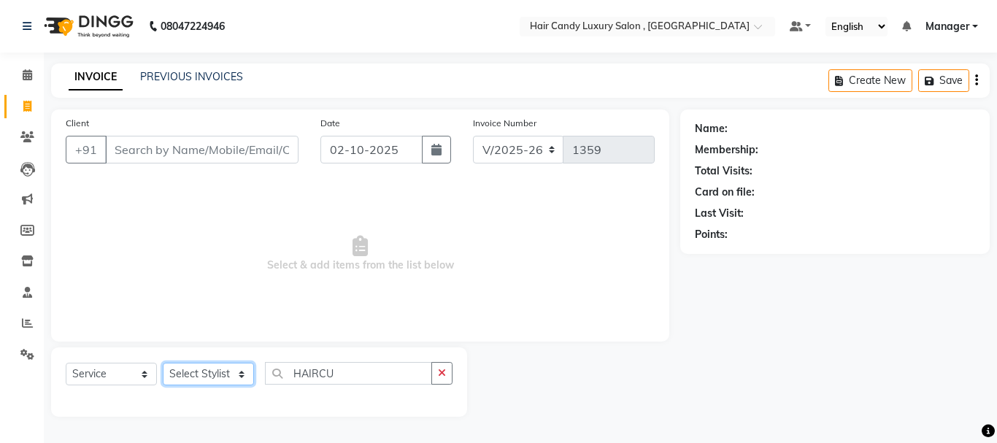
drag, startPoint x: 225, startPoint y: 377, endPoint x: 232, endPoint y: 375, distance: 7.6
click at [224, 377] on select "Select Stylist ADITI AJIT BILAL DANISH Manager Manager MEENAKSHI RINKI VALECHA …" at bounding box center [208, 374] width 91 height 23
select select "80577"
click at [163, 363] on select "Select Stylist ADITI AJIT BILAL DANISH Manager Manager MEENAKSHI RINKI VALECHA …" at bounding box center [208, 374] width 91 height 23
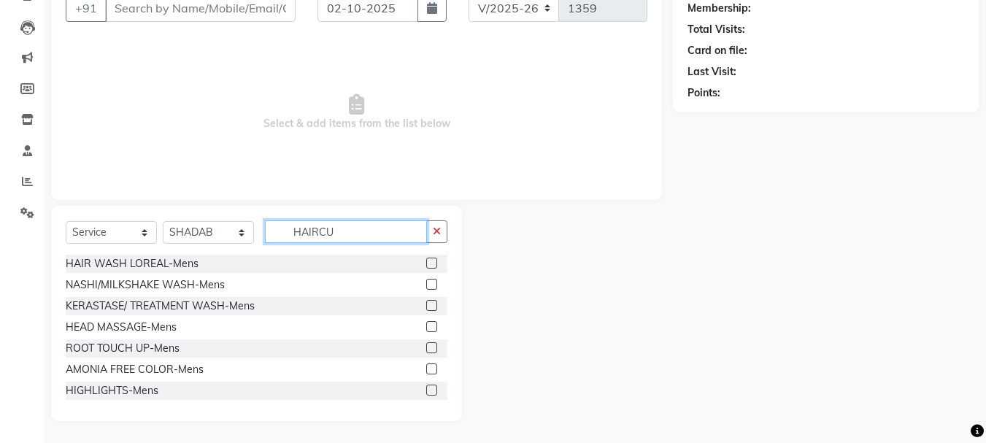
click at [386, 235] on input "HAIRCU" at bounding box center [346, 232] width 162 height 23
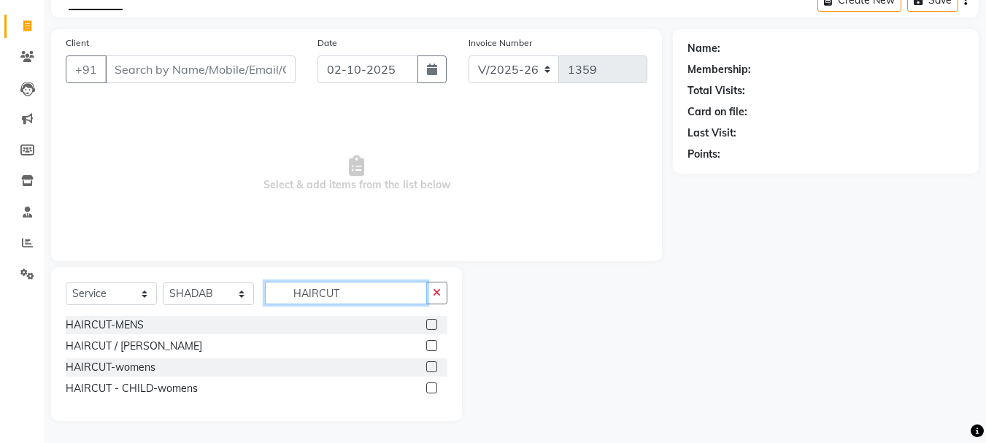
scroll to position [80, 0]
type input "HAIRCUT"
click at [427, 322] on label at bounding box center [431, 324] width 11 height 11
click at [427, 322] on input "checkbox" at bounding box center [430, 325] width 9 height 9
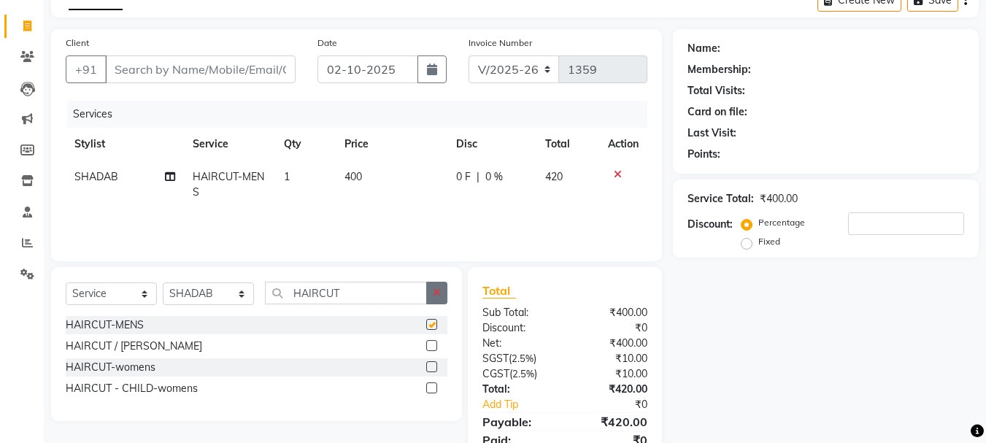
checkbox input "false"
drag, startPoint x: 437, startPoint y: 295, endPoint x: 405, endPoint y: 293, distance: 31.5
click at [436, 294] on icon "button" at bounding box center [437, 293] width 8 height 10
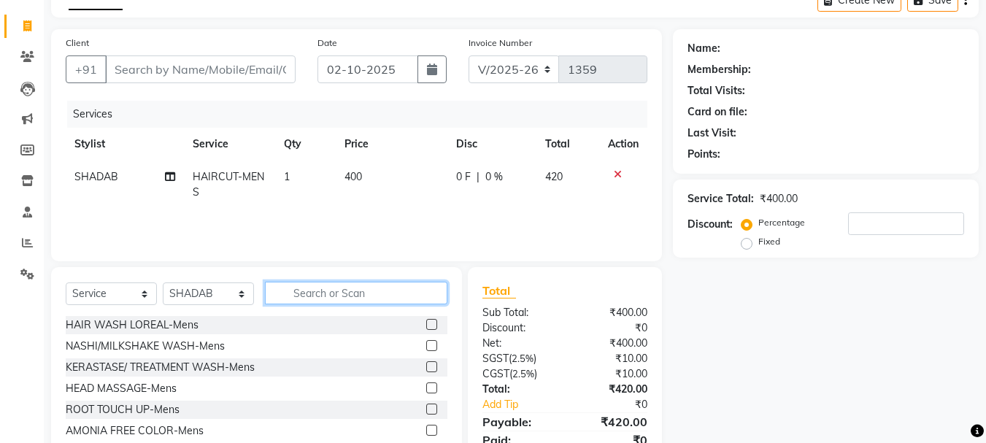
click at [400, 293] on input "text" at bounding box center [356, 293] width 183 height 23
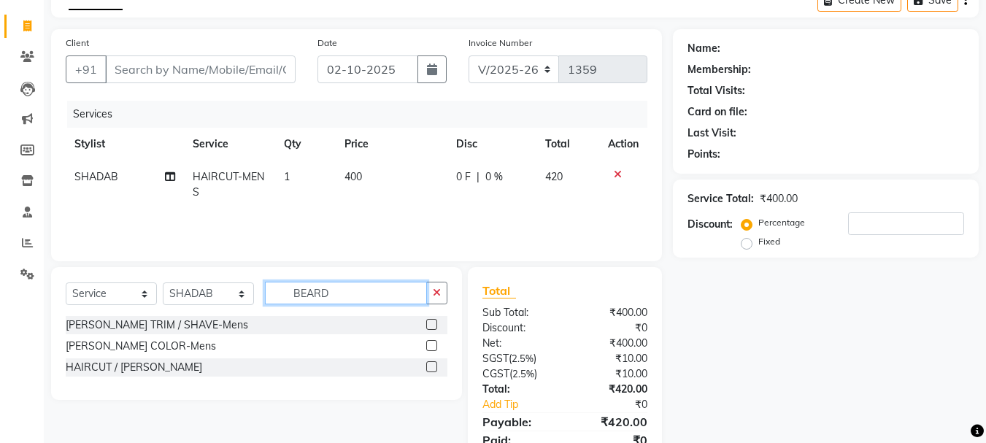
type input "BEARD"
click at [428, 323] on label at bounding box center [431, 324] width 11 height 11
click at [428, 323] on input "checkbox" at bounding box center [430, 325] width 9 height 9
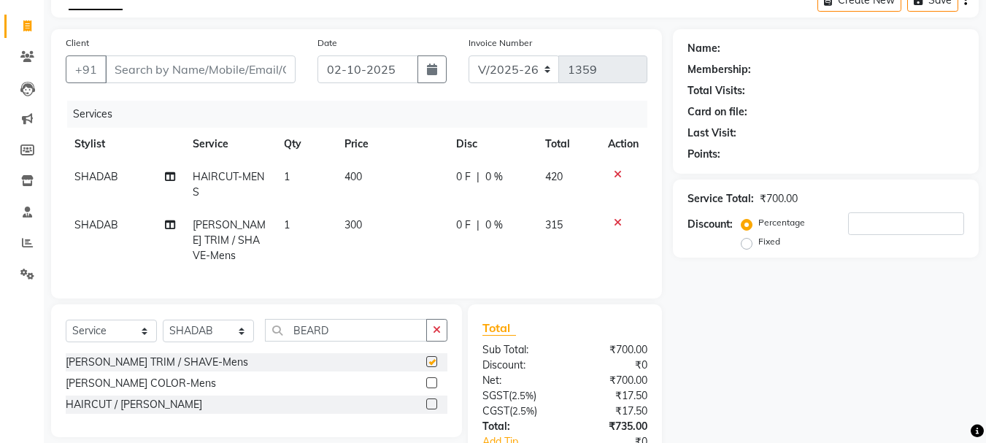
checkbox input "false"
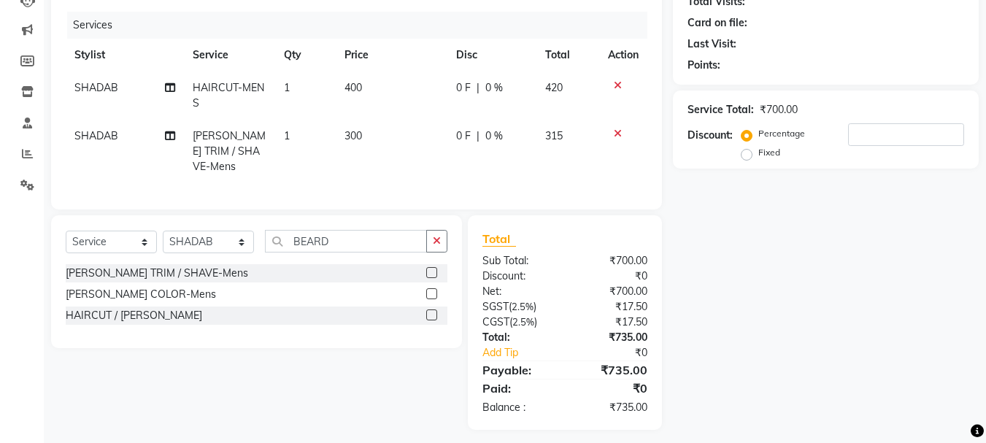
scroll to position [174, 0]
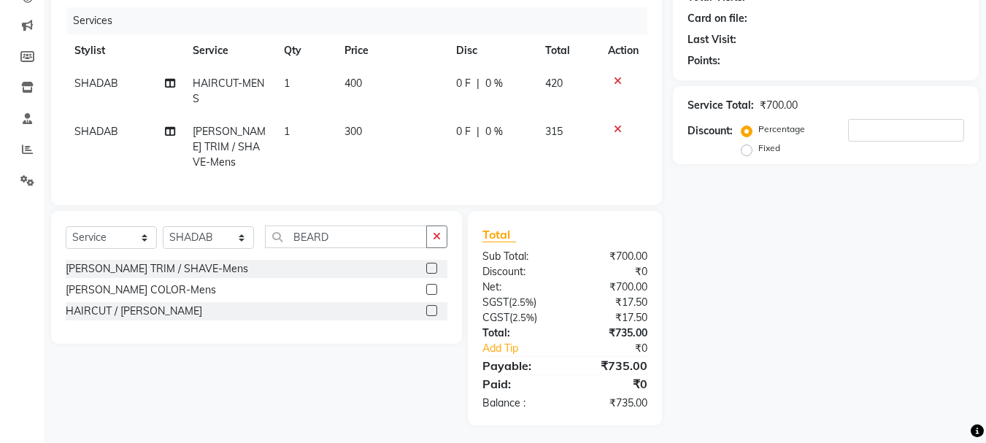
click at [731, 353] on div "Name: Membership: Total Visits: Card on file: Last Visit: Points: Service Total…" at bounding box center [831, 181] width 317 height 490
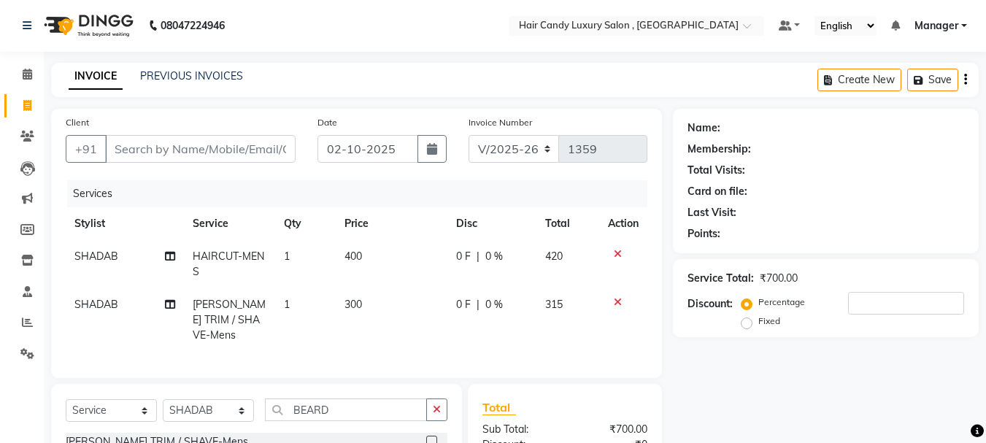
scroll to position [0, 0]
click at [159, 148] on input "Client" at bounding box center [200, 150] width 191 height 28
type input "N"
type input "0"
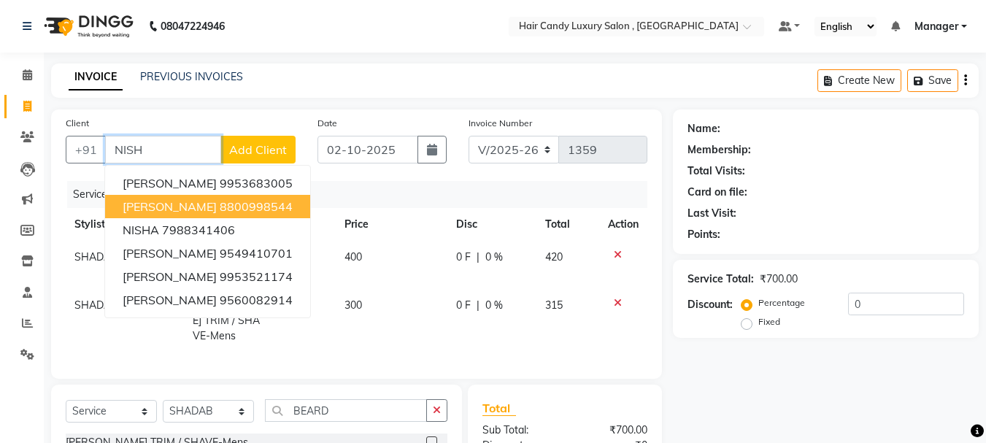
click at [220, 207] on ngb-highlight "8800998544" at bounding box center [256, 206] width 73 height 15
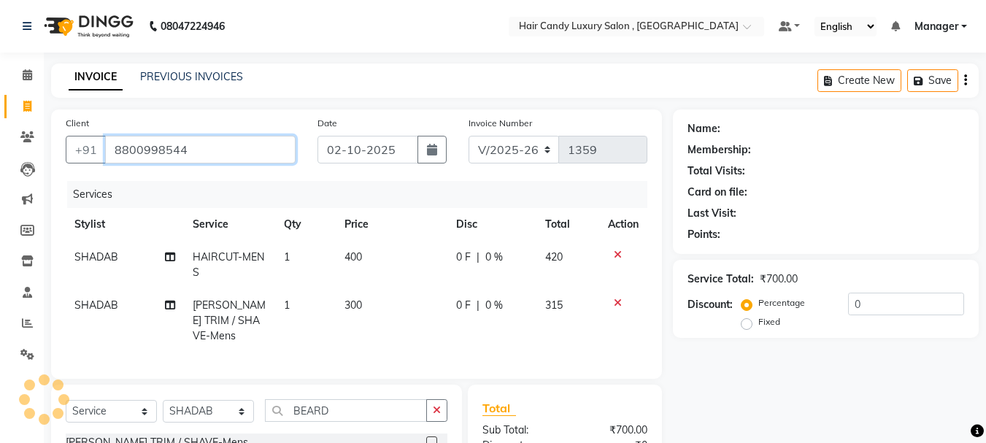
type input "8800998544"
select select "1: Object"
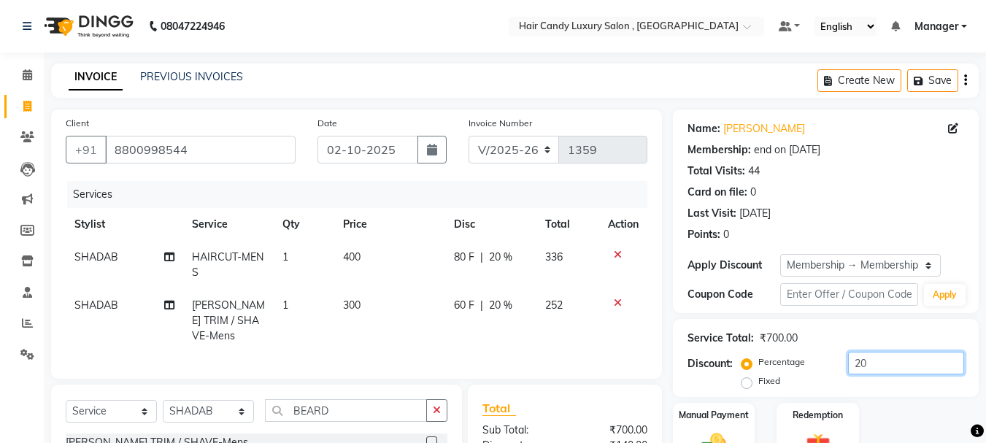
click at [874, 365] on input "20" at bounding box center [906, 363] width 116 height 23
type input "2"
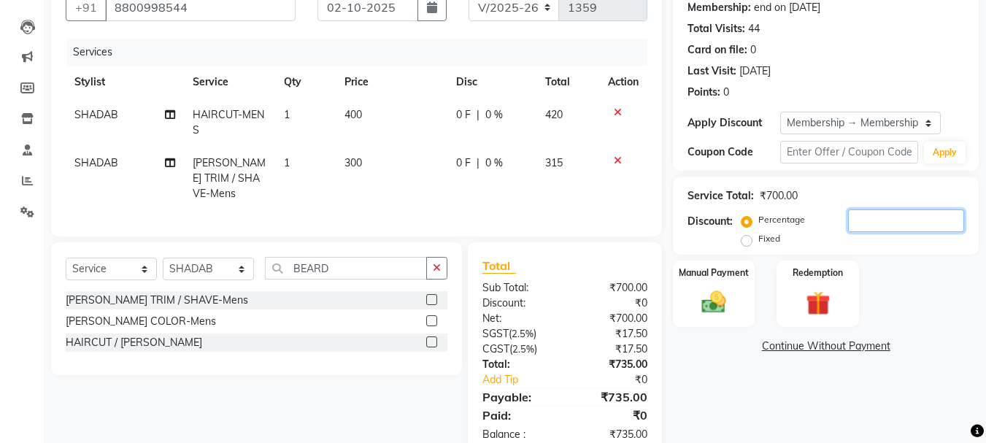
scroll to position [174, 0]
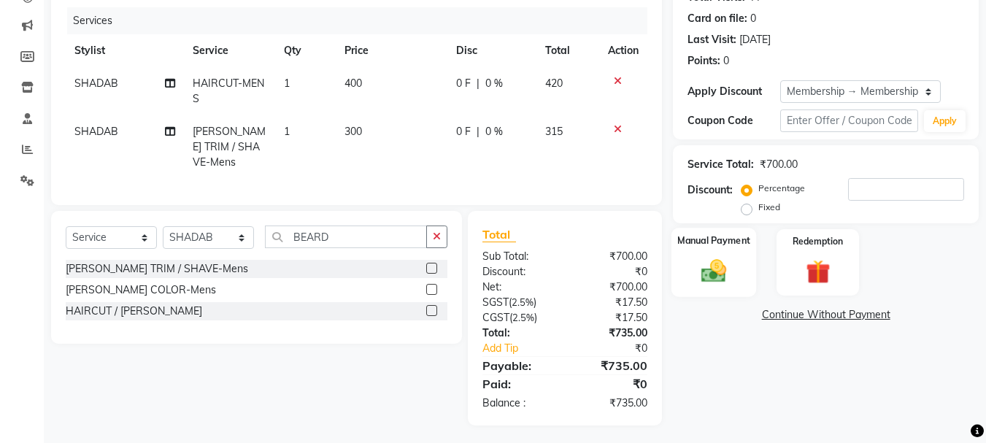
click at [713, 269] on img at bounding box center [714, 270] width 41 height 29
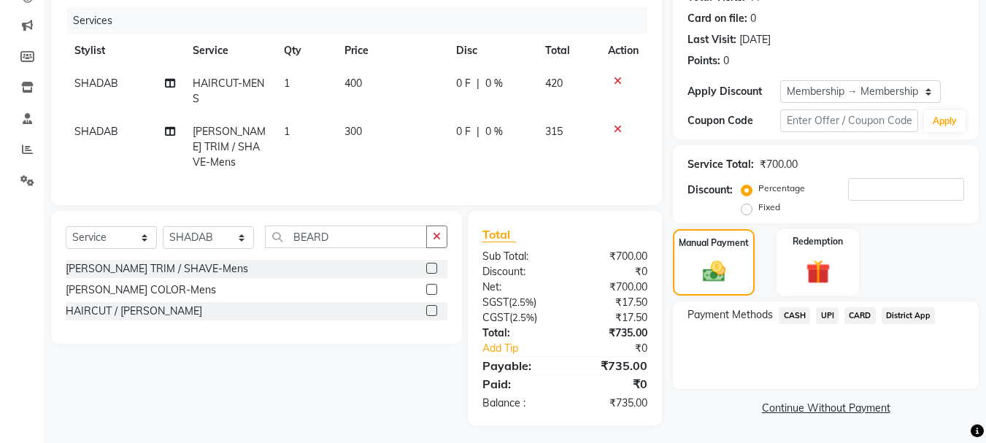
click at [824, 319] on span "UPI" at bounding box center [827, 315] width 23 height 17
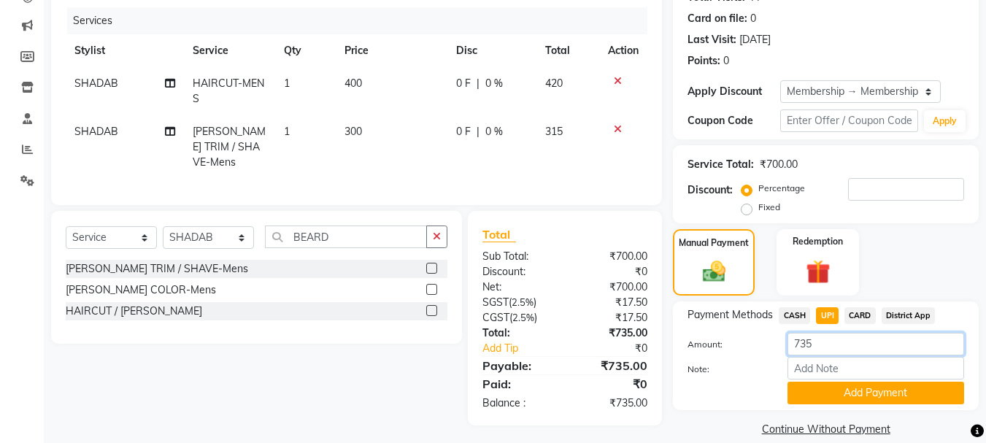
click at [841, 341] on input "735" at bounding box center [876, 344] width 177 height 23
type input "7"
type input "561"
click at [840, 398] on button "Add Payment" at bounding box center [876, 393] width 177 height 23
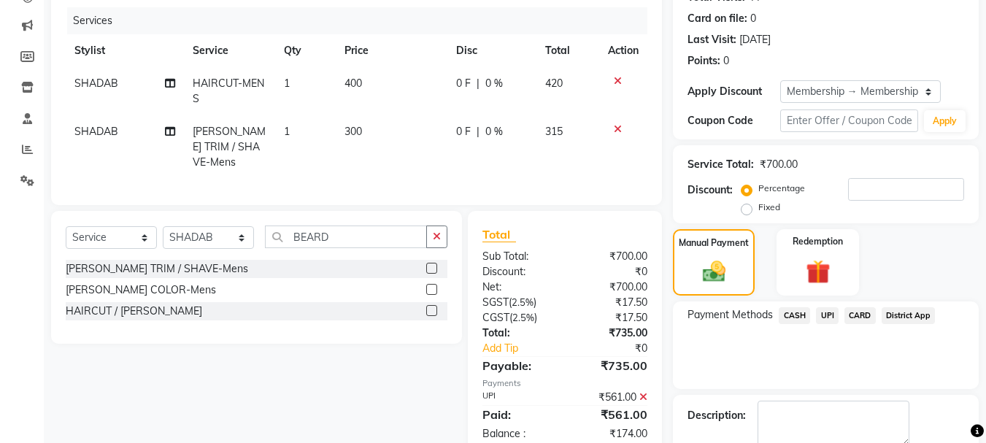
click at [804, 317] on span "CASH" at bounding box center [794, 315] width 31 height 17
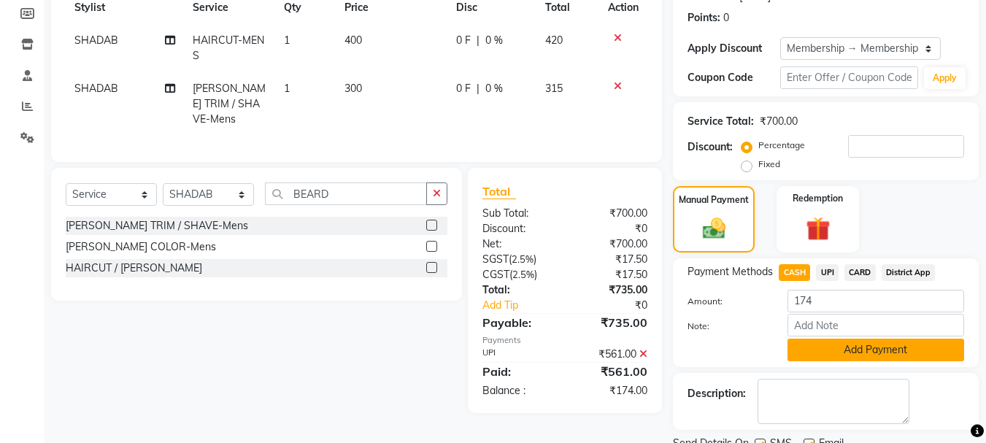
scroll to position [247, 0]
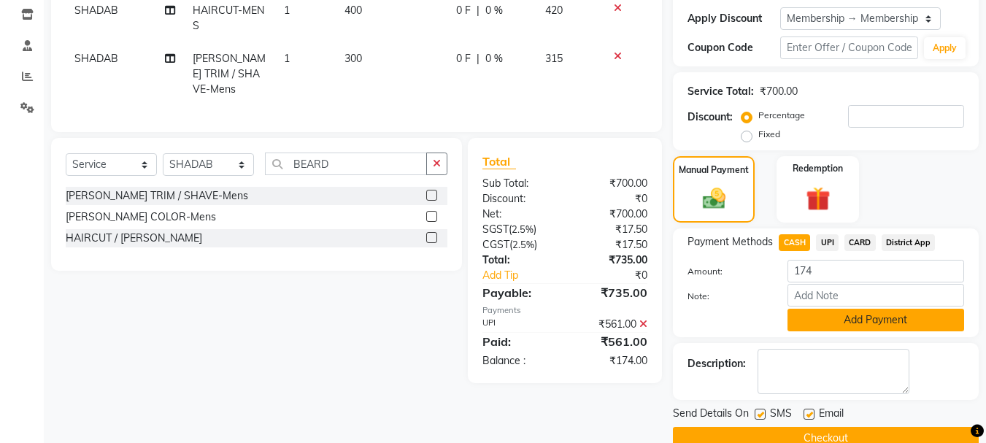
click at [848, 322] on button "Add Payment" at bounding box center [876, 320] width 177 height 23
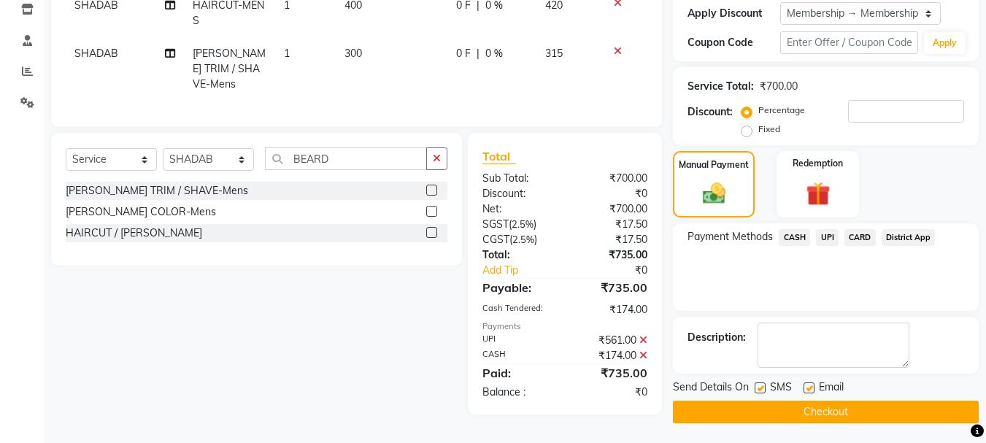
scroll to position [254, 0]
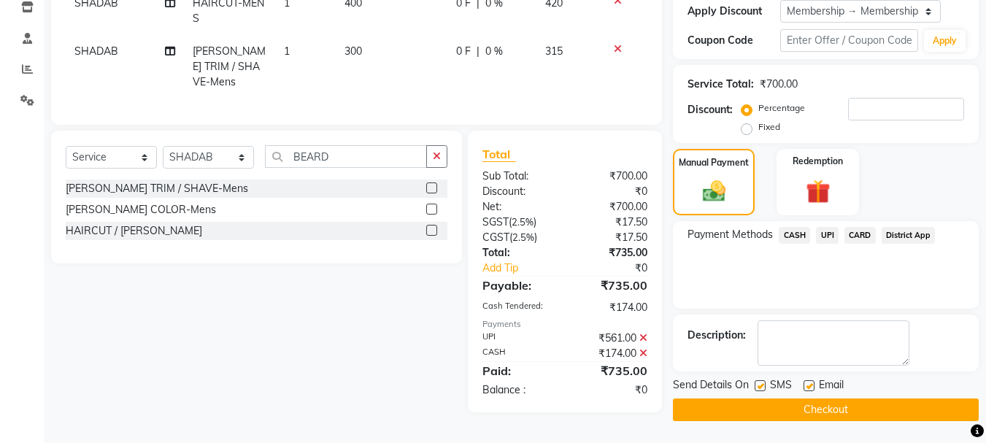
click at [819, 418] on button "Checkout" at bounding box center [826, 410] width 306 height 23
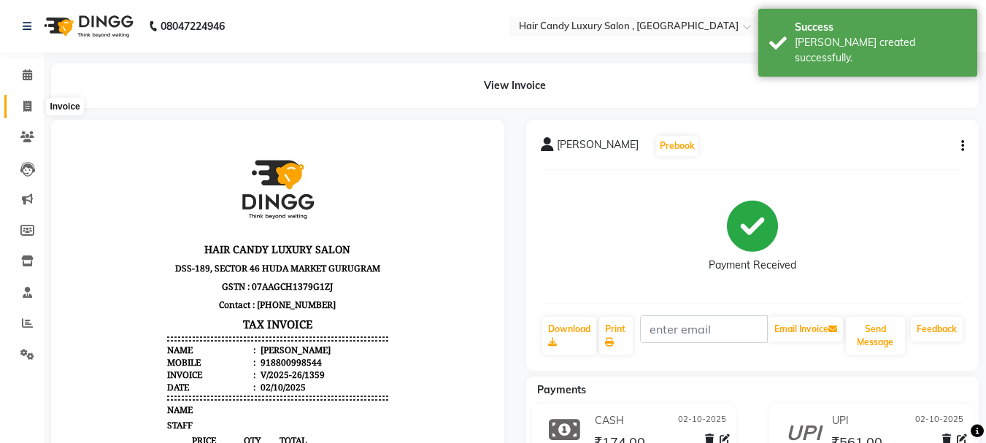
click at [28, 104] on icon at bounding box center [27, 106] width 8 height 11
select select "service"
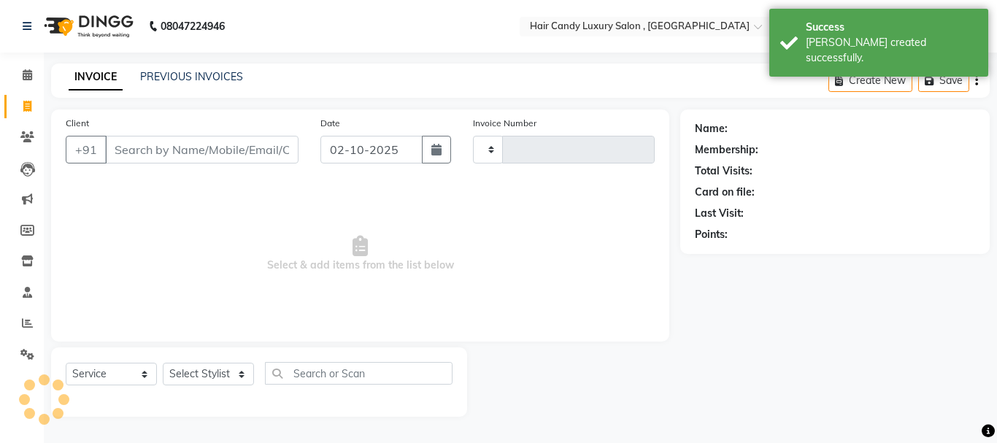
type input "1360"
select select "8304"
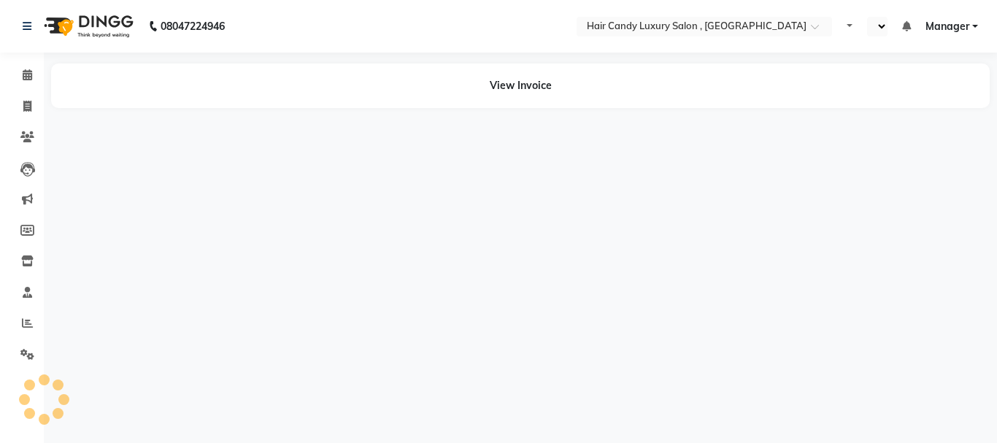
select select "en"
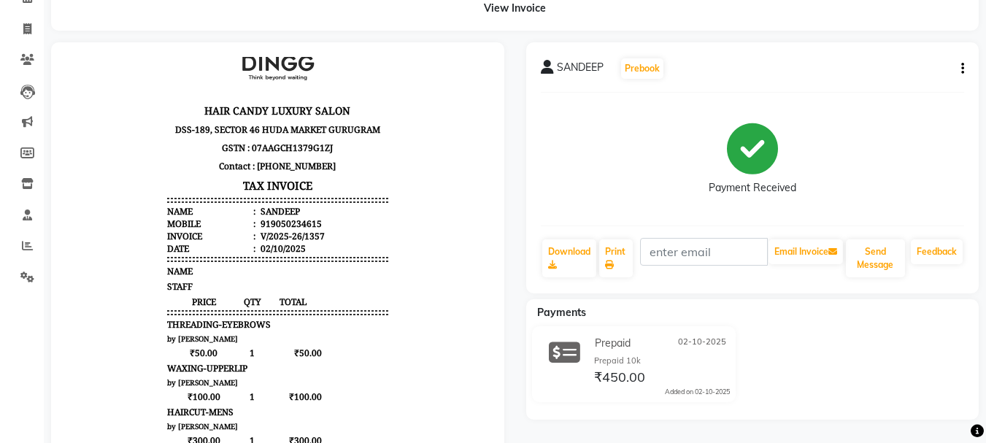
scroll to position [219, 0]
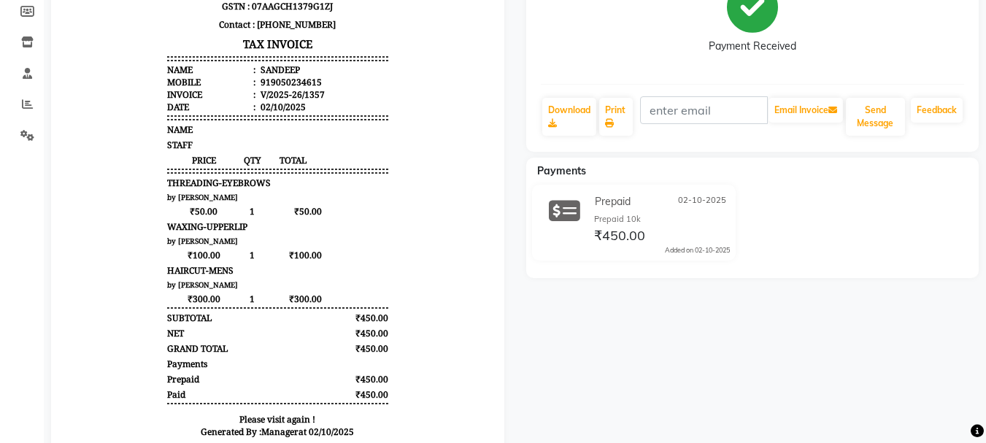
click at [268, 74] on div "SANDEEP" at bounding box center [279, 70] width 42 height 12
click at [274, 80] on div "919050234615" at bounding box center [290, 82] width 64 height 12
click at [445, 156] on body "HAIR CANDY LUXURY SALON DSS-189, SECTOR 46 HUDA MARKET GURUGRAM GSTN : 07AAGCH1…" at bounding box center [278, 178] width 413 height 636
click at [296, 80] on div "919050234615" at bounding box center [290, 82] width 64 height 12
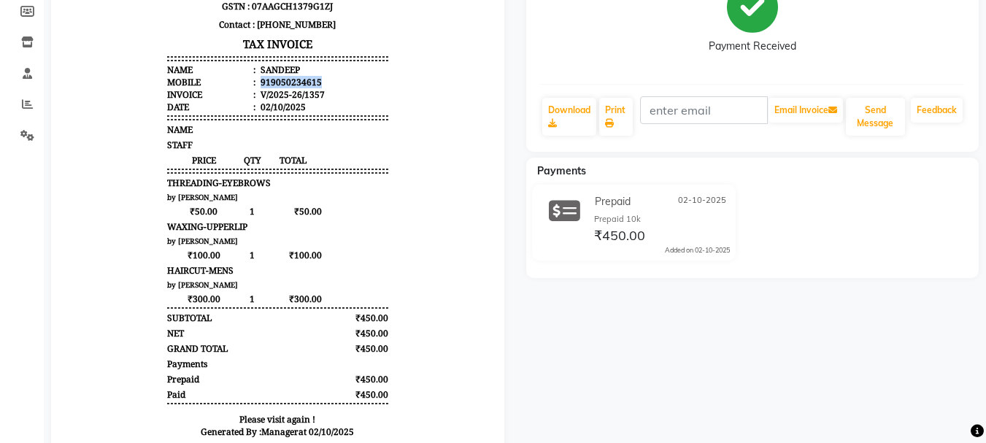
click at [296, 80] on div "919050234615" at bounding box center [290, 82] width 64 height 12
copy div "919050234615"
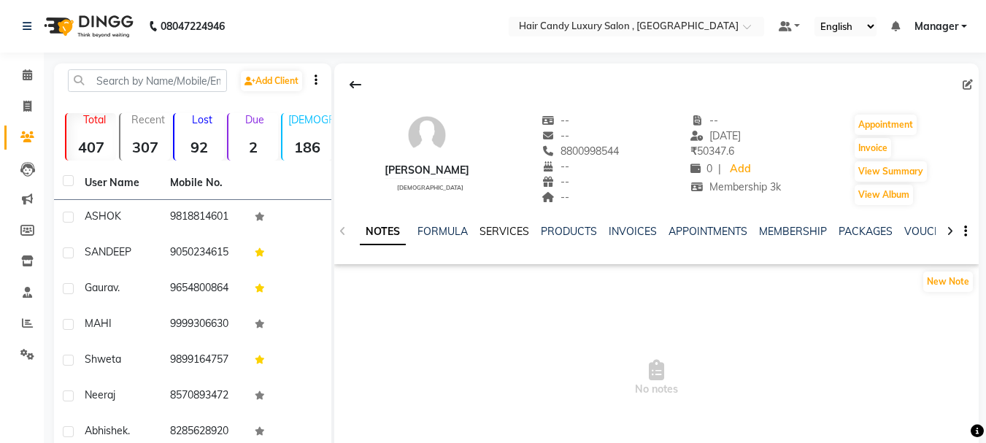
click at [517, 230] on link "SERVICES" at bounding box center [505, 231] width 50 height 13
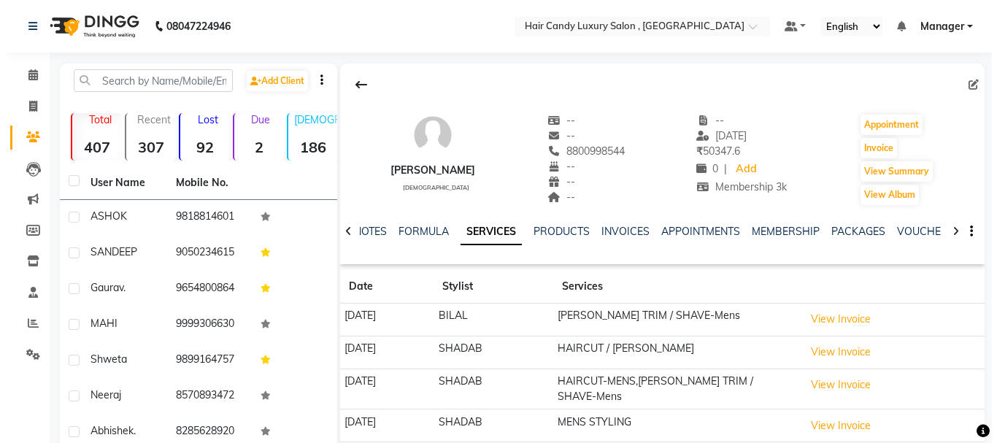
scroll to position [73, 0]
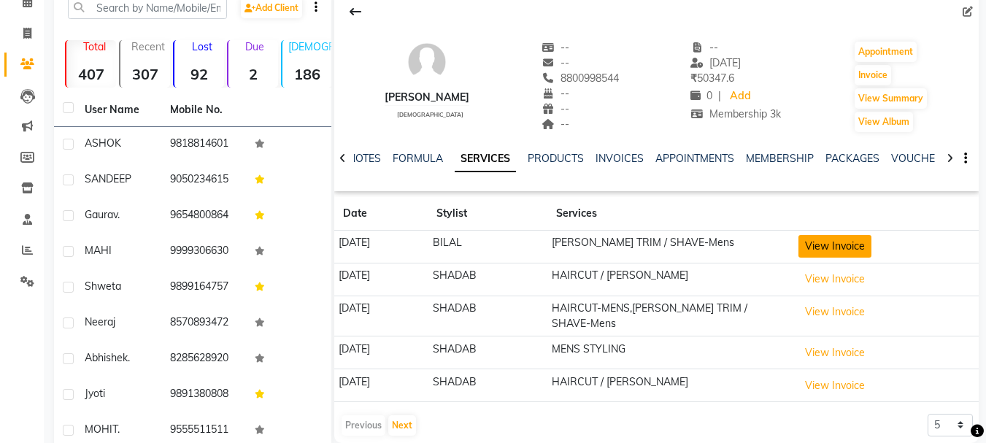
click at [862, 253] on button "View Invoice" at bounding box center [835, 246] width 73 height 23
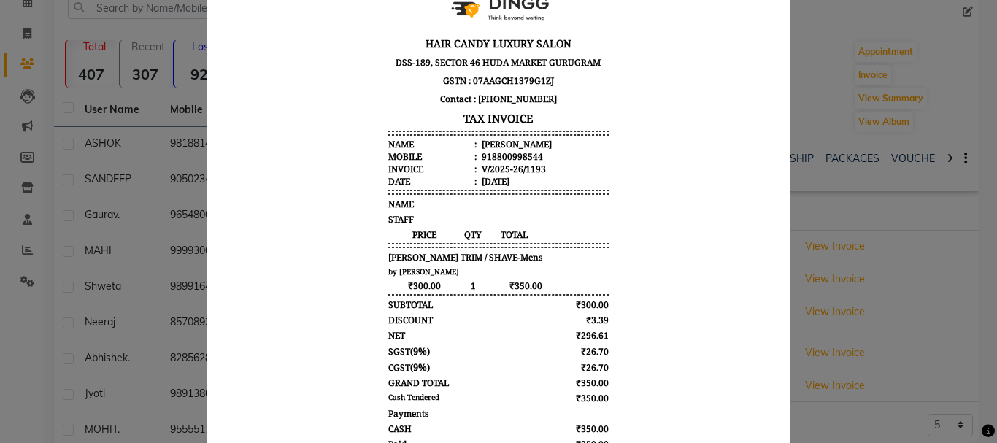
scroll to position [0, 0]
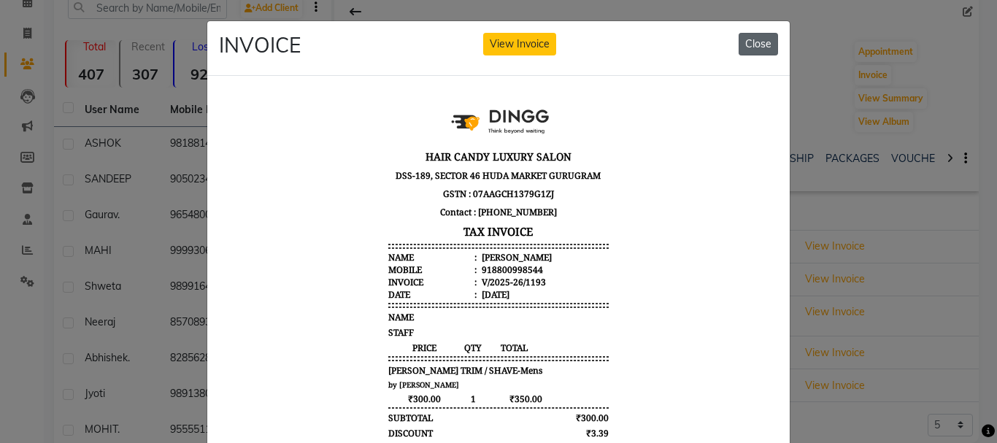
click at [749, 47] on button "Close" at bounding box center [758, 44] width 39 height 23
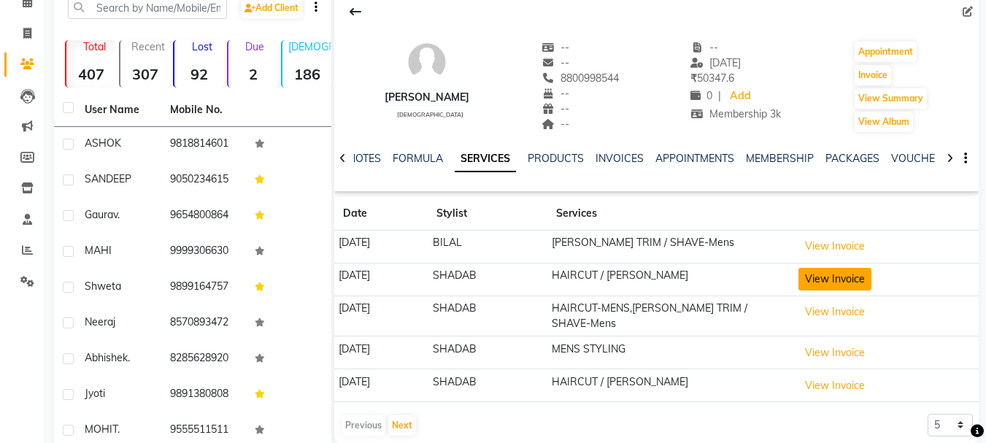
click at [862, 280] on button "View Invoice" at bounding box center [835, 279] width 73 height 23
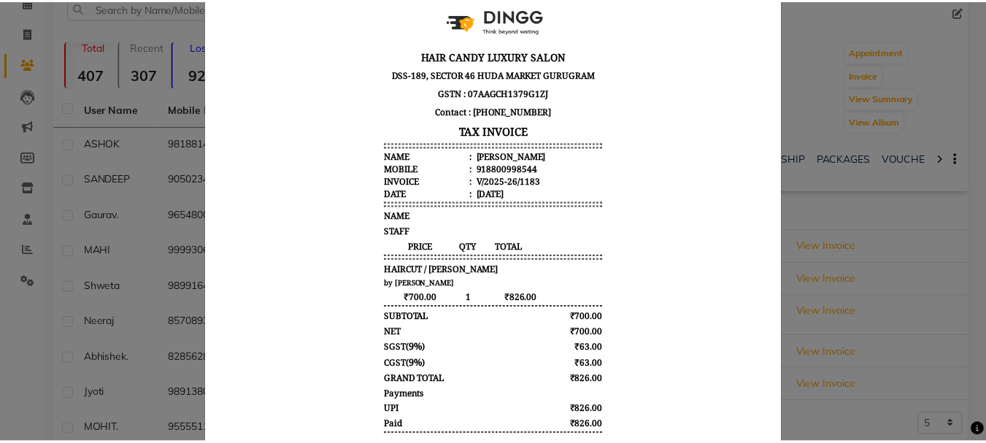
scroll to position [184, 0]
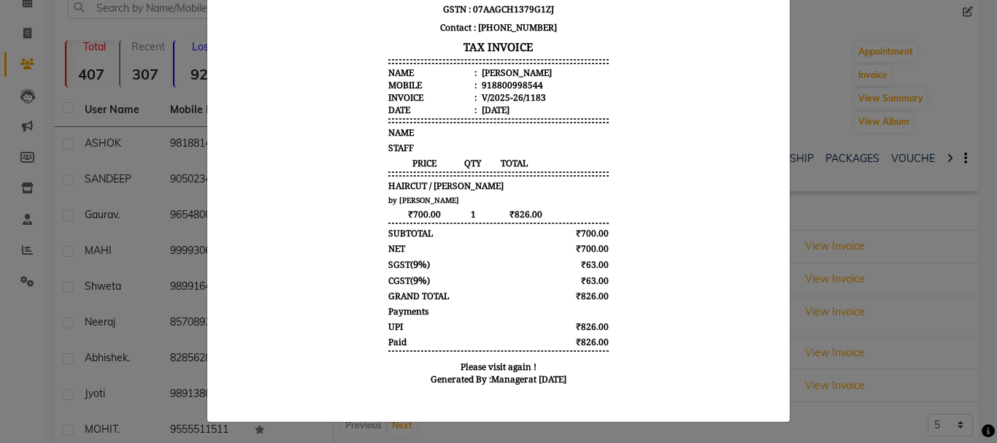
click at [910, 421] on ngb-modal-window "INVOICE View Invoice Close" at bounding box center [498, 221] width 997 height 443
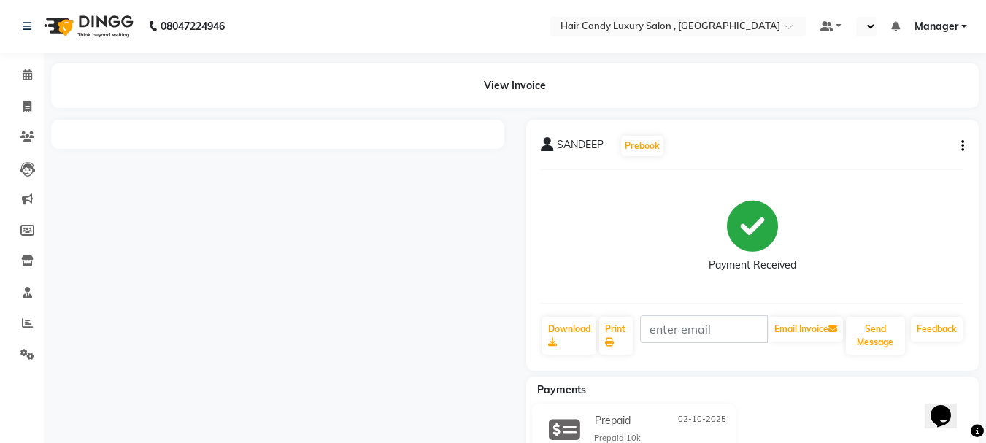
select select "en"
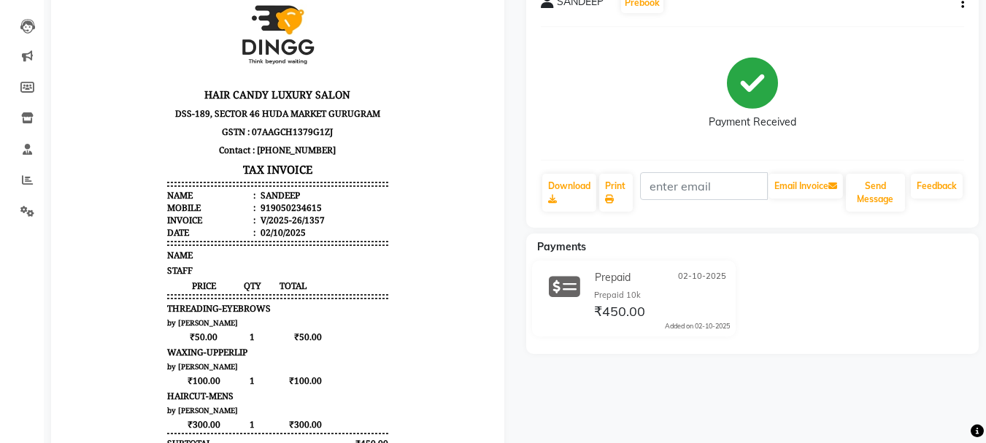
scroll to position [146, 0]
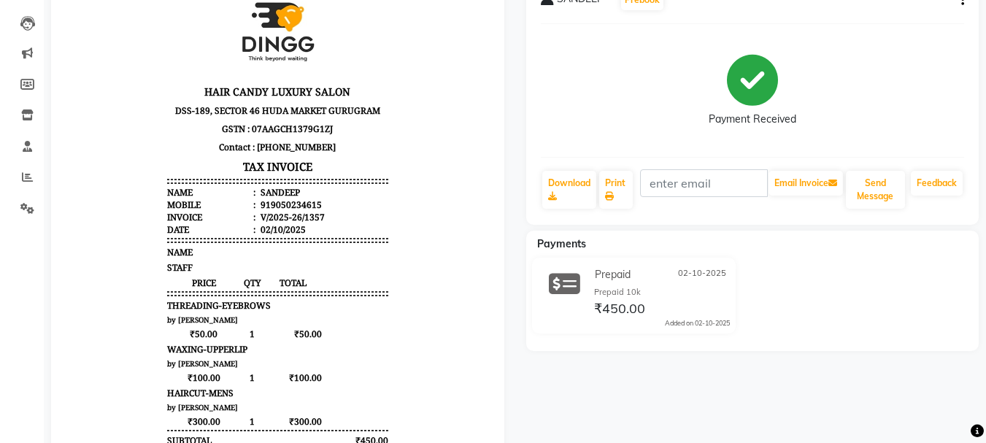
click at [291, 206] on div "919050234615" at bounding box center [290, 205] width 64 height 12
copy div "919050234615"
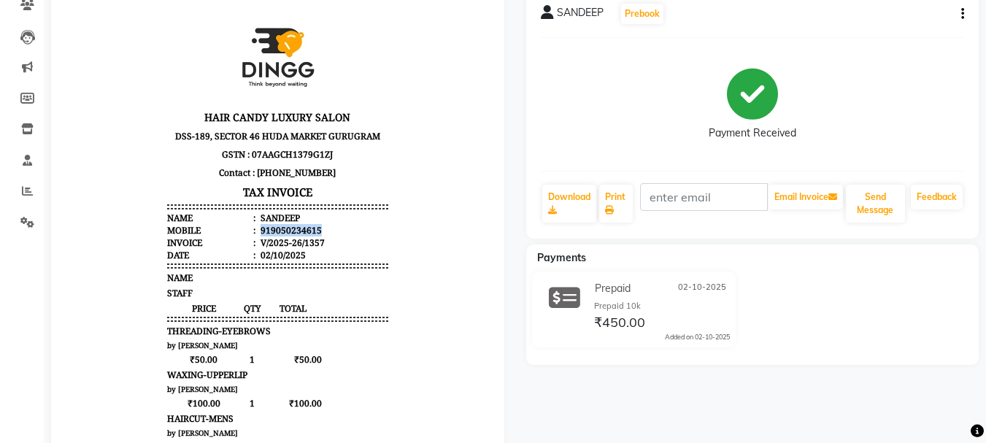
scroll to position [0, 0]
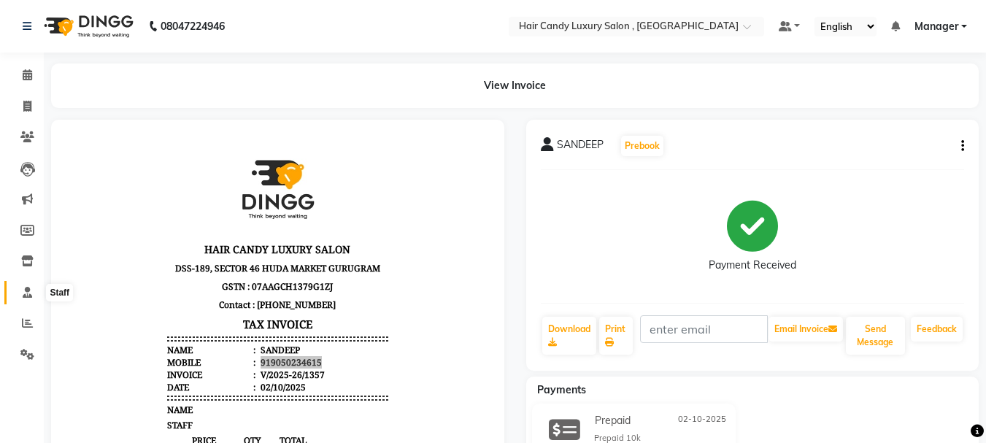
click at [28, 288] on icon at bounding box center [27, 292] width 9 height 11
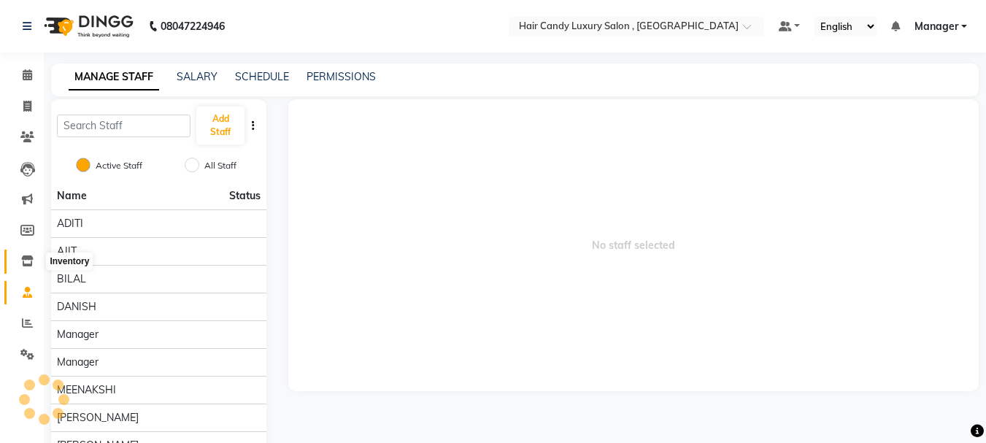
click at [29, 261] on icon at bounding box center [27, 261] width 12 height 11
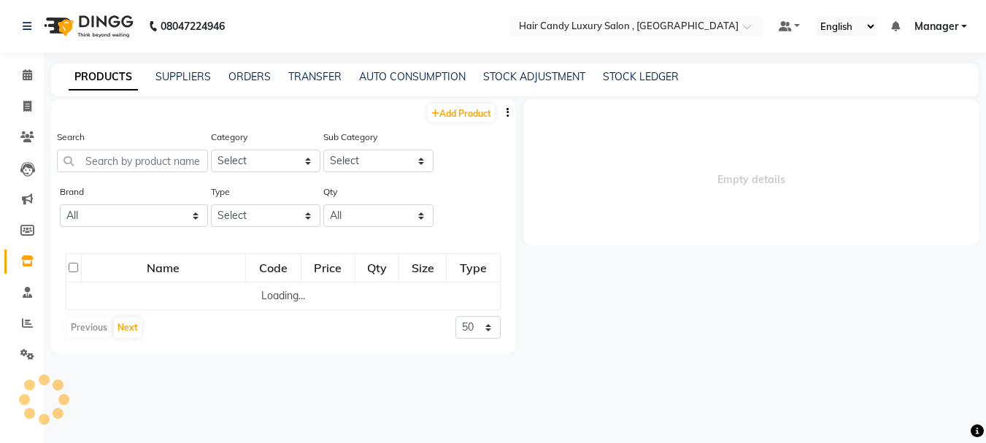
select select
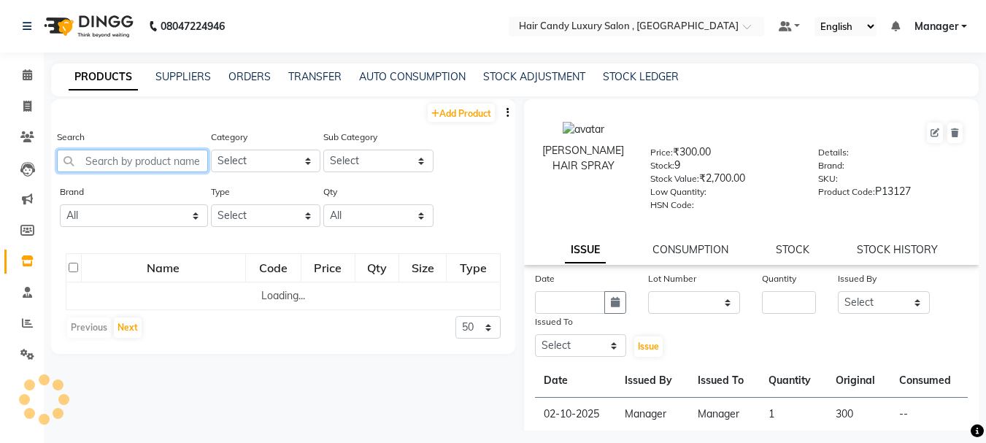
click at [190, 161] on input "text" at bounding box center [132, 161] width 151 height 23
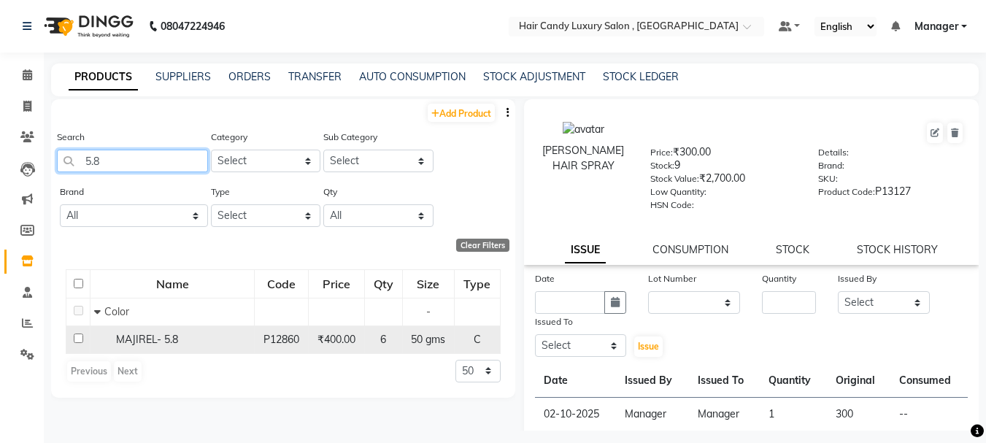
type input "5.8"
click at [181, 347] on div "MAJIREL- 5.8" at bounding box center [172, 339] width 156 height 15
select select
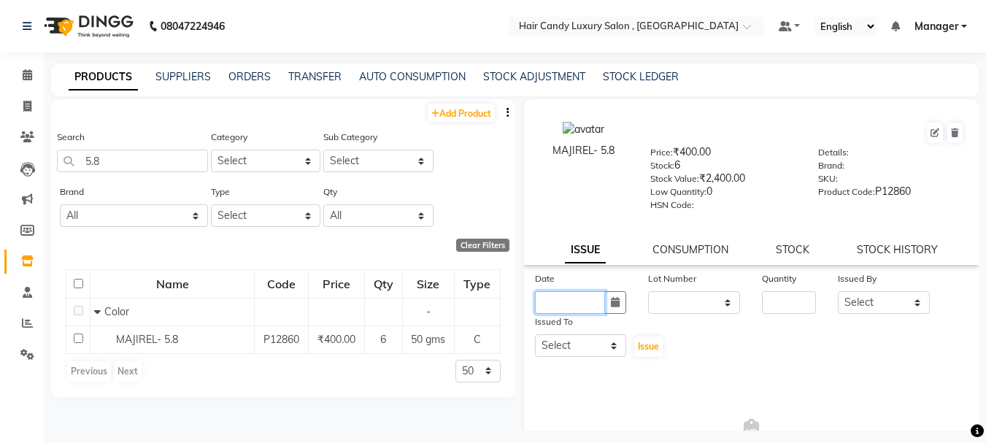
click at [584, 298] on input "text" at bounding box center [570, 302] width 71 height 23
select select "10"
select select "2025"
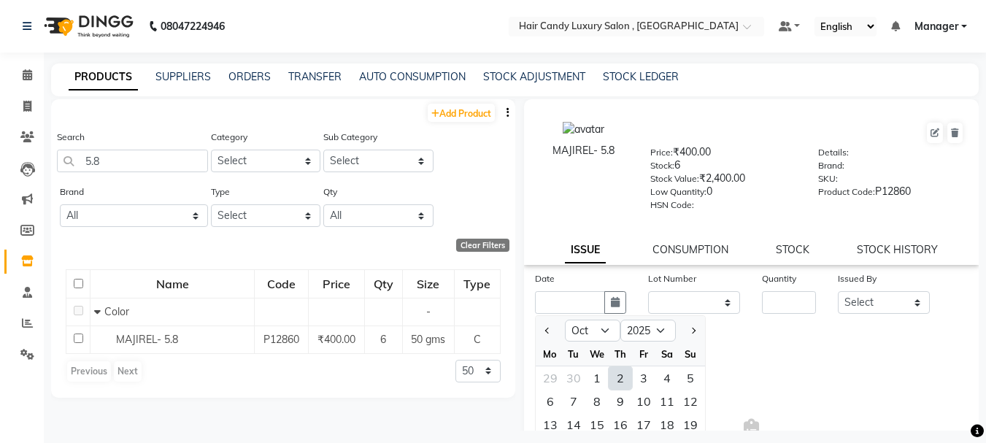
click at [623, 375] on div "2" at bounding box center [620, 378] width 23 height 23
type input "02-10-2025"
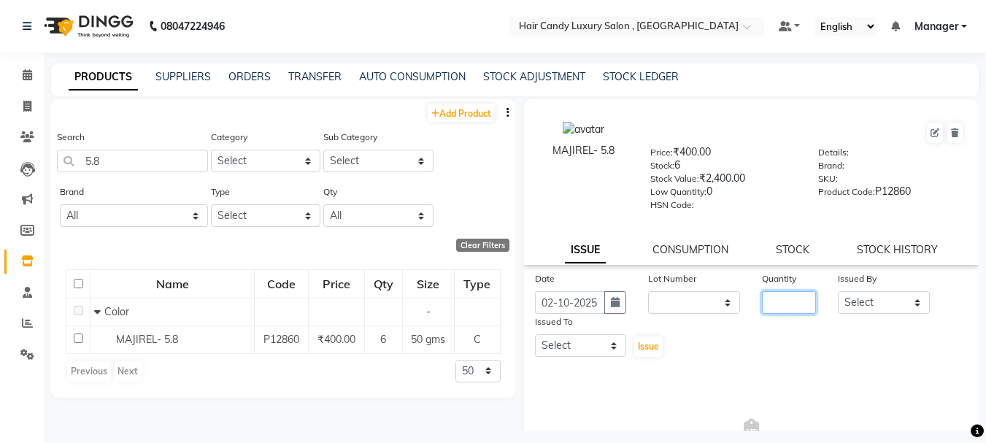
click at [776, 302] on input "number" at bounding box center [789, 302] width 54 height 23
type input "1"
click at [894, 297] on select "Select ADITI AJIT BILAL DANISH Manager Manager MEENAKSHI RINKI VALECHA SAVITRI …" at bounding box center [884, 302] width 92 height 23
select select "83560"
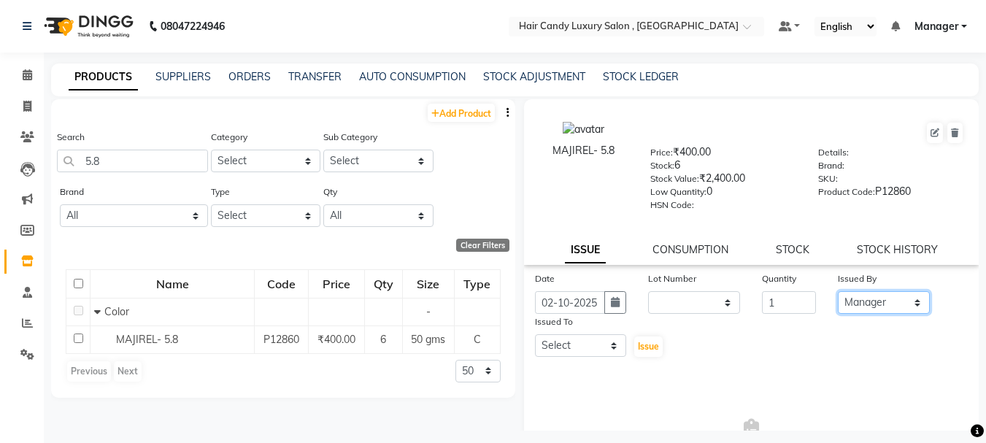
click at [838, 291] on select "Select ADITI AJIT BILAL DANISH Manager Manager MEENAKSHI RINKI VALECHA SAVITRI …" at bounding box center [884, 302] width 92 height 23
click at [603, 348] on select "Select ADITI AJIT BILAL DANISH Manager Manager MEENAKSHI RINKI VALECHA SAVITRI …" at bounding box center [581, 345] width 92 height 23
select select "80578"
click at [535, 334] on select "Select ADITI AJIT BILAL DANISH Manager Manager MEENAKSHI RINKI VALECHA SAVITRI …" at bounding box center [581, 345] width 92 height 23
click at [646, 347] on span "Issue" at bounding box center [648, 346] width 21 height 11
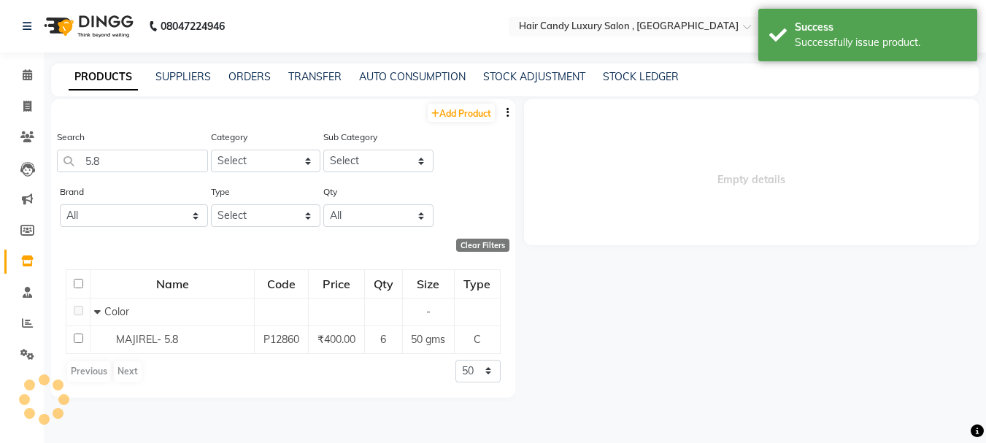
select select
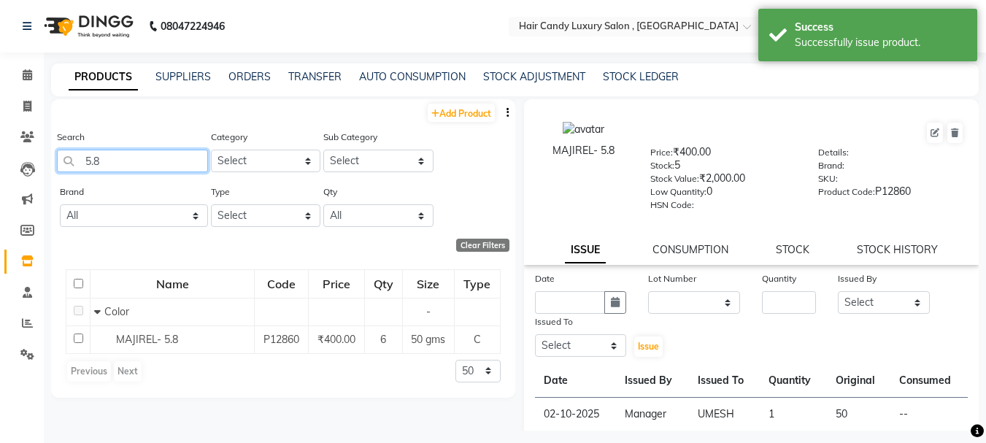
click at [118, 157] on input "5.8" at bounding box center [132, 161] width 151 height 23
type input "5"
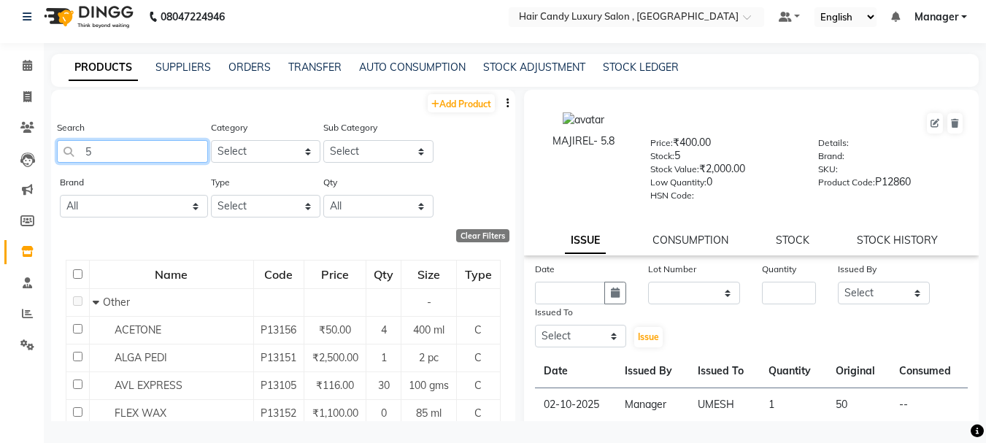
click at [138, 156] on input "5" at bounding box center [132, 151] width 151 height 23
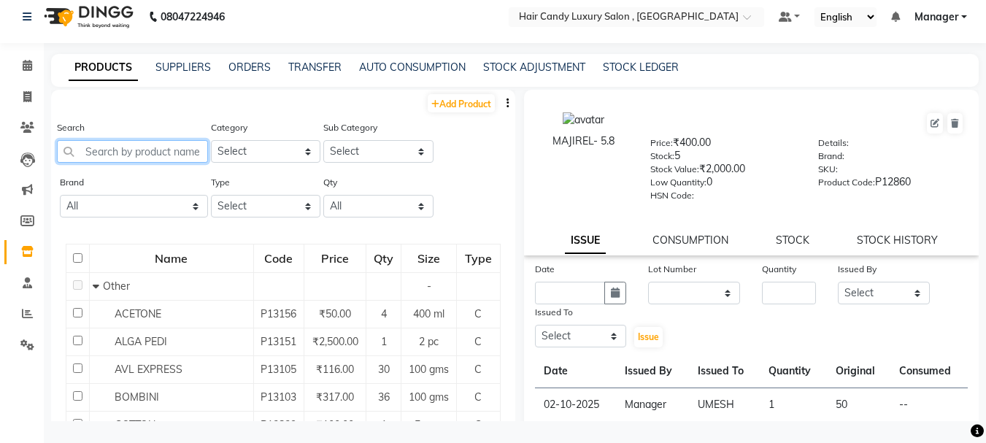
type input "5"
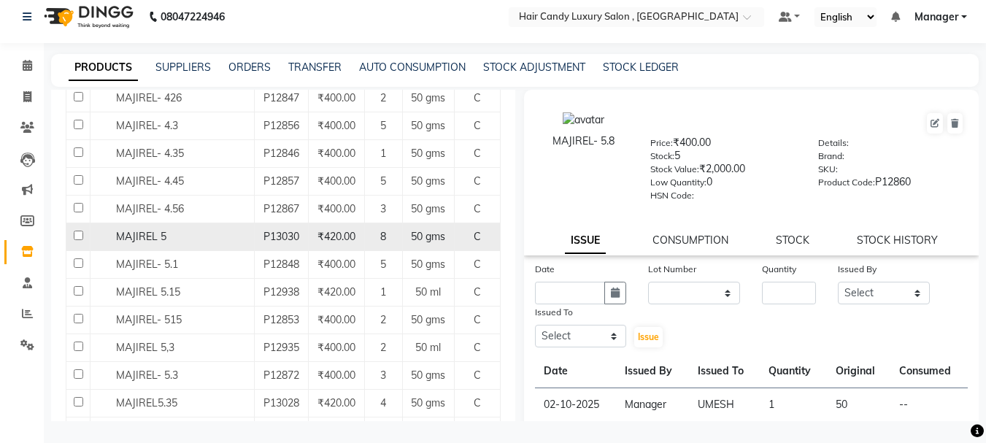
scroll to position [438, 0]
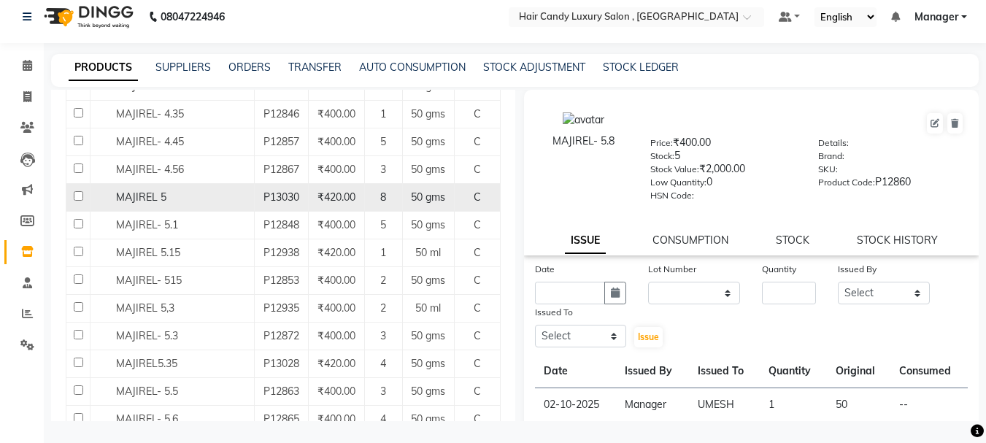
type input "MAJ"
click at [206, 207] on td "MAJIREL 5" at bounding box center [173, 197] width 164 height 28
click at [172, 196] on div "MAJIREL 5" at bounding box center [172, 197] width 156 height 15
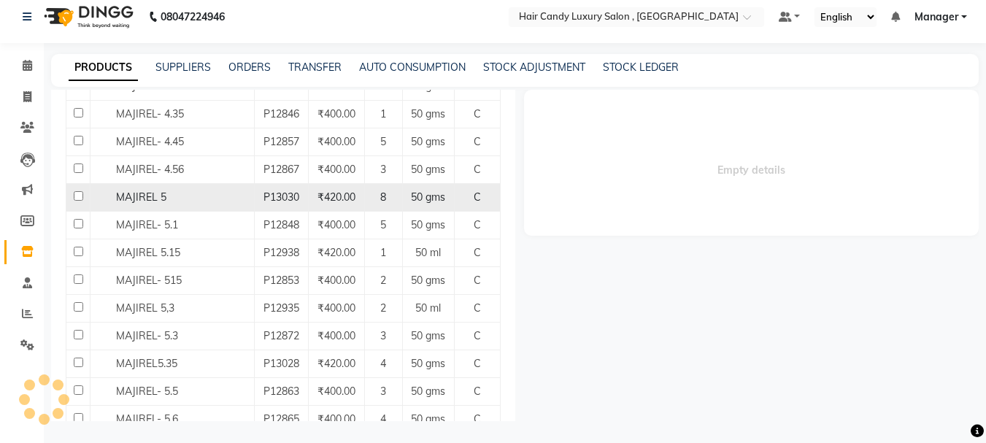
select select
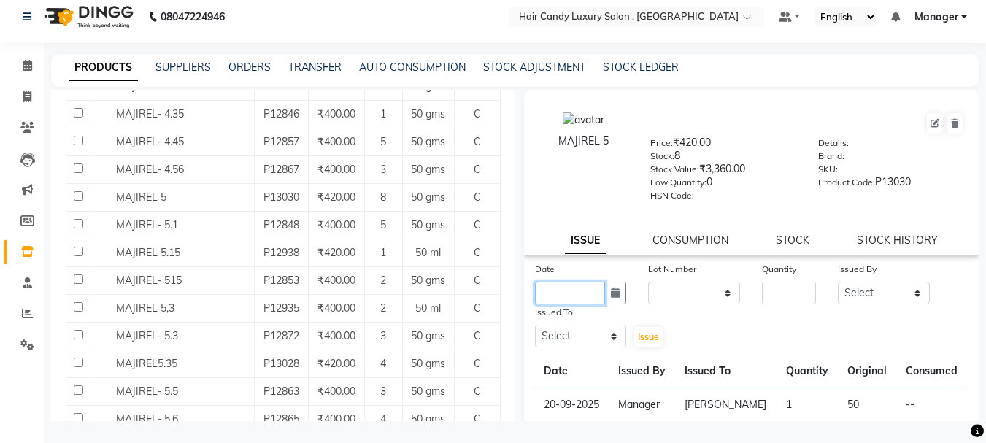
click at [574, 288] on input "text" at bounding box center [570, 293] width 71 height 23
select select "10"
select select "2025"
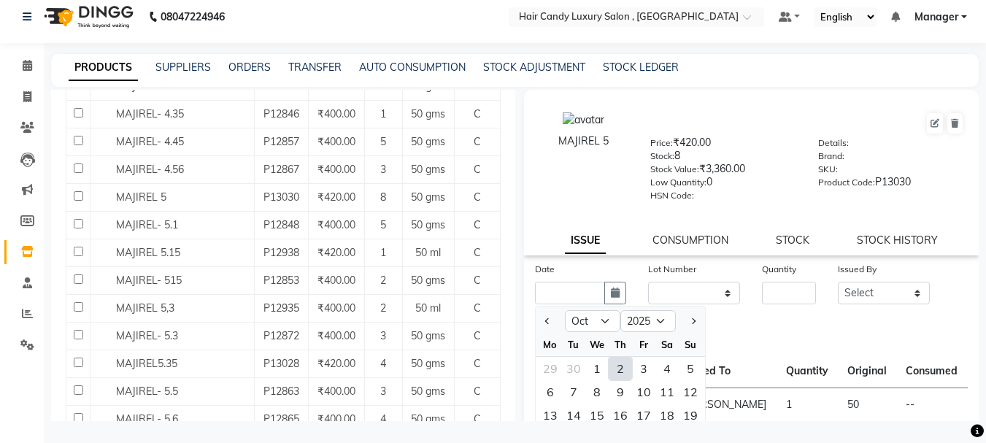
click at [615, 371] on div "2" at bounding box center [620, 368] width 23 height 23
type input "02-10-2025"
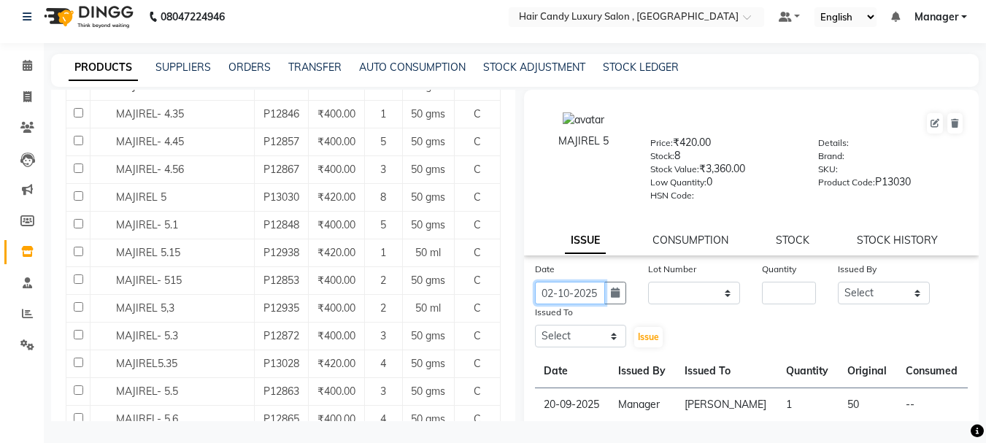
scroll to position [0, 3]
click at [789, 296] on input "number" at bounding box center [789, 293] width 54 height 23
type input "1"
click at [853, 291] on select "Select ADITI AJIT BILAL DANISH Manager Manager MEENAKSHI RINKI VALECHA SAVITRI …" at bounding box center [884, 293] width 92 height 23
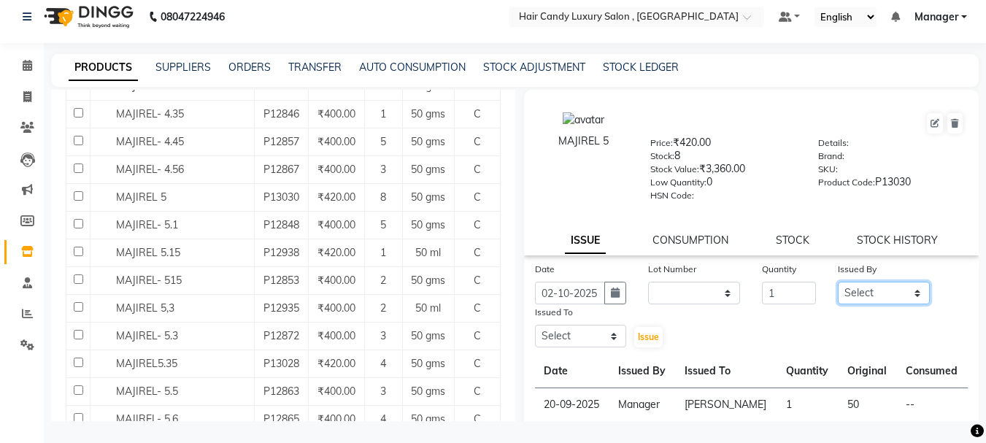
select select "80168"
click at [838, 282] on select "Select ADITI AJIT BILAL DANISH Manager Manager MEENAKSHI RINKI VALECHA SAVITRI …" at bounding box center [884, 293] width 92 height 23
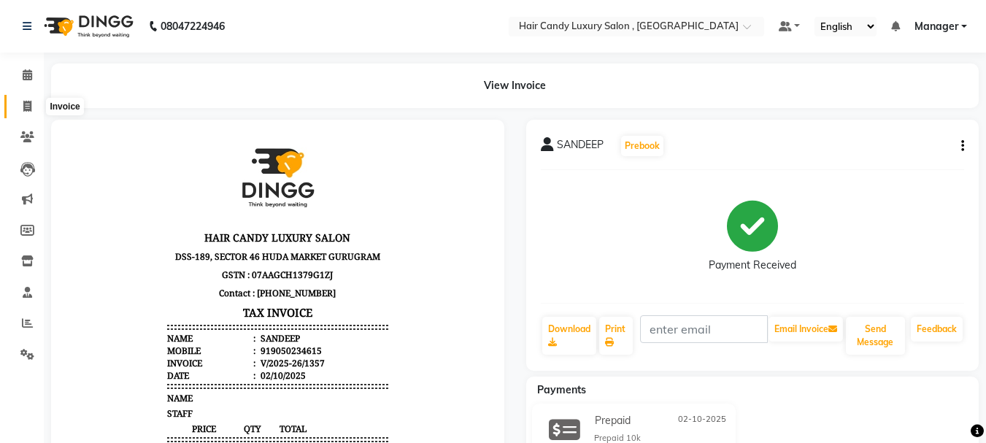
click at [20, 104] on span at bounding box center [28, 107] width 26 height 17
select select "service"
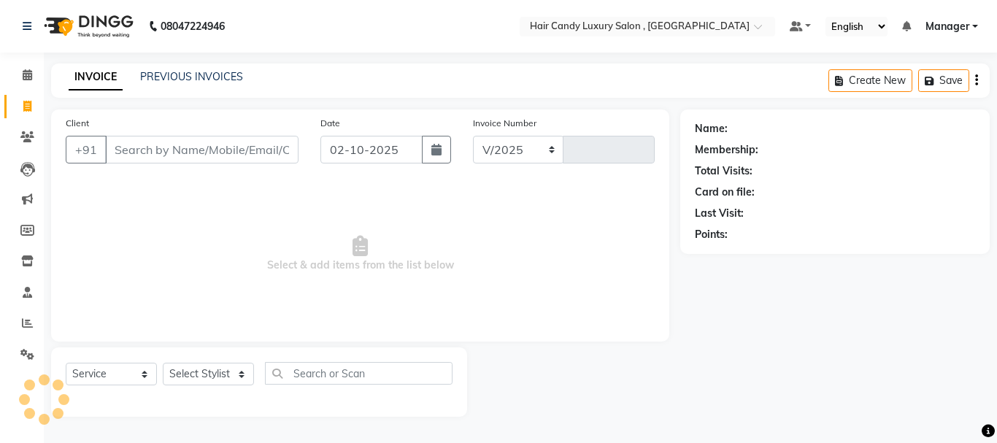
select select "8304"
type input "1360"
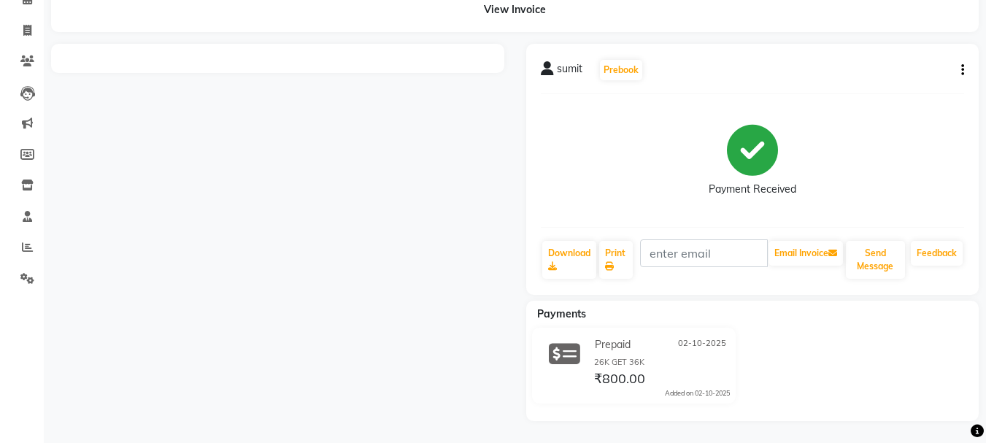
click at [435, 337] on div at bounding box center [277, 232] width 475 height 377
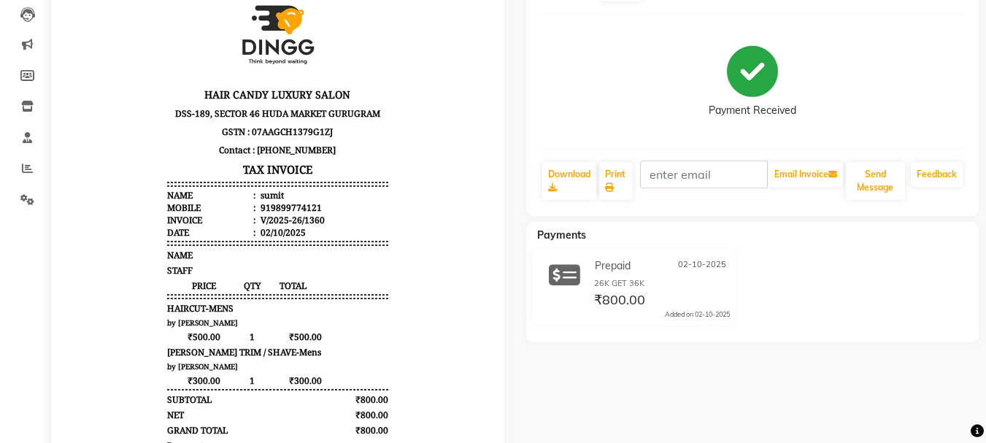
scroll to position [147, 0]
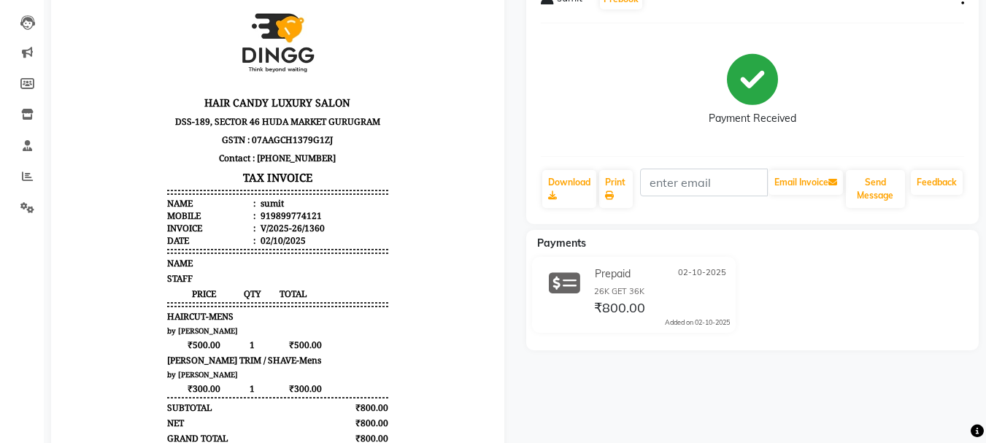
click at [286, 212] on div "919899774121" at bounding box center [290, 216] width 64 height 12
copy div "919899774121"
click at [402, 226] on body "HAIR CANDY LUXURY SALON DSS-189, SECTOR 46 HUDA MARKET GURUGRAM GSTN : 07AAGCH1…" at bounding box center [278, 304] width 413 height 623
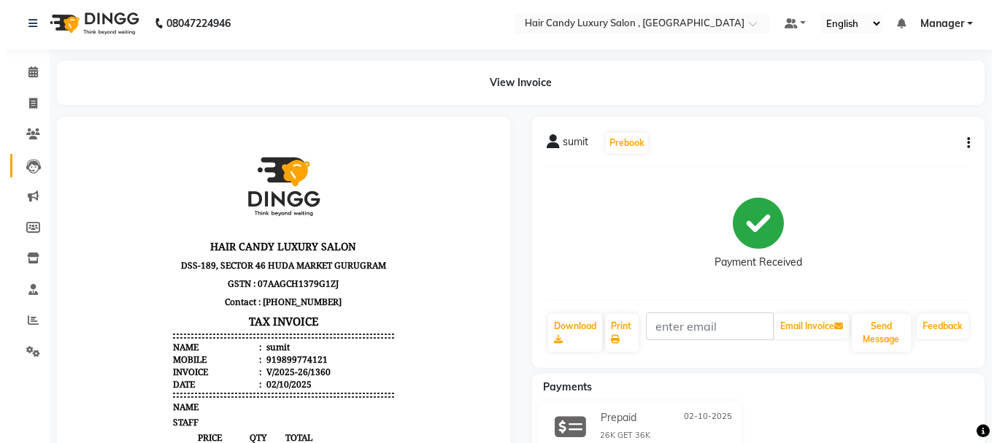
scroll to position [0, 0]
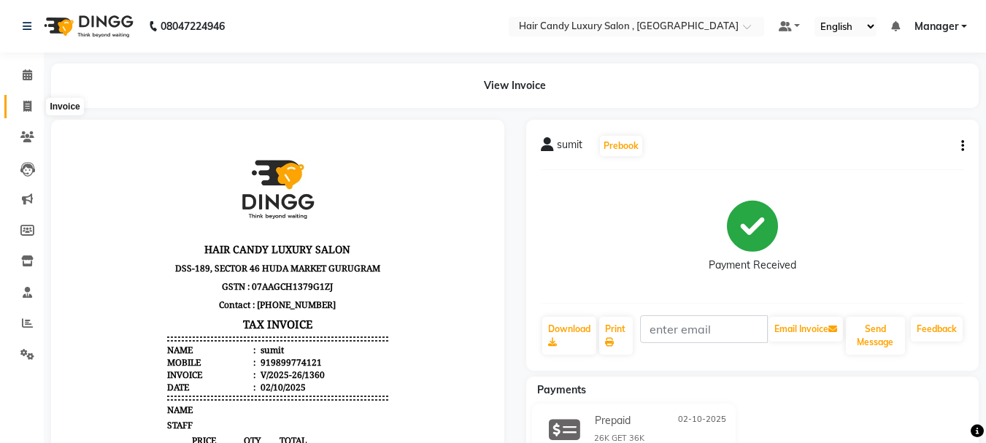
click at [20, 108] on span at bounding box center [28, 107] width 26 height 17
select select "service"
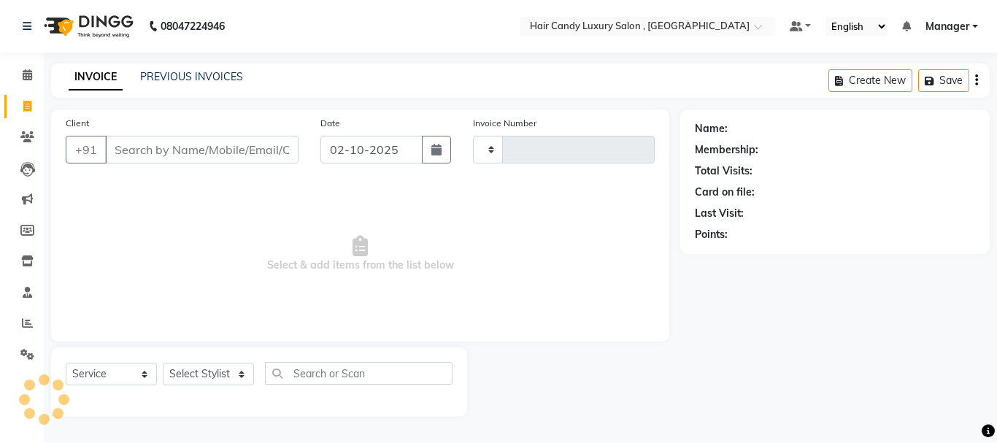
type input "1361"
select select "8304"
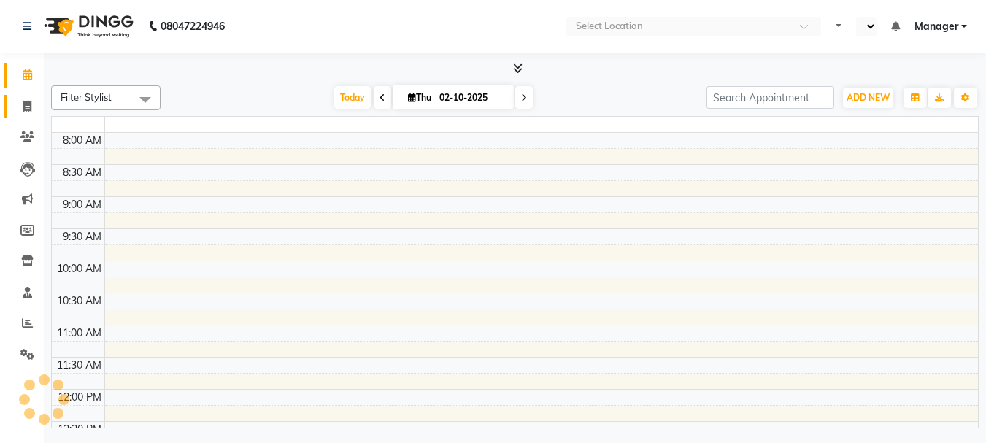
select select "en"
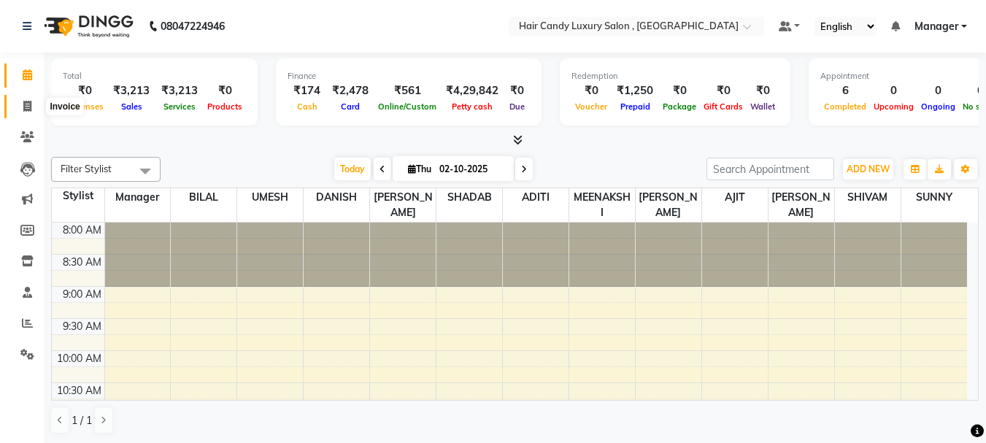
click at [23, 103] on icon at bounding box center [27, 106] width 8 height 11
select select "8304"
select select "service"
